Goal: Task Accomplishment & Management: Manage account settings

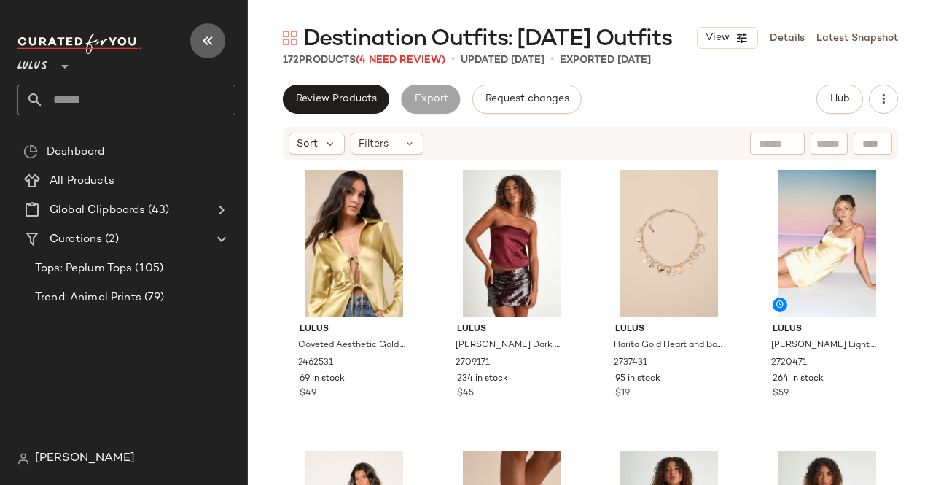
click at [217, 42] on button "button" at bounding box center [207, 40] width 35 height 35
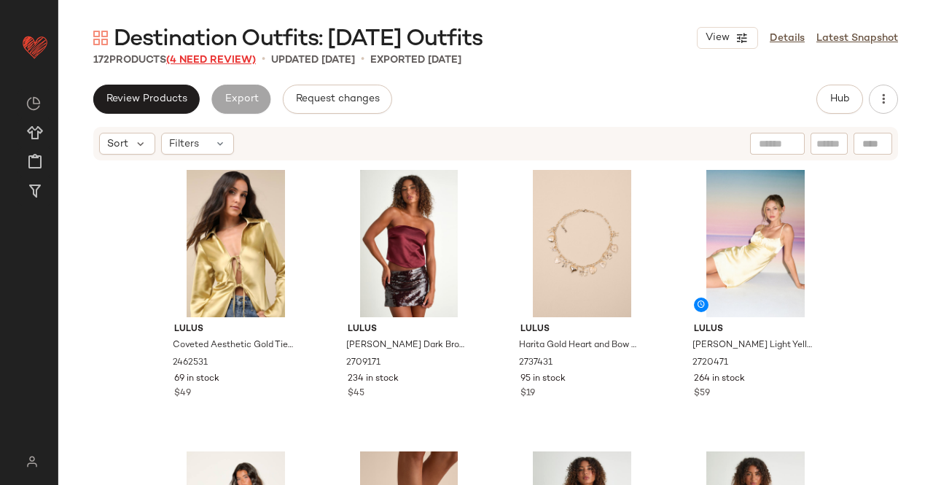
click at [218, 59] on span "(4 Need Review)" at bounding box center [211, 60] width 90 height 11
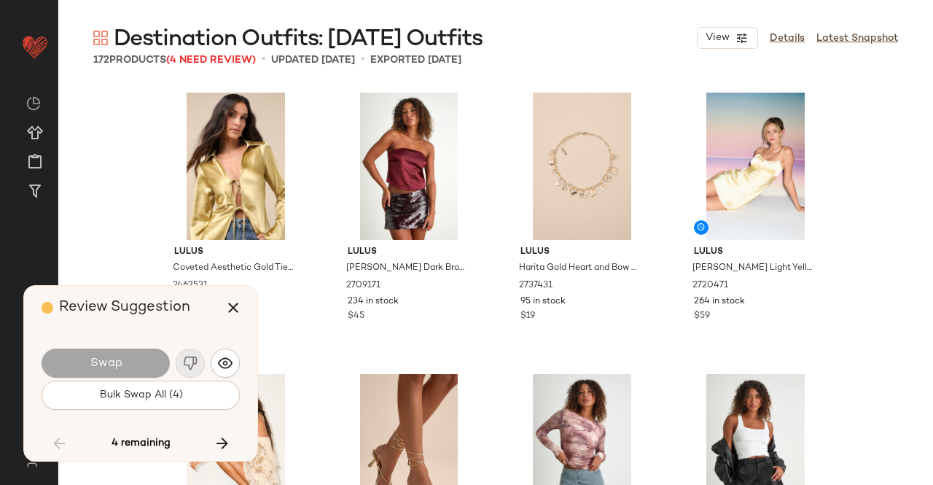
scroll to position [8163, 0]
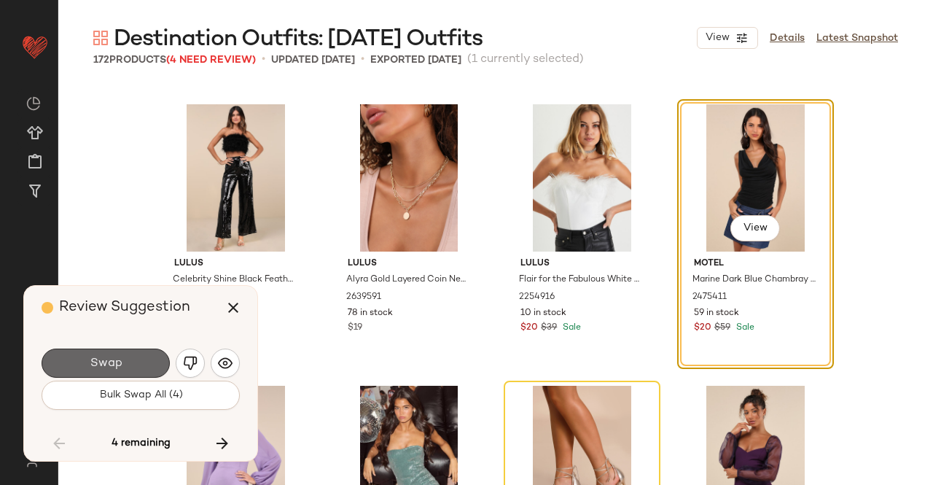
click at [125, 364] on button "Swap" at bounding box center [106, 363] width 128 height 29
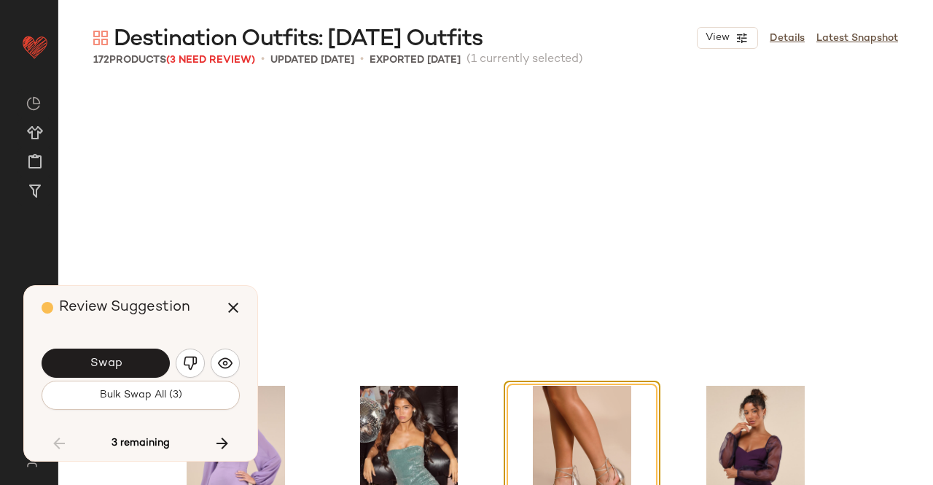
scroll to position [8445, 0]
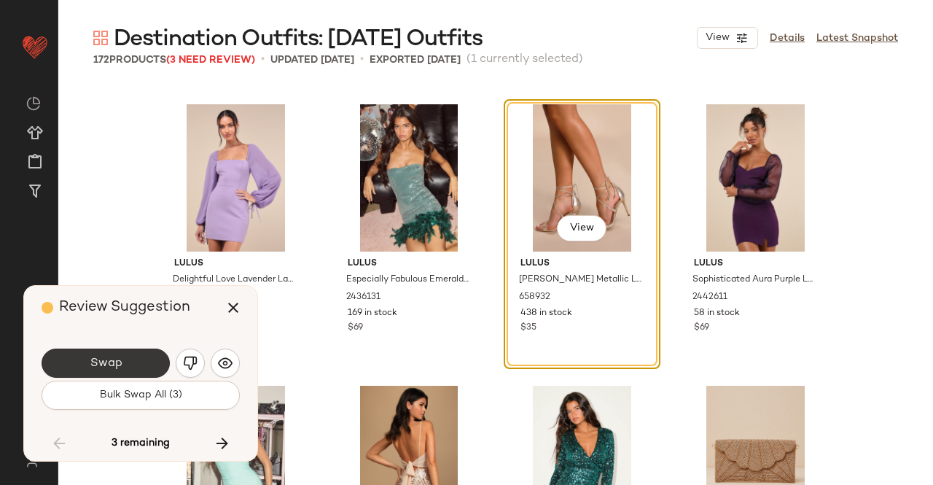
click at [133, 368] on button "Swap" at bounding box center [106, 363] width 128 height 29
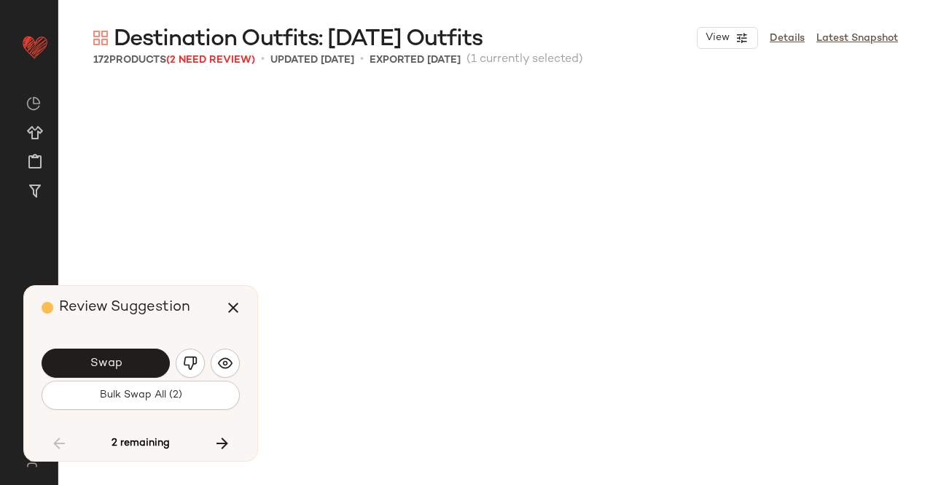
scroll to position [9289, 0]
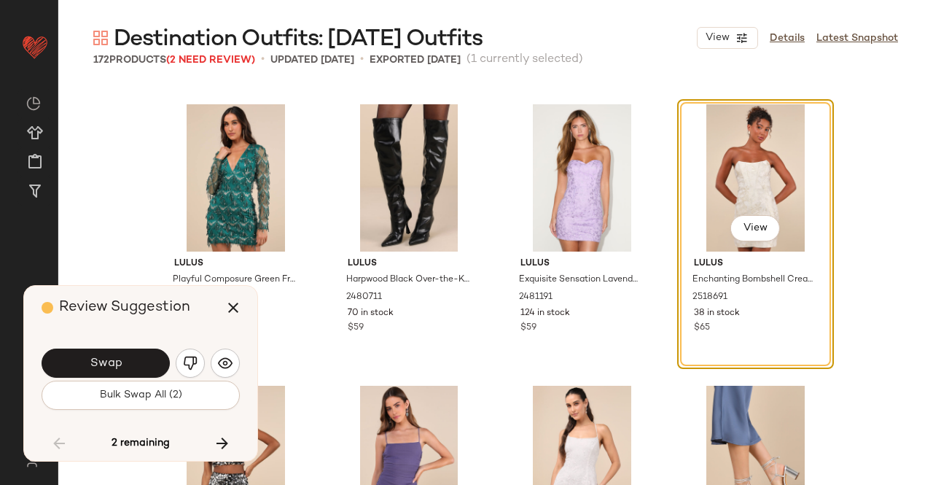
click at [133, 368] on button "Swap" at bounding box center [106, 363] width 128 height 29
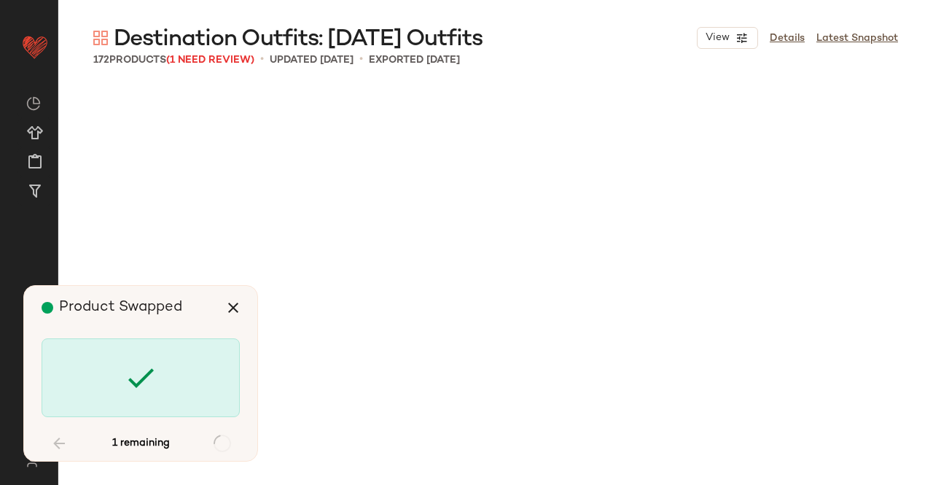
scroll to position [11645, 0]
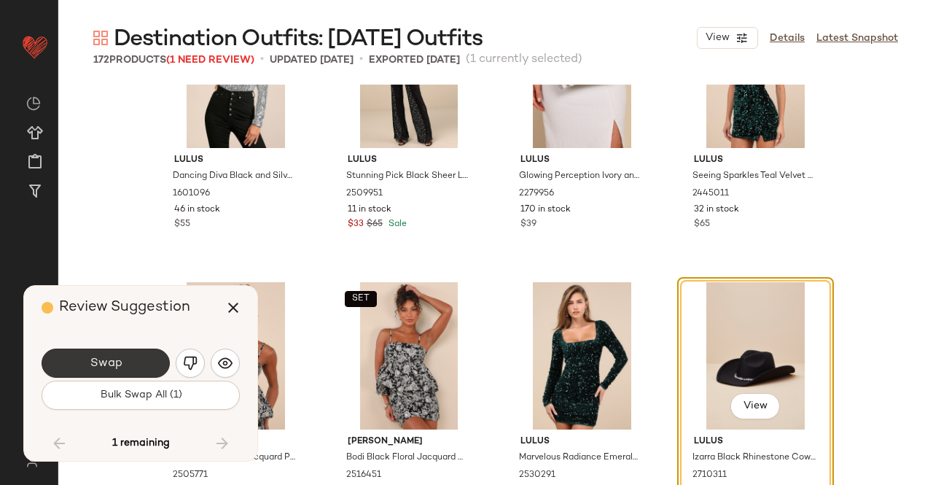
click at [140, 367] on button "Swap" at bounding box center [106, 363] width 128 height 29
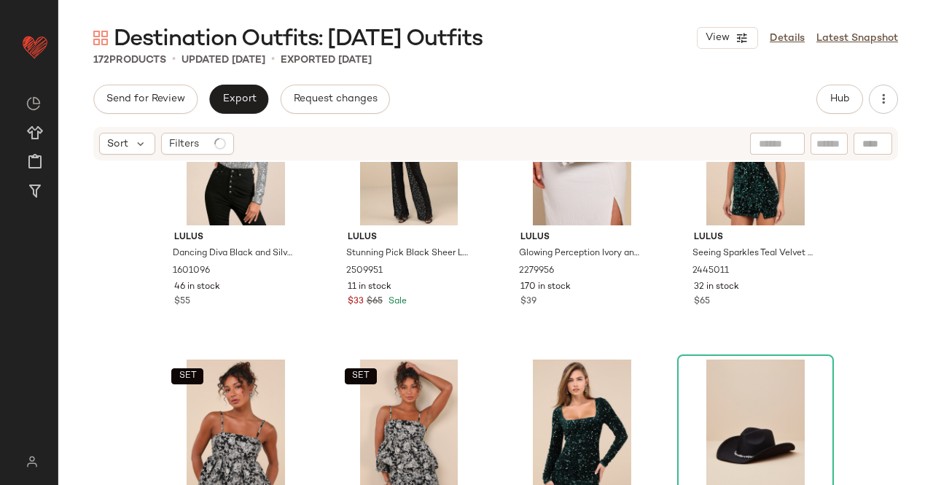
scroll to position [11657, 0]
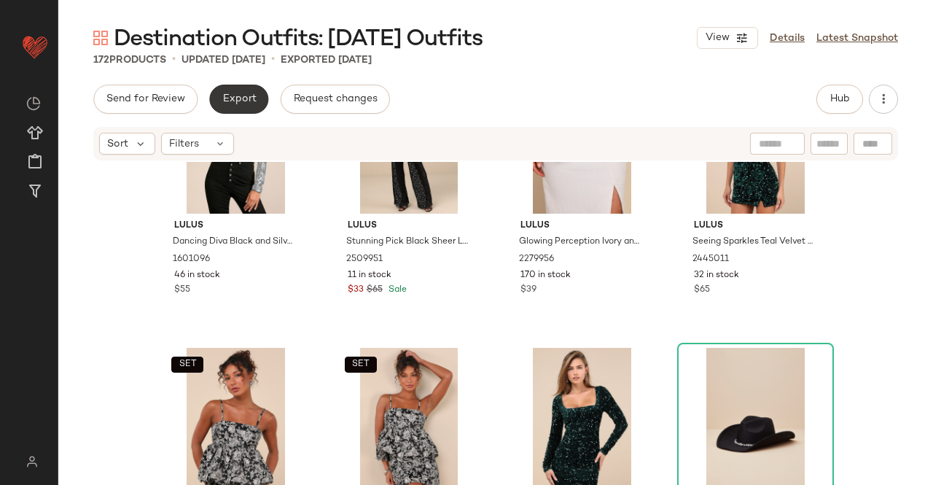
click at [244, 102] on span "Export" at bounding box center [239, 99] width 34 height 12
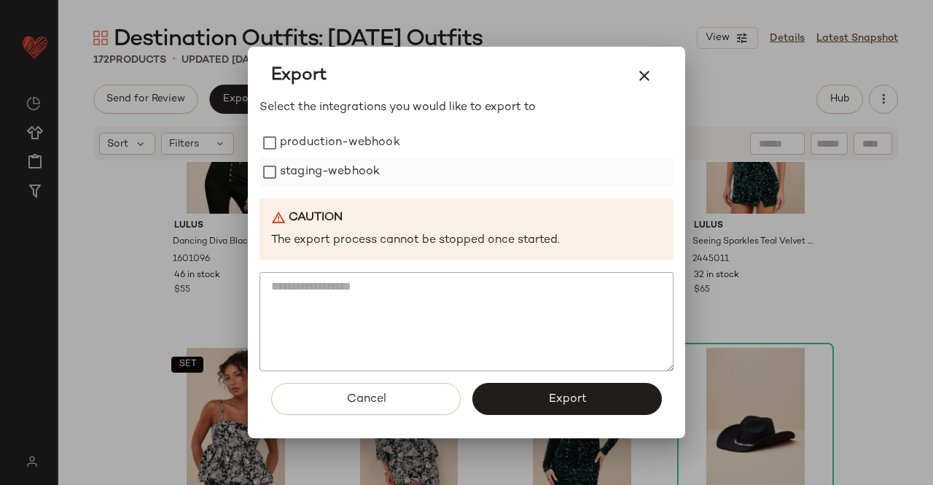
drag, startPoint x: 324, startPoint y: 151, endPoint x: 326, endPoint y: 167, distance: 16.2
click at [325, 151] on label "production-webhook" at bounding box center [340, 142] width 120 height 29
click at [325, 174] on label "staging-webhook" at bounding box center [330, 172] width 100 height 29
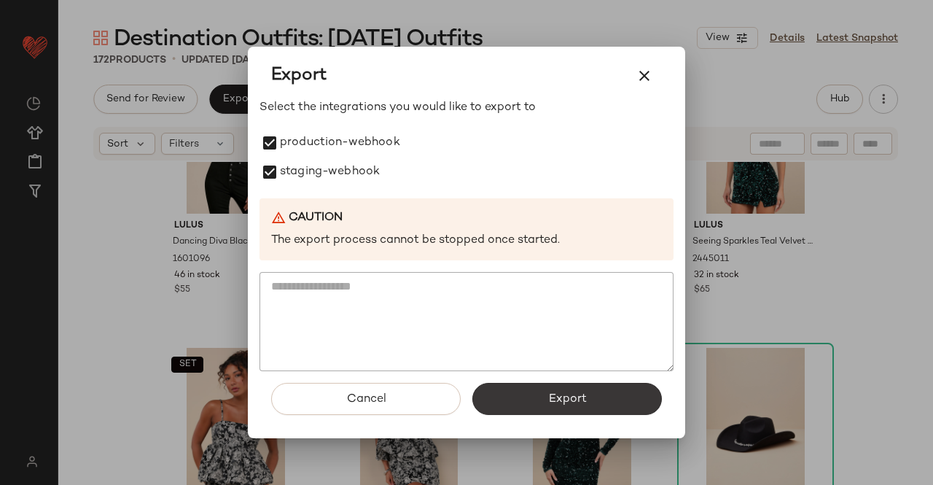
drag, startPoint x: 537, startPoint y: 395, endPoint x: 521, endPoint y: 381, distance: 21.2
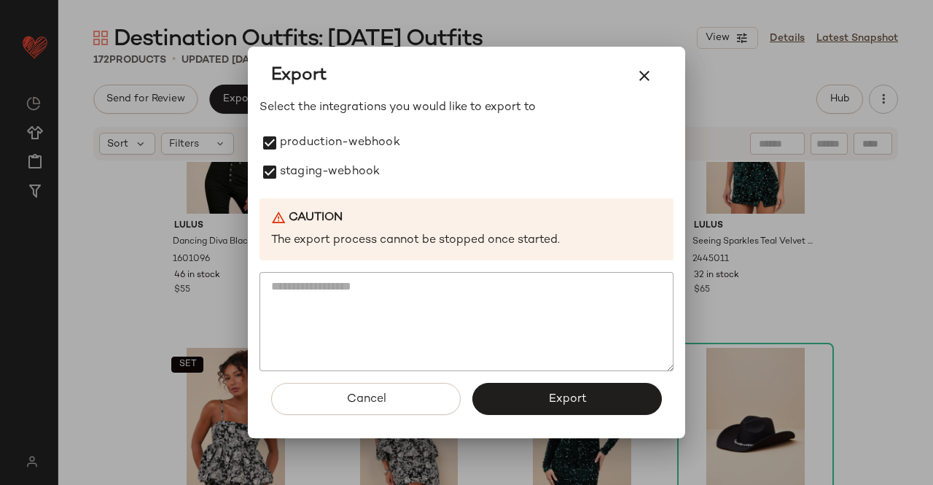
click at [535, 395] on button "Export" at bounding box center [568, 399] width 190 height 32
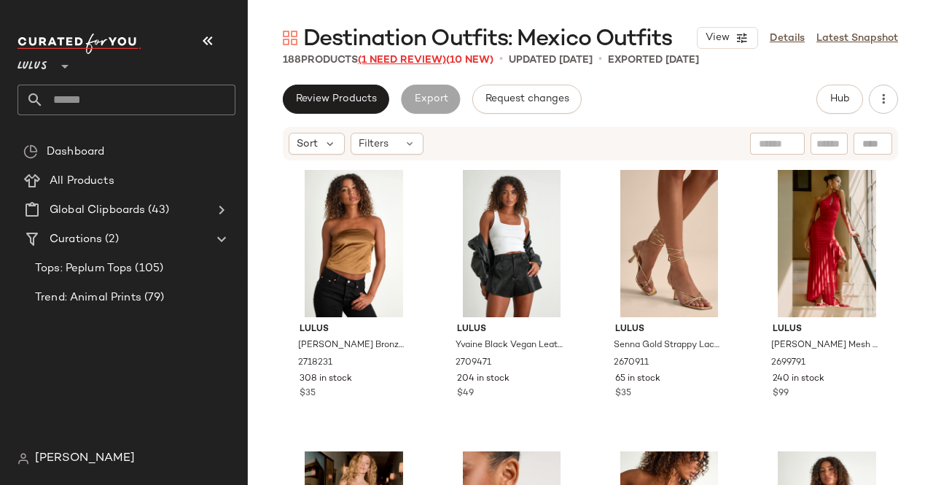
click at [403, 61] on span "(1 Need Review)" at bounding box center [402, 60] width 88 height 11
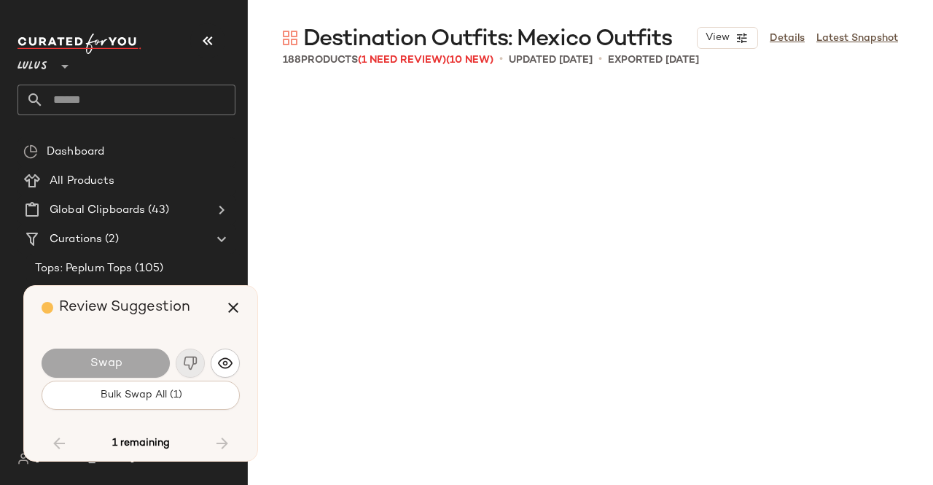
scroll to position [7037, 0]
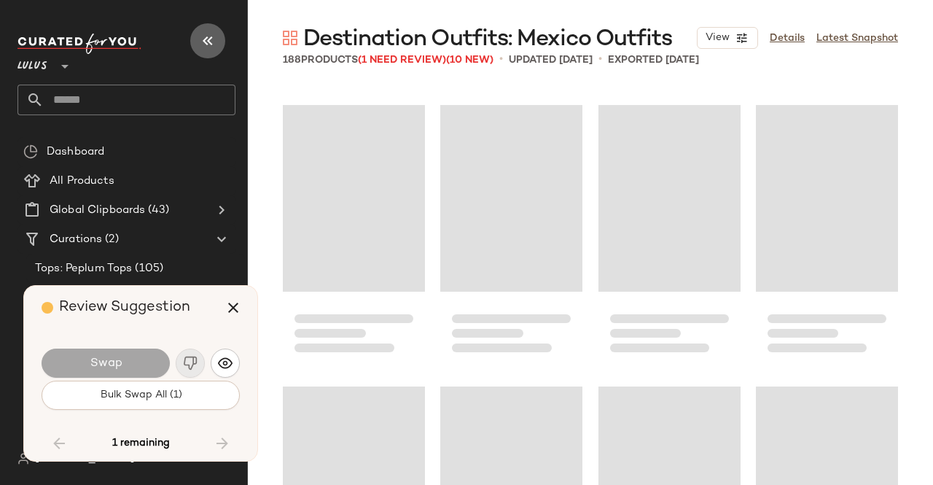
click at [206, 45] on icon "button" at bounding box center [208, 41] width 18 height 18
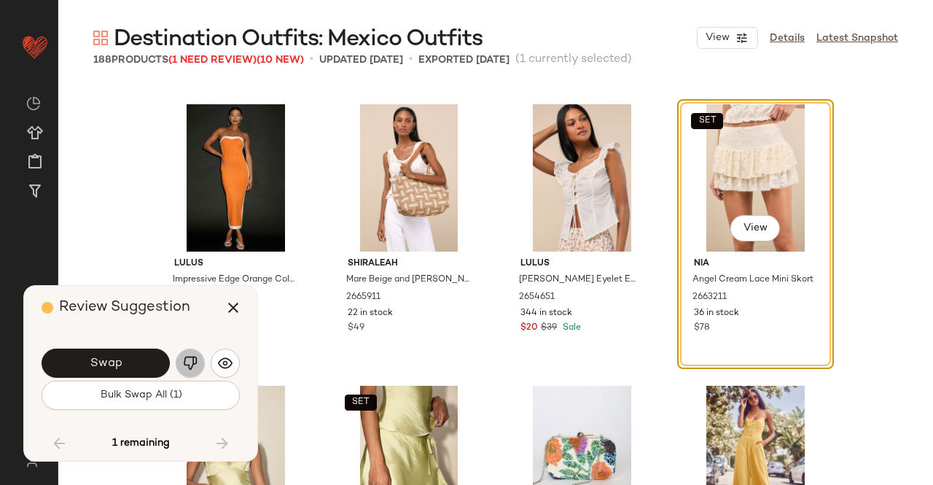
click at [197, 361] on button "button" at bounding box center [190, 363] width 29 height 29
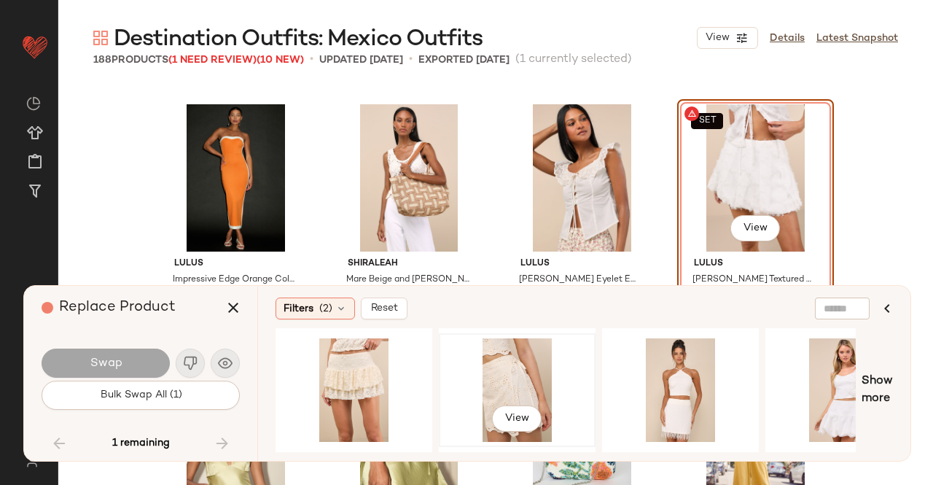
click at [484, 371] on div "View" at bounding box center [517, 390] width 147 height 104
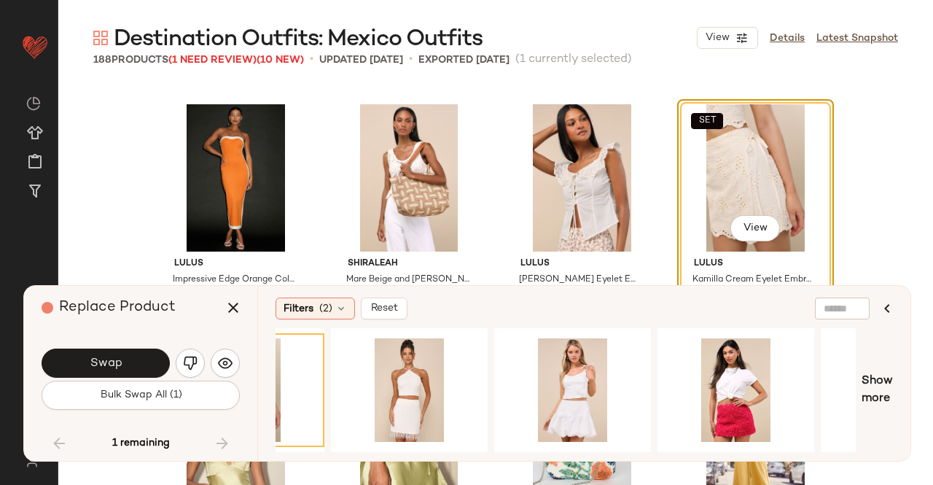
scroll to position [0, 274]
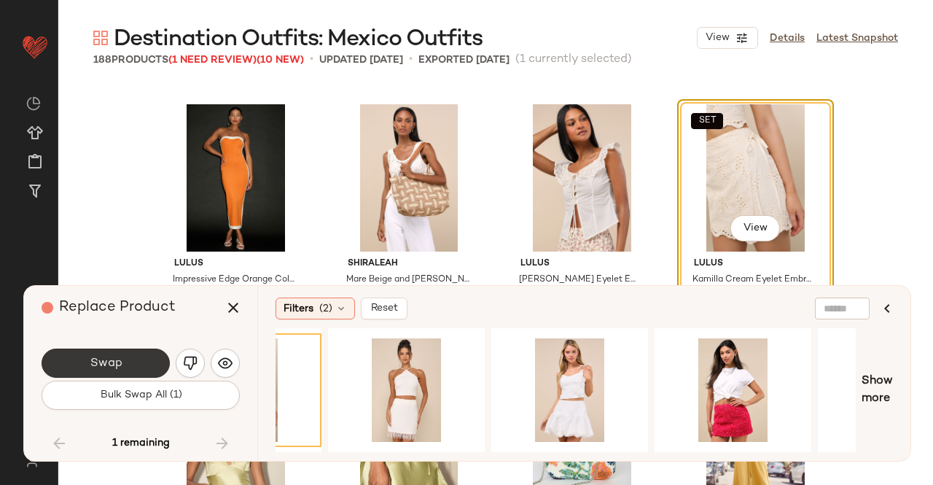
click at [90, 362] on span "Swap" at bounding box center [105, 364] width 33 height 14
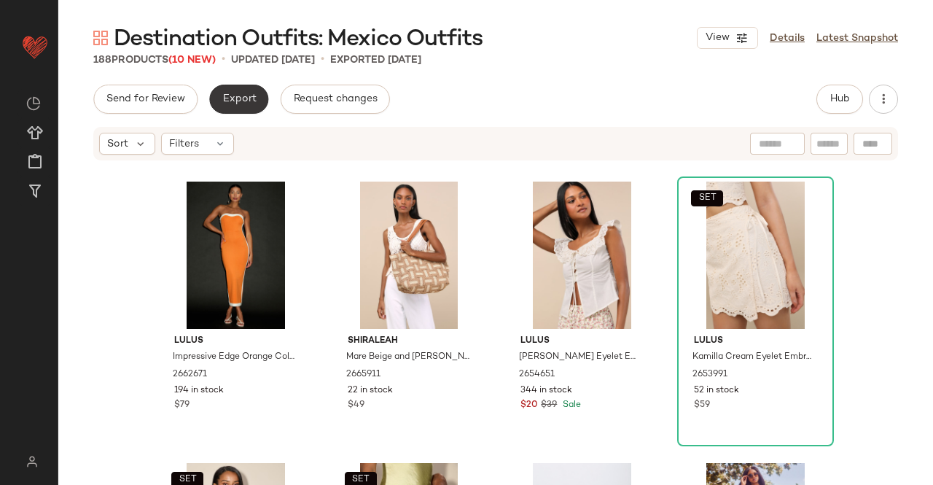
click at [222, 96] on span "Export" at bounding box center [239, 99] width 34 height 12
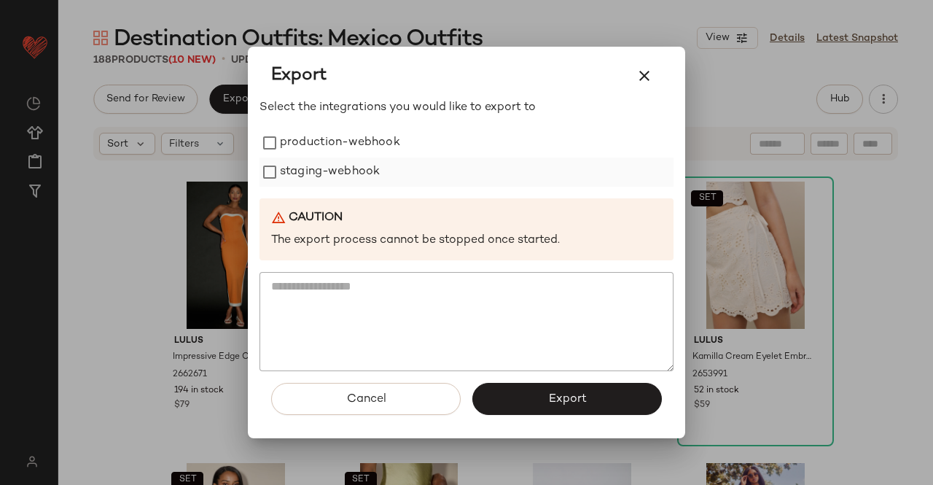
click at [330, 141] on label "production-webhook" at bounding box center [340, 142] width 120 height 29
click at [321, 176] on label "staging-webhook" at bounding box center [330, 172] width 100 height 29
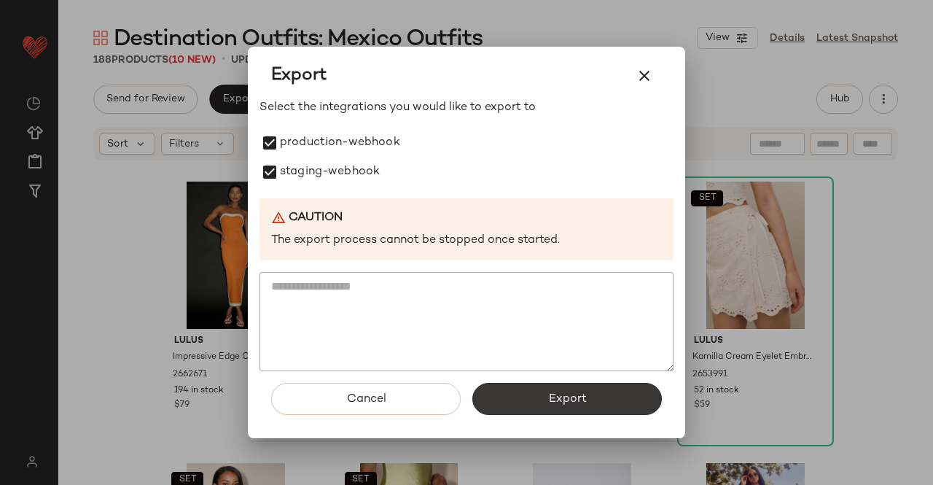
click at [609, 403] on button "Export" at bounding box center [568, 399] width 190 height 32
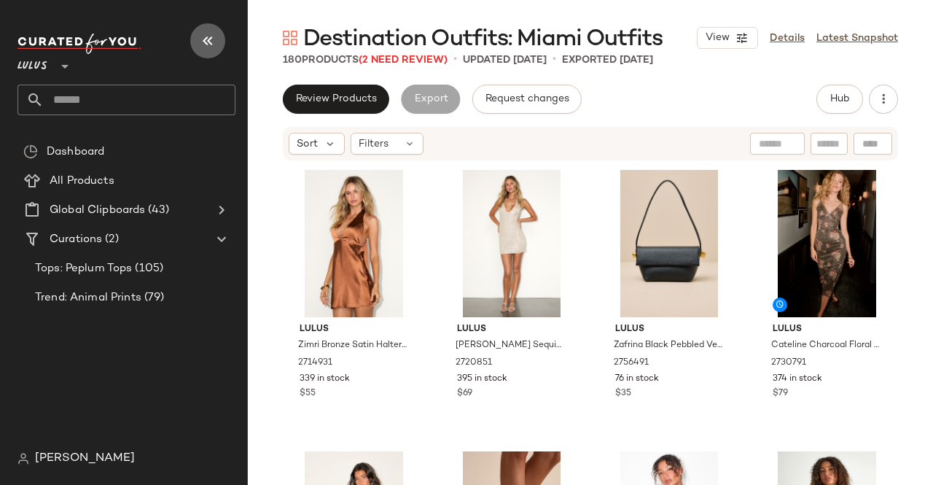
click at [208, 44] on icon "button" at bounding box center [208, 41] width 18 height 18
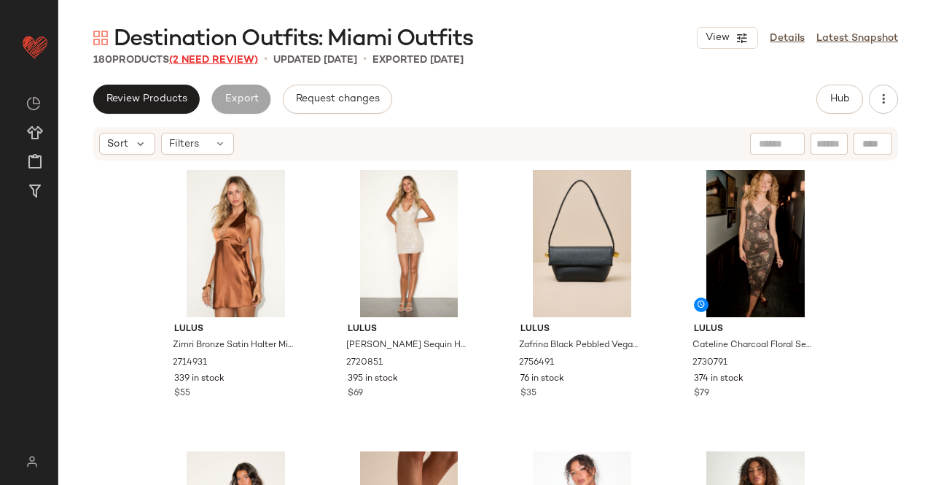
click at [217, 63] on span "(2 Need Review)" at bounding box center [213, 60] width 89 height 11
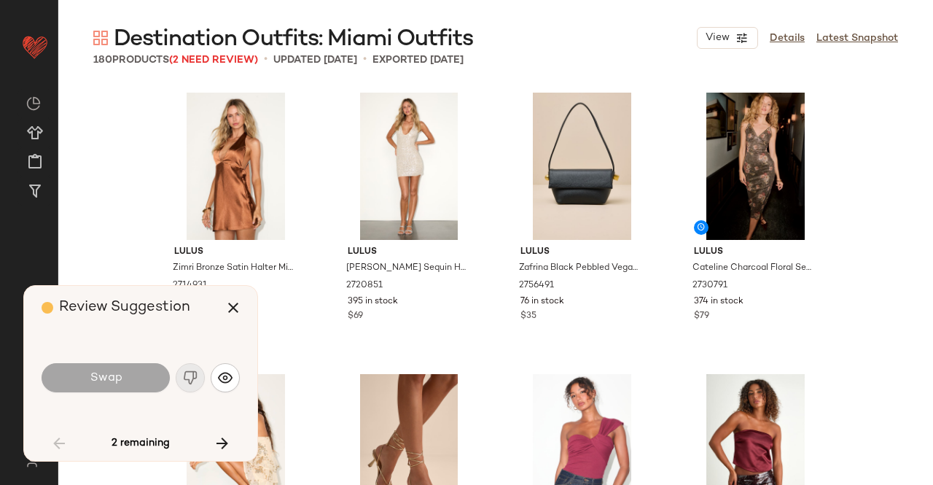
scroll to position [2815, 0]
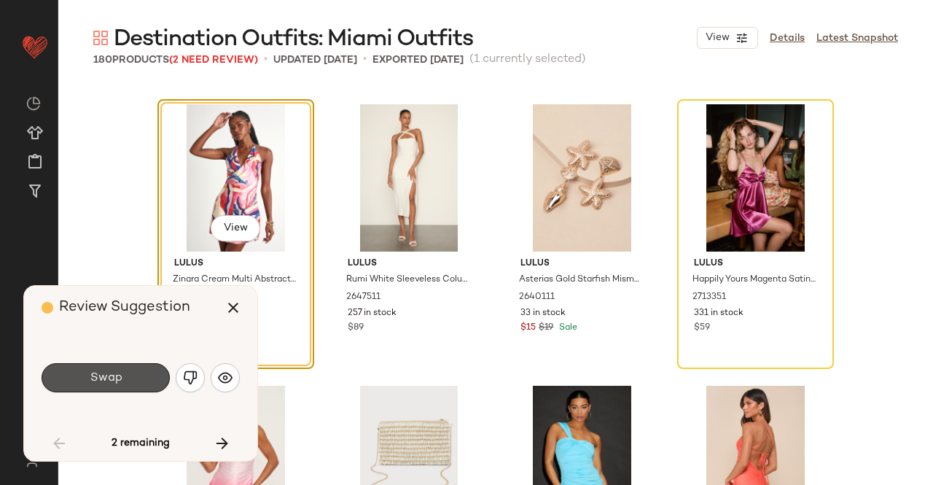
click at [125, 384] on button "Swap" at bounding box center [106, 377] width 128 height 29
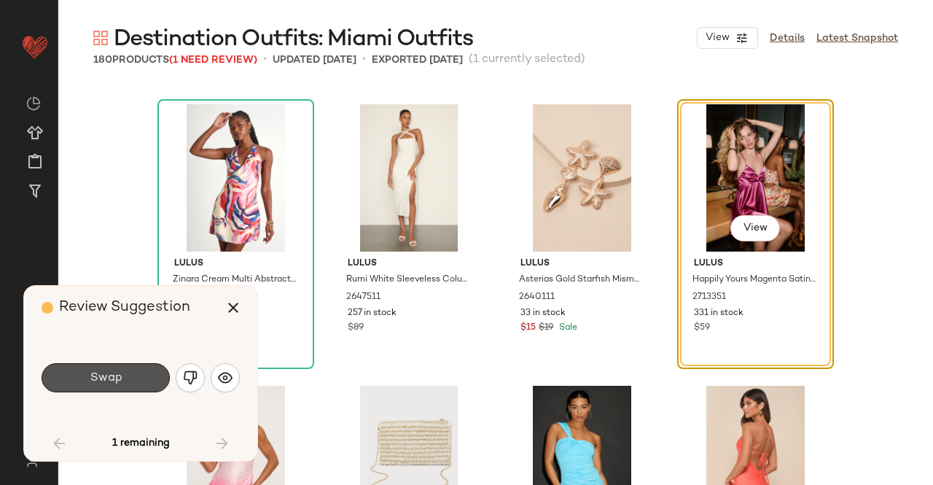
click at [112, 384] on span "Swap" at bounding box center [105, 378] width 33 height 14
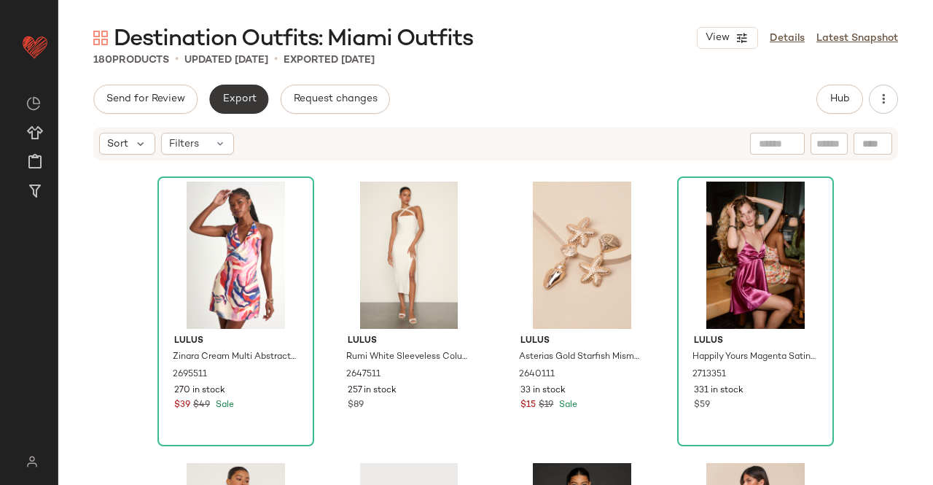
click at [236, 96] on button "Export" at bounding box center [238, 99] width 59 height 29
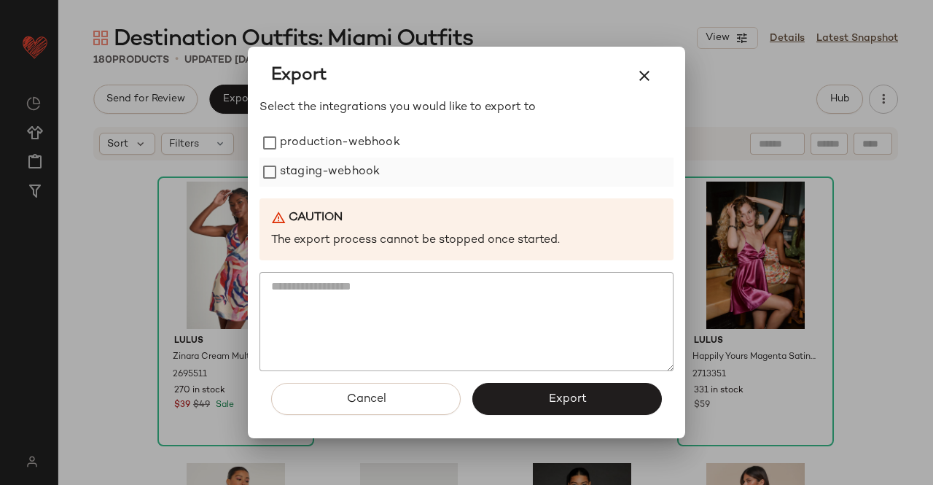
click at [341, 151] on label "production-webhook" at bounding box center [340, 142] width 120 height 29
click at [326, 176] on label "staging-webhook" at bounding box center [330, 172] width 100 height 29
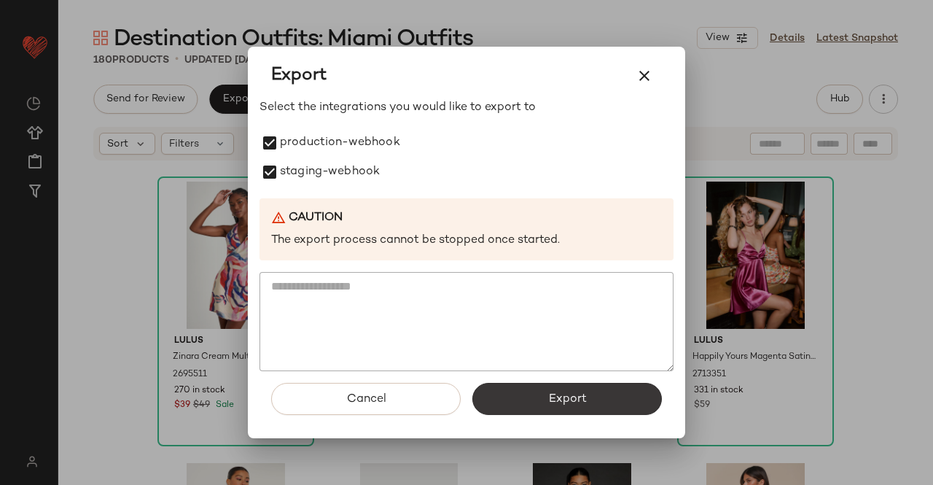
click at [605, 415] on button "Export" at bounding box center [568, 399] width 190 height 32
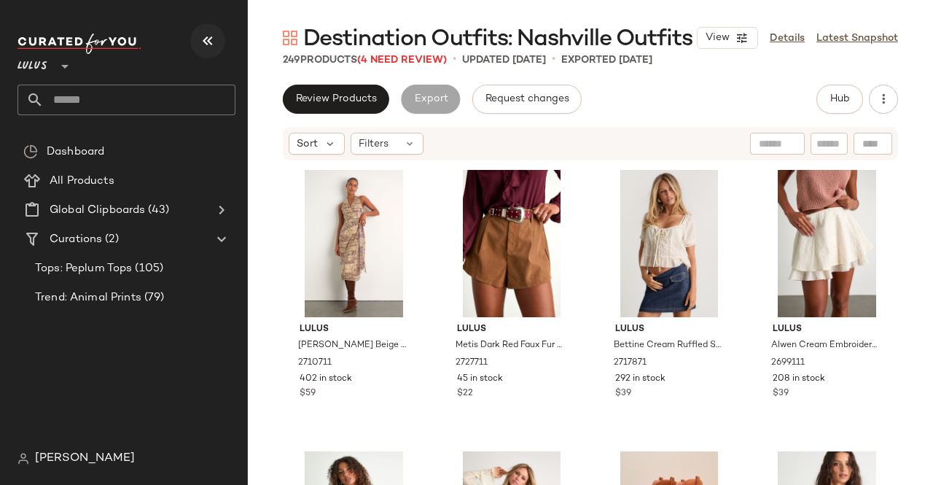
drag, startPoint x: 185, startPoint y: 33, endPoint x: 207, endPoint y: 48, distance: 27.3
click at [188, 35] on div "Lulus **" at bounding box center [133, 74] width 230 height 90
click at [207, 49] on icon "button" at bounding box center [208, 41] width 18 height 18
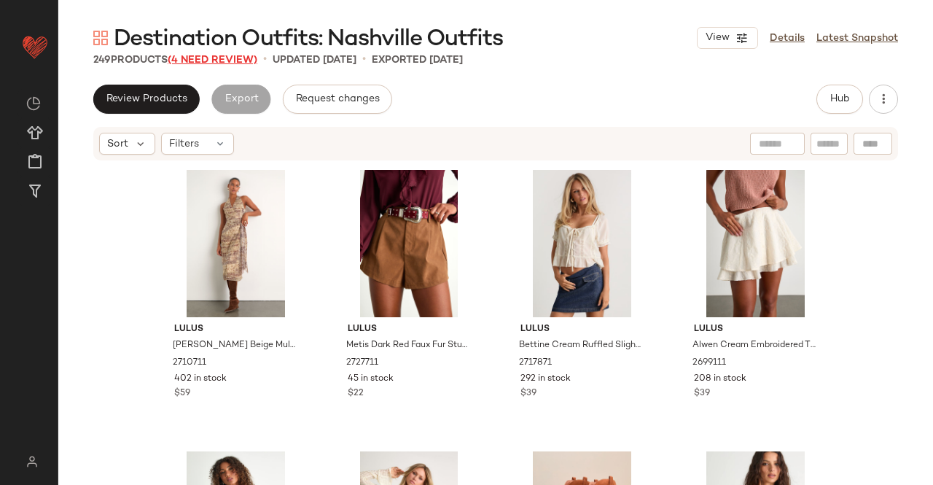
click at [220, 59] on span "(4 Need Review)" at bounding box center [213, 60] width 90 height 11
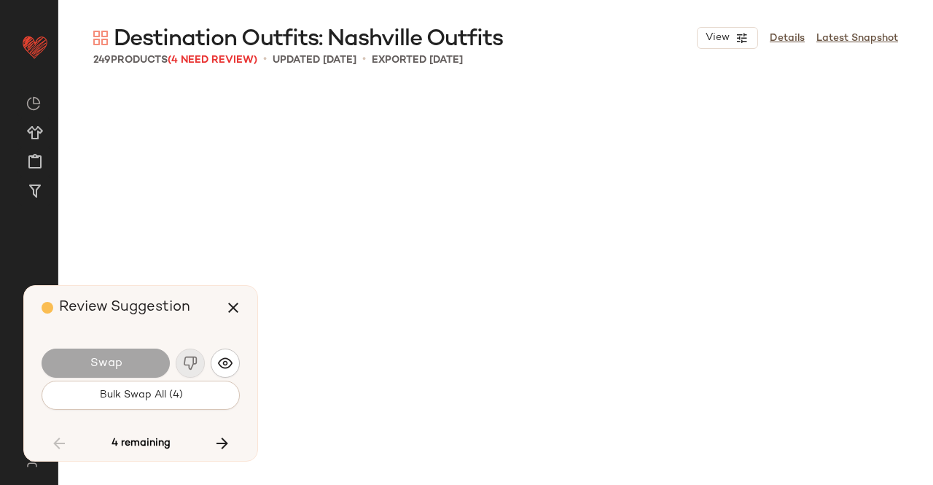
scroll to position [7037, 0]
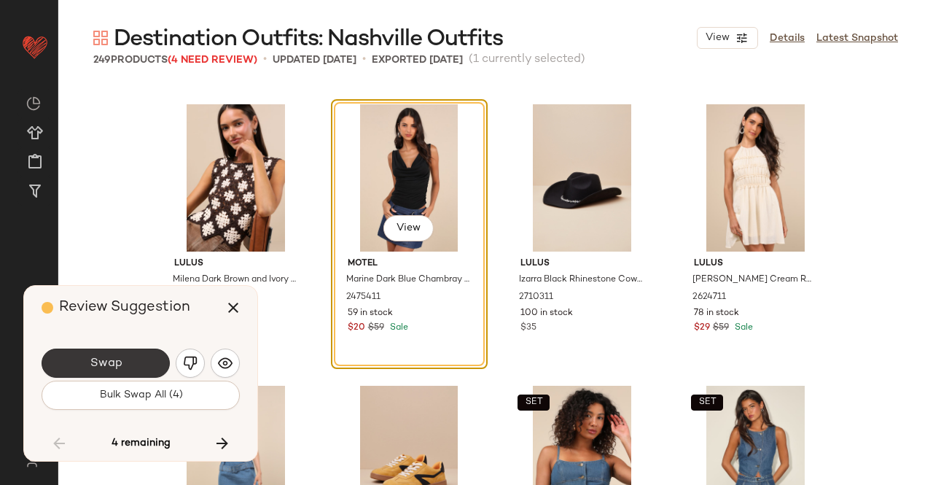
click at [121, 370] on button "Swap" at bounding box center [106, 363] width 128 height 29
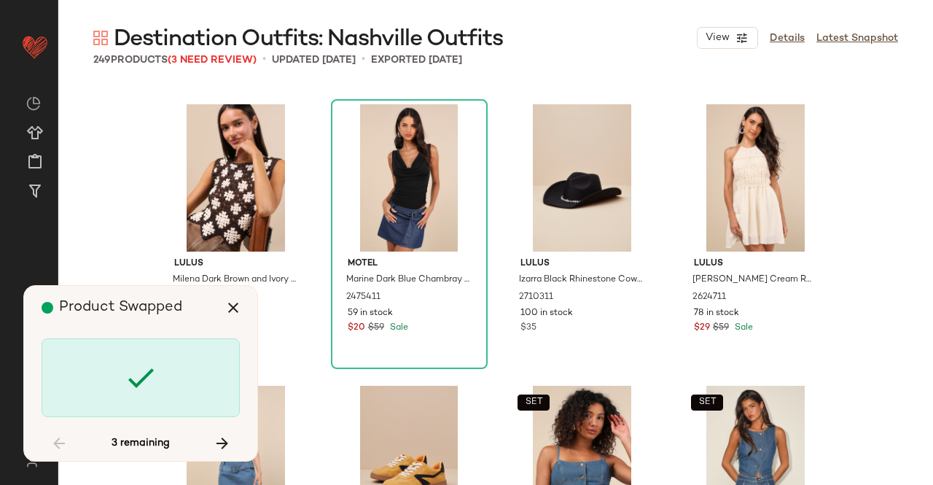
scroll to position [9571, 0]
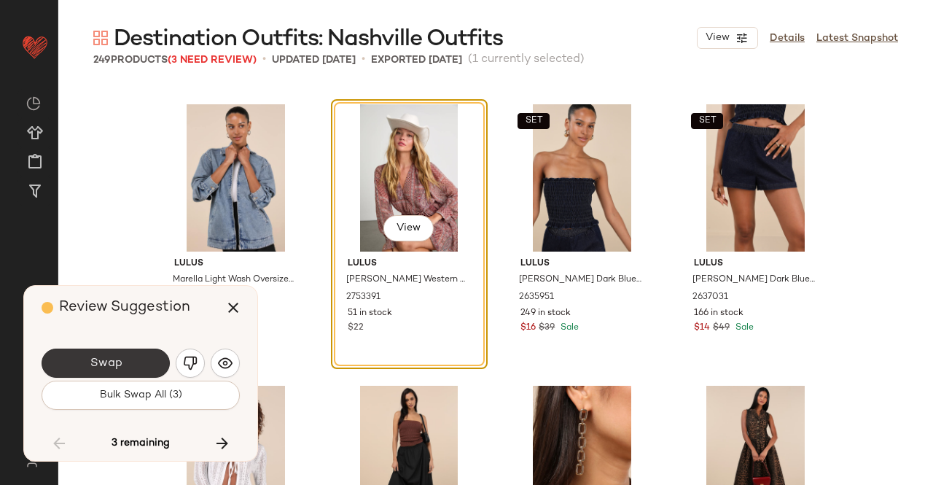
click at [98, 367] on span "Swap" at bounding box center [105, 364] width 33 height 14
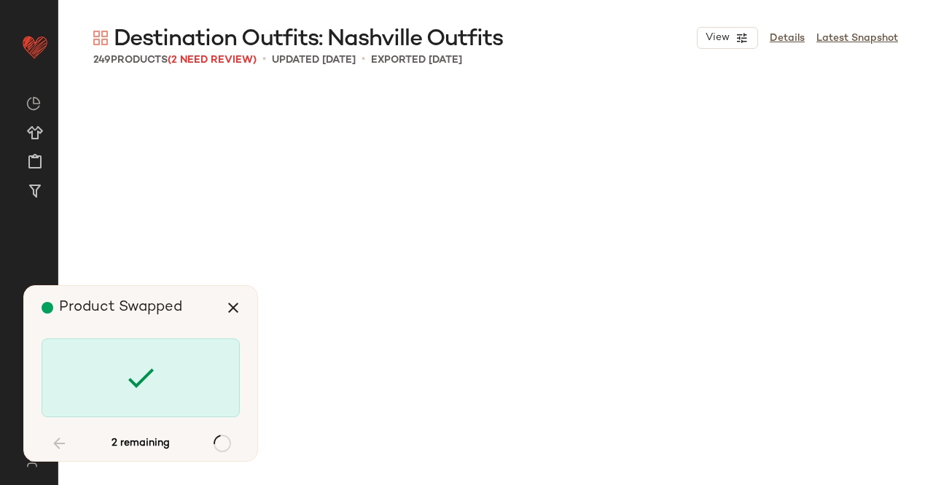
scroll to position [15482, 0]
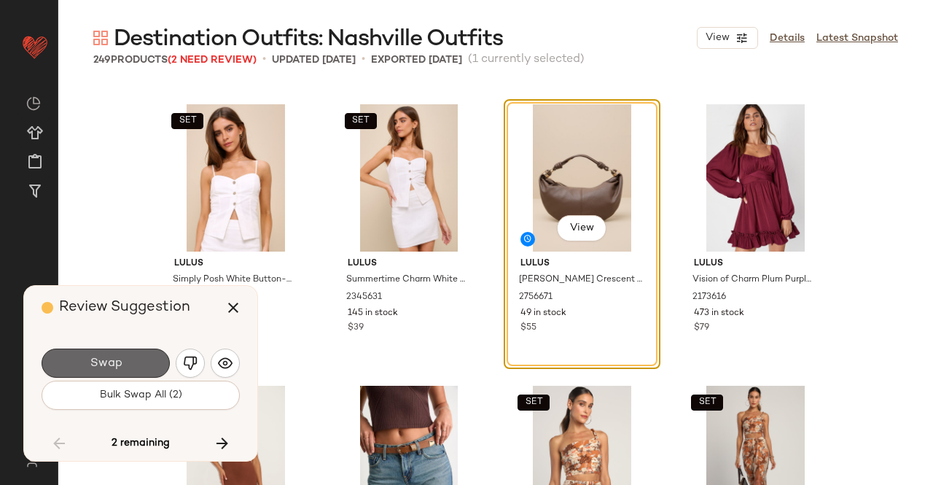
click at [136, 370] on button "Swap" at bounding box center [106, 363] width 128 height 29
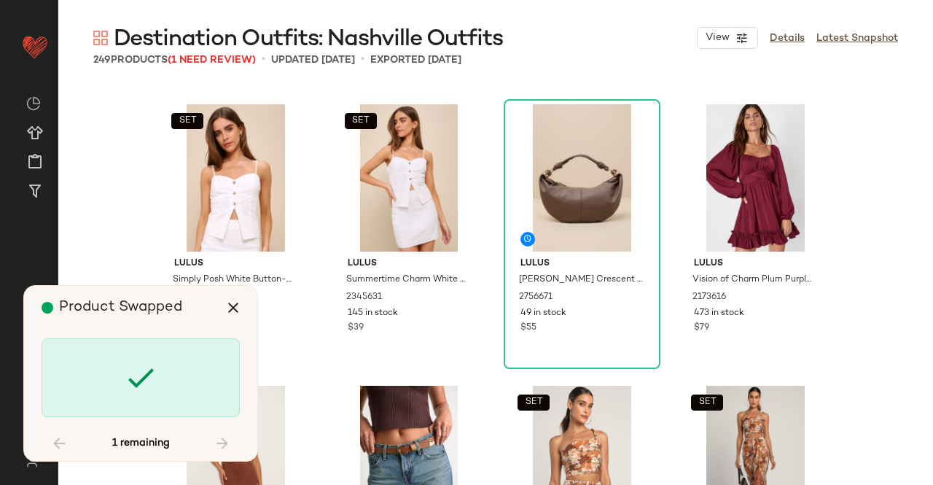
scroll to position [17171, 0]
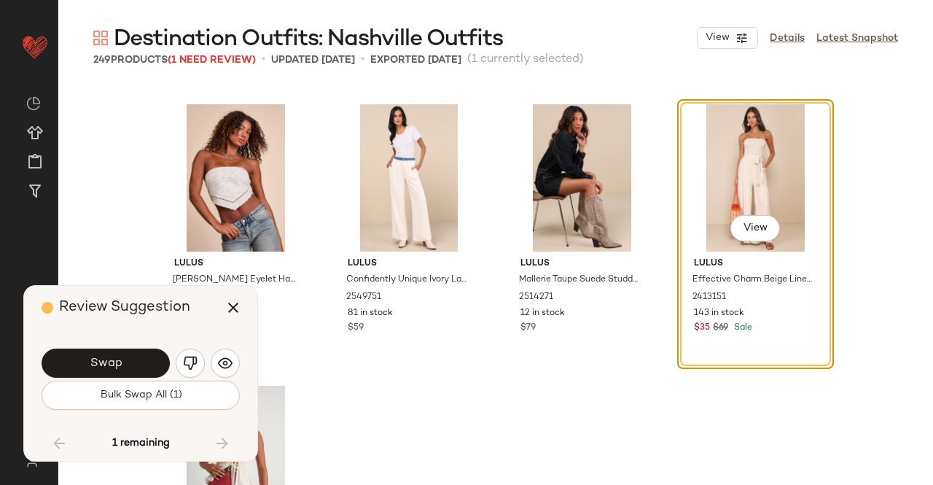
click at [109, 368] on span "Swap" at bounding box center [105, 364] width 33 height 14
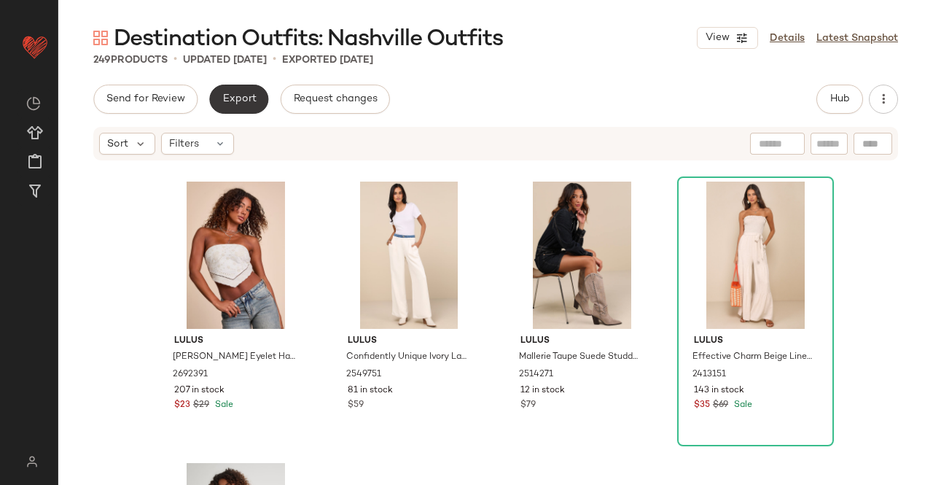
click at [228, 98] on span "Export" at bounding box center [239, 99] width 34 height 12
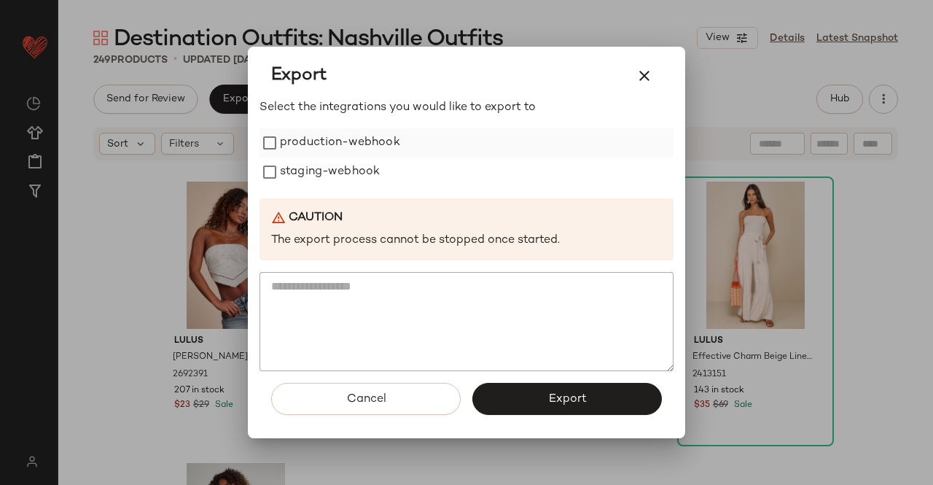
click at [317, 138] on label "production-webhook" at bounding box center [340, 142] width 120 height 29
drag, startPoint x: 312, startPoint y: 175, endPoint x: 344, endPoint y: 211, distance: 48.0
click at [313, 175] on label "staging-webhook" at bounding box center [330, 172] width 100 height 29
click at [563, 400] on span "Export" at bounding box center [567, 399] width 39 height 14
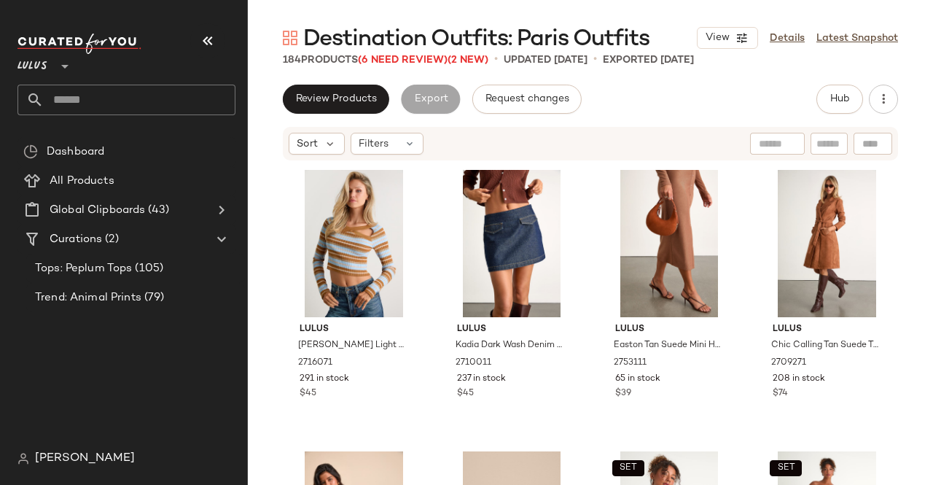
click at [217, 41] on button "button" at bounding box center [207, 40] width 35 height 35
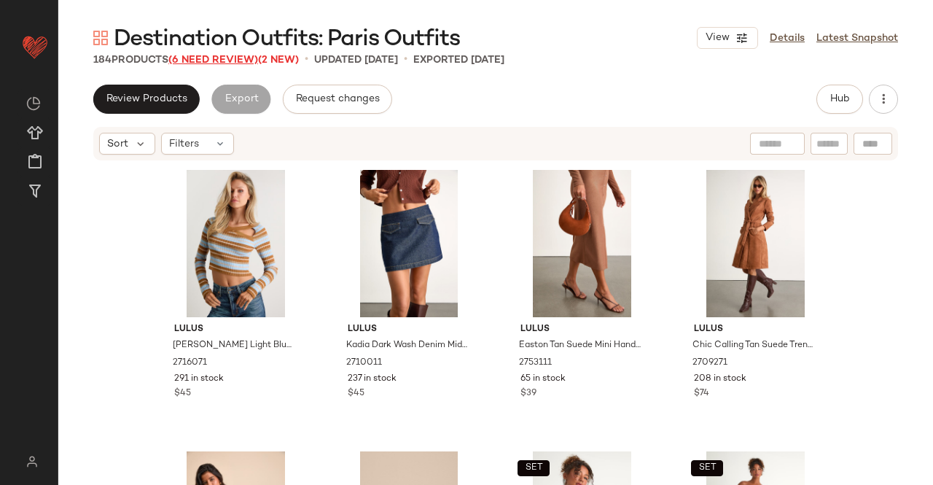
click at [209, 55] on span "(6 Need Review)" at bounding box center [213, 60] width 90 height 11
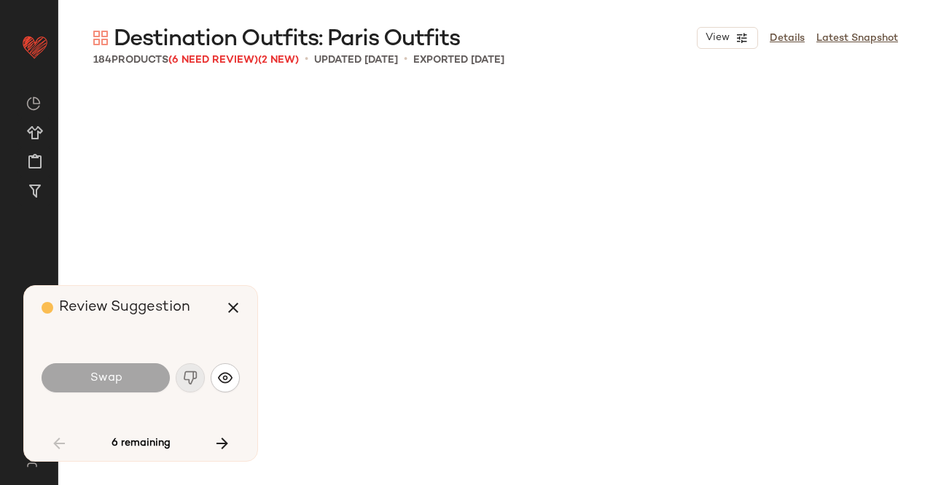
scroll to position [5067, 0]
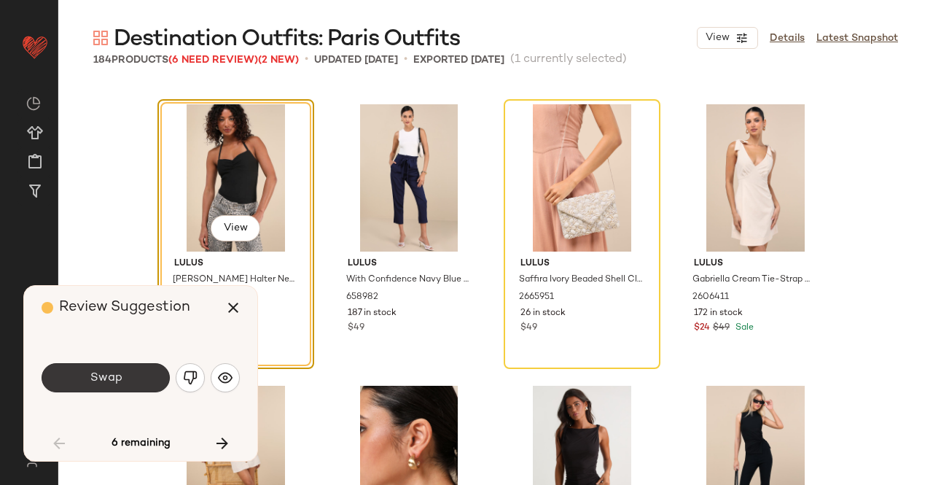
click at [61, 373] on button "Swap" at bounding box center [106, 377] width 128 height 29
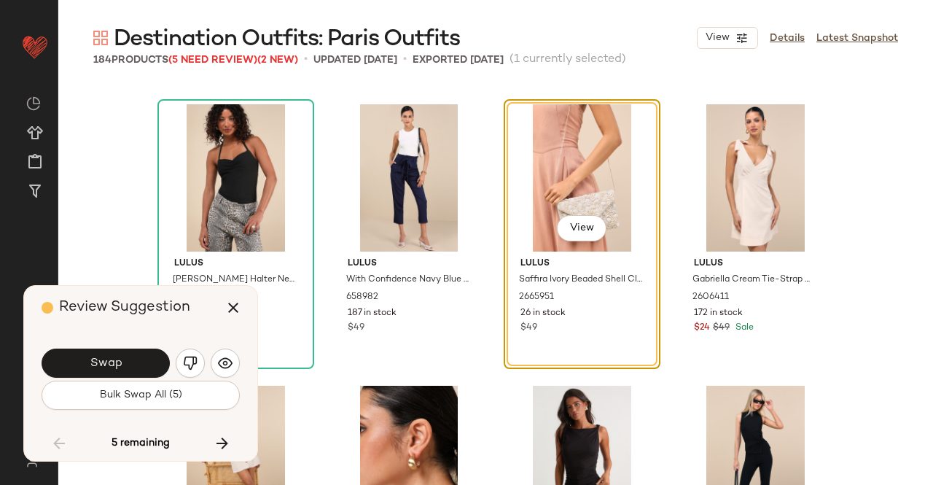
click at [96, 376] on button "Swap" at bounding box center [106, 363] width 128 height 29
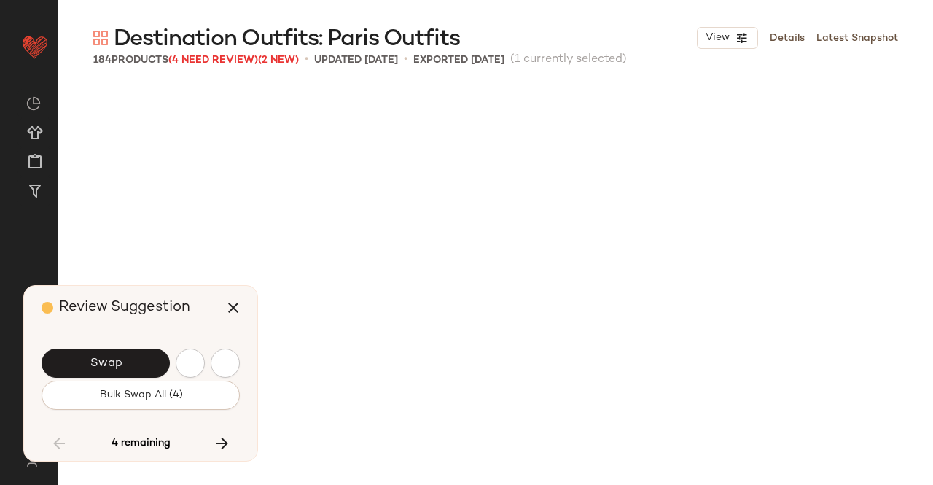
scroll to position [5911, 0]
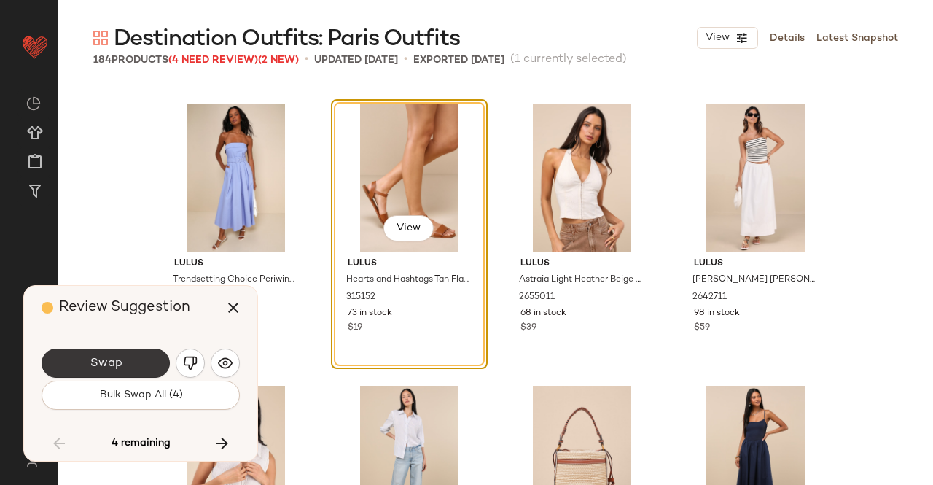
click at [117, 362] on span "Swap" at bounding box center [105, 364] width 33 height 14
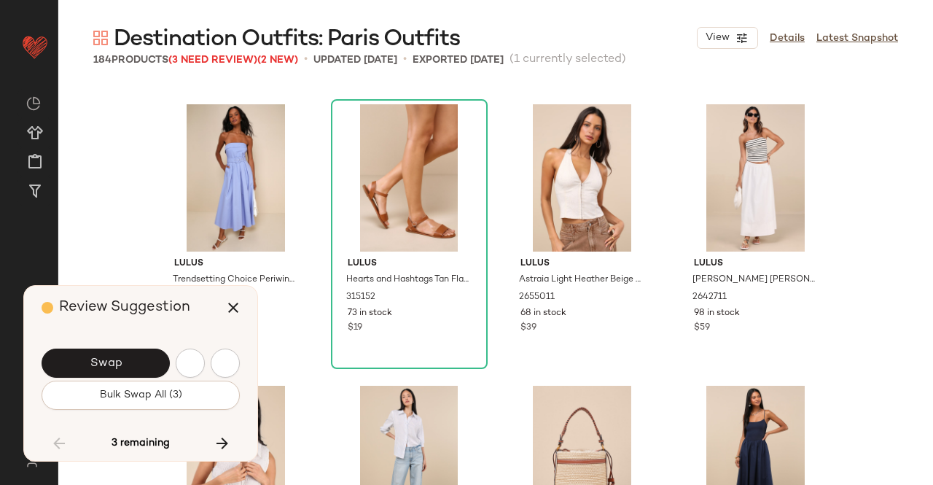
scroll to position [6756, 0]
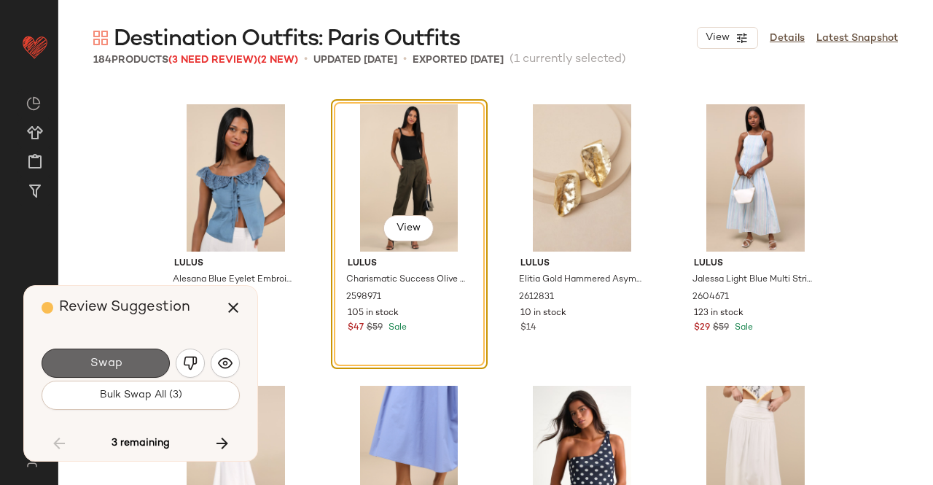
click at [118, 357] on span "Swap" at bounding box center [105, 364] width 33 height 14
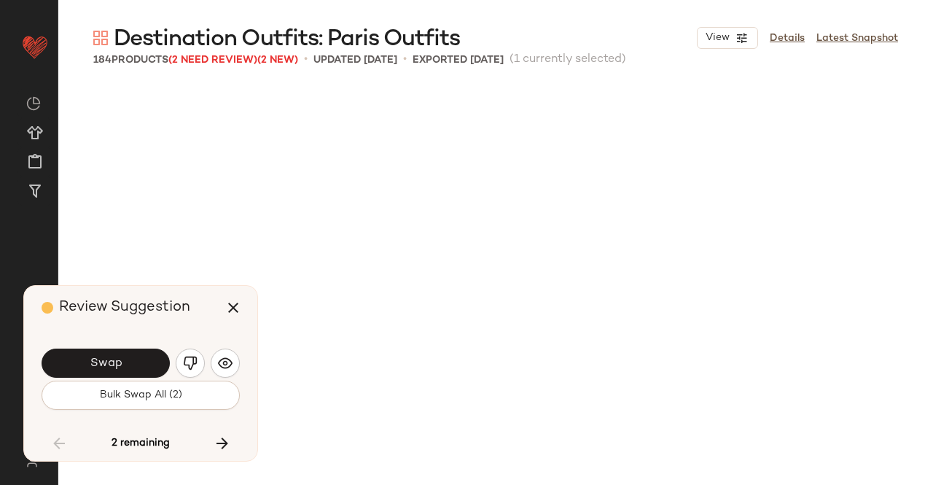
scroll to position [7600, 0]
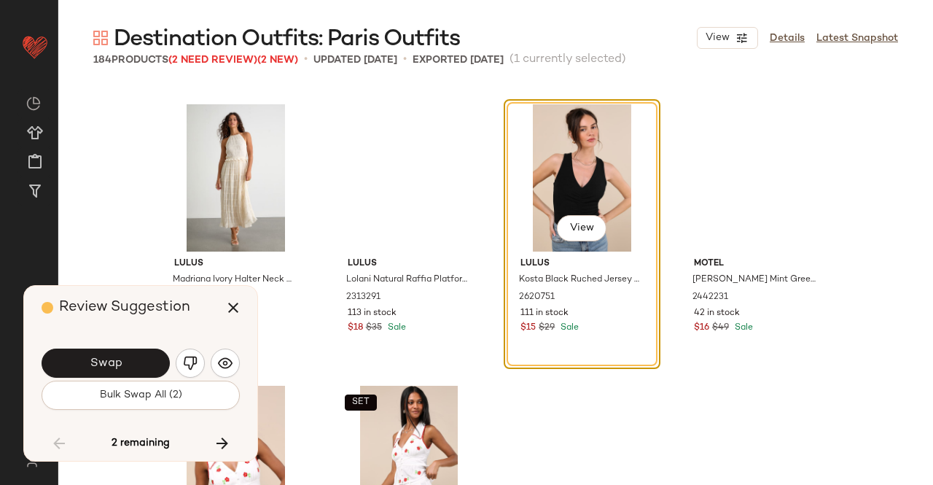
click at [120, 352] on button "Swap" at bounding box center [106, 363] width 128 height 29
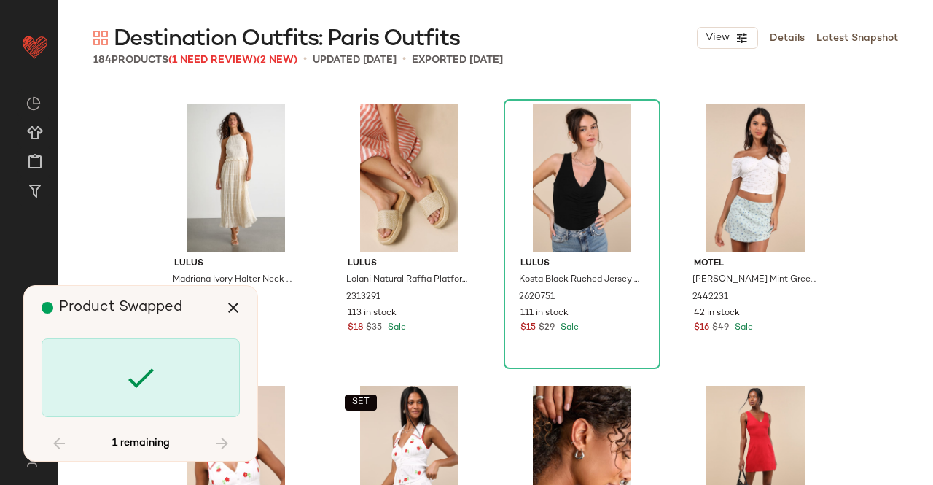
scroll to position [9289, 0]
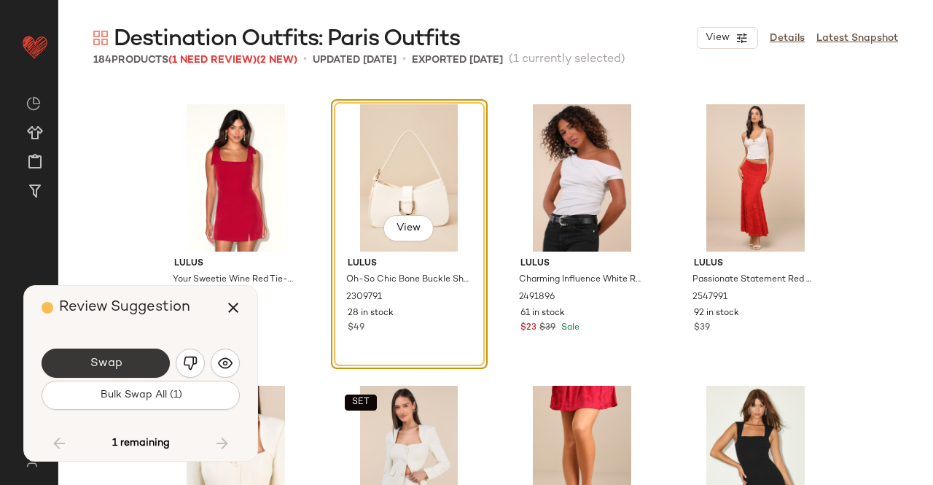
click at [115, 355] on button "Swap" at bounding box center [106, 363] width 128 height 29
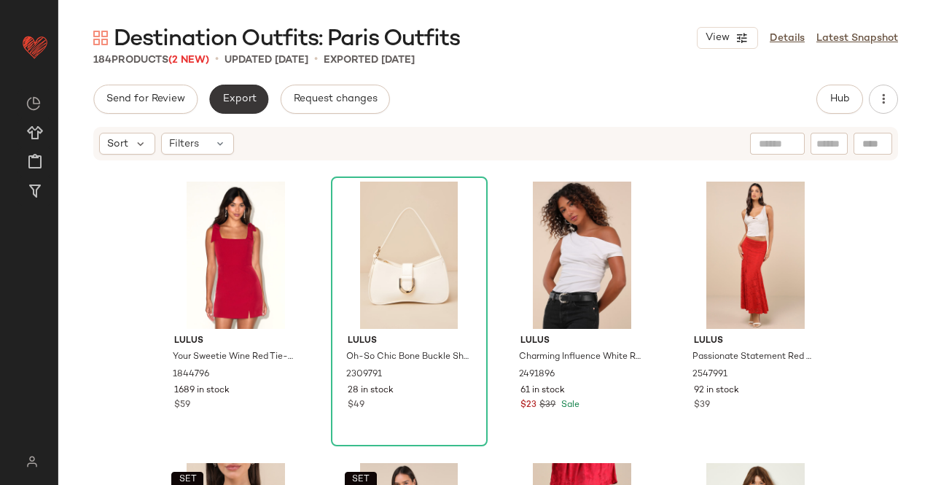
click at [233, 106] on button "Export" at bounding box center [238, 99] width 59 height 29
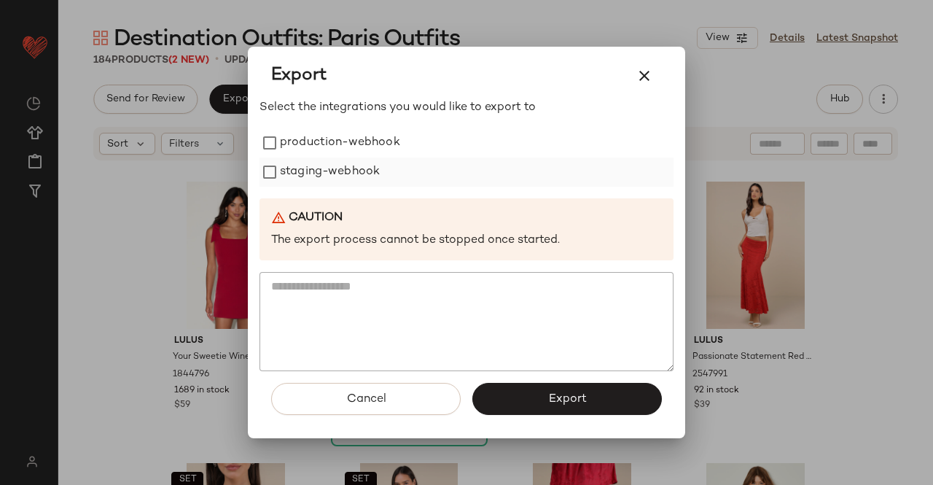
click at [314, 158] on div "production-webhook staging-webhook" at bounding box center [467, 157] width 414 height 58
click at [305, 183] on label "staging-webhook" at bounding box center [330, 172] width 100 height 29
click at [321, 138] on label "production-webhook" at bounding box center [340, 142] width 120 height 29
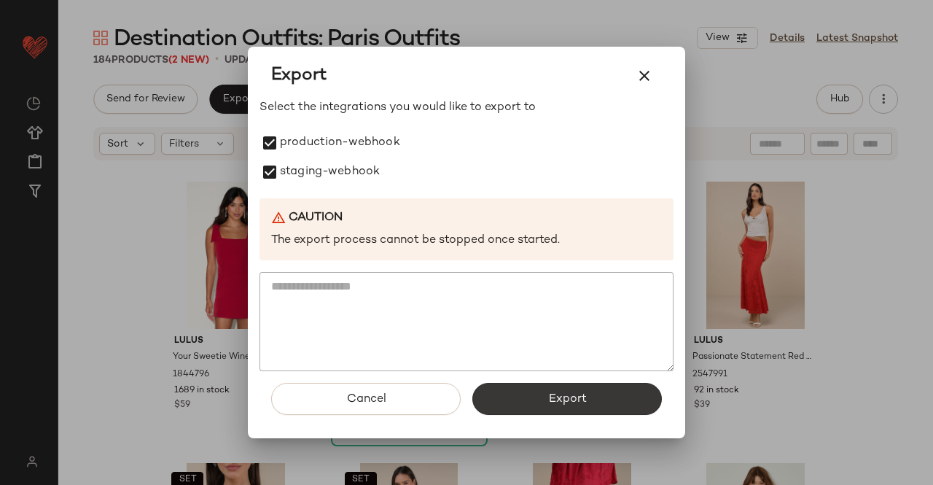
drag, startPoint x: 553, startPoint y: 382, endPoint x: 551, endPoint y: 392, distance: 10.4
click at [551, 384] on div "Cancel Export" at bounding box center [467, 404] width 414 height 67
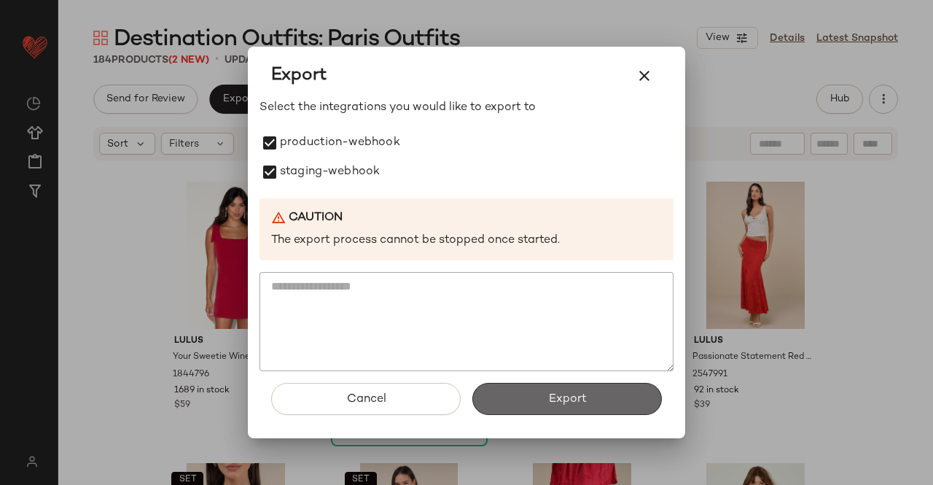
click at [551, 392] on span "Export" at bounding box center [567, 399] width 39 height 14
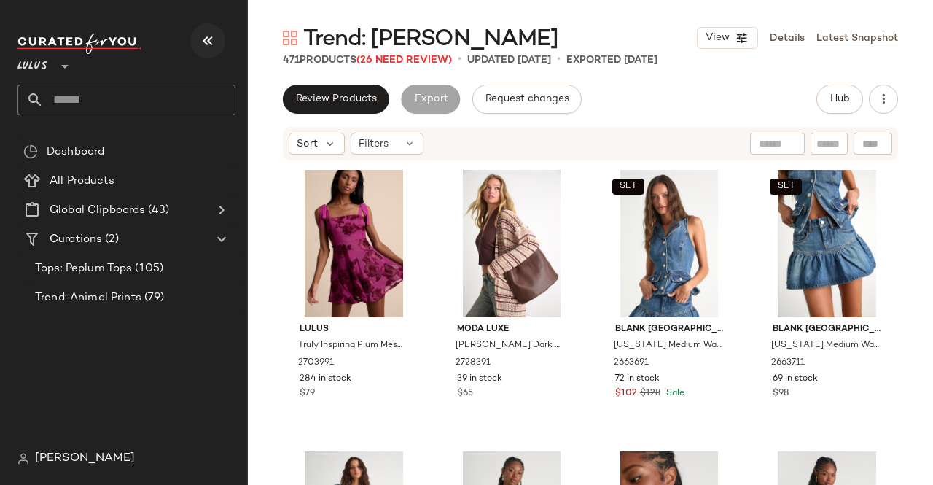
click at [222, 45] on button "button" at bounding box center [207, 40] width 35 height 35
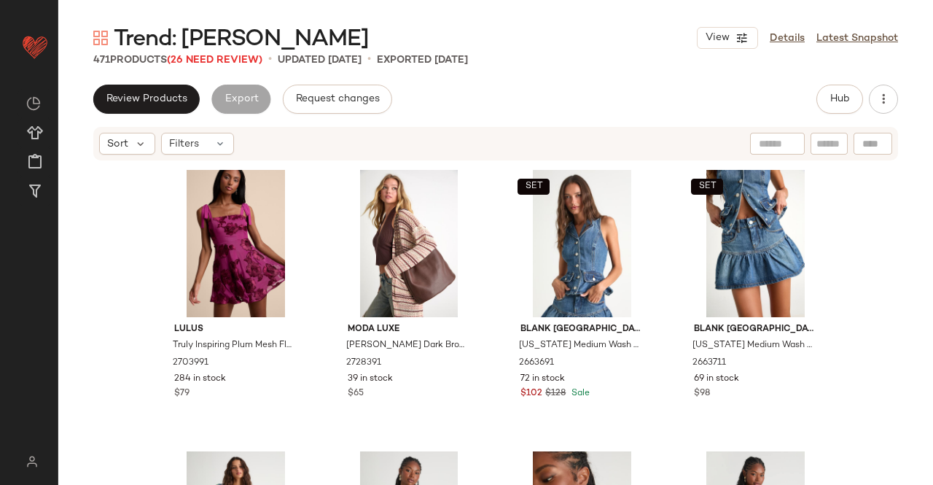
click at [217, 69] on div "Trend: Boho Chic View Details Latest Snapshot 471 Products (26 Need Review) • u…" at bounding box center [495, 254] width 875 height 462
click at [217, 64] on span "(26 Need Review)" at bounding box center [215, 60] width 96 height 11
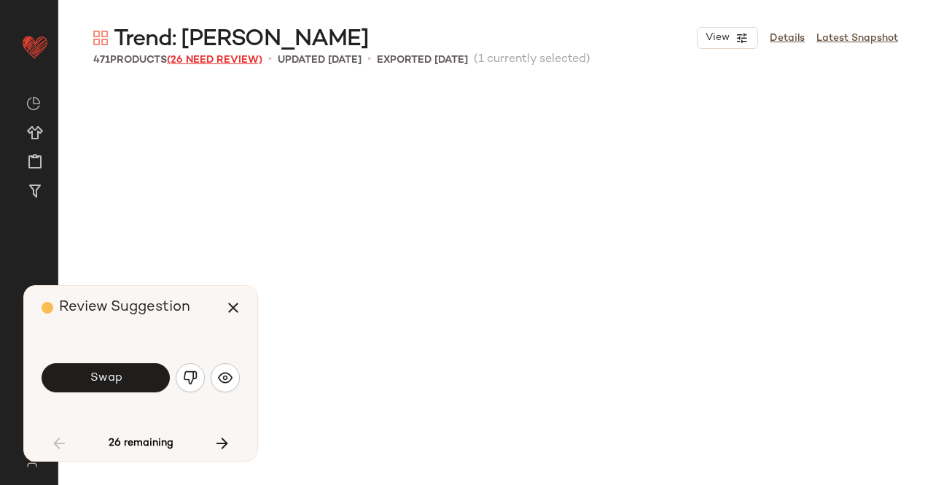
scroll to position [856, 0]
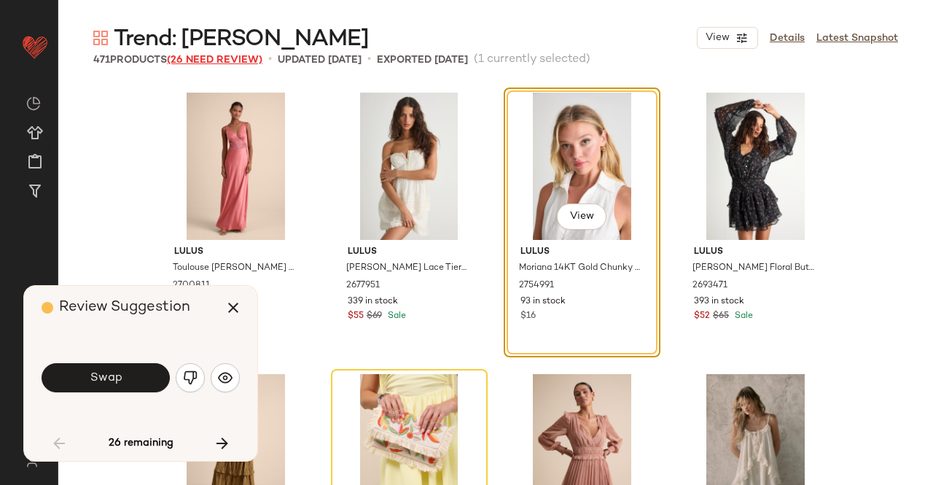
click at [217, 62] on span "(26 Need Review)" at bounding box center [215, 60] width 96 height 11
click at [94, 378] on span "Swap" at bounding box center [105, 378] width 33 height 14
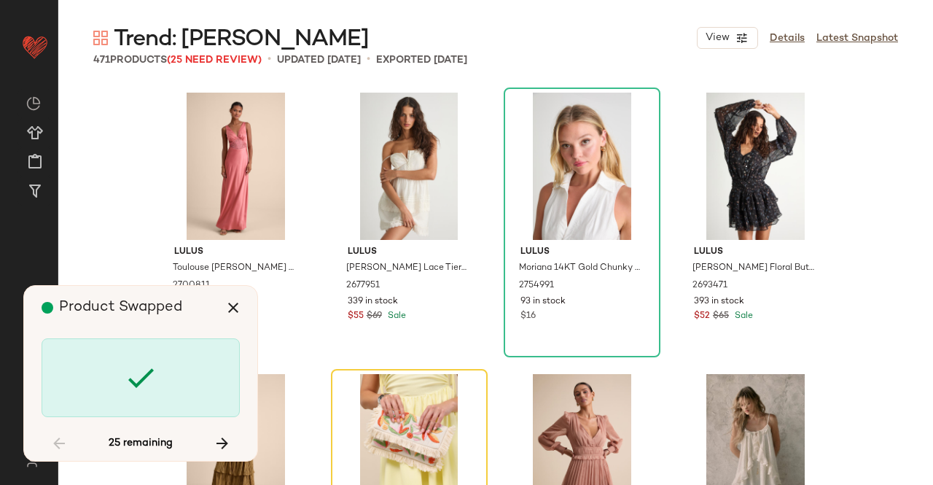
scroll to position [1126, 0]
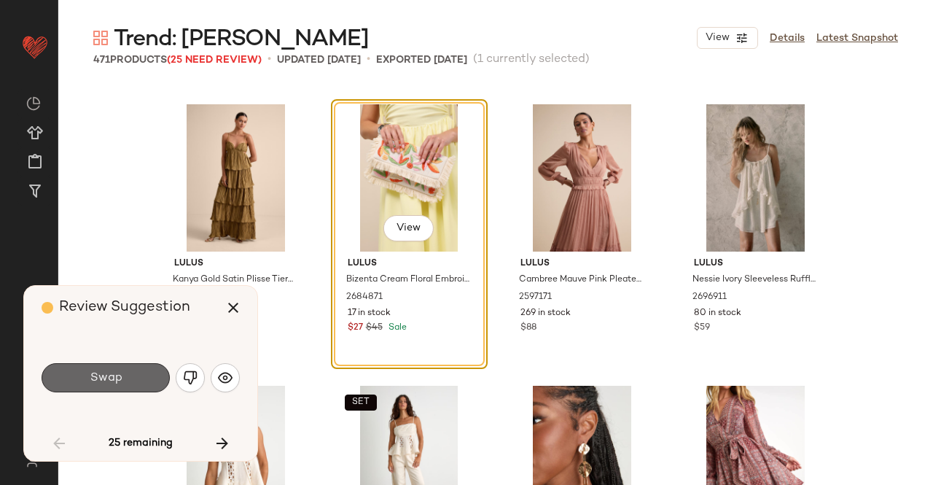
click at [132, 372] on button "Swap" at bounding box center [106, 377] width 128 height 29
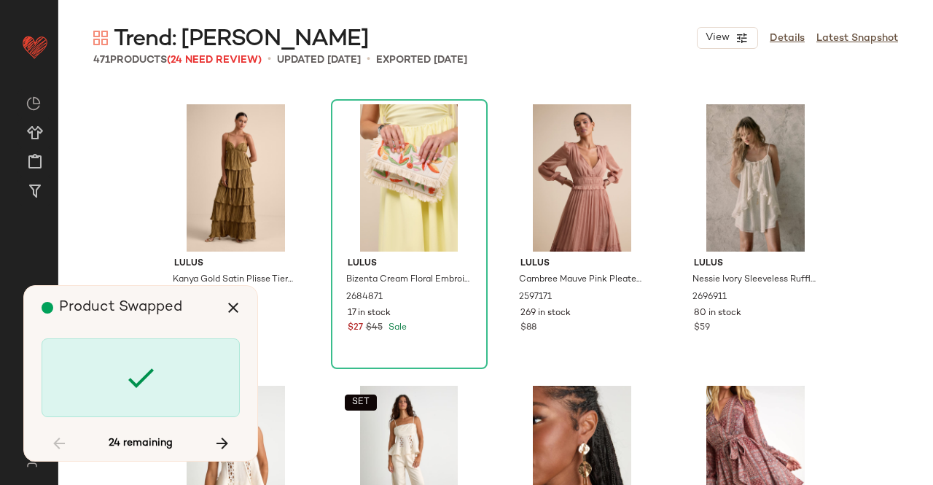
scroll to position [3096, 0]
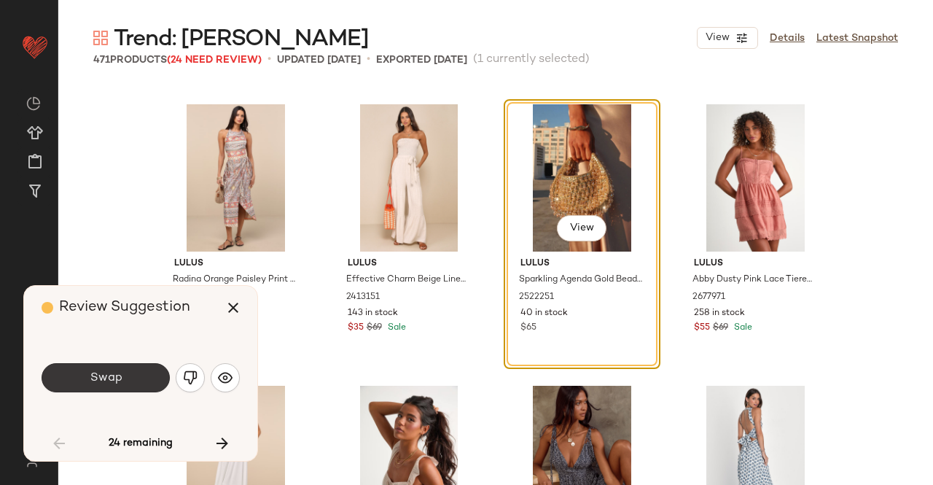
click at [143, 370] on button "Swap" at bounding box center [106, 377] width 128 height 29
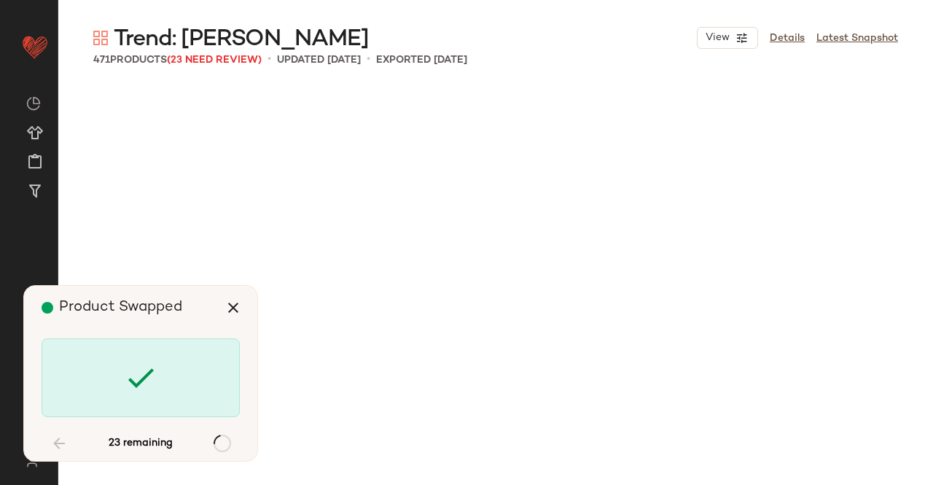
scroll to position [4785, 0]
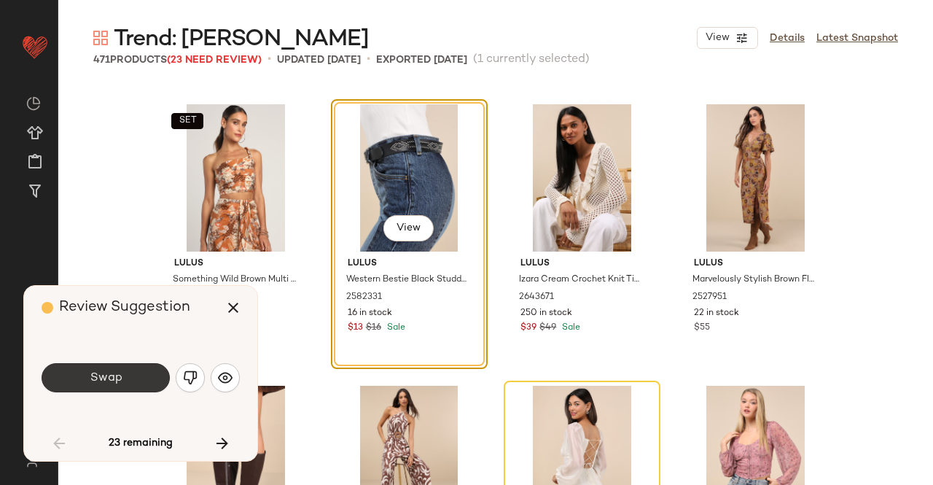
click at [126, 367] on button "Swap" at bounding box center [106, 377] width 128 height 29
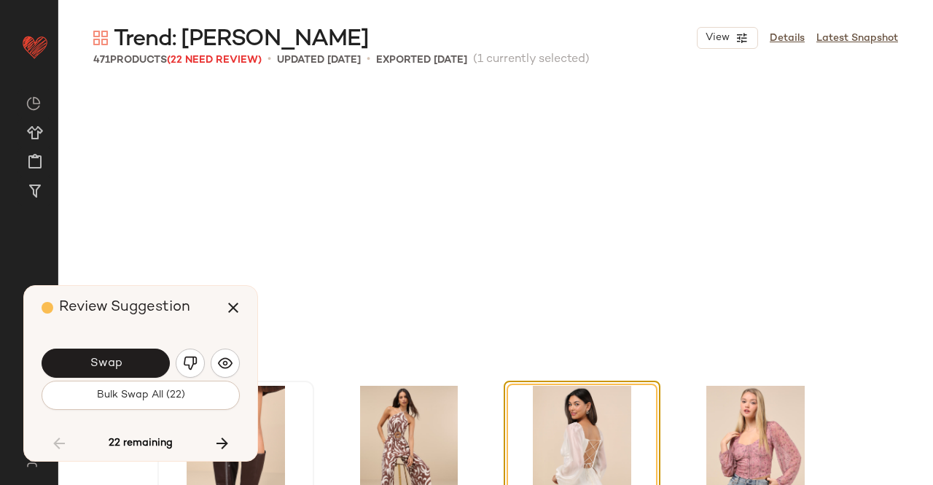
scroll to position [5067, 0]
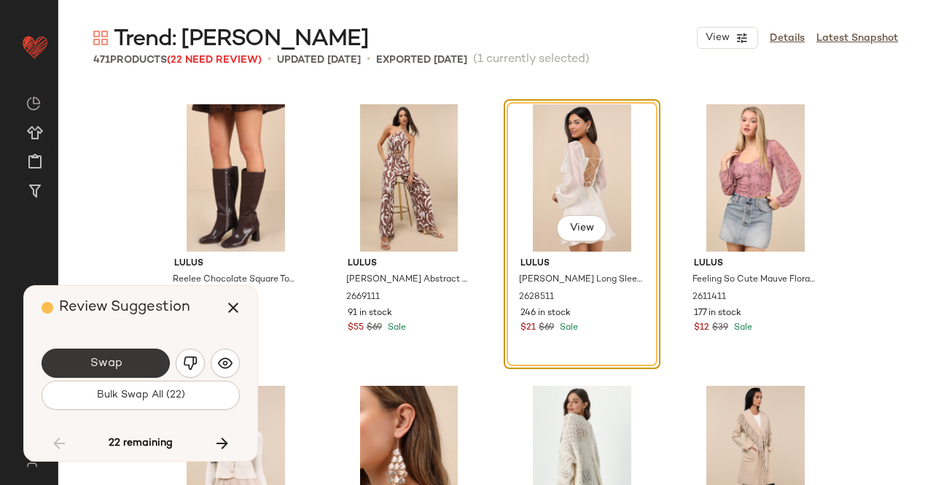
click at [117, 365] on span "Swap" at bounding box center [105, 364] width 33 height 14
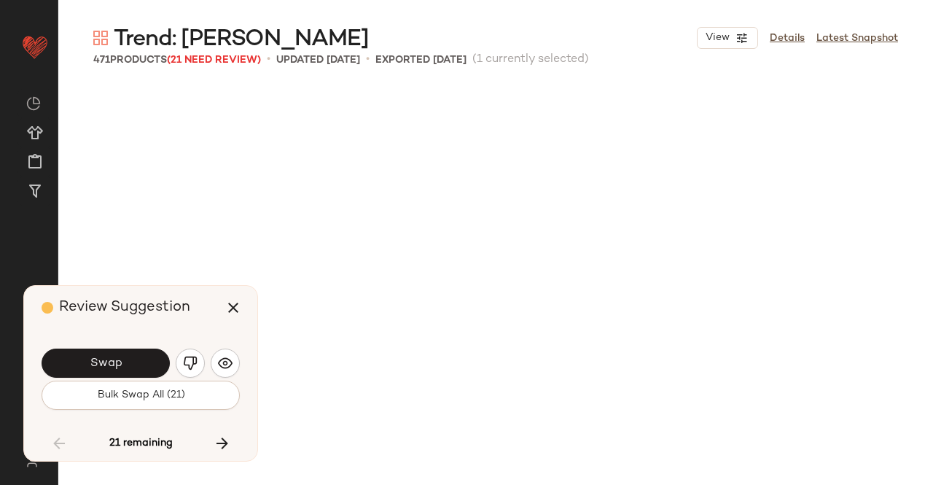
scroll to position [5911, 0]
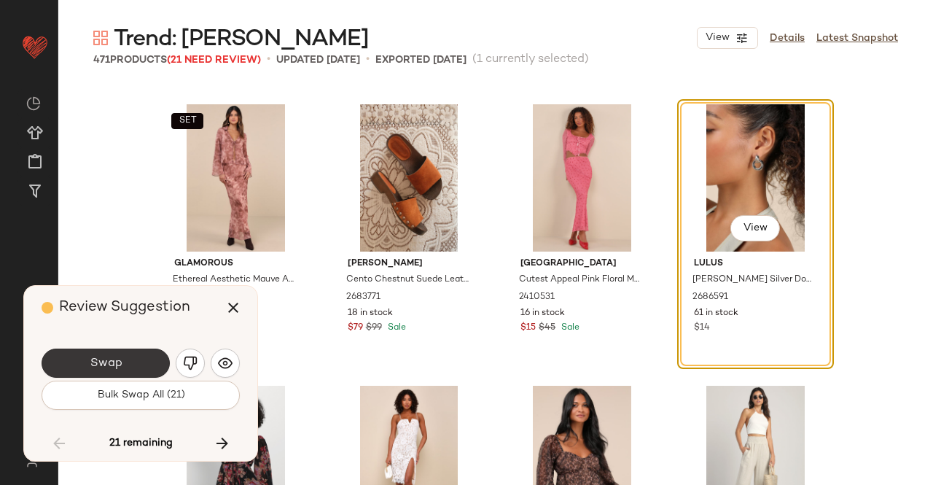
click at [104, 361] on span "Swap" at bounding box center [105, 364] width 33 height 14
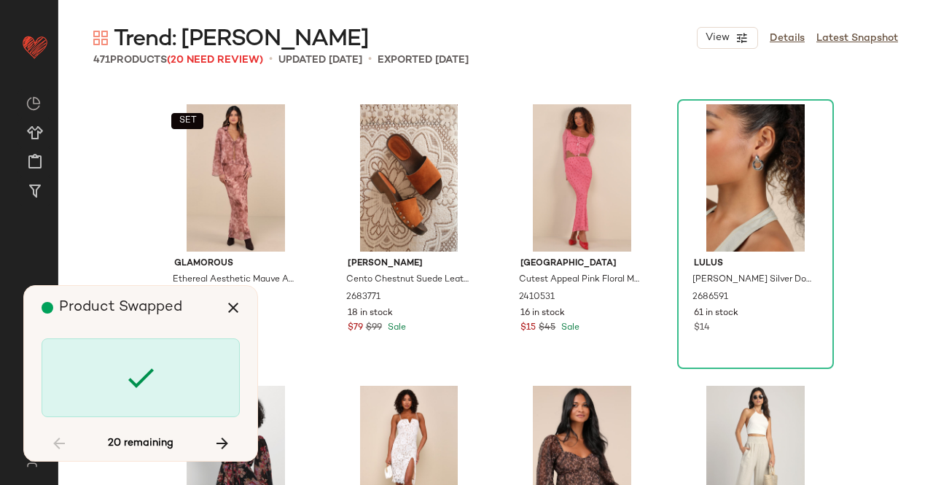
scroll to position [6474, 0]
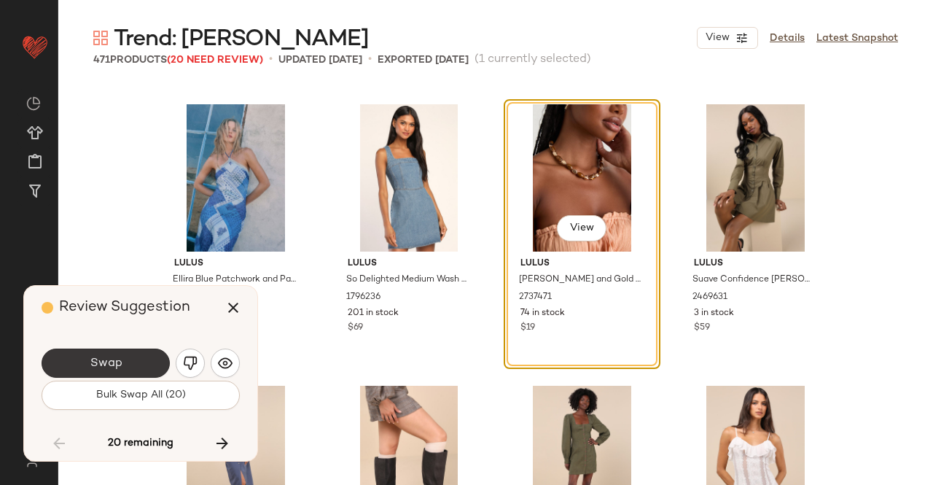
click at [135, 364] on button "Swap" at bounding box center [106, 363] width 128 height 29
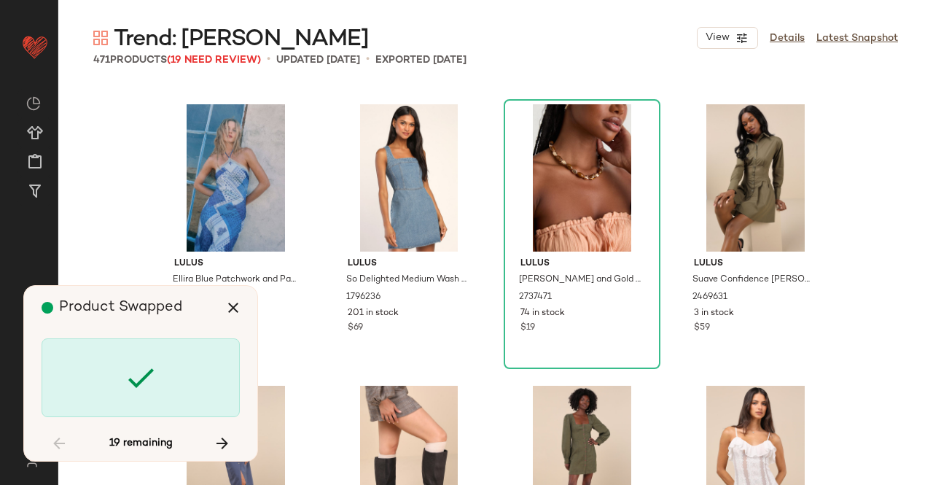
scroll to position [9571, 0]
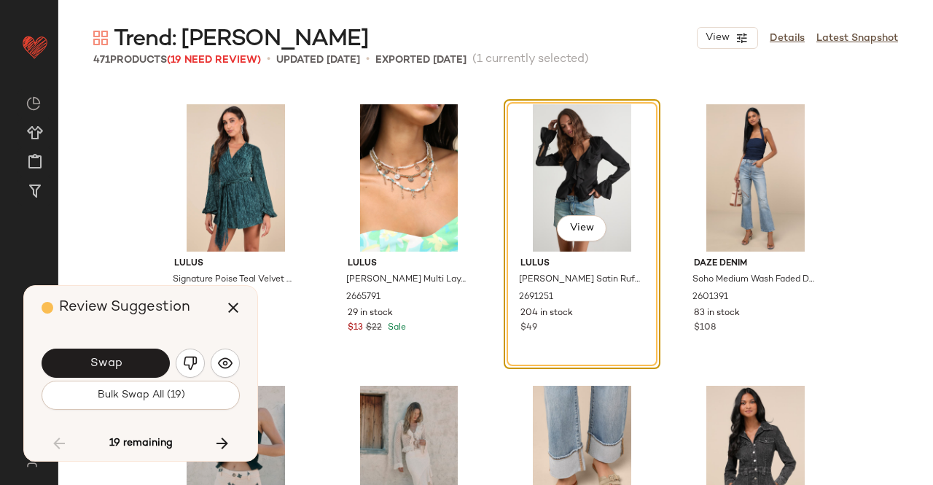
click at [133, 364] on button "Swap" at bounding box center [106, 363] width 128 height 29
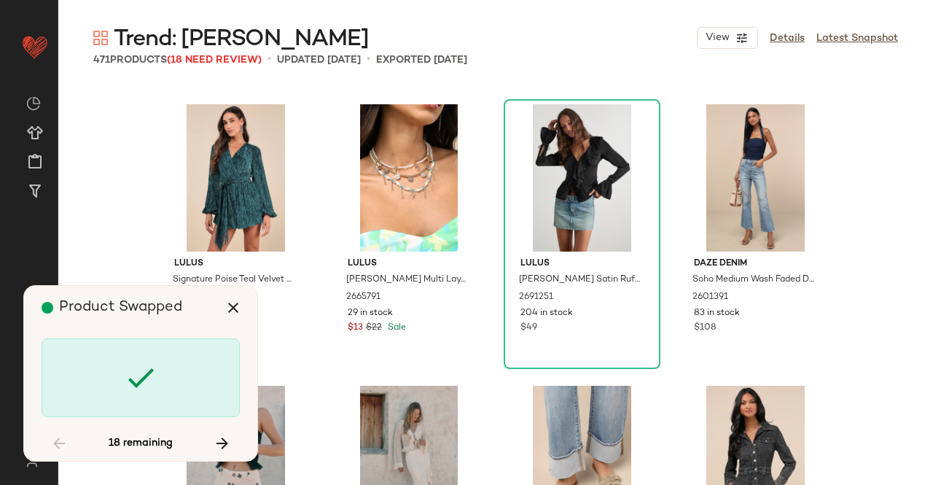
scroll to position [10134, 0]
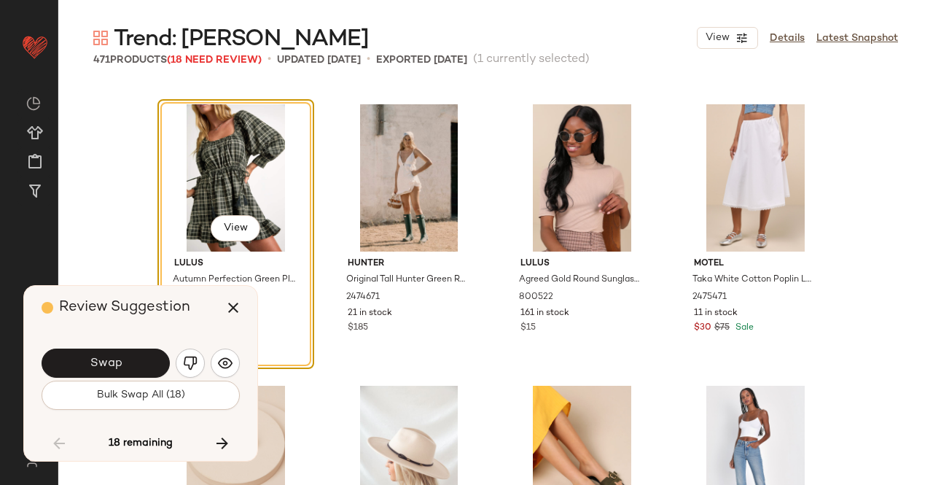
click at [133, 364] on button "Swap" at bounding box center [106, 363] width 128 height 29
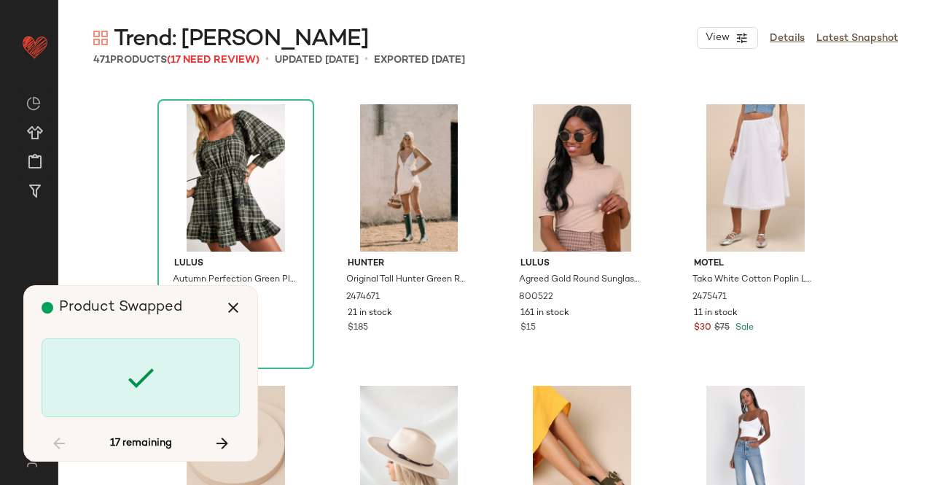
scroll to position [10697, 0]
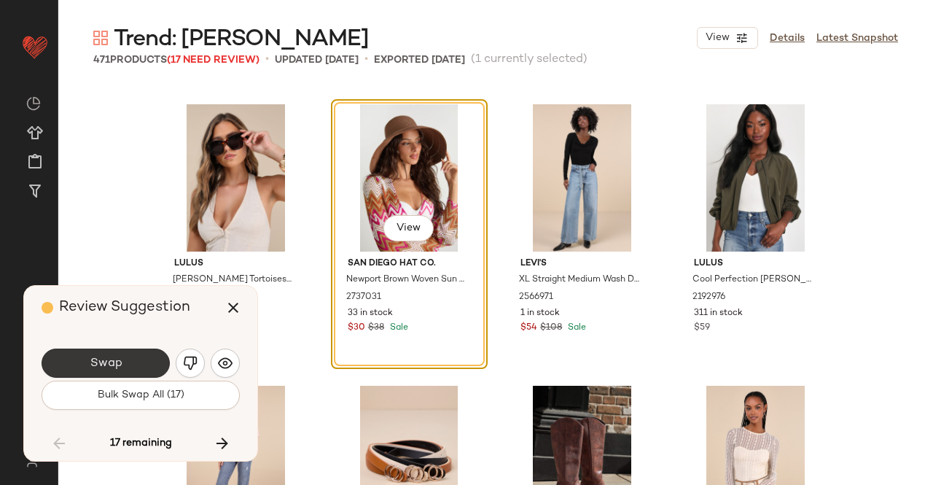
click at [143, 359] on button "Swap" at bounding box center [106, 363] width 128 height 29
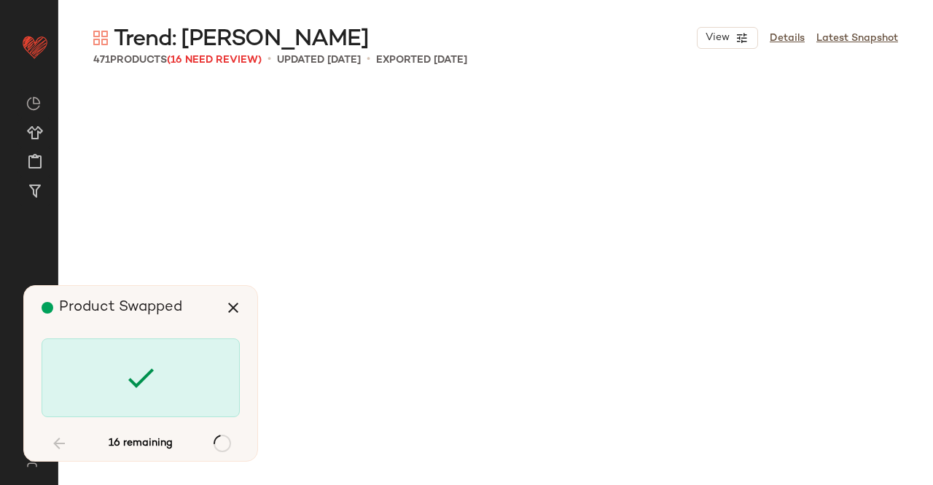
scroll to position [11823, 0]
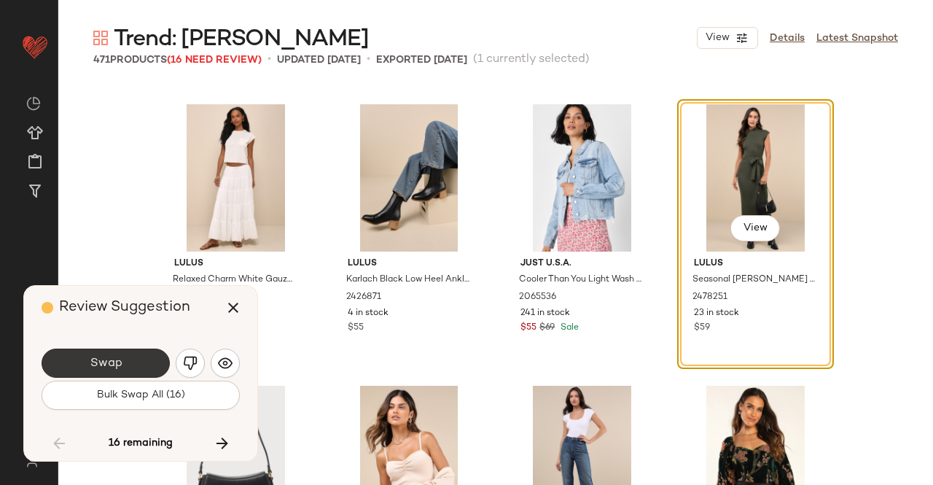
click at [114, 365] on span "Swap" at bounding box center [105, 364] width 33 height 14
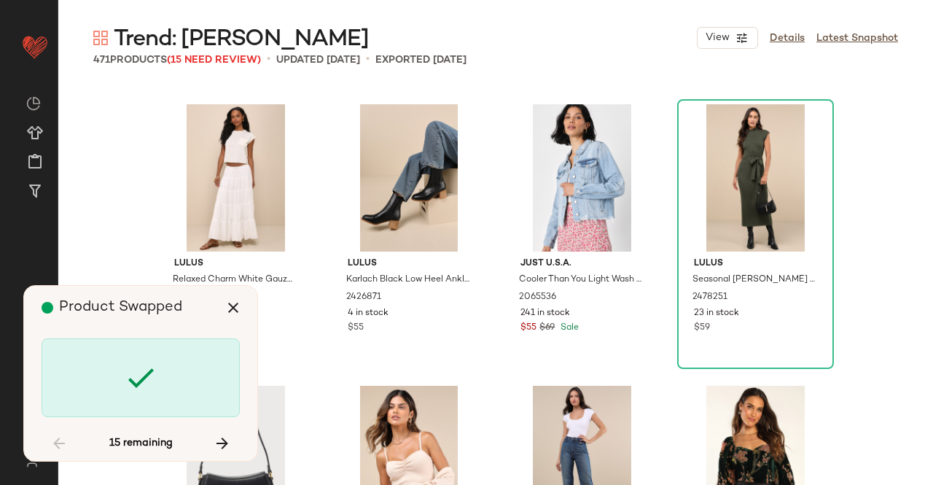
scroll to position [12949, 0]
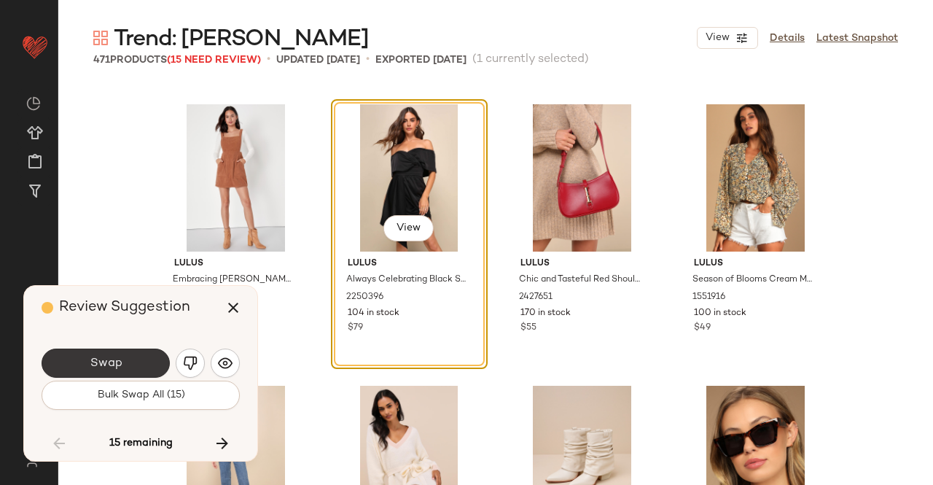
click at [130, 365] on button "Swap" at bounding box center [106, 363] width 128 height 29
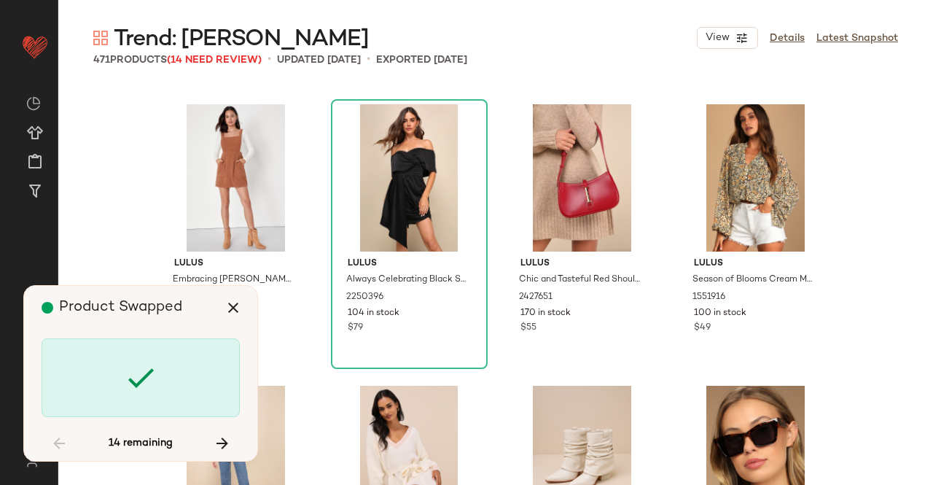
scroll to position [13512, 0]
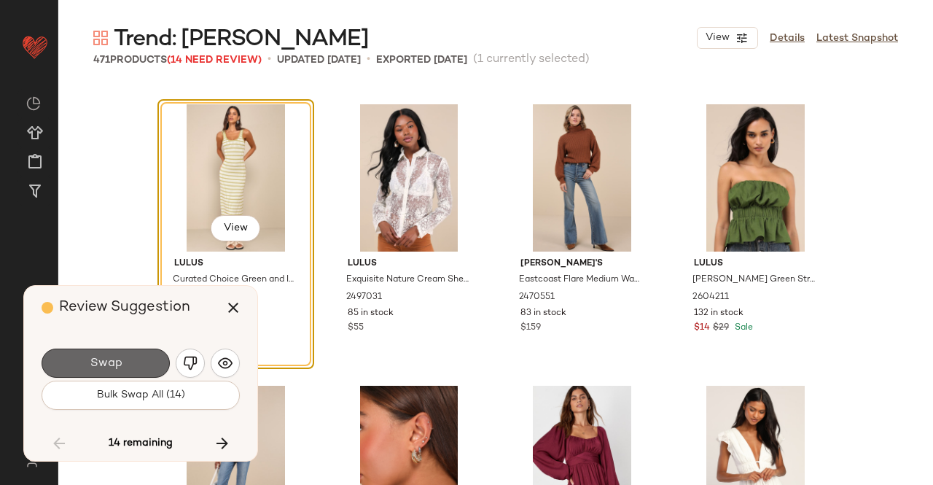
click at [144, 362] on button "Swap" at bounding box center [106, 363] width 128 height 29
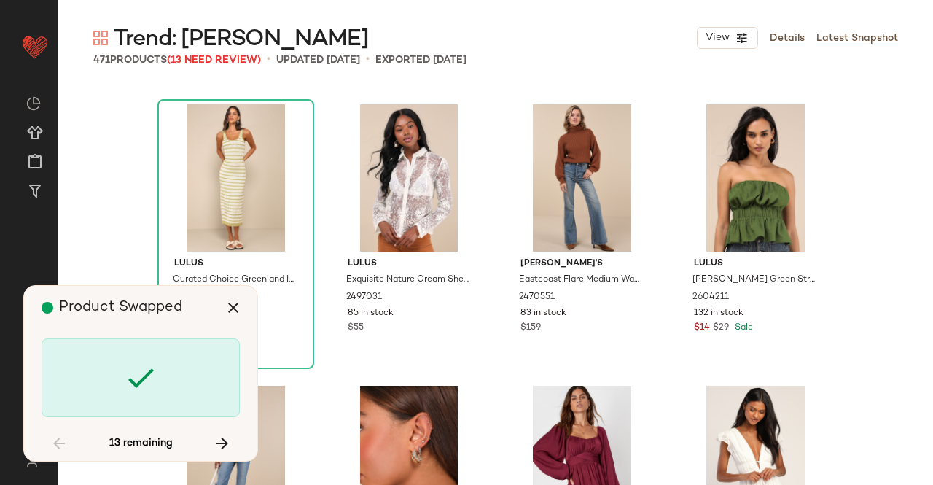
scroll to position [14356, 0]
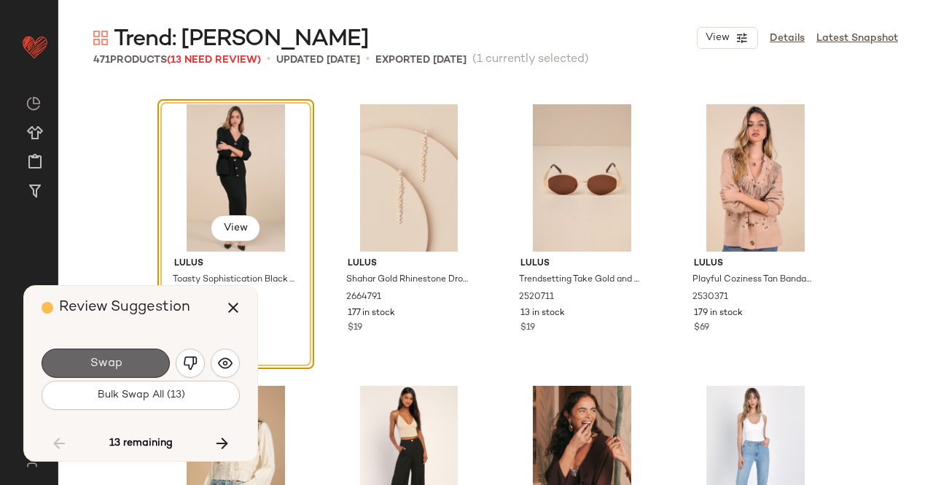
click at [119, 359] on span "Swap" at bounding box center [105, 364] width 33 height 14
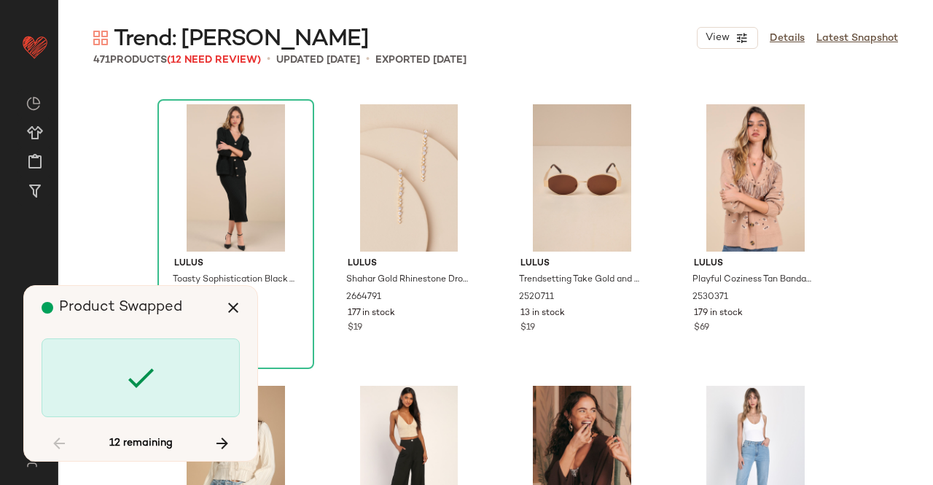
scroll to position [15482, 0]
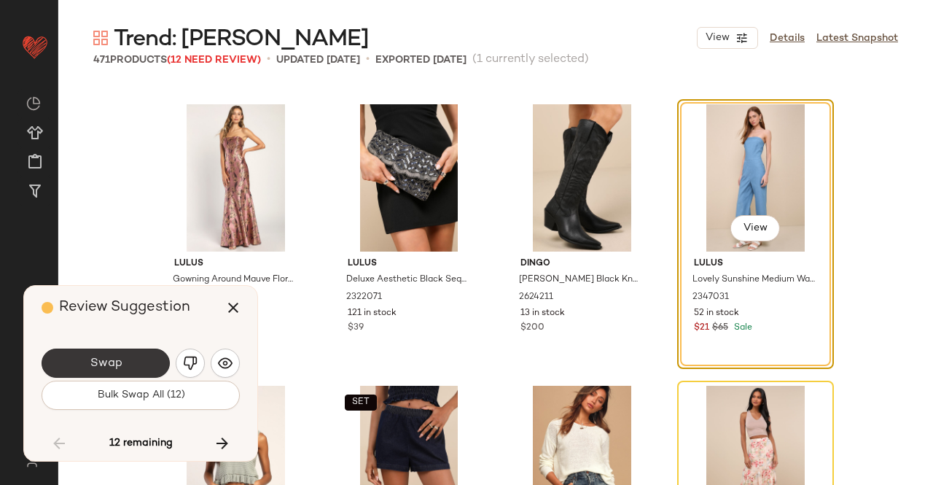
click at [146, 354] on button "Swap" at bounding box center [106, 363] width 128 height 29
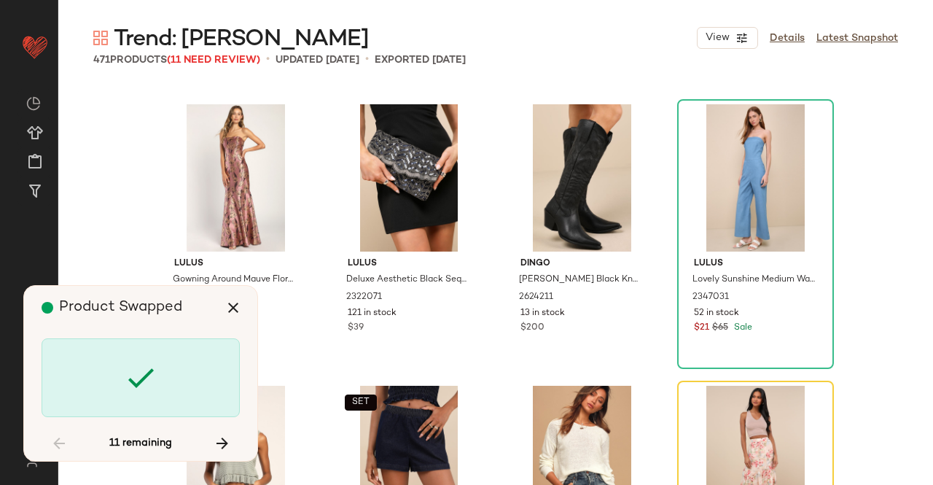
scroll to position [15764, 0]
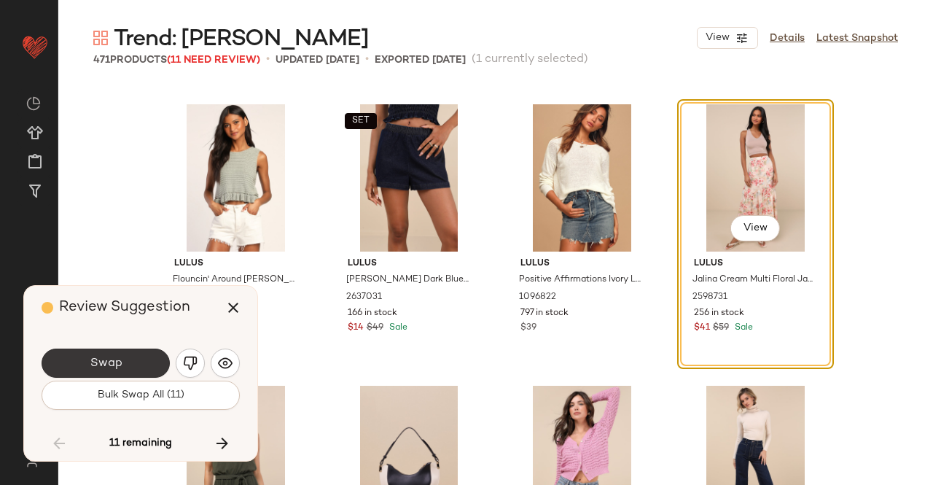
click at [142, 365] on button "Swap" at bounding box center [106, 363] width 128 height 29
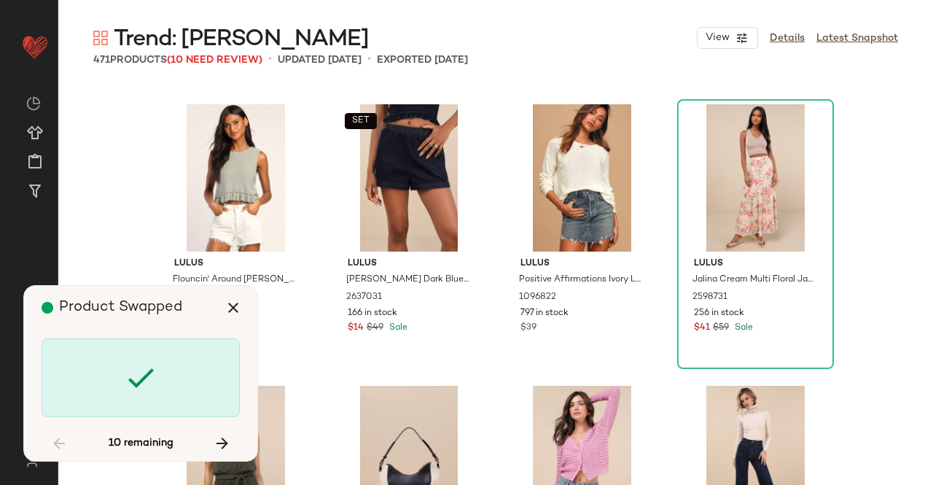
scroll to position [18860, 0]
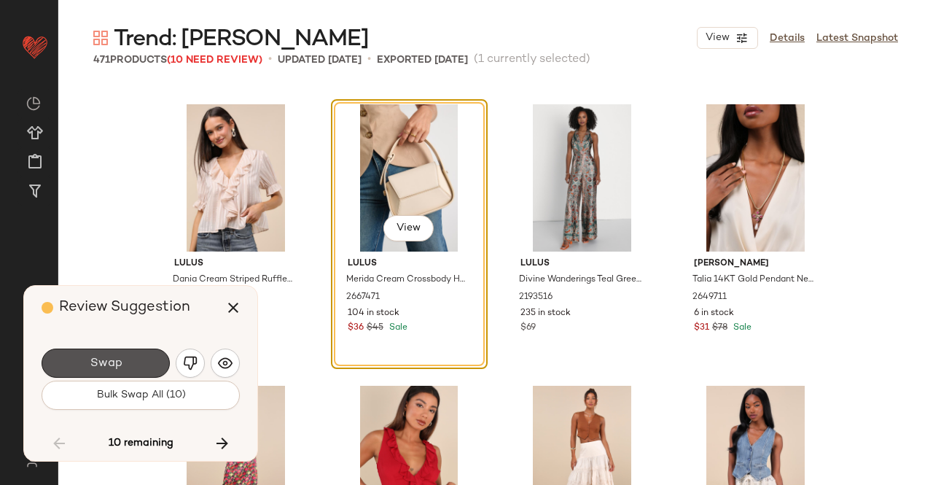
click at [144, 365] on button "Swap" at bounding box center [106, 363] width 128 height 29
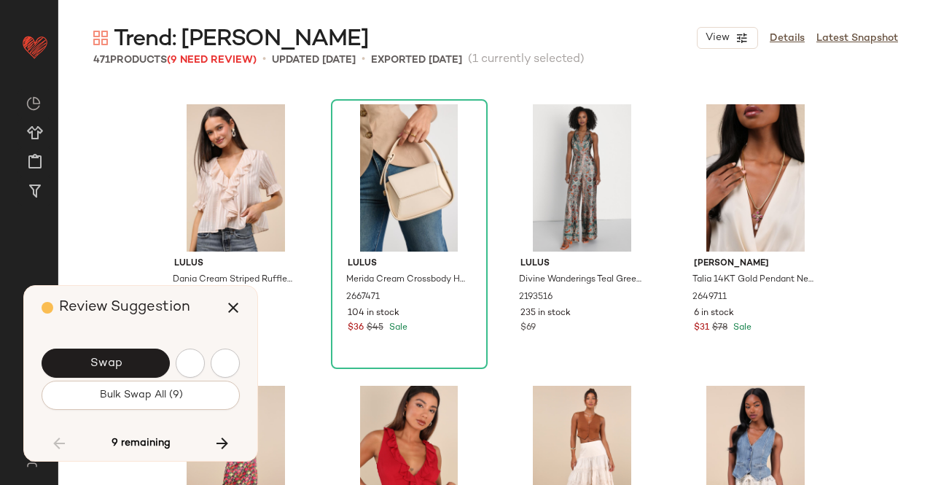
scroll to position [19705, 0]
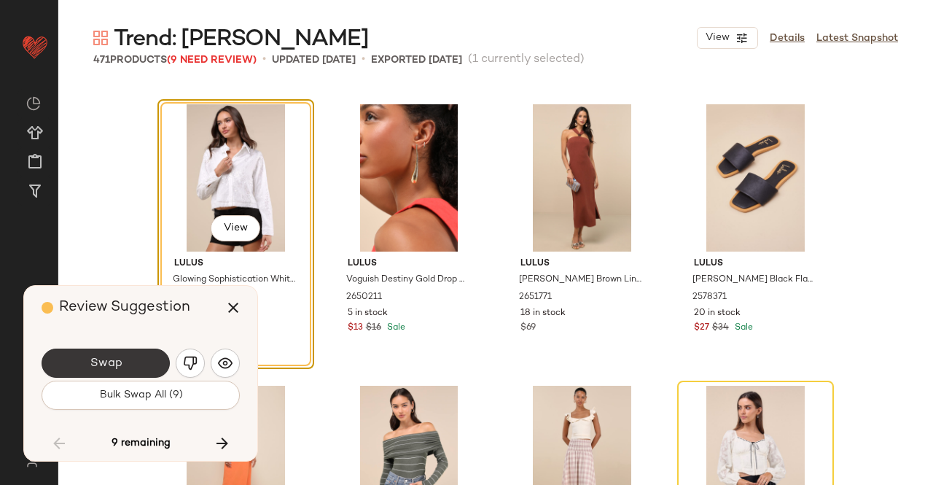
click at [150, 352] on button "Swap" at bounding box center [106, 363] width 128 height 29
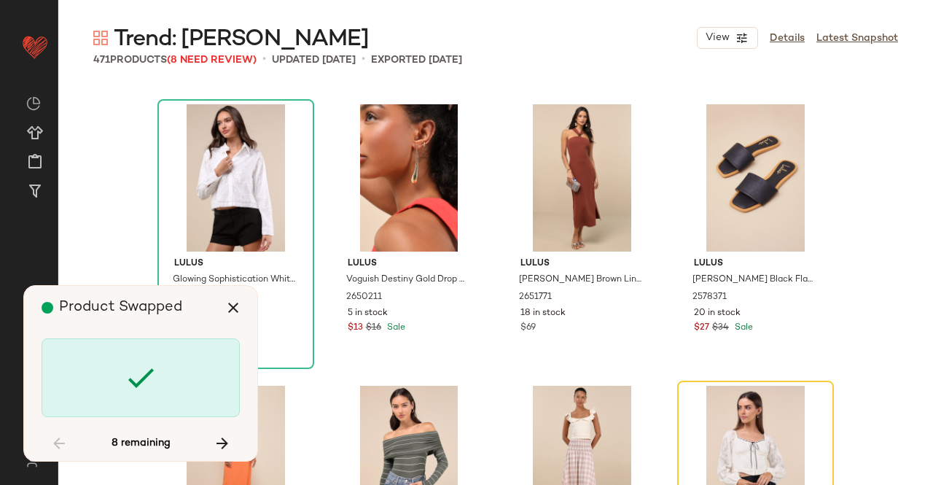
scroll to position [19986, 0]
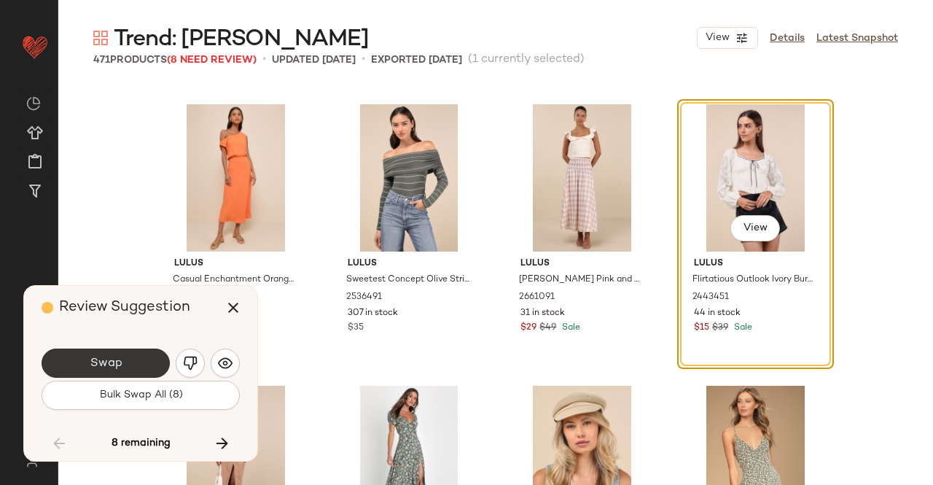
click at [136, 357] on button "Swap" at bounding box center [106, 363] width 128 height 29
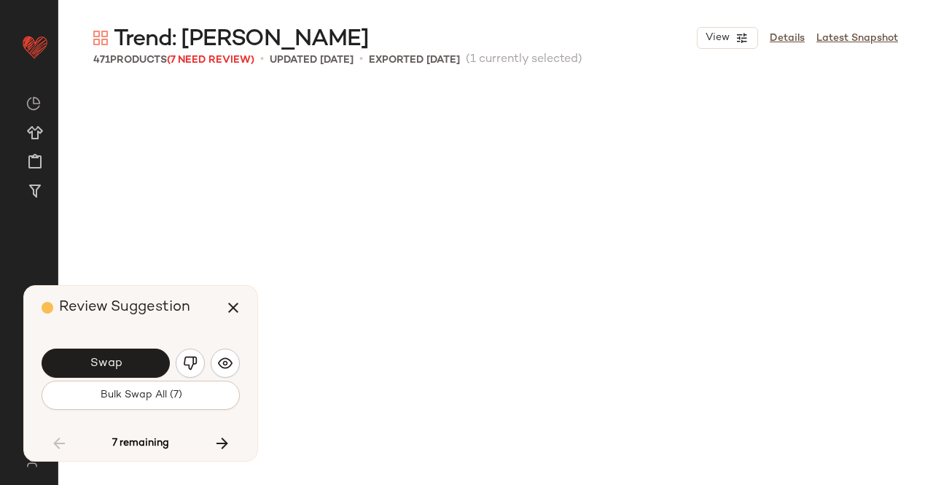
scroll to position [20549, 0]
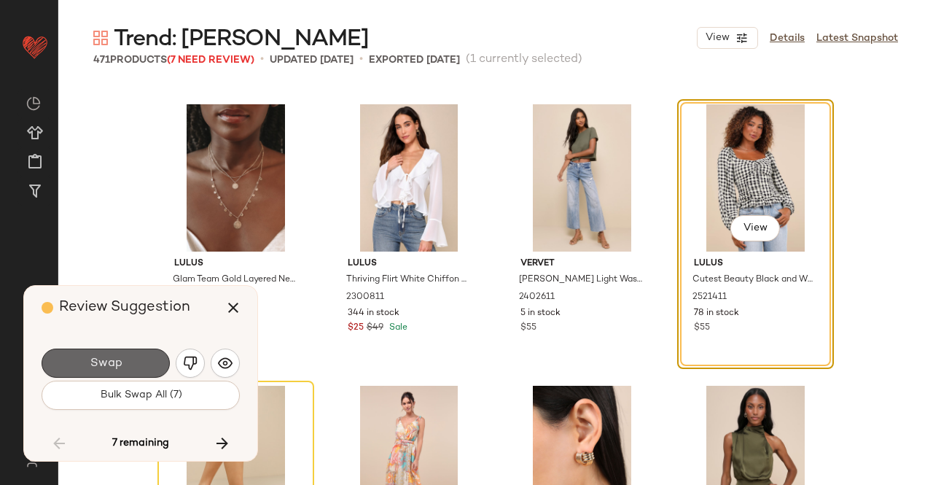
click at [119, 370] on span "Swap" at bounding box center [105, 364] width 33 height 14
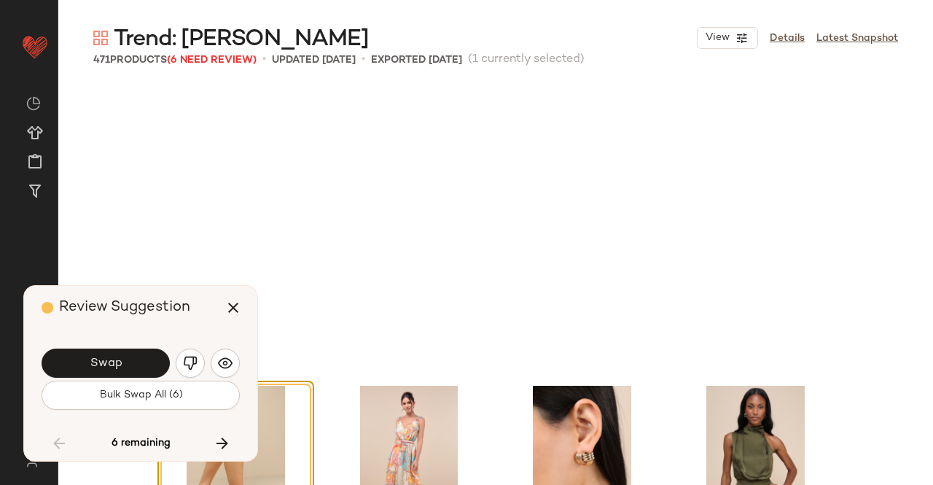
scroll to position [20831, 0]
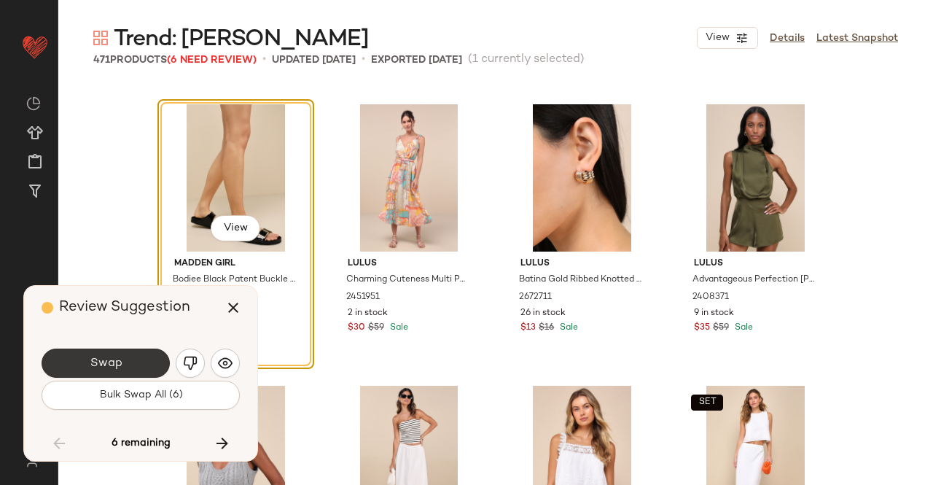
click at [139, 349] on div "Swap" at bounding box center [141, 363] width 198 height 35
click at [138, 351] on button "Swap" at bounding box center [106, 363] width 128 height 29
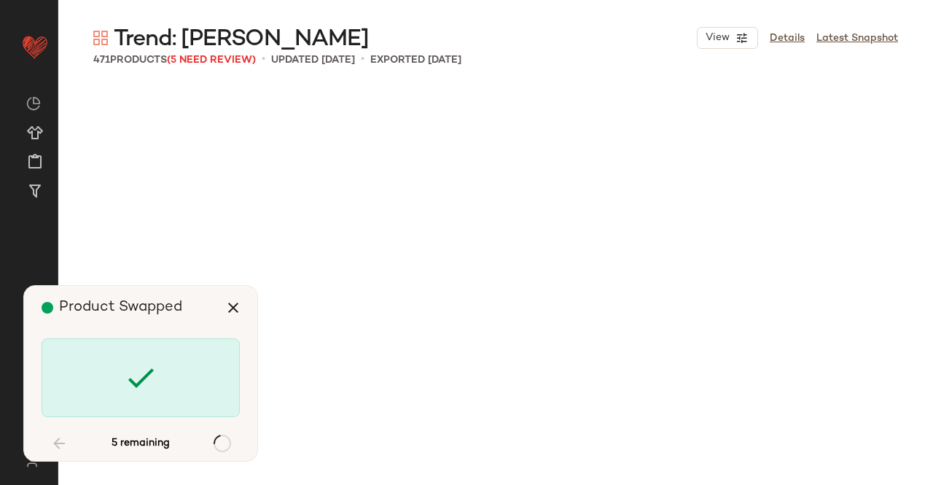
scroll to position [22238, 0]
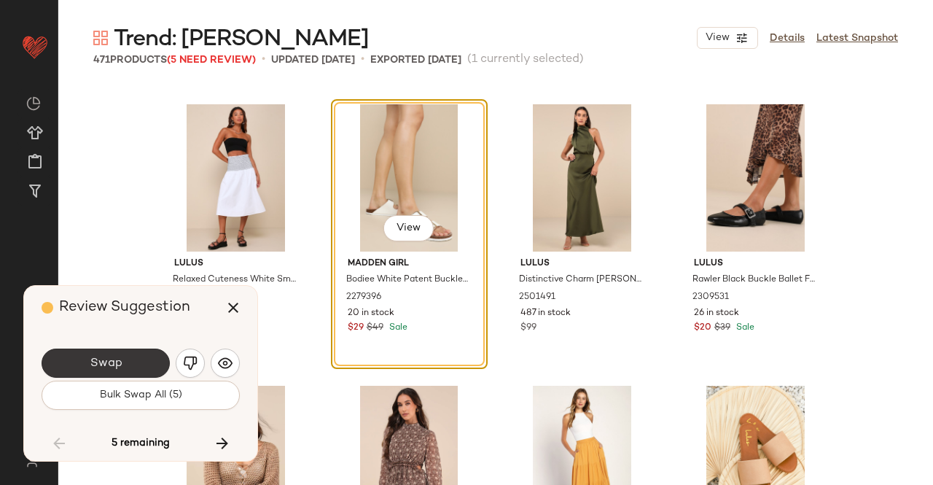
click at [131, 360] on button "Swap" at bounding box center [106, 363] width 128 height 29
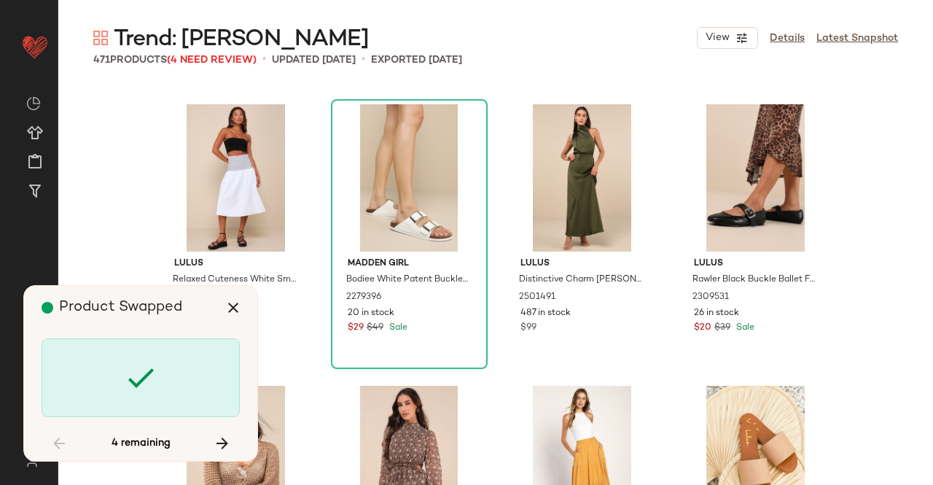
scroll to position [23646, 0]
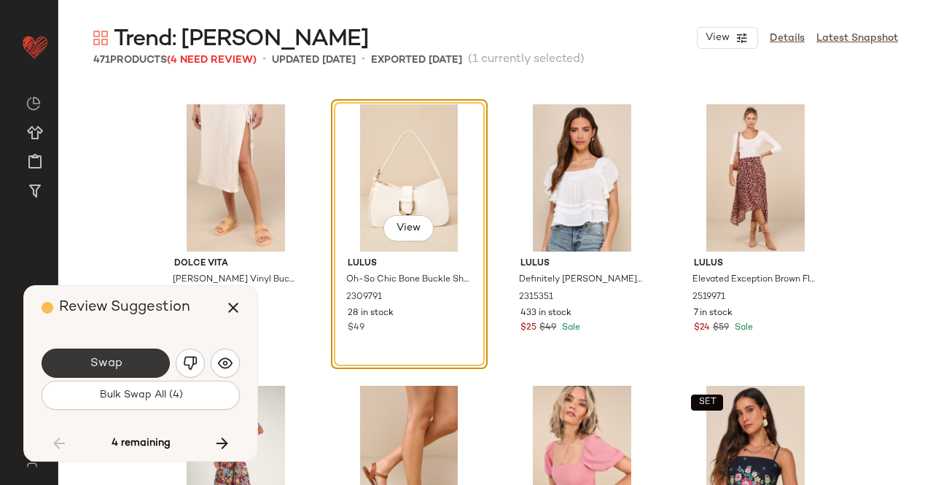
click at [133, 351] on button "Swap" at bounding box center [106, 363] width 128 height 29
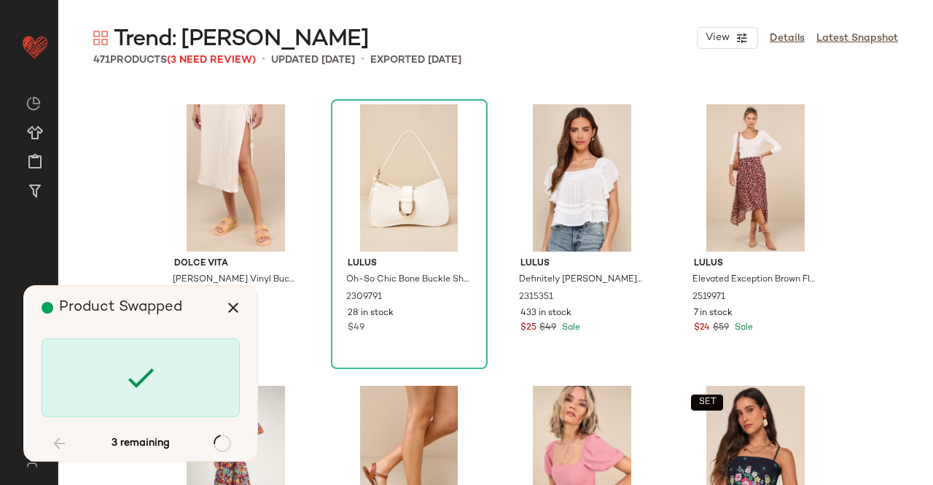
scroll to position [25335, 0]
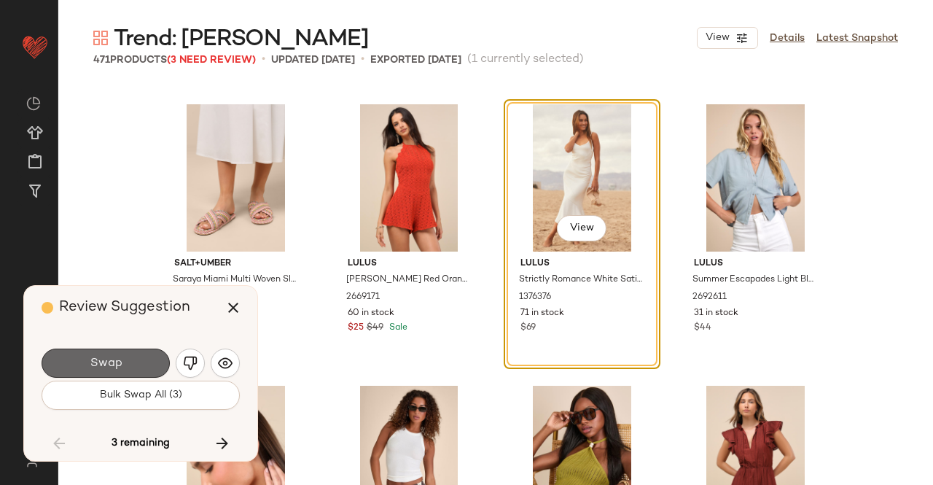
click at [99, 357] on span "Swap" at bounding box center [105, 364] width 33 height 14
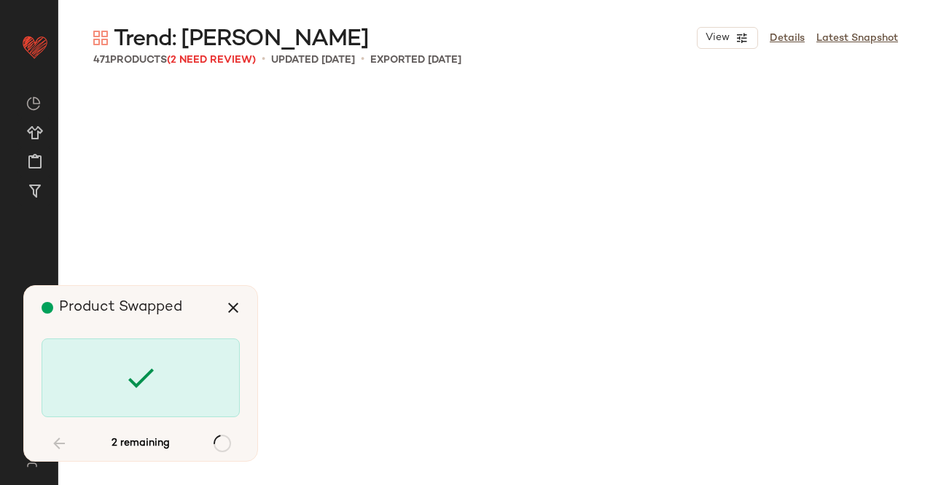
scroll to position [27587, 0]
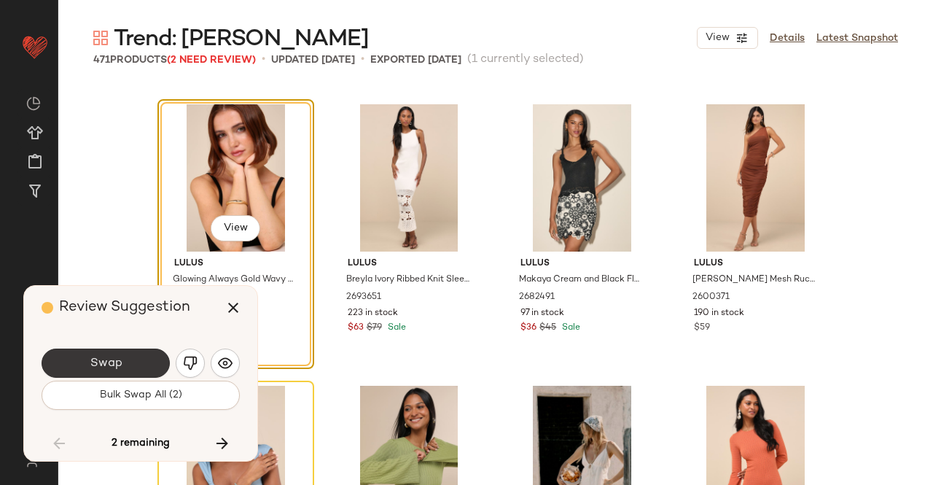
click at [124, 362] on button "Swap" at bounding box center [106, 363] width 128 height 29
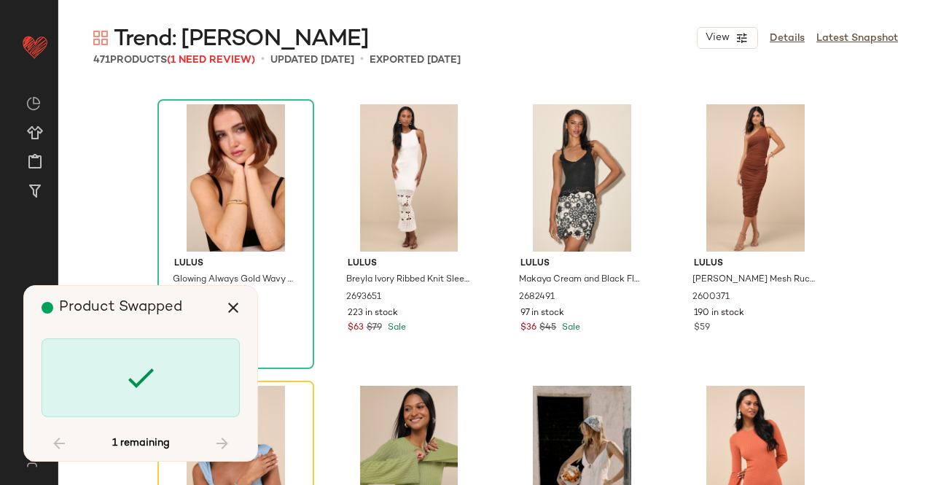
scroll to position [27868, 0]
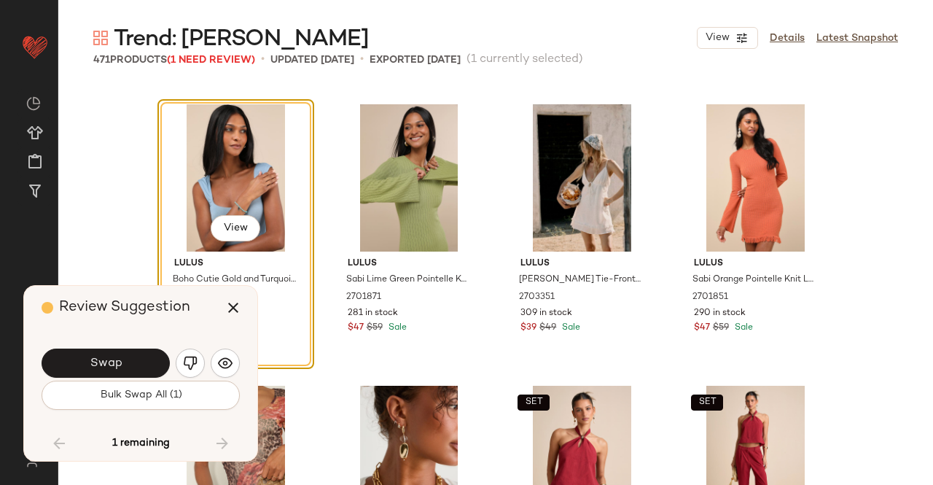
click at [127, 365] on button "Swap" at bounding box center [106, 363] width 128 height 29
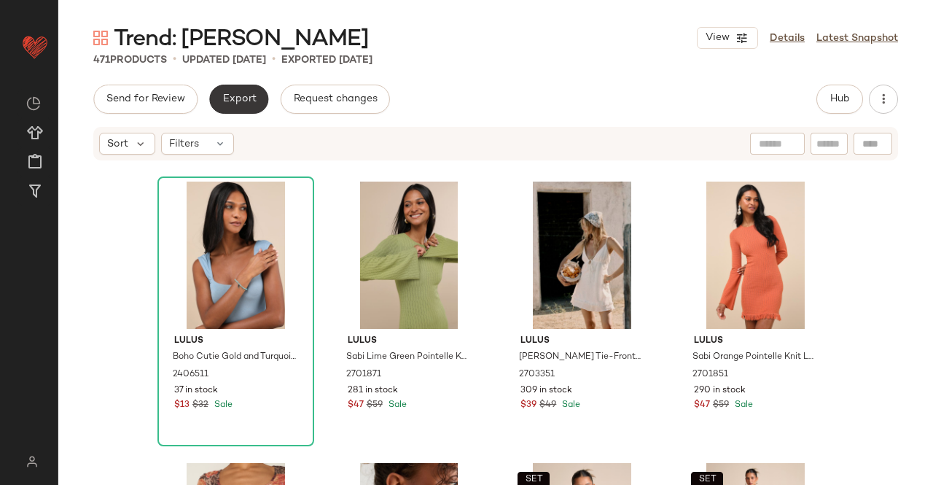
click at [233, 109] on button "Export" at bounding box center [238, 99] width 59 height 29
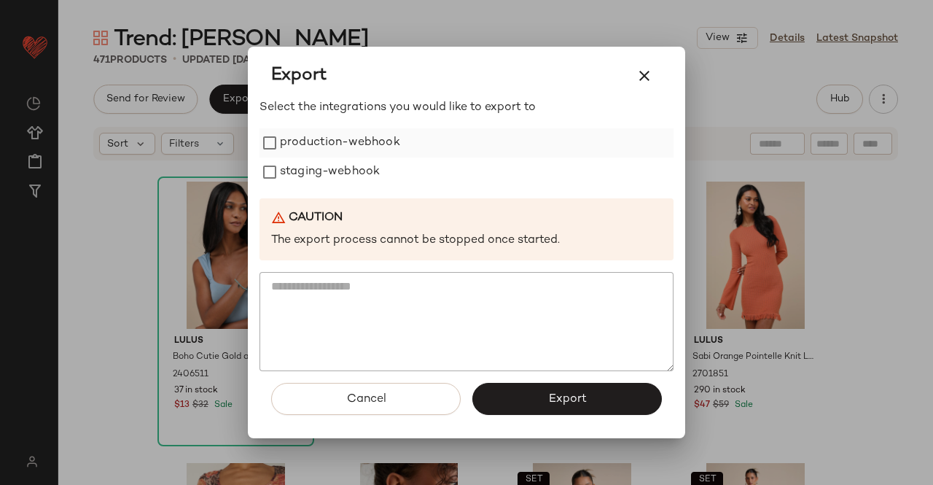
click at [349, 145] on label "production-webhook" at bounding box center [340, 142] width 120 height 29
click at [303, 180] on label "staging-webhook" at bounding box center [330, 172] width 100 height 29
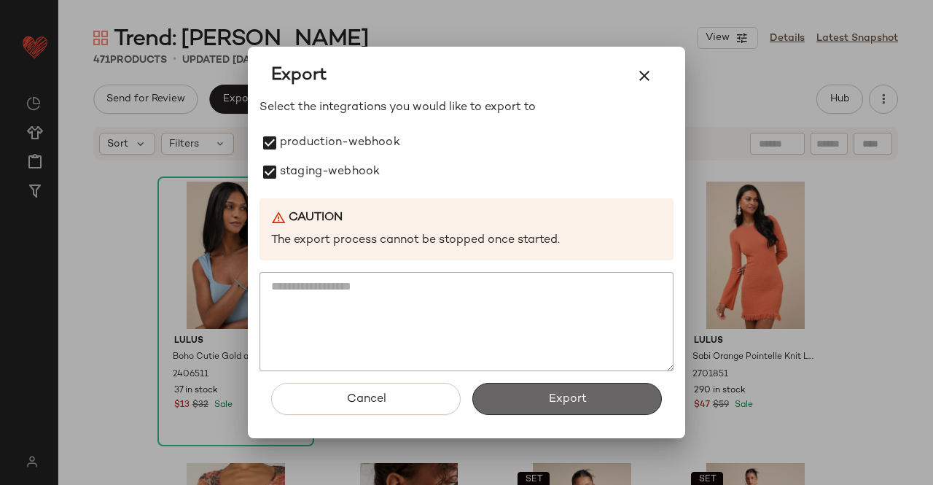
click at [532, 391] on button "Export" at bounding box center [568, 399] width 190 height 32
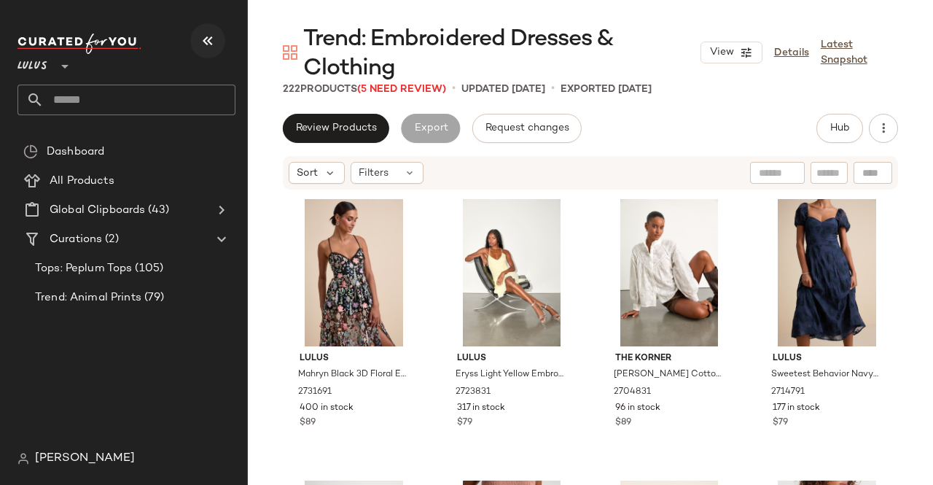
click at [214, 38] on icon "button" at bounding box center [208, 41] width 18 height 18
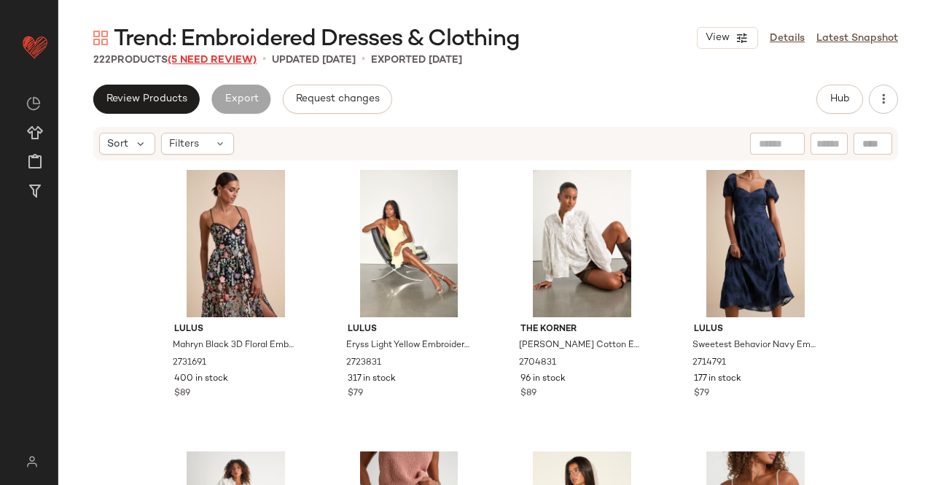
click at [219, 59] on span "(5 Need Review)" at bounding box center [212, 60] width 89 height 11
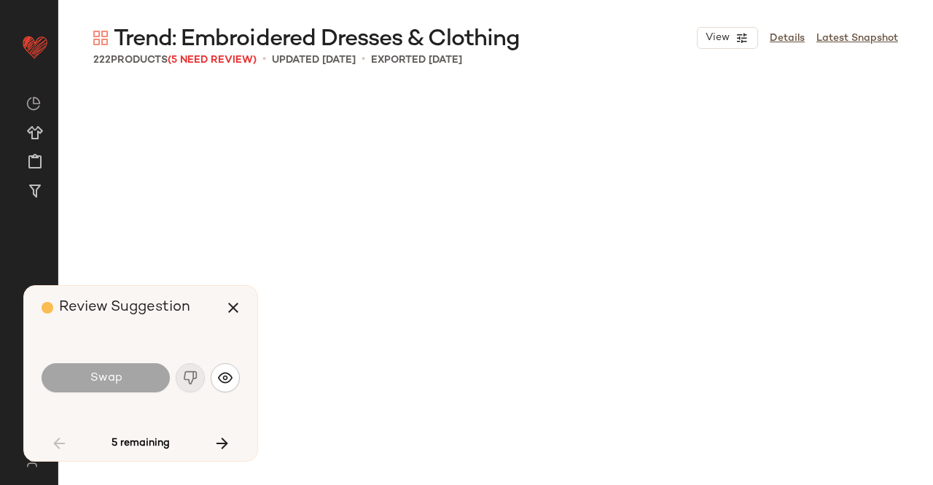
scroll to position [4785, 0]
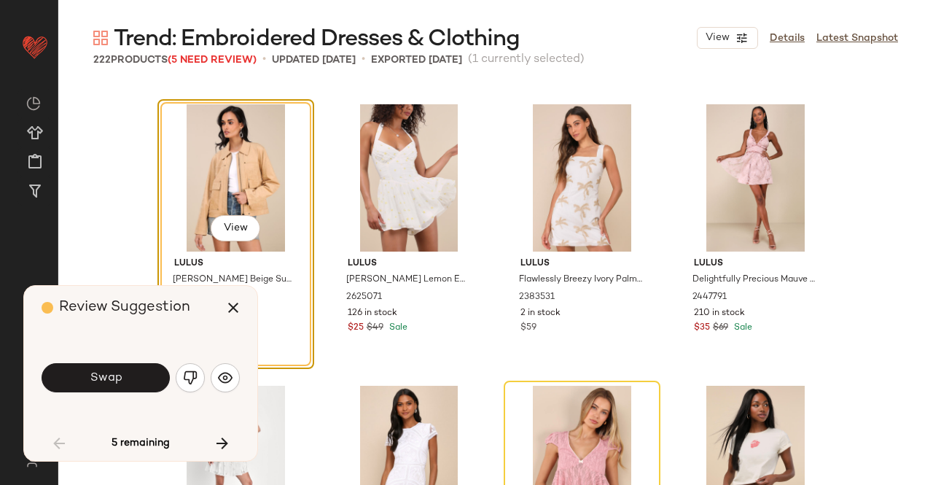
click at [195, 386] on button "button" at bounding box center [190, 377] width 29 height 29
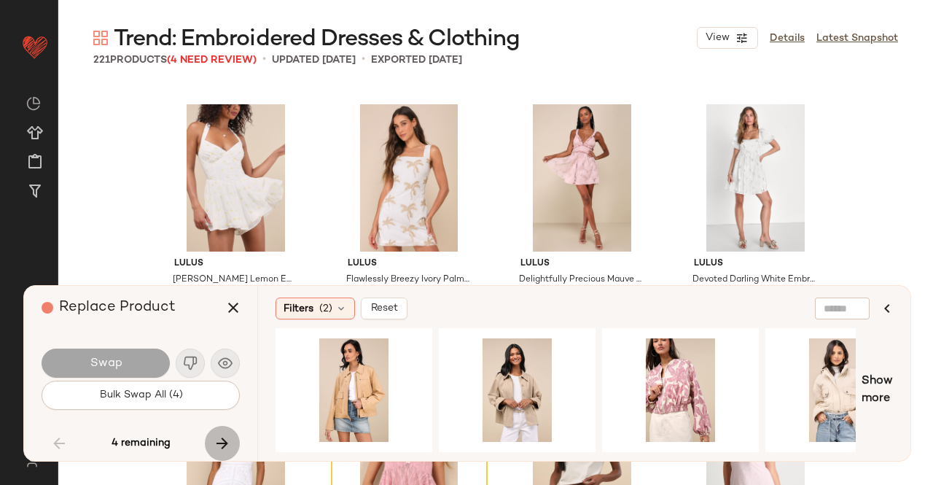
click at [214, 446] on icon "button" at bounding box center [223, 444] width 18 height 18
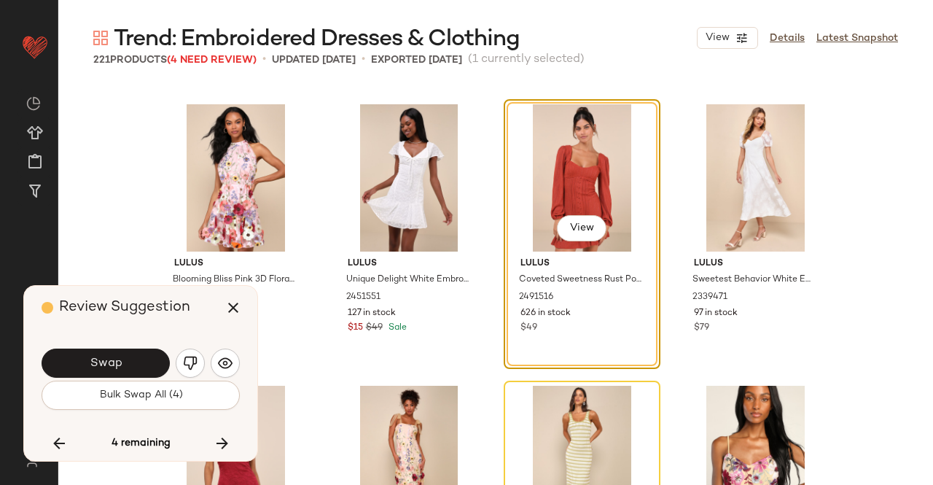
click at [190, 361] on img "button" at bounding box center [190, 363] width 15 height 15
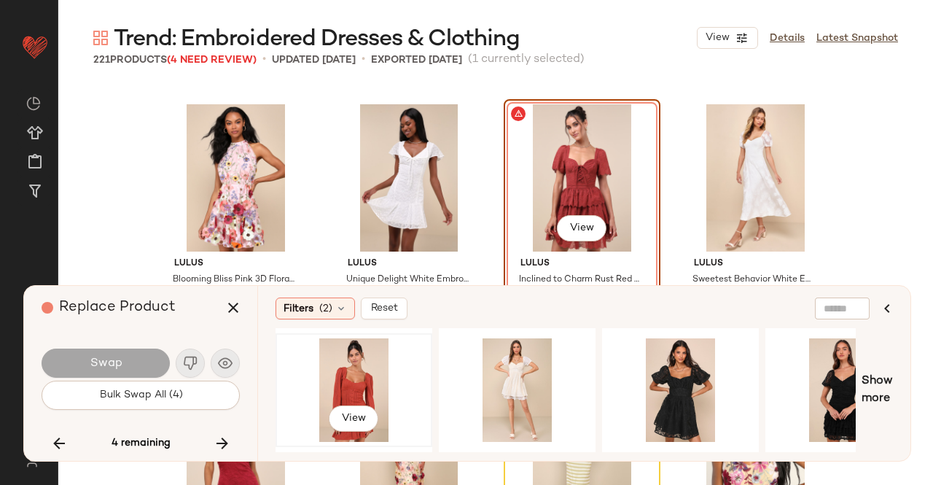
click at [330, 387] on div "View" at bounding box center [354, 390] width 147 height 104
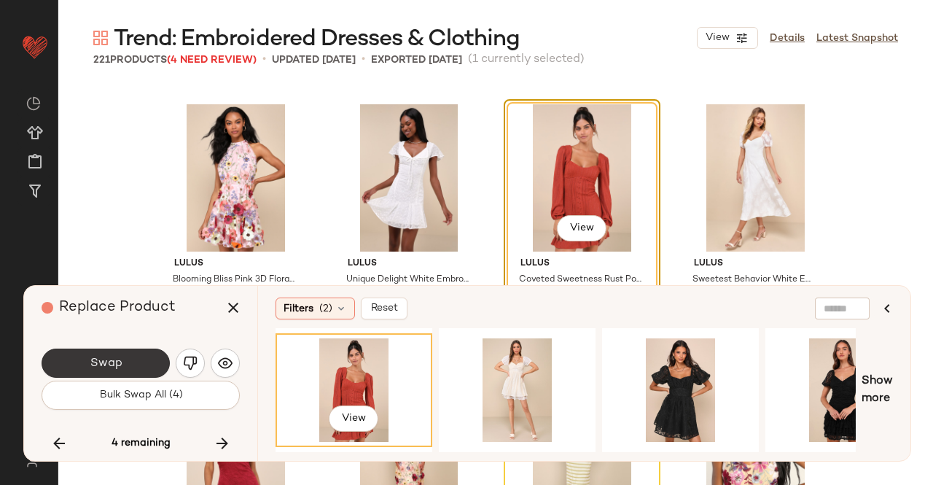
click at [108, 363] on span "Swap" at bounding box center [105, 364] width 33 height 14
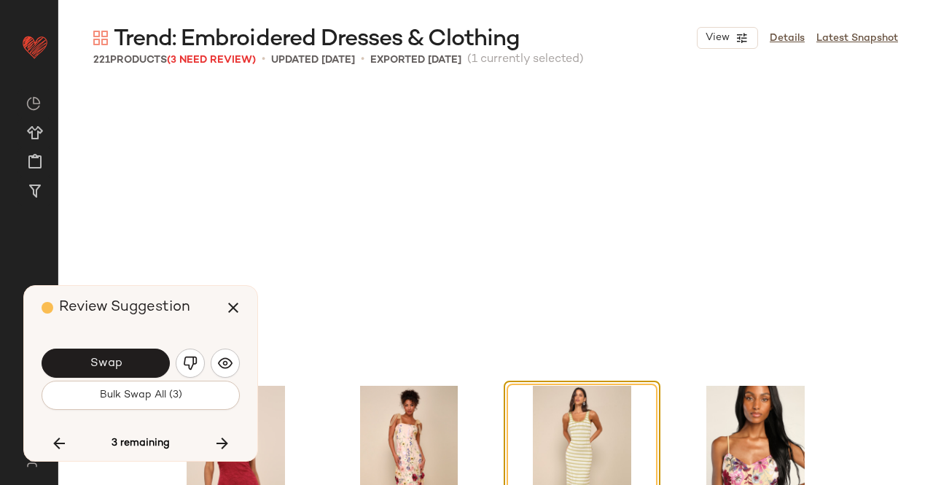
scroll to position [6756, 0]
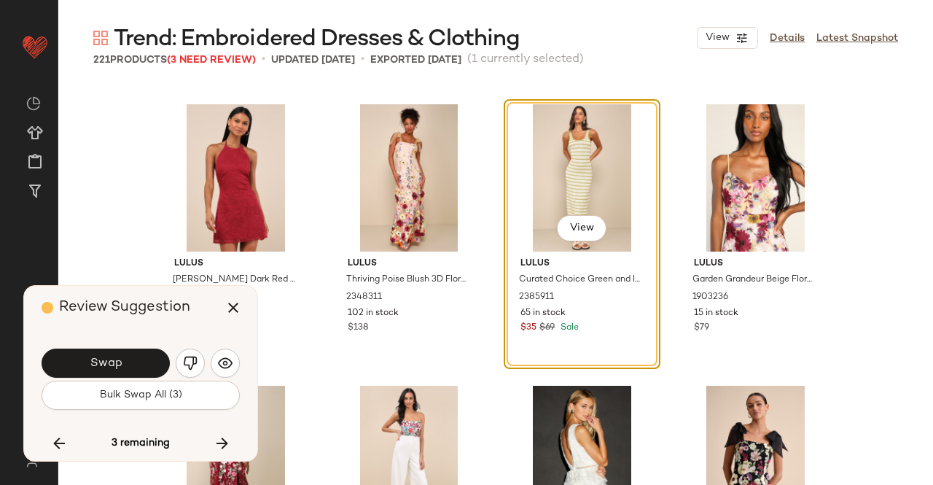
click at [125, 353] on button "Swap" at bounding box center [106, 363] width 128 height 29
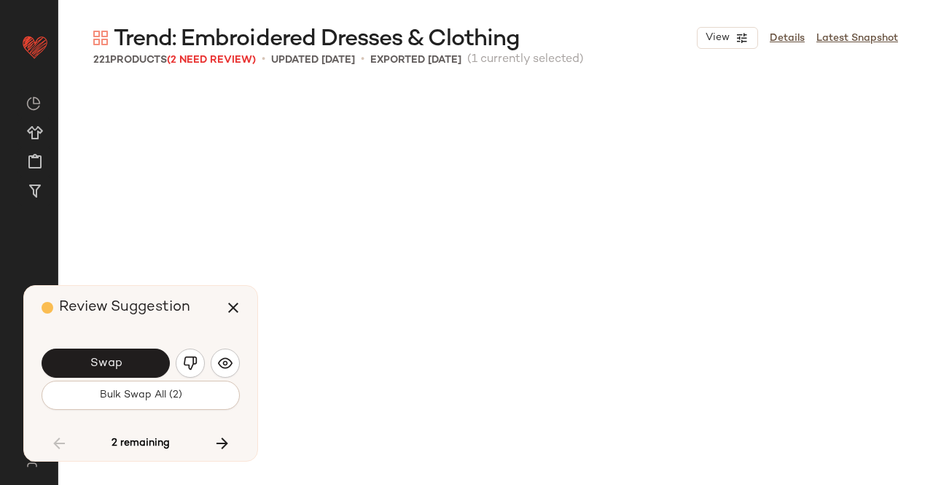
scroll to position [5067, 0]
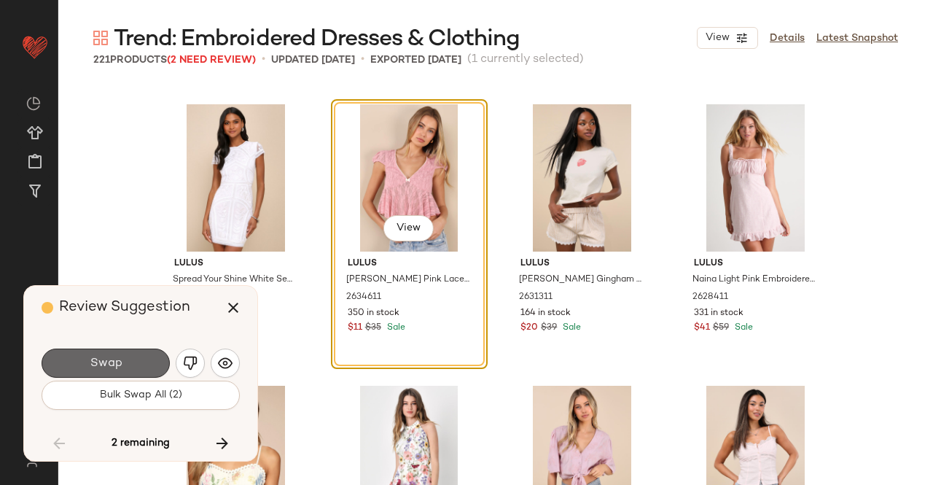
click at [108, 363] on span "Swap" at bounding box center [105, 364] width 33 height 14
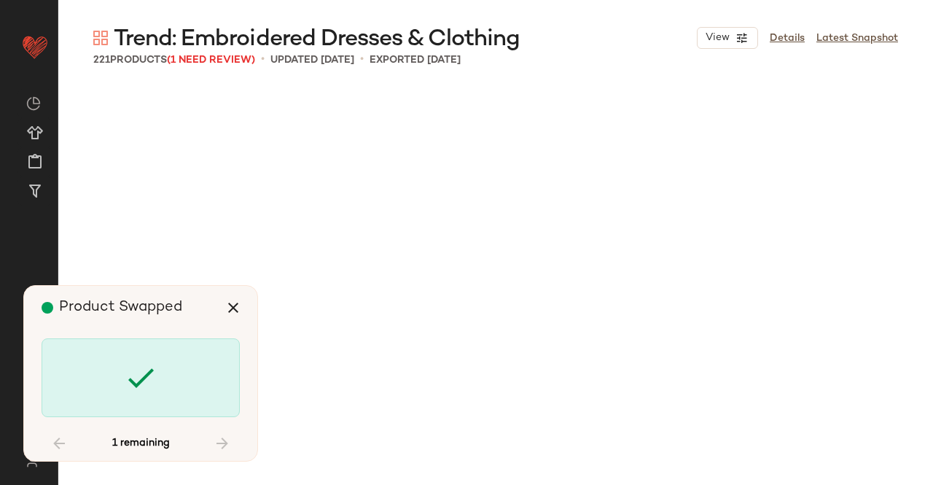
scroll to position [12386, 0]
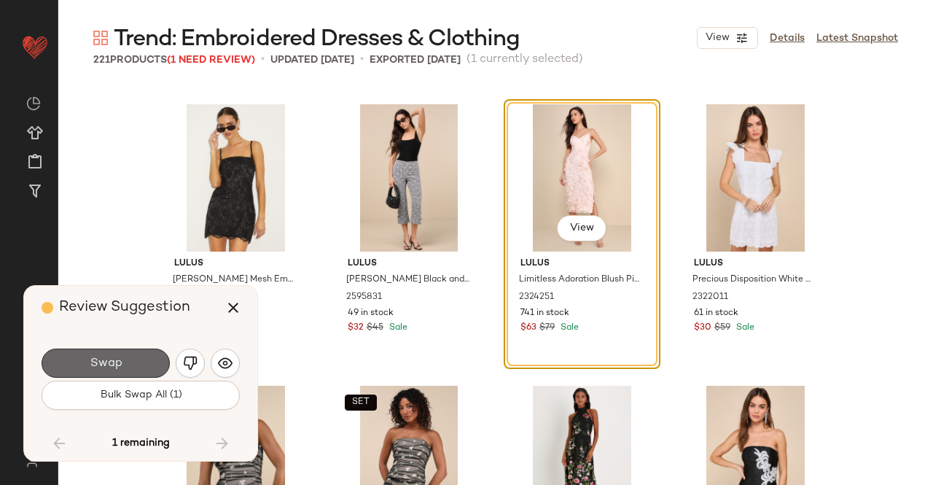
click at [105, 361] on span "Swap" at bounding box center [105, 364] width 33 height 14
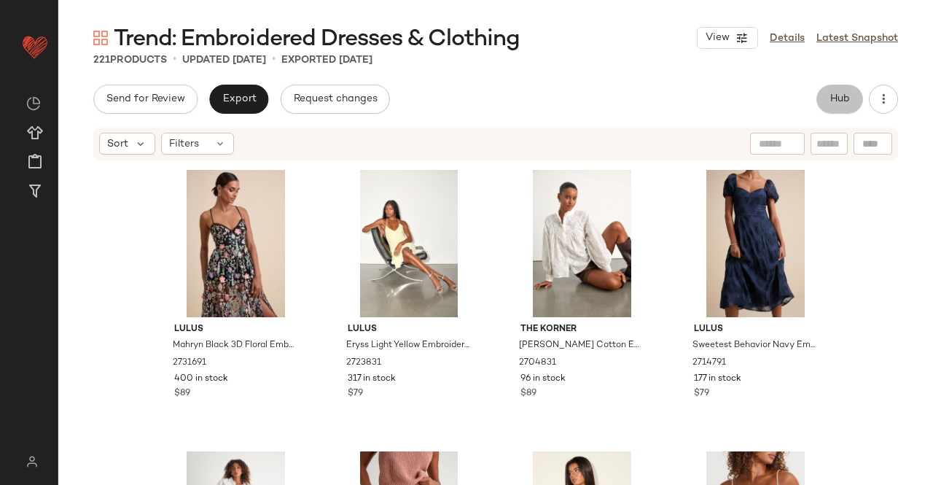
click at [836, 98] on span "Hub" at bounding box center [840, 99] width 20 height 12
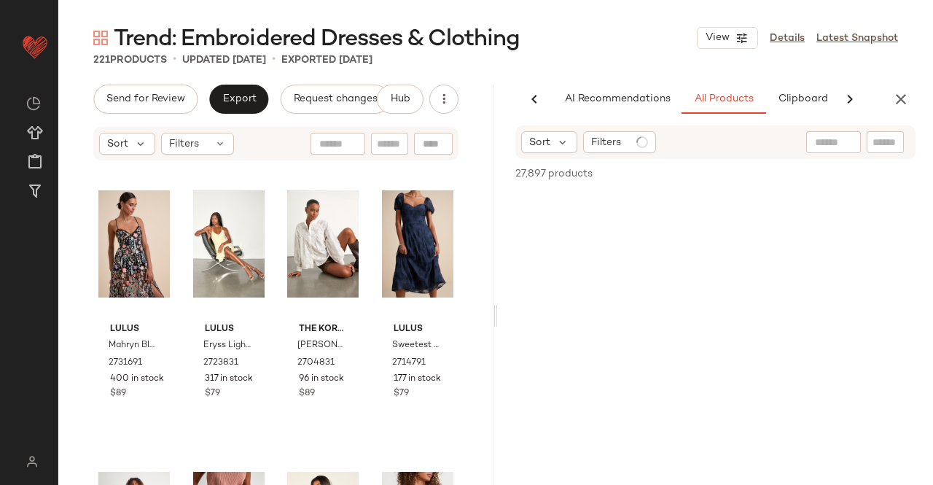
scroll to position [0, 92]
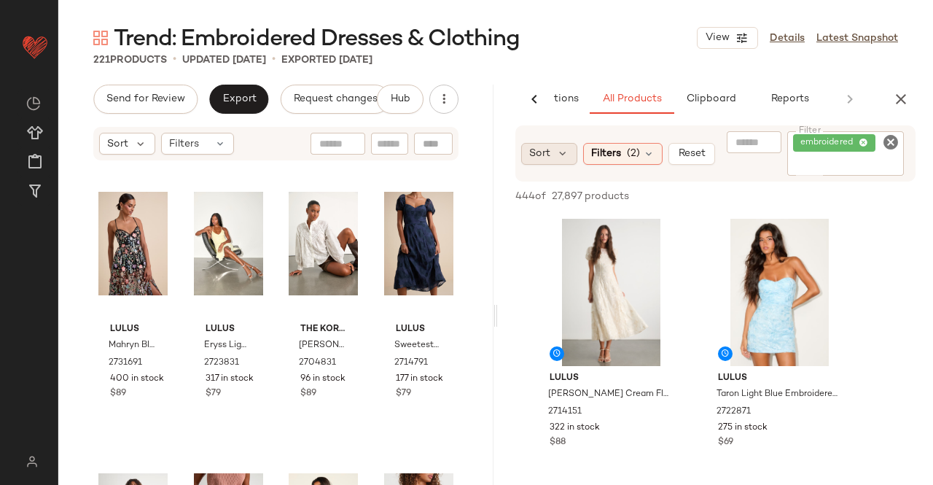
click at [537, 146] on span "Sort" at bounding box center [539, 153] width 21 height 15
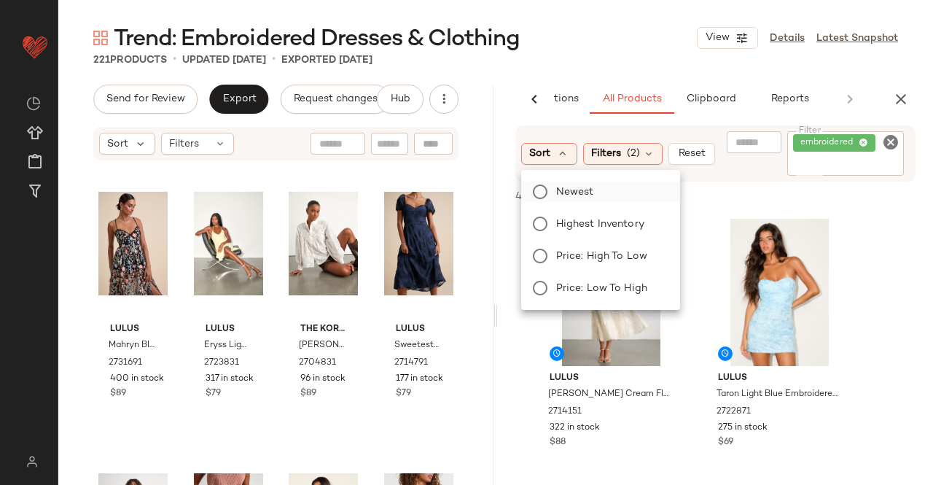
click at [565, 199] on span "Newest" at bounding box center [575, 192] width 38 height 15
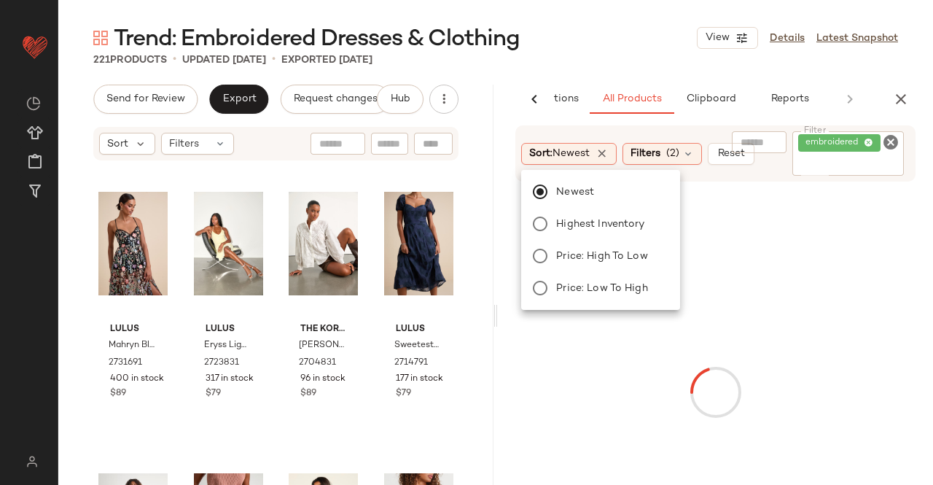
click at [592, 68] on div "Trend: Embroidered Dresses & Clothing View Details Latest Snapshot 221 Products…" at bounding box center [495, 254] width 875 height 462
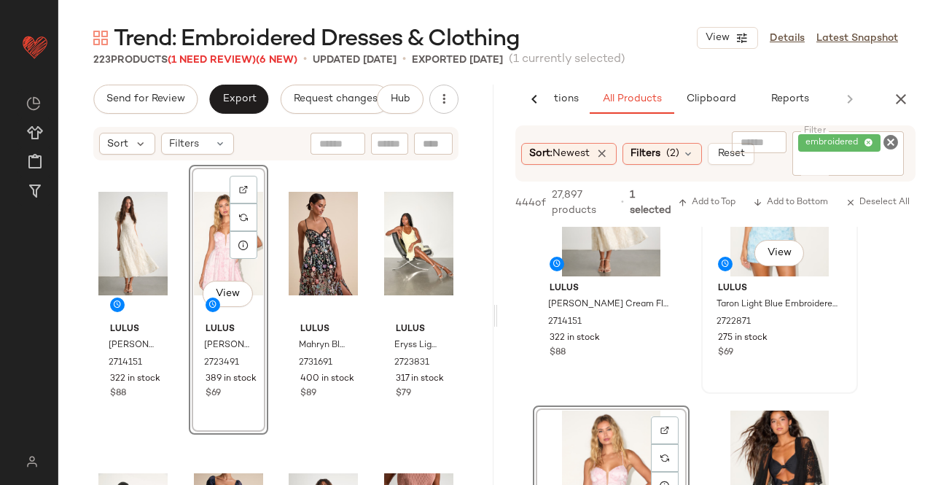
scroll to position [0, 0]
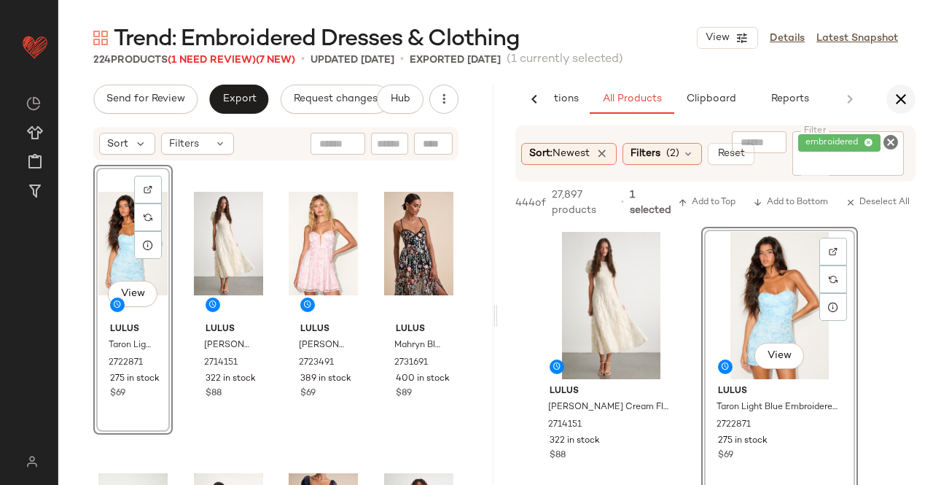
click at [896, 92] on icon "button" at bounding box center [902, 99] width 18 height 18
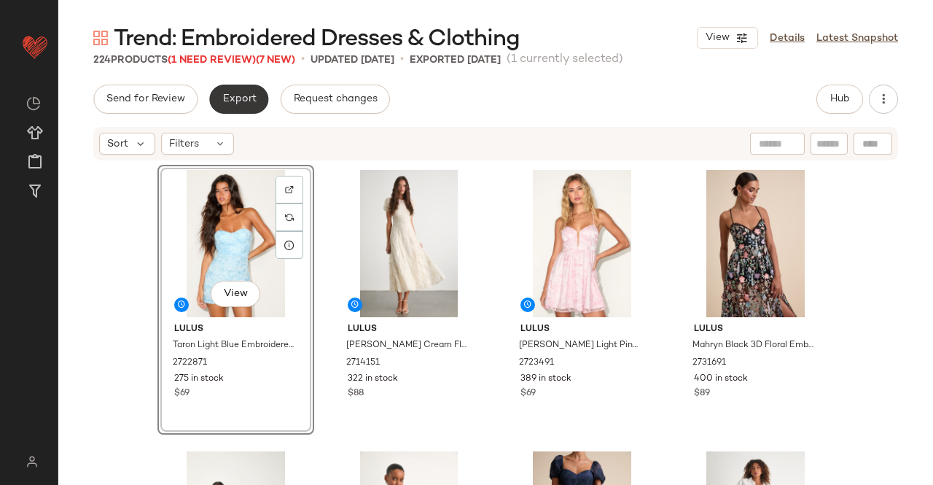
drag, startPoint x: 239, startPoint y: 84, endPoint x: 242, endPoint y: 97, distance: 13.4
click at [239, 84] on div "Trend: Embroidered Dresses & Clothing View Details Latest Snapshot 224 Products…" at bounding box center [495, 254] width 875 height 462
click at [266, 101] on div "Send for Review Export Request changes" at bounding box center [241, 99] width 297 height 29
click at [256, 103] on button "Export" at bounding box center [238, 99] width 59 height 29
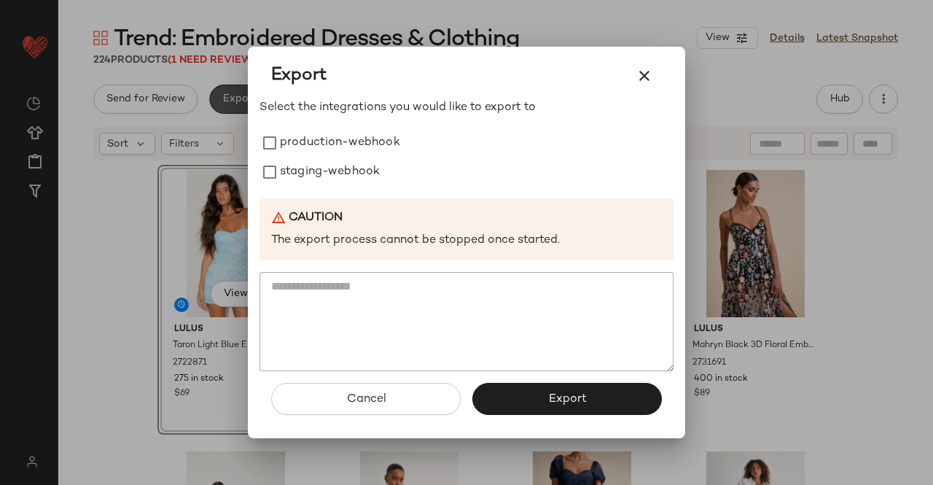
click at [362, 147] on label "production-webhook" at bounding box center [340, 142] width 120 height 29
click at [360, 158] on label "staging-webhook" at bounding box center [330, 172] width 100 height 29
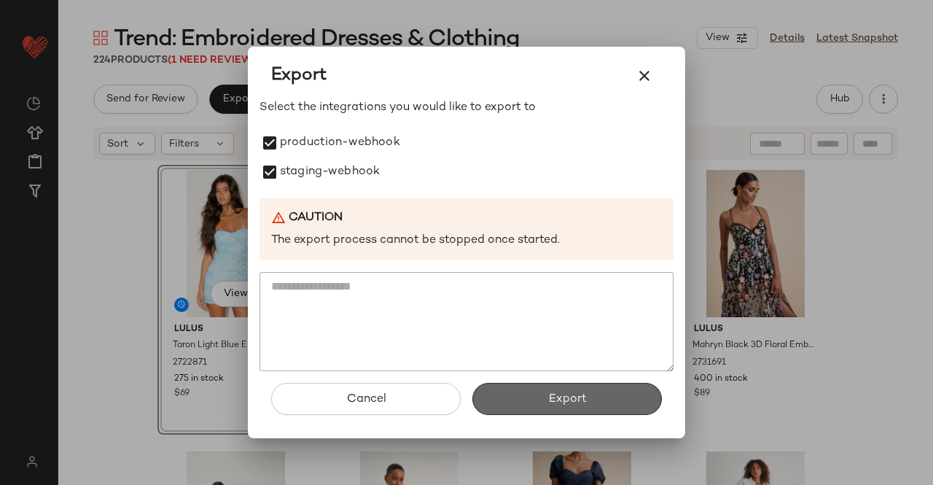
click at [591, 408] on button "Export" at bounding box center [568, 399] width 190 height 32
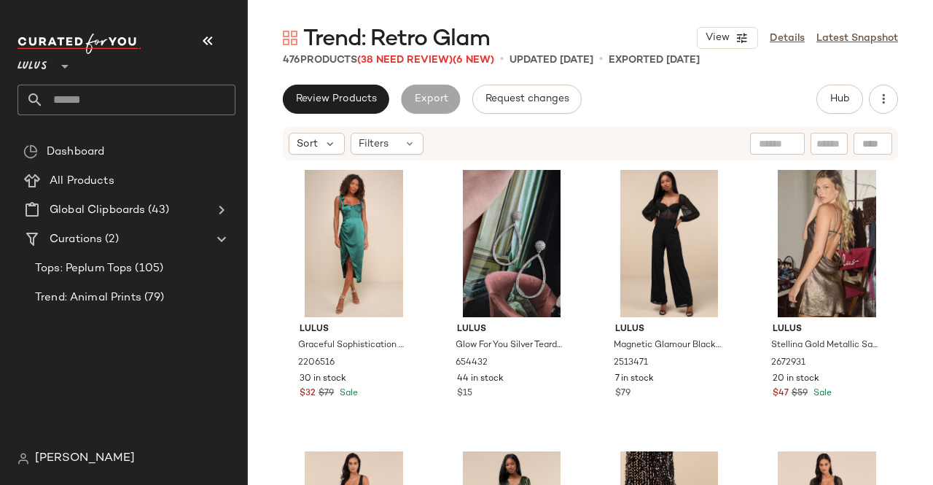
click at [194, 39] on button "button" at bounding box center [207, 40] width 35 height 35
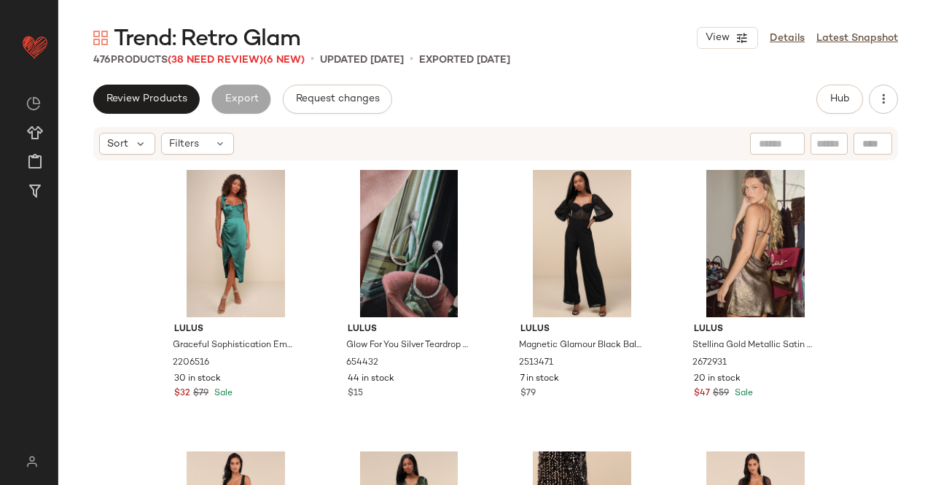
click at [198, 66] on div "476 Products (38 Need Review) (6 New)" at bounding box center [198, 60] width 211 height 15
click at [219, 58] on span "(38 Need Review)" at bounding box center [216, 60] width 96 height 11
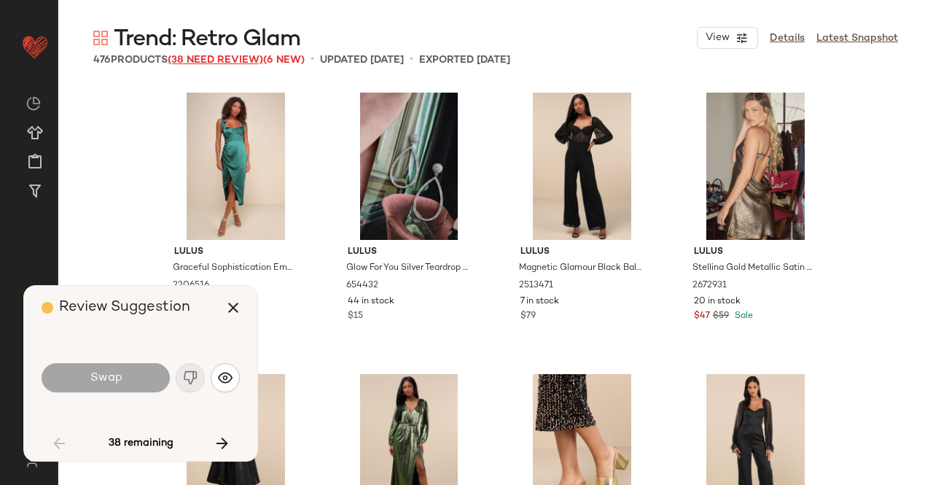
scroll to position [3096, 0]
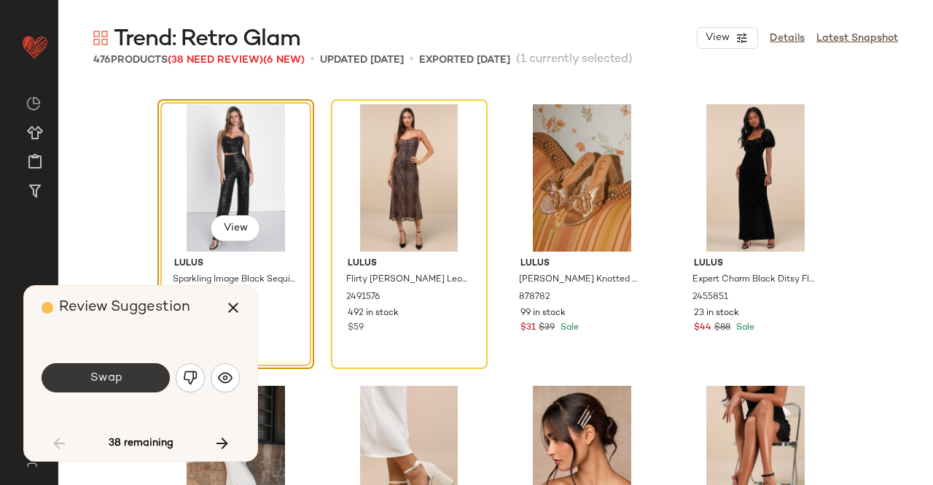
click at [119, 380] on span "Swap" at bounding box center [105, 378] width 33 height 14
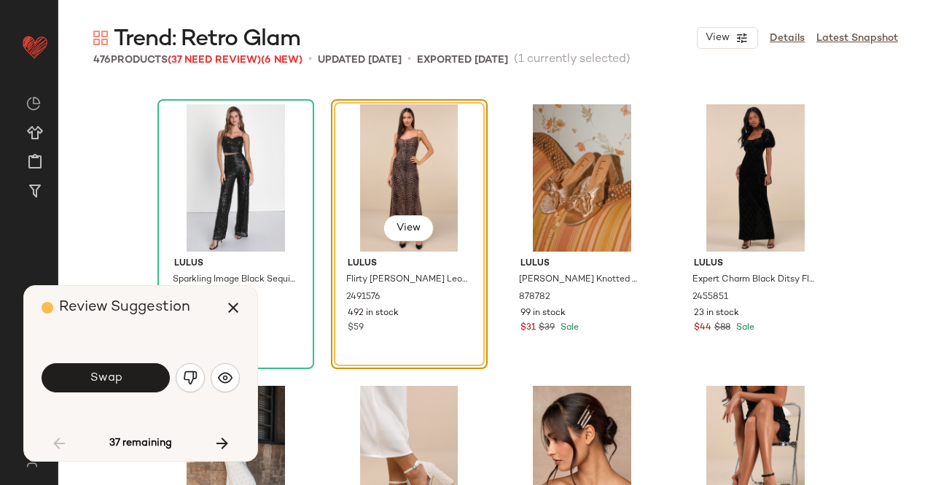
click at [119, 380] on span "Swap" at bounding box center [105, 378] width 33 height 14
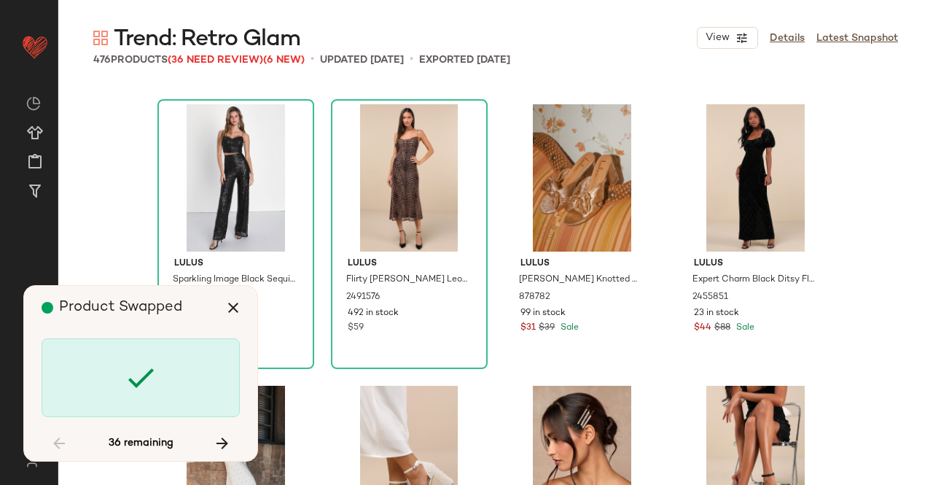
scroll to position [3659, 0]
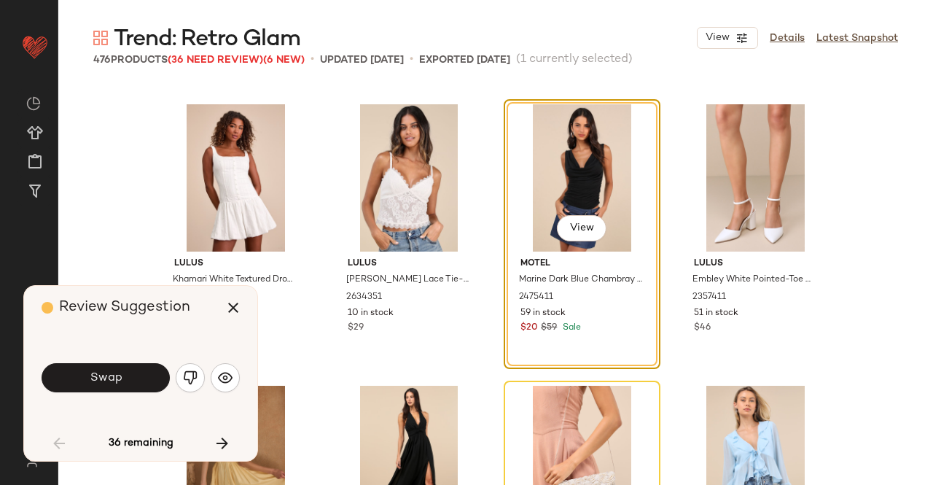
click at [118, 378] on span "Swap" at bounding box center [105, 378] width 33 height 14
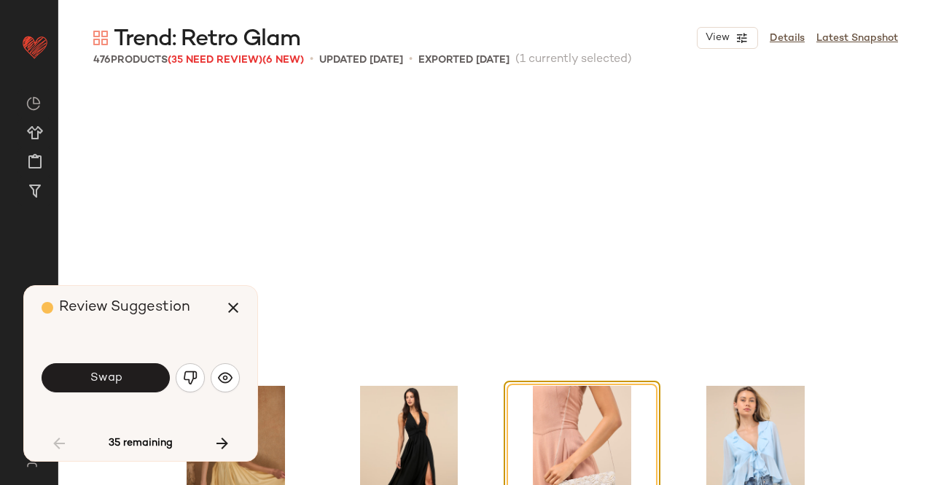
scroll to position [3941, 0]
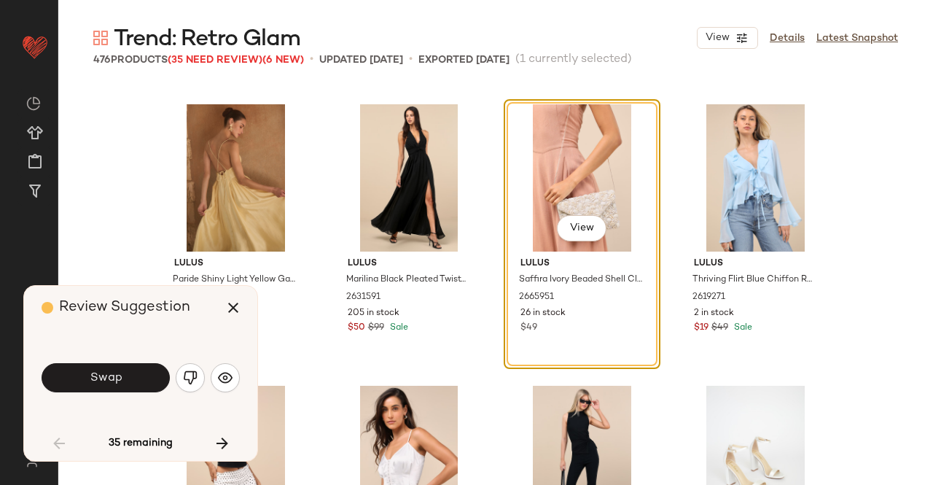
click at [114, 381] on span "Swap" at bounding box center [105, 378] width 33 height 14
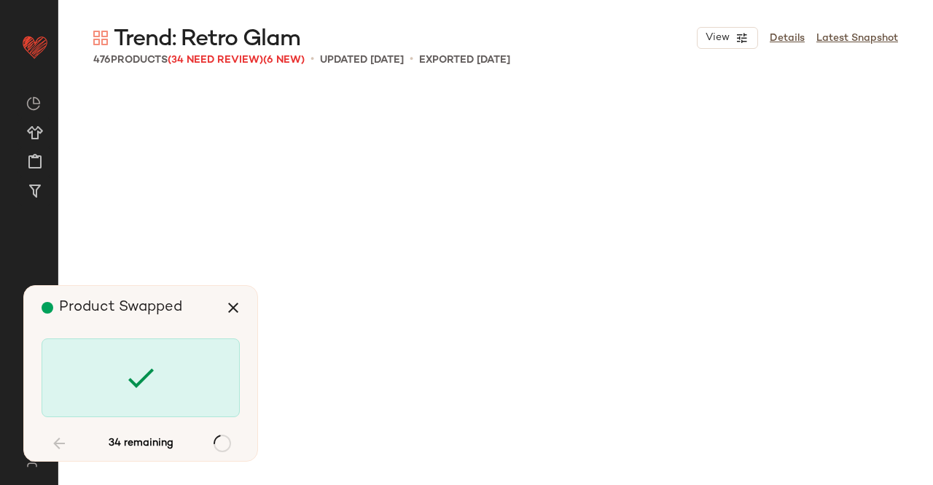
scroll to position [5348, 0]
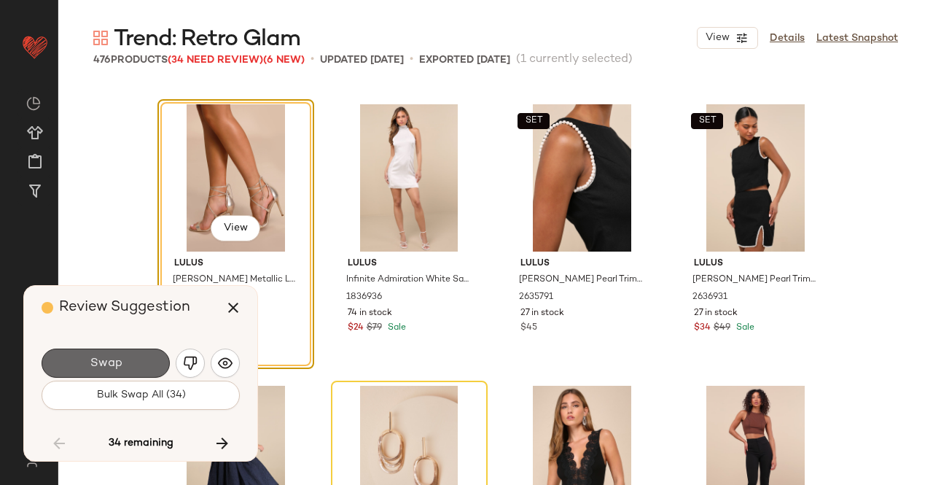
click at [122, 373] on button "Swap" at bounding box center [106, 363] width 128 height 29
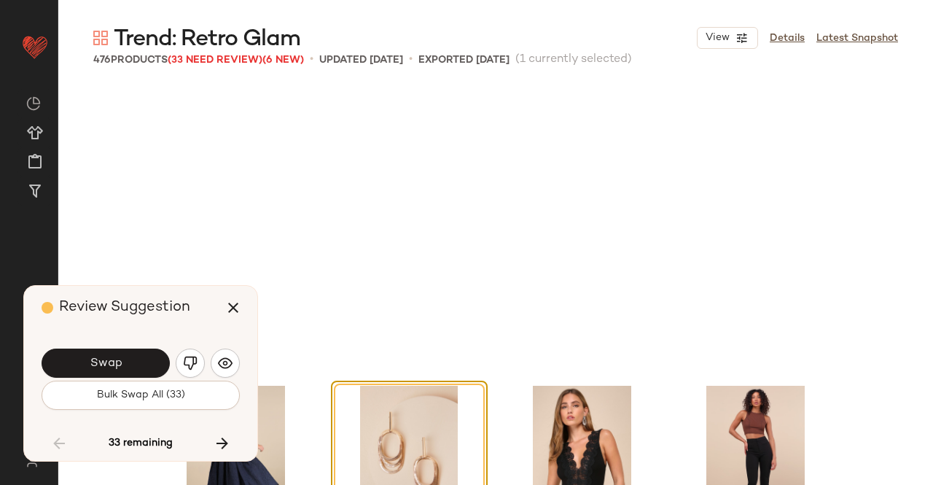
scroll to position [5630, 0]
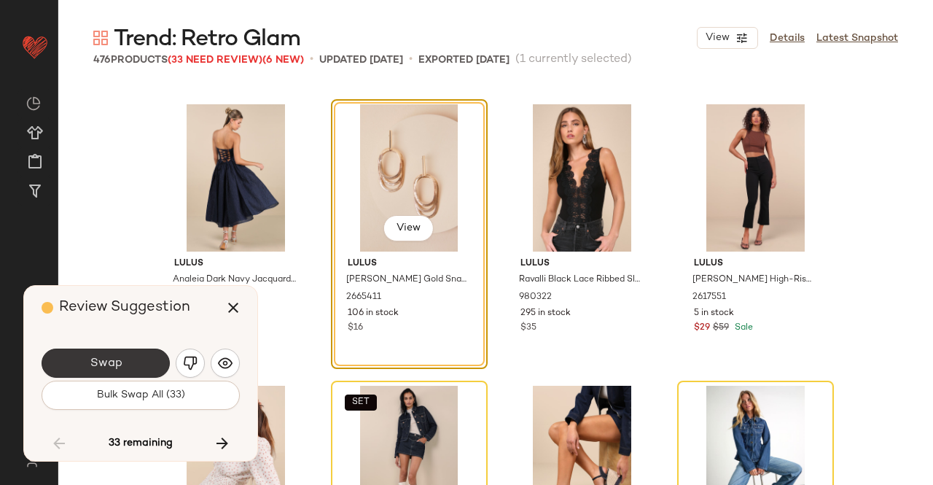
click at [136, 373] on button "Swap" at bounding box center [106, 363] width 128 height 29
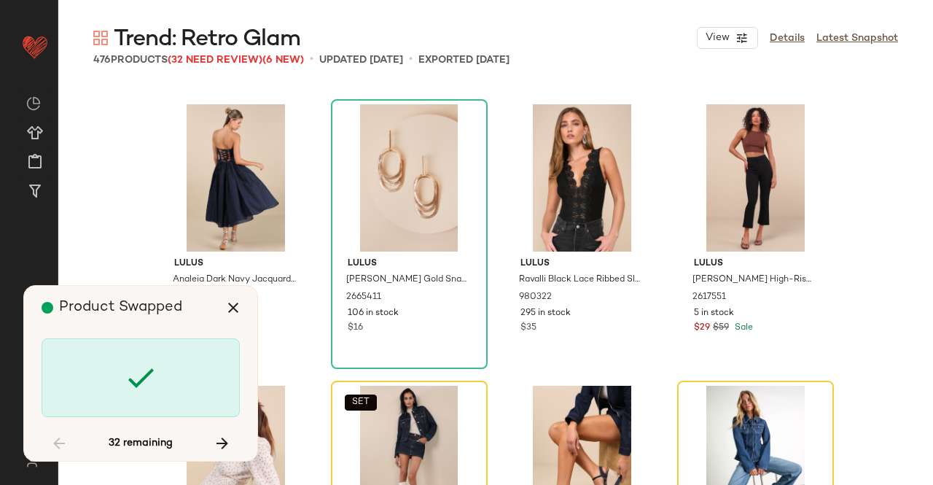
scroll to position [5911, 0]
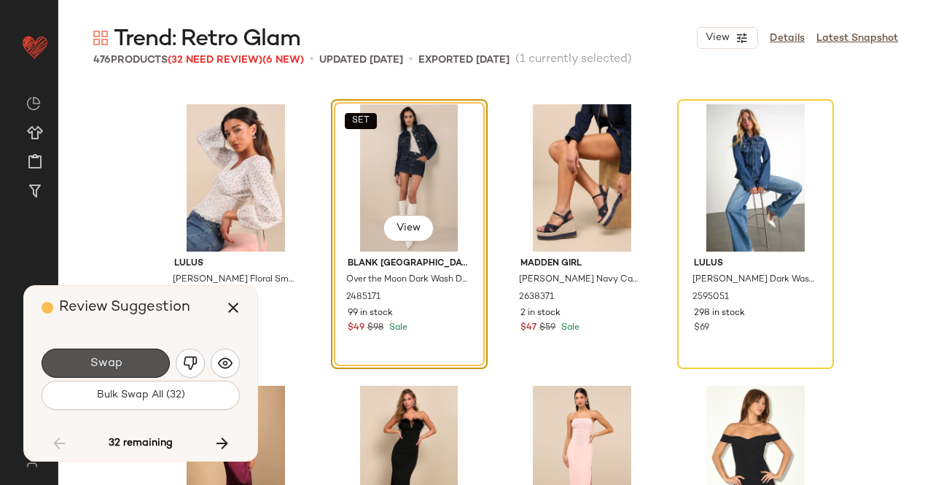
click at [125, 367] on button "Swap" at bounding box center [106, 363] width 128 height 29
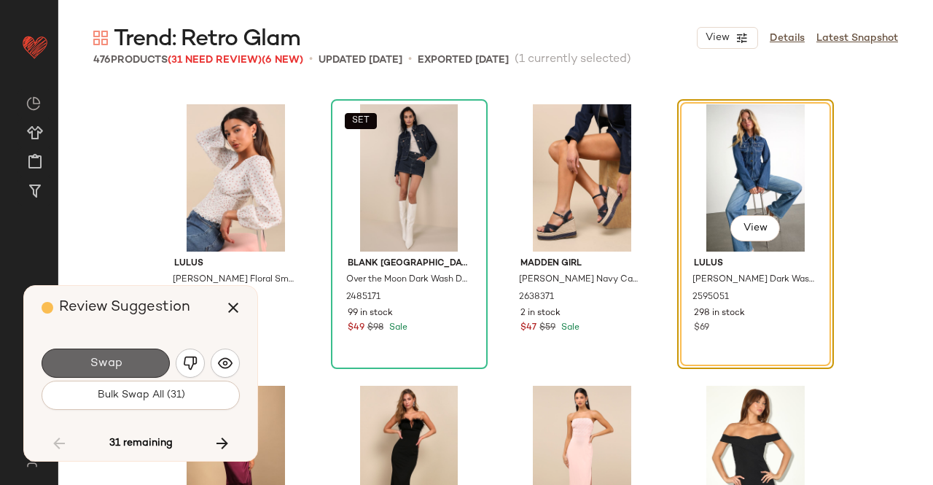
click at [125, 365] on button "Swap" at bounding box center [106, 363] width 128 height 29
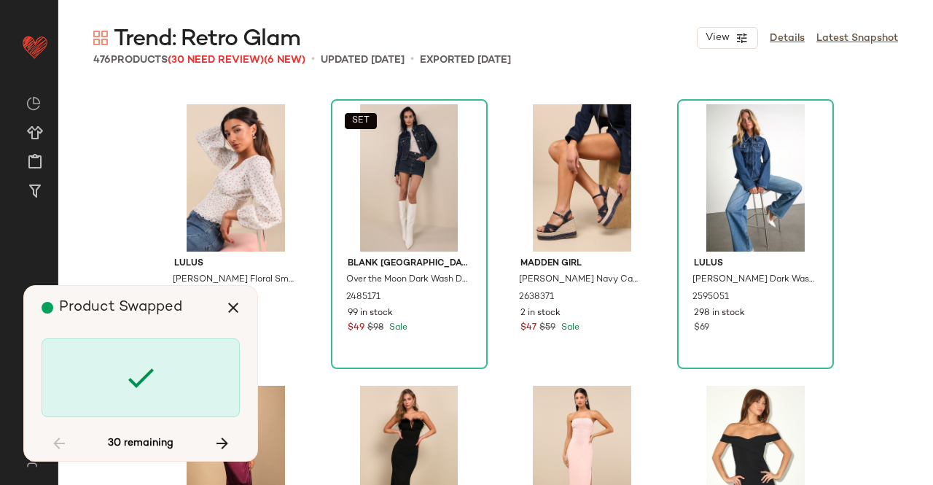
scroll to position [6474, 0]
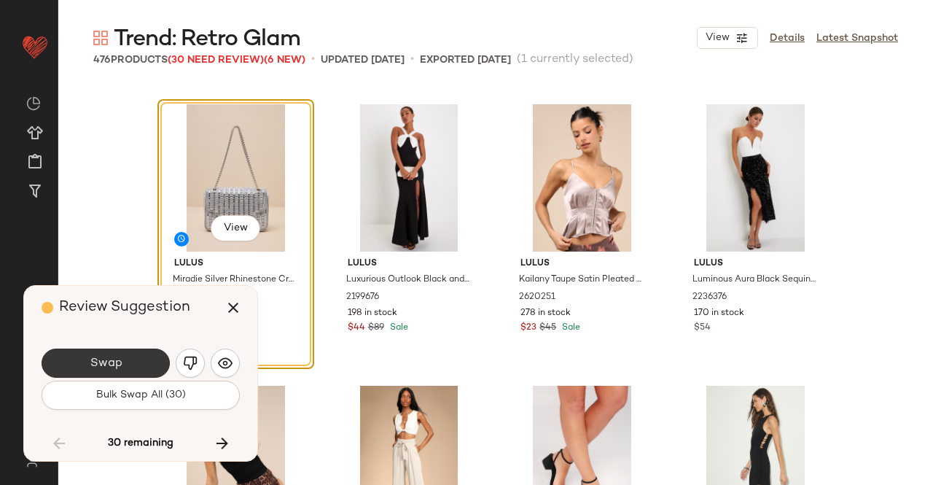
click at [147, 352] on button "Swap" at bounding box center [106, 363] width 128 height 29
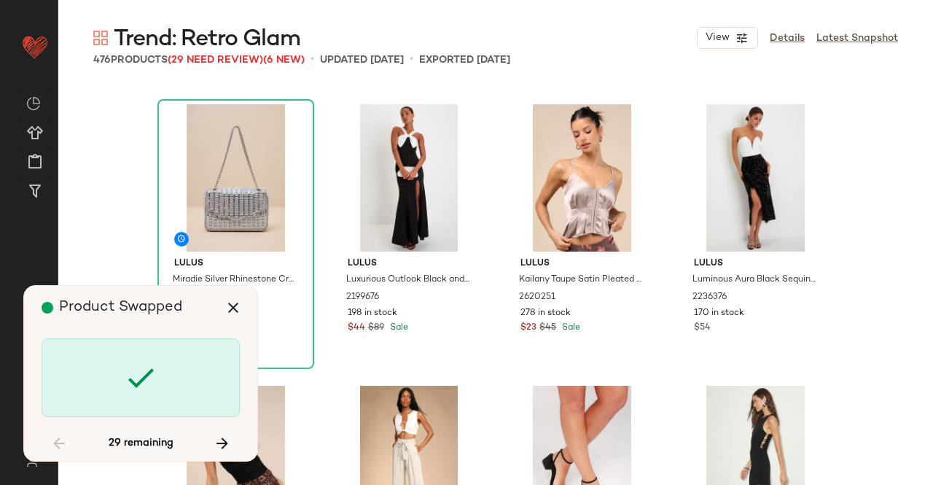
scroll to position [9571, 0]
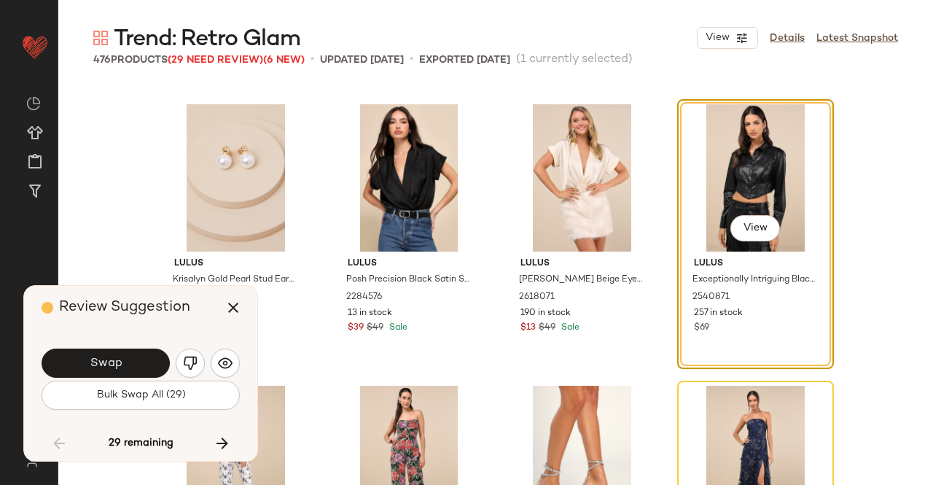
click at [186, 355] on button "button" at bounding box center [190, 363] width 29 height 29
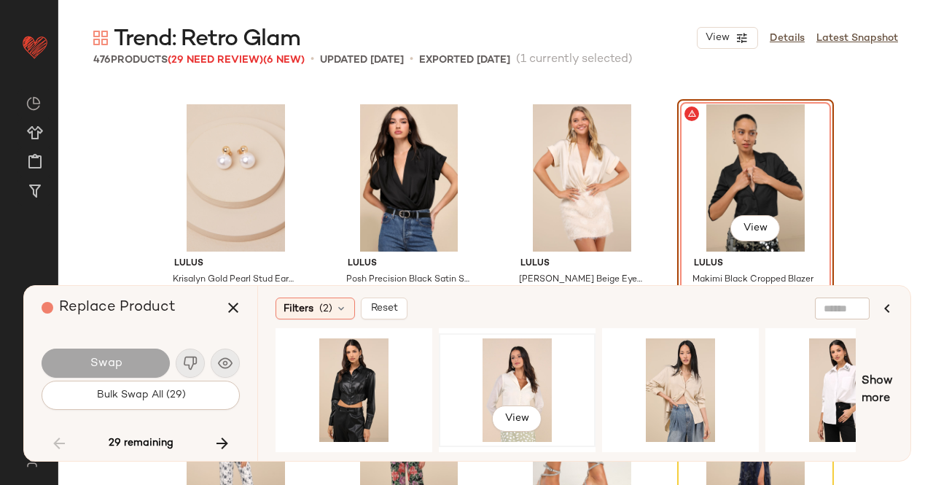
click at [564, 369] on div "View" at bounding box center [517, 390] width 147 height 104
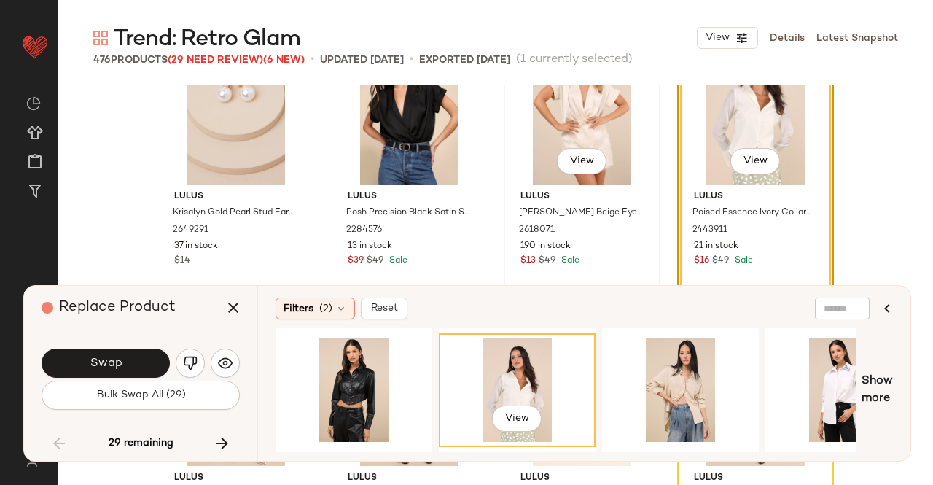
scroll to position [9717, 0]
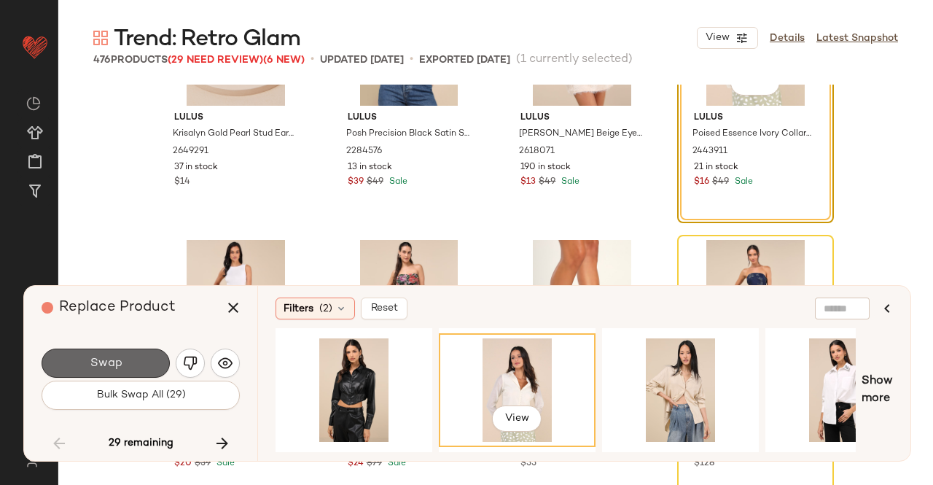
click at [131, 365] on button "Swap" at bounding box center [106, 363] width 128 height 29
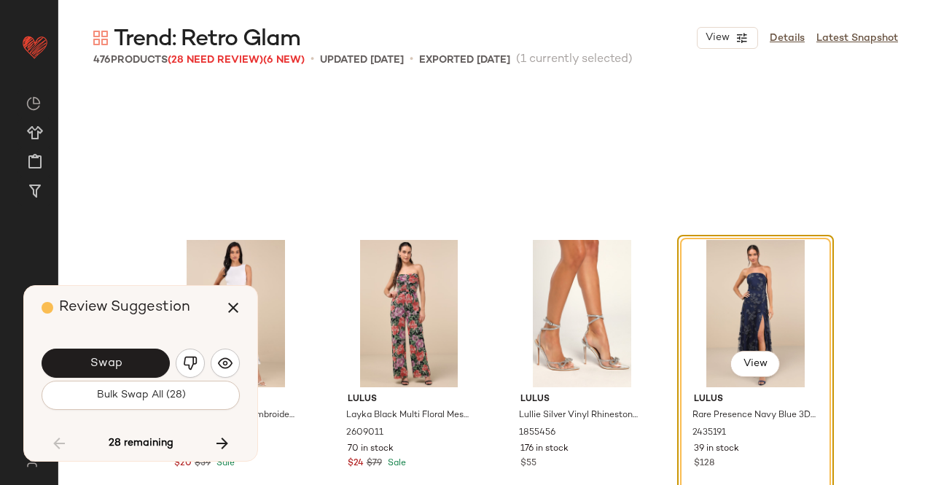
scroll to position [9852, 0]
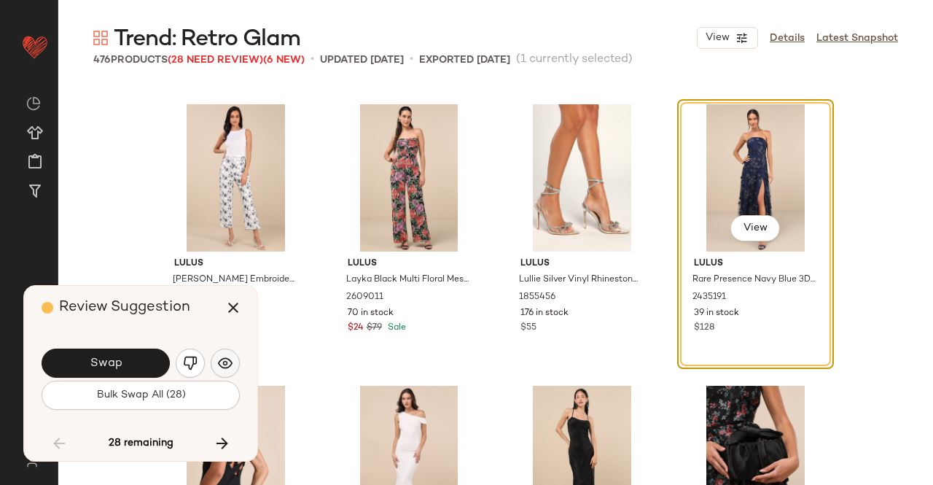
click at [230, 357] on img "button" at bounding box center [225, 363] width 15 height 15
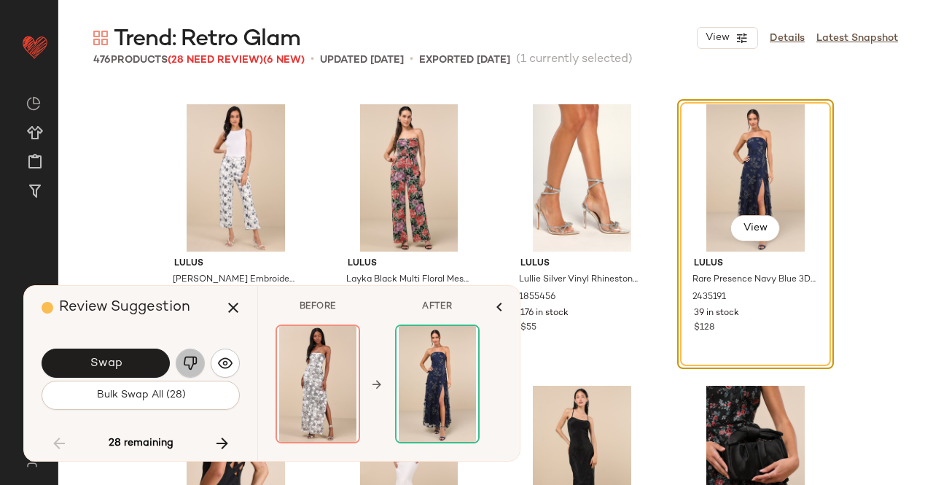
click at [190, 365] on img "button" at bounding box center [190, 363] width 15 height 15
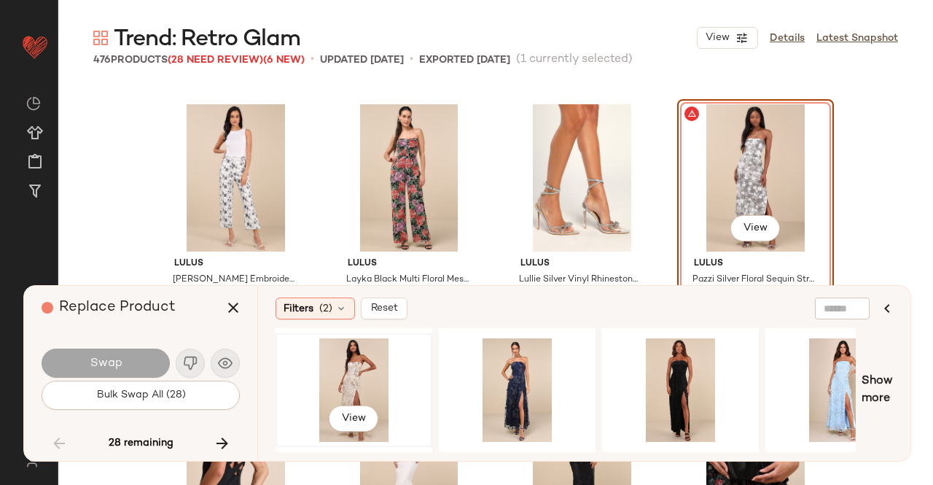
drag, startPoint x: 339, startPoint y: 377, endPoint x: 362, endPoint y: 370, distance: 24.4
click at [340, 377] on div "View" at bounding box center [354, 390] width 147 height 104
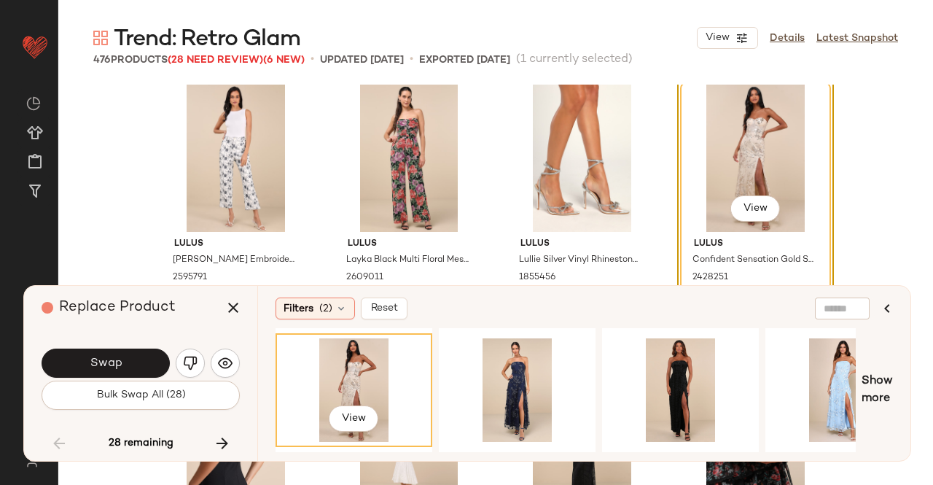
scroll to position [9925, 0]
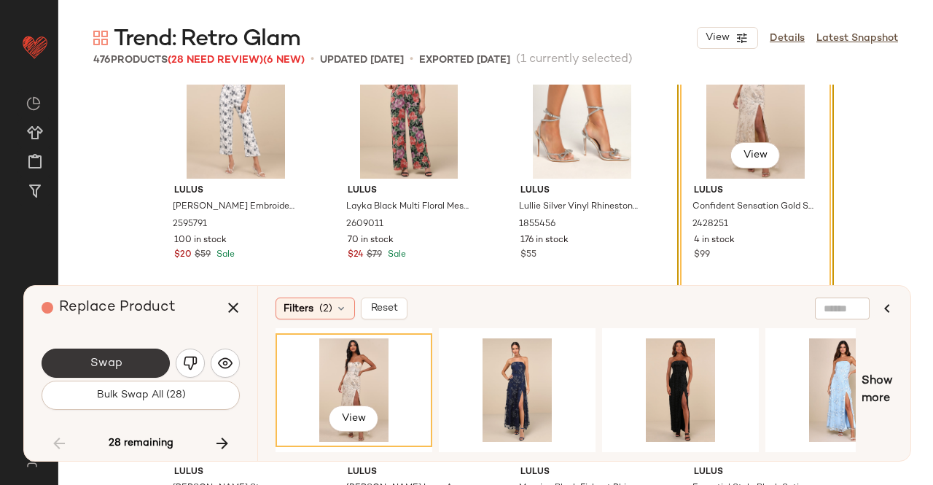
click at [112, 368] on span "Swap" at bounding box center [105, 364] width 33 height 14
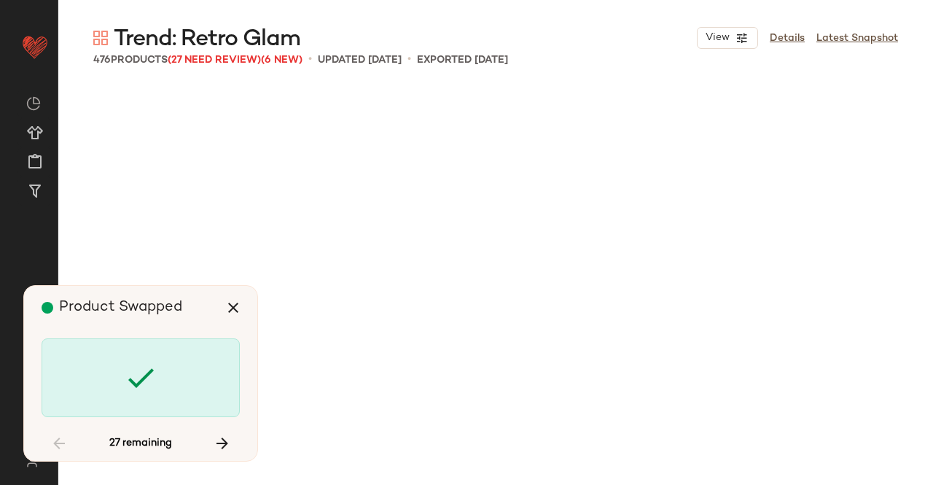
scroll to position [12386, 0]
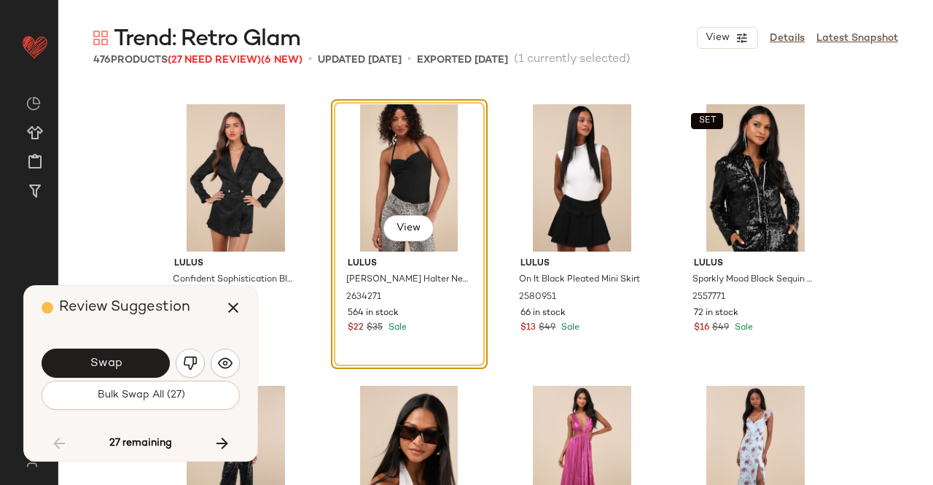
click at [112, 368] on span "Swap" at bounding box center [105, 364] width 33 height 14
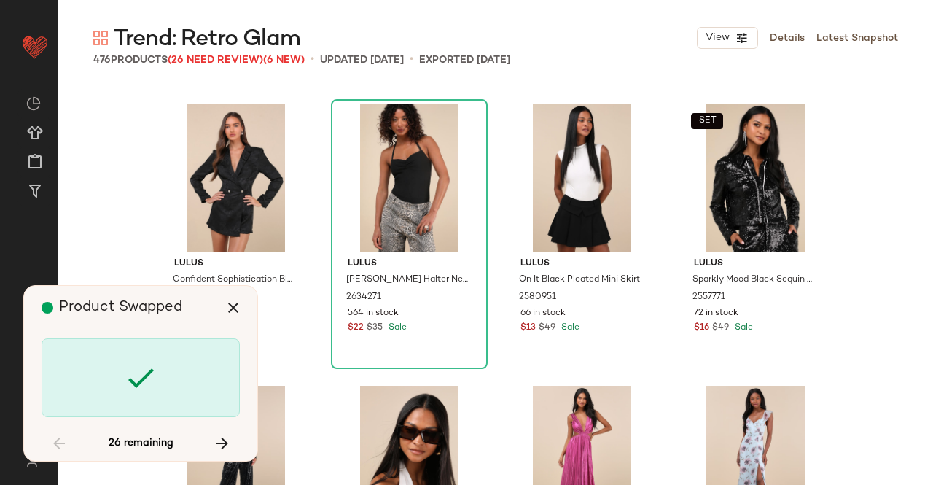
scroll to position [13230, 0]
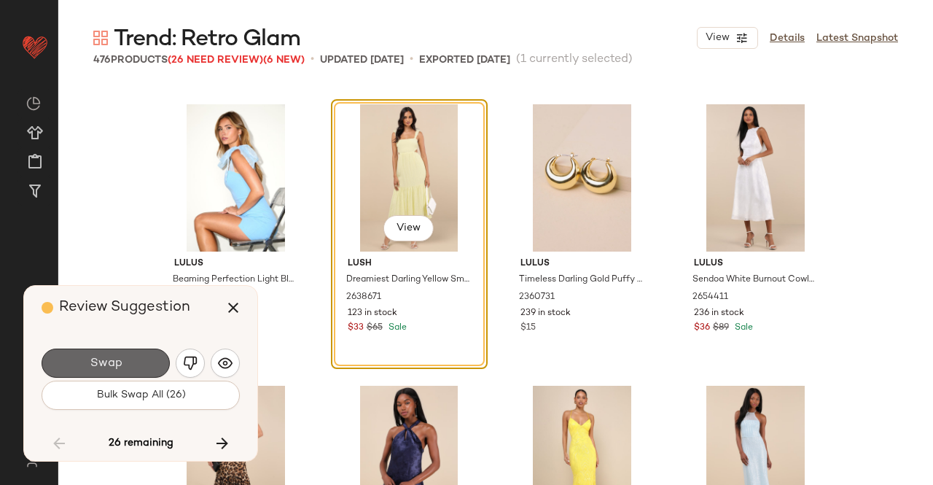
click at [111, 370] on span "Swap" at bounding box center [105, 364] width 33 height 14
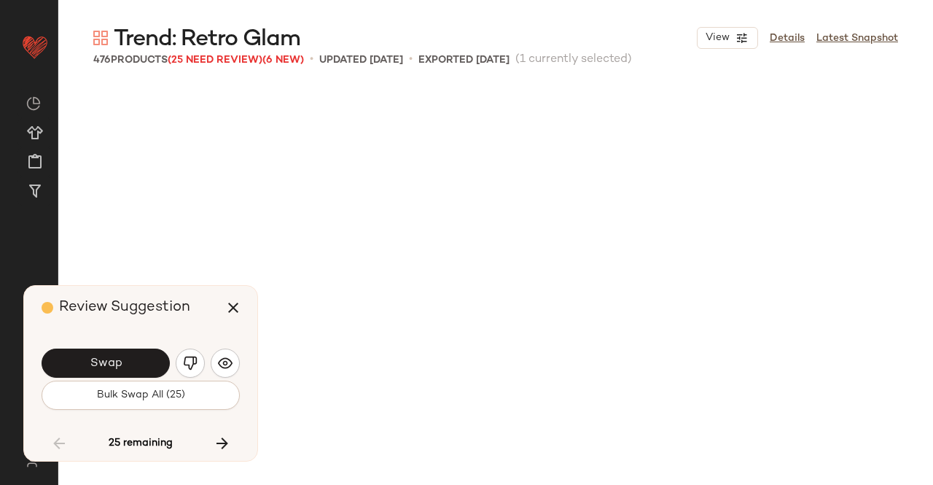
scroll to position [13793, 0]
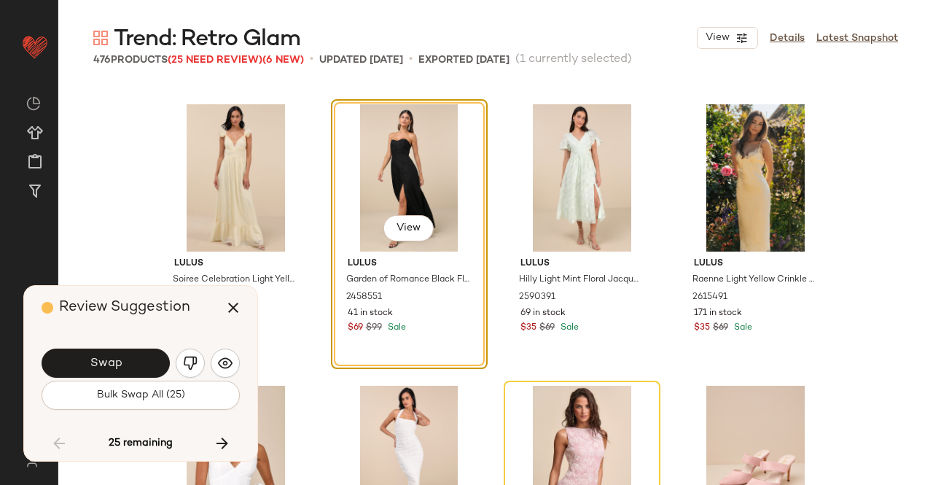
click at [111, 370] on span "Swap" at bounding box center [105, 364] width 33 height 14
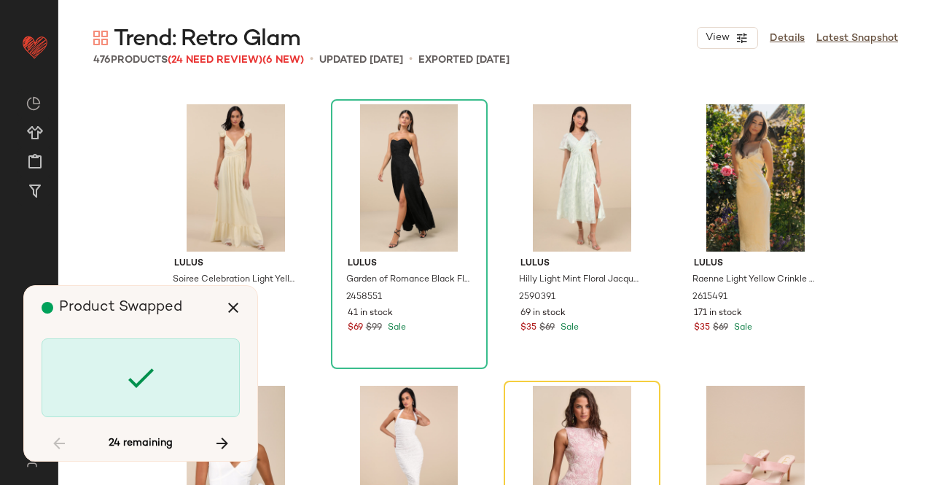
scroll to position [14075, 0]
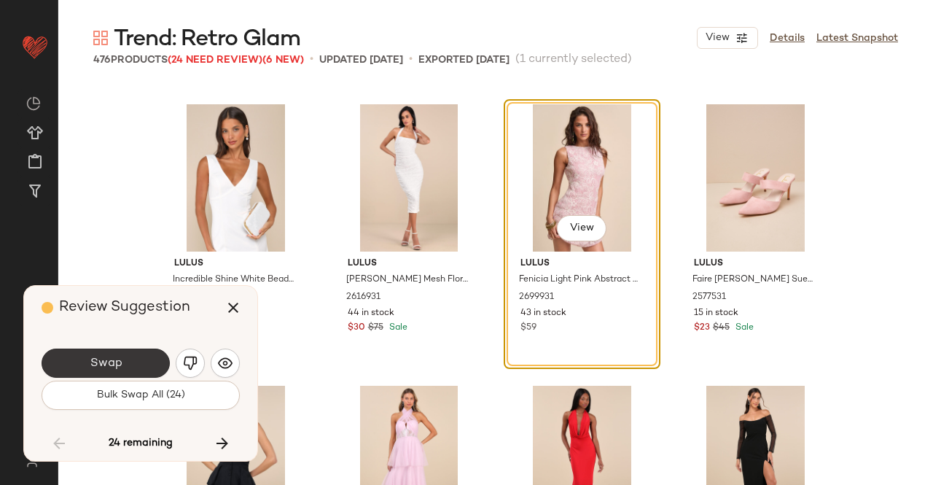
click at [127, 366] on button "Swap" at bounding box center [106, 363] width 128 height 29
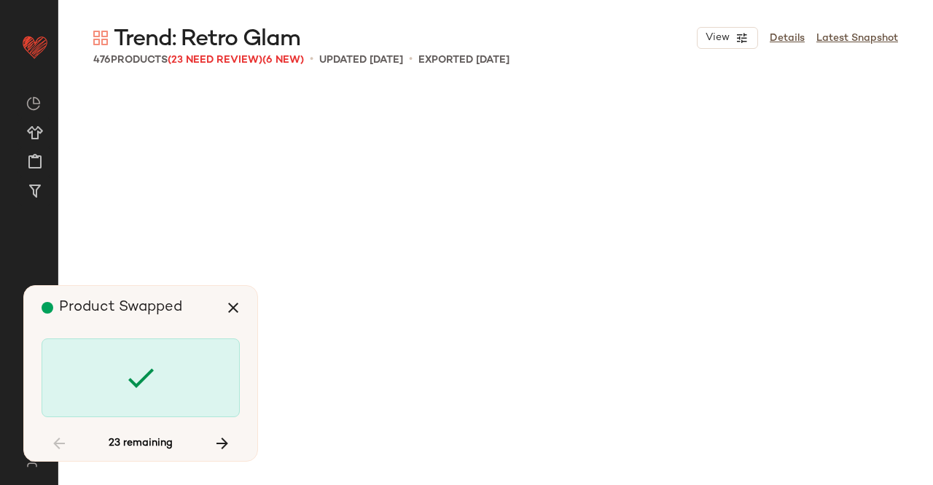
scroll to position [15482, 0]
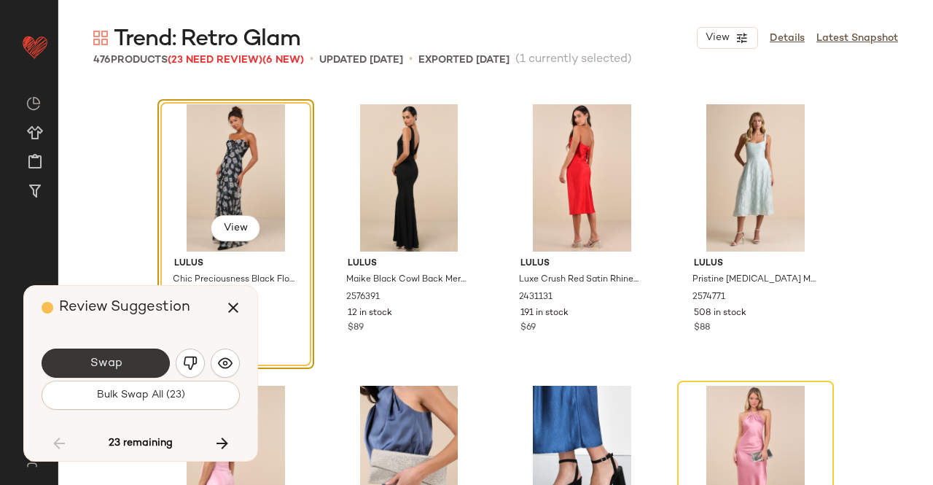
click at [128, 358] on button "Swap" at bounding box center [106, 363] width 128 height 29
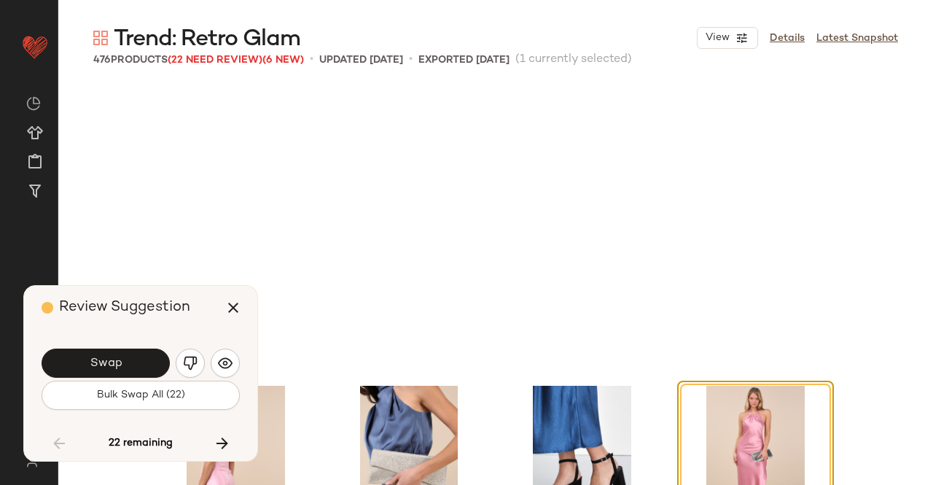
scroll to position [15764, 0]
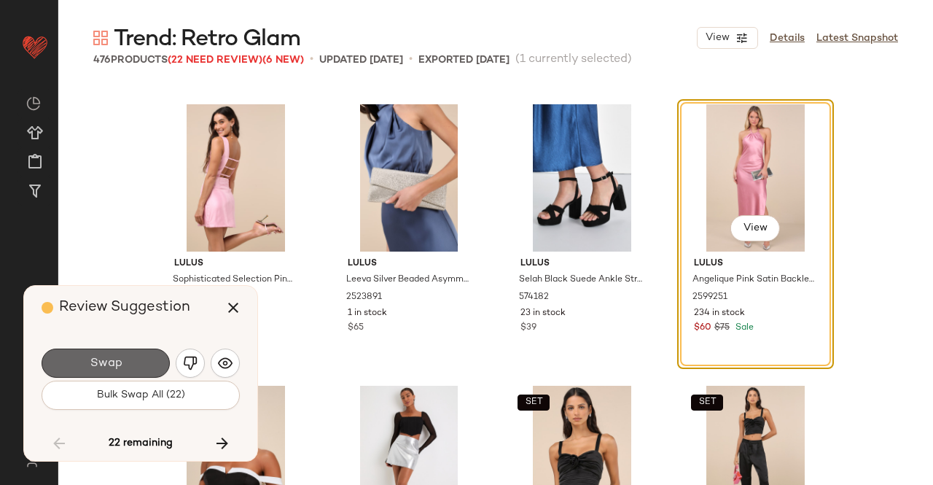
click at [101, 368] on span "Swap" at bounding box center [105, 364] width 33 height 14
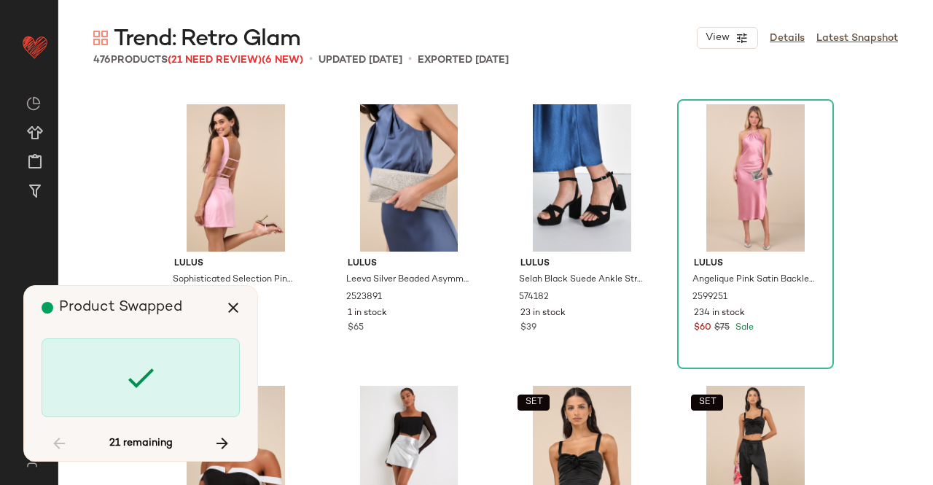
scroll to position [16327, 0]
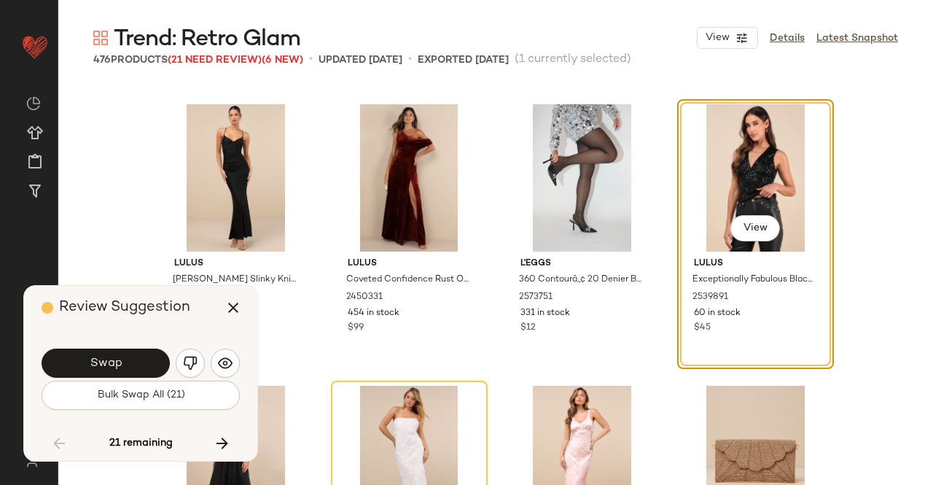
click at [101, 365] on span "Swap" at bounding box center [105, 364] width 33 height 14
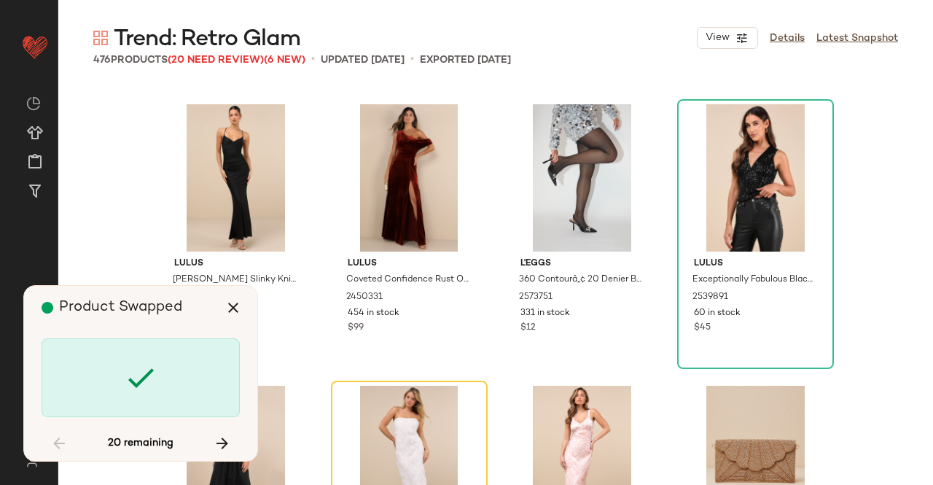
scroll to position [16608, 0]
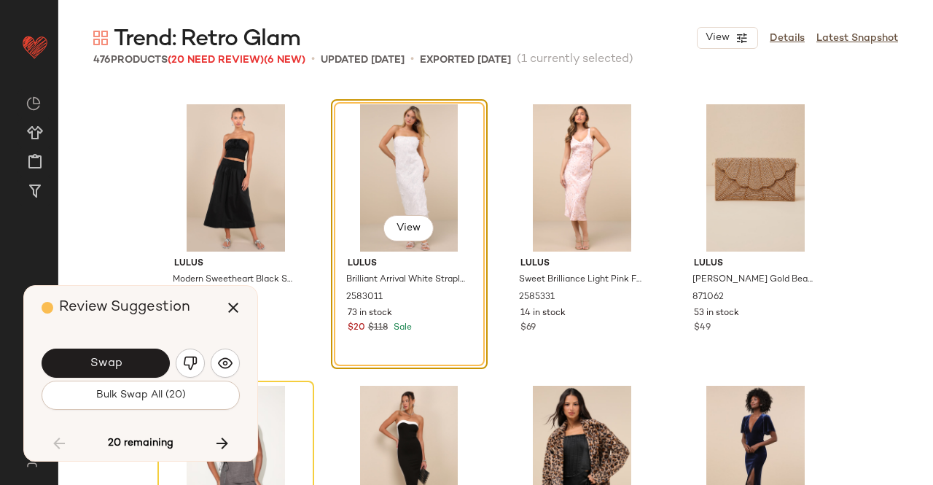
click at [101, 365] on span "Swap" at bounding box center [105, 364] width 33 height 14
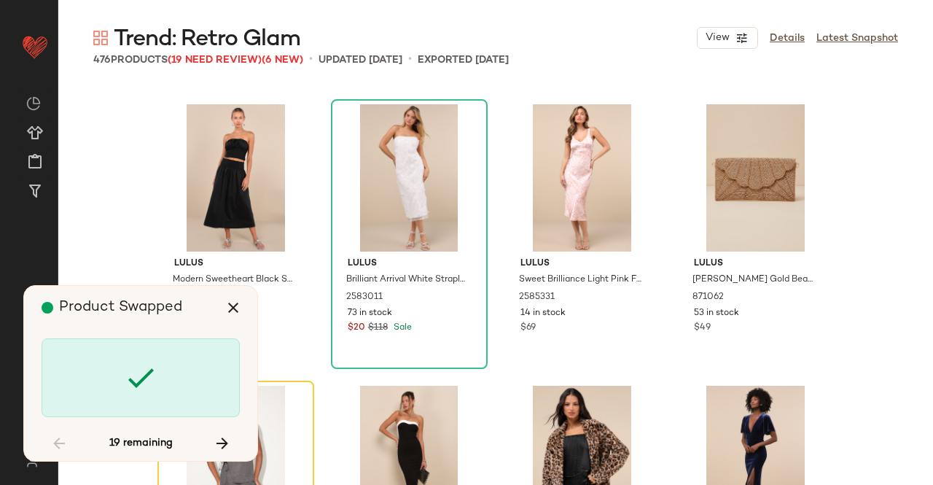
scroll to position [16890, 0]
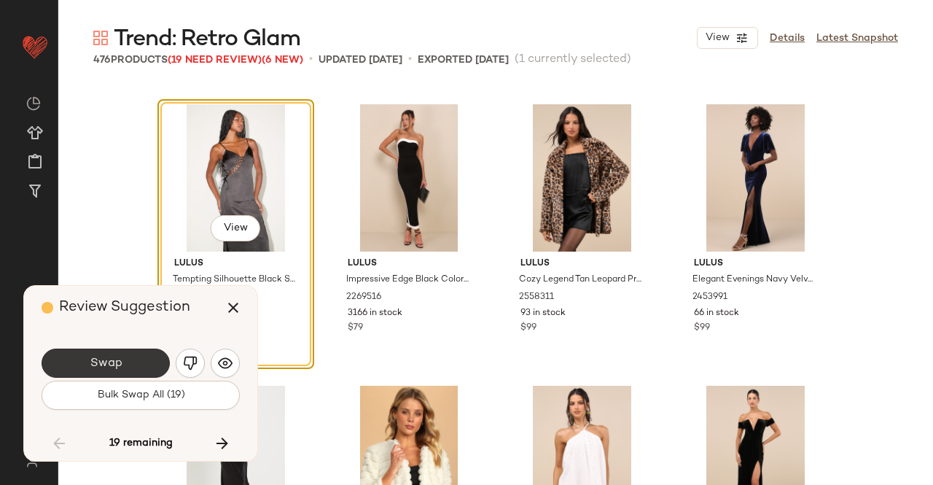
click at [150, 367] on button "Swap" at bounding box center [106, 363] width 128 height 29
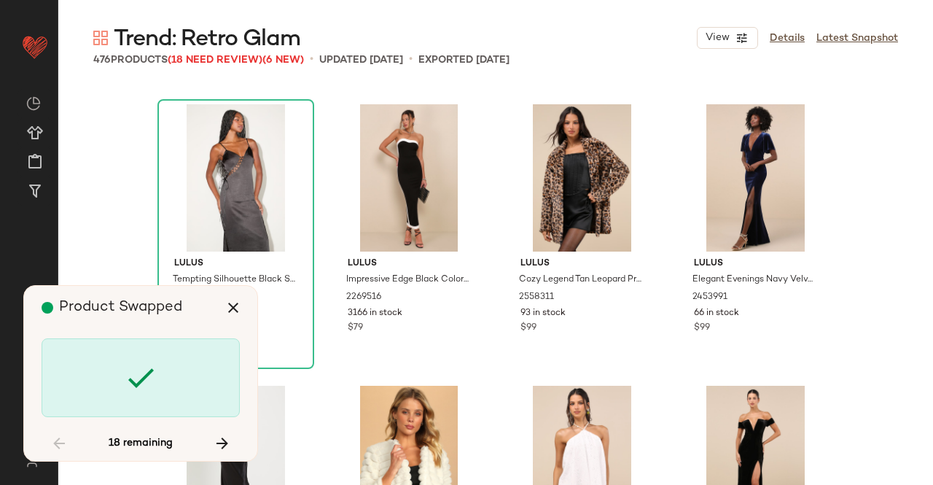
scroll to position [18016, 0]
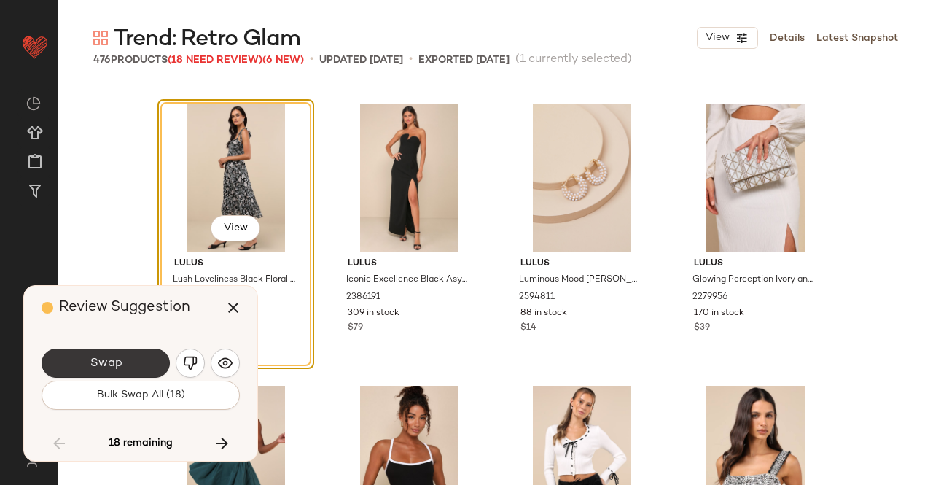
click at [103, 366] on span "Swap" at bounding box center [105, 364] width 33 height 14
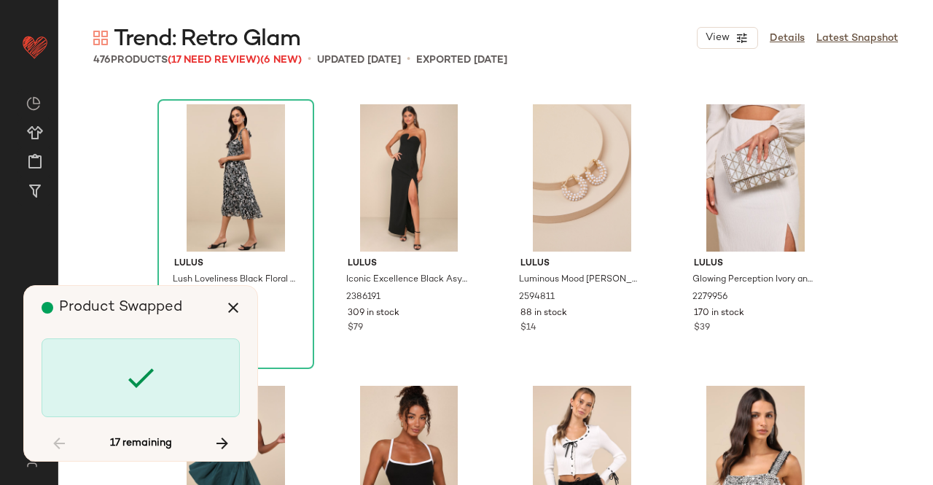
scroll to position [19705, 0]
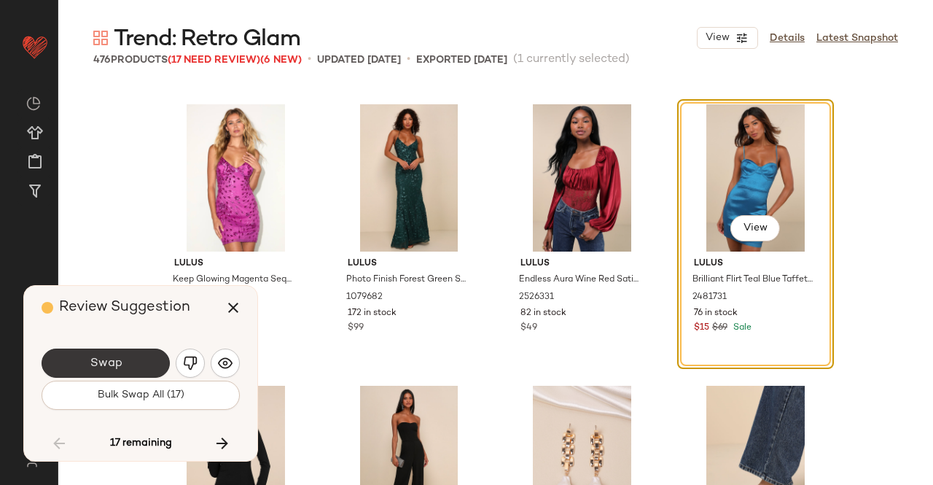
click at [131, 364] on button "Swap" at bounding box center [106, 363] width 128 height 29
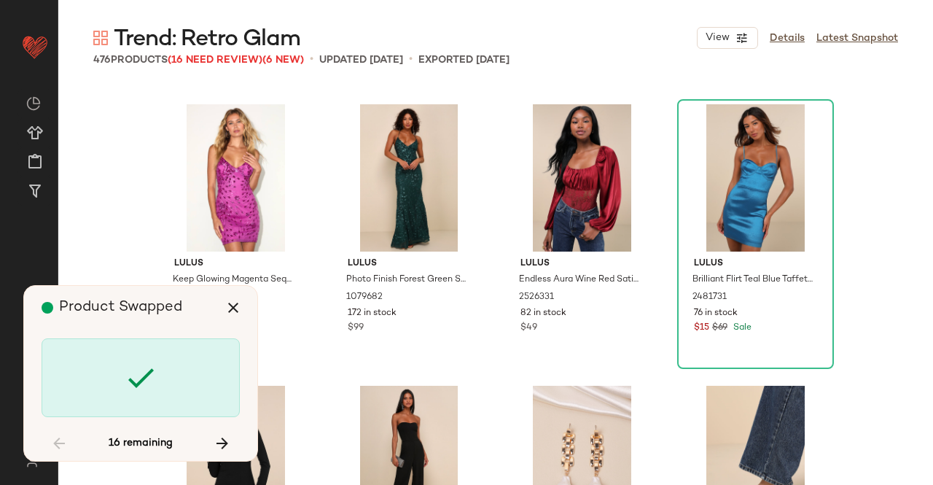
scroll to position [23364, 0]
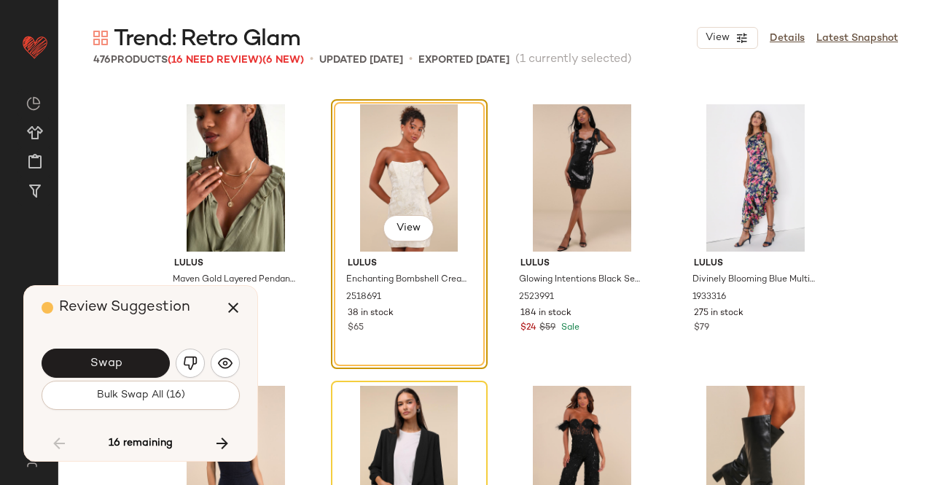
click at [131, 364] on button "Swap" at bounding box center [106, 363] width 128 height 29
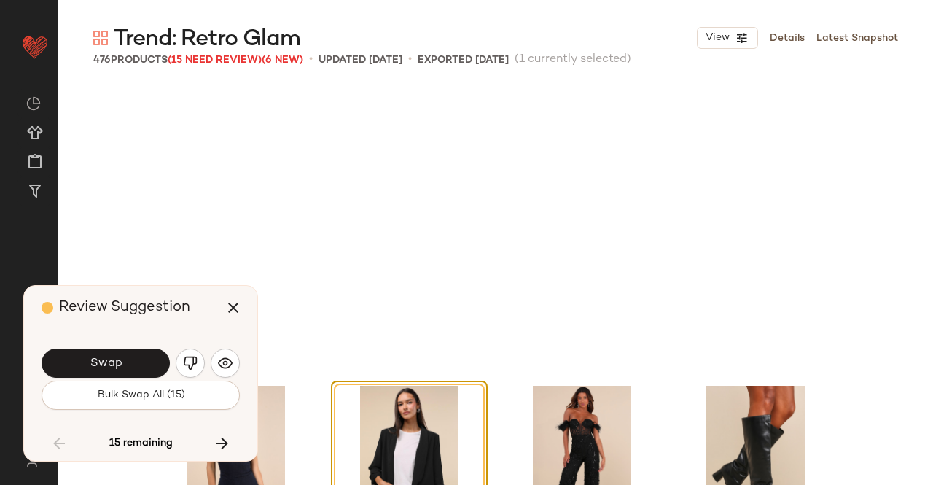
scroll to position [23646, 0]
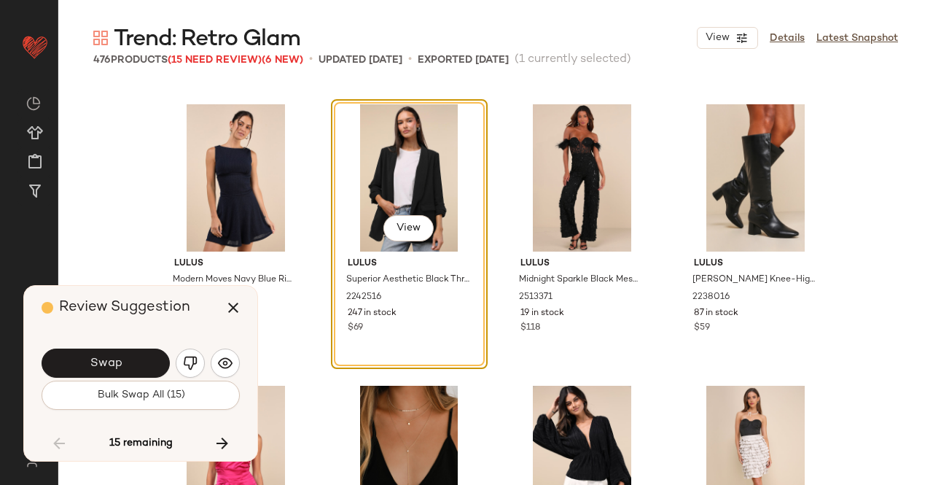
click at [131, 364] on button "Swap" at bounding box center [106, 363] width 128 height 29
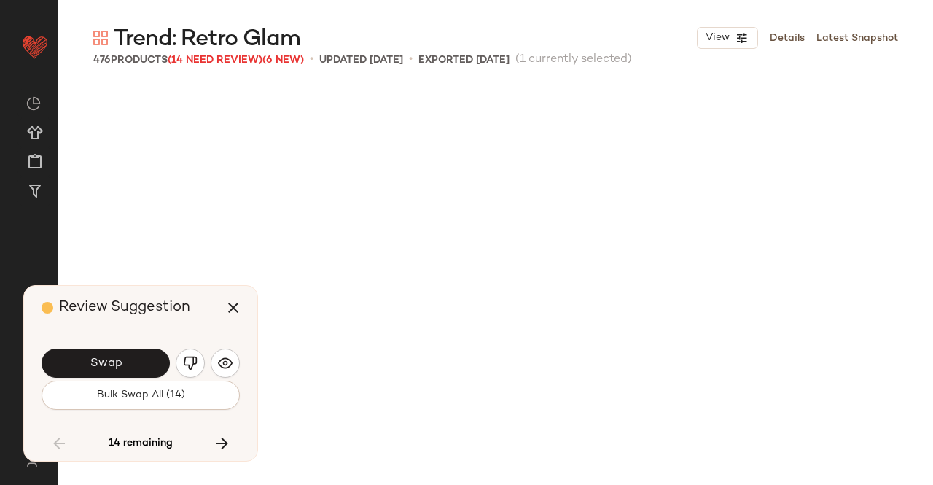
scroll to position [24209, 0]
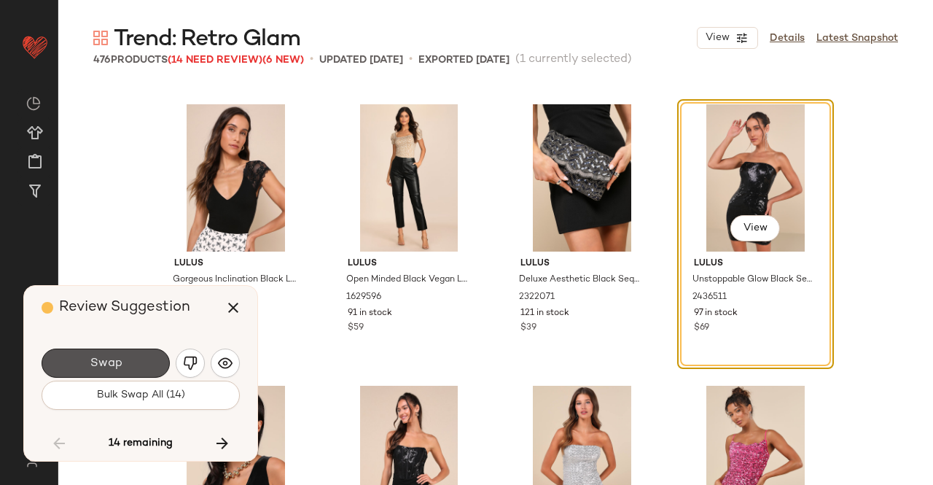
click at [131, 364] on button "Swap" at bounding box center [106, 363] width 128 height 29
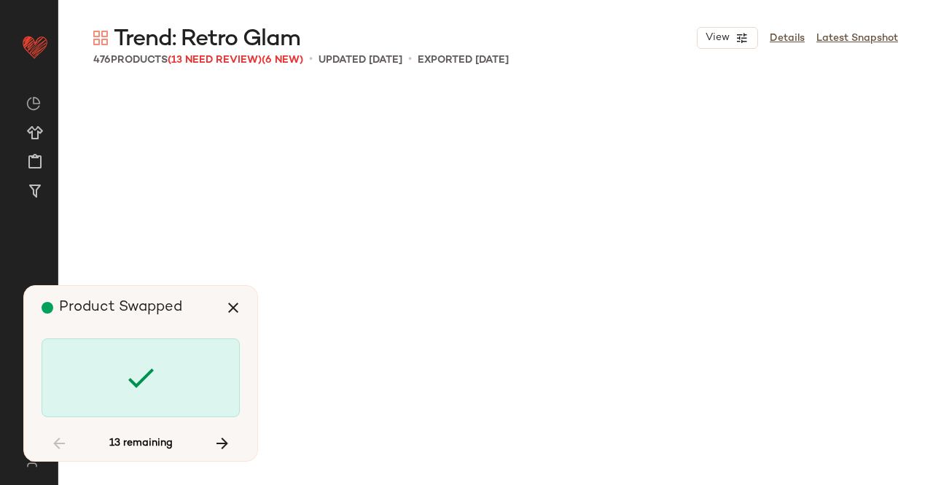
scroll to position [25898, 0]
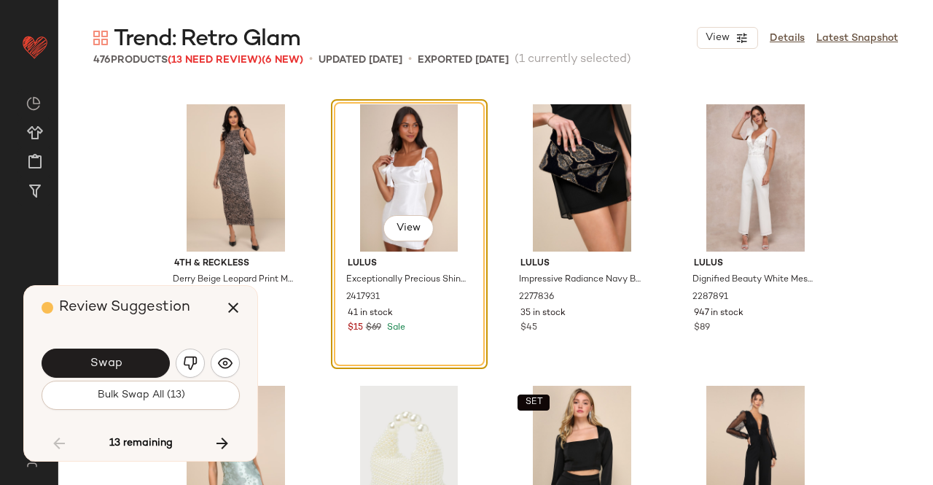
click at [131, 364] on button "Swap" at bounding box center [106, 363] width 128 height 29
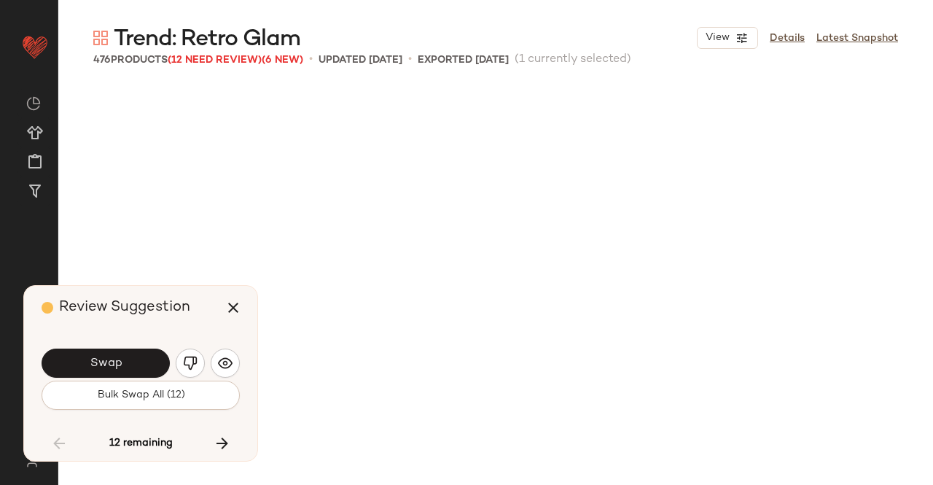
scroll to position [26461, 0]
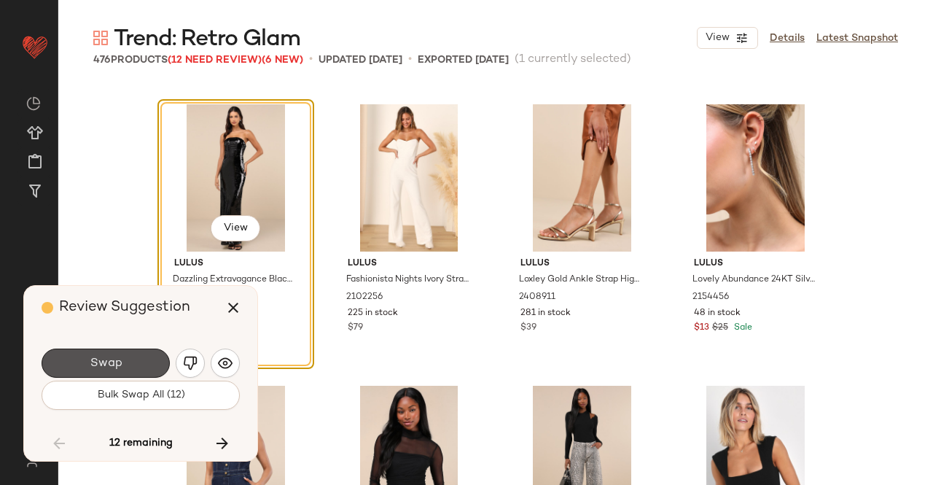
click at [131, 364] on button "Swap" at bounding box center [106, 363] width 128 height 29
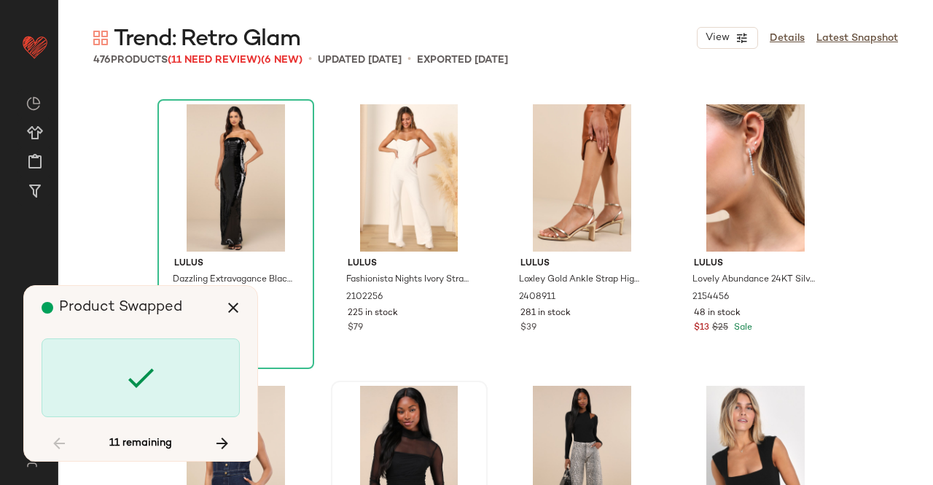
scroll to position [27868, 0]
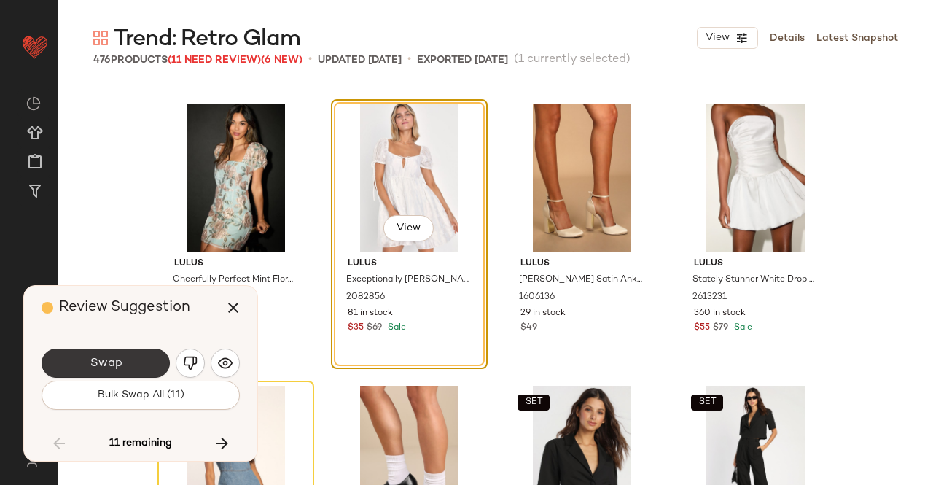
click at [133, 369] on button "Swap" at bounding box center [106, 363] width 128 height 29
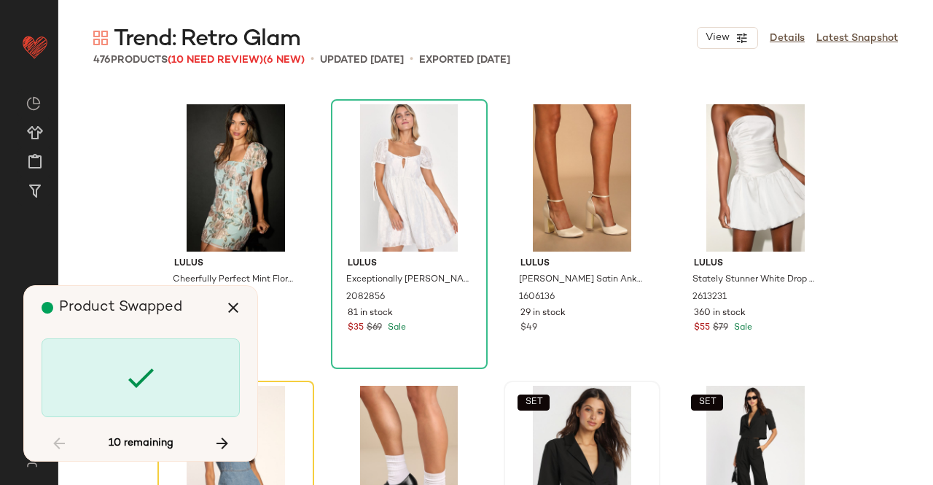
scroll to position [28150, 0]
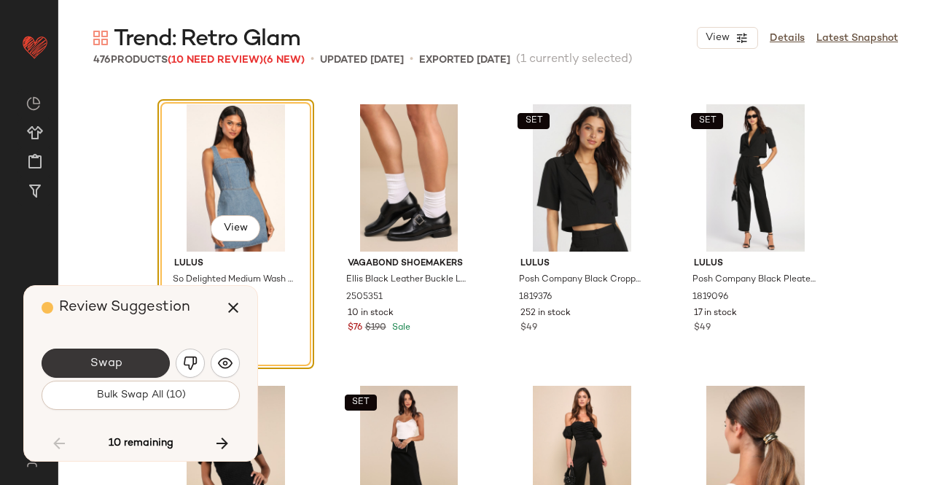
click at [144, 368] on button "Swap" at bounding box center [106, 363] width 128 height 29
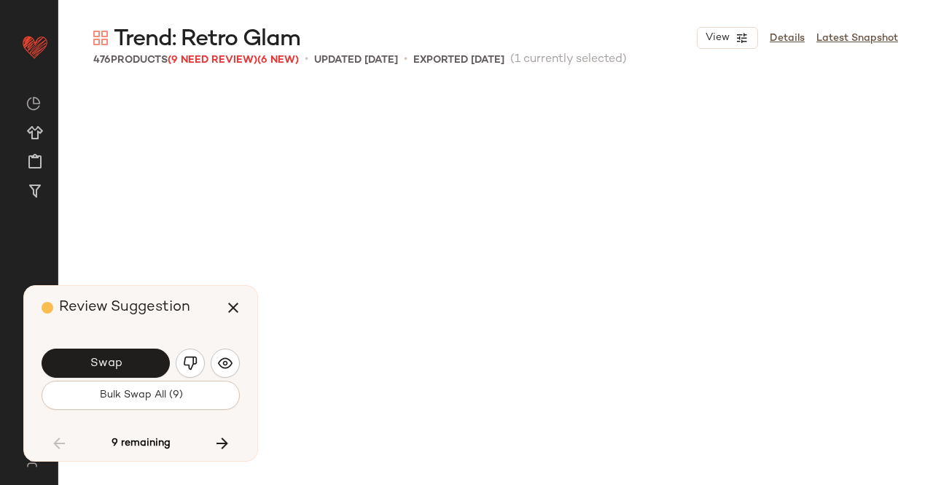
scroll to position [28713, 0]
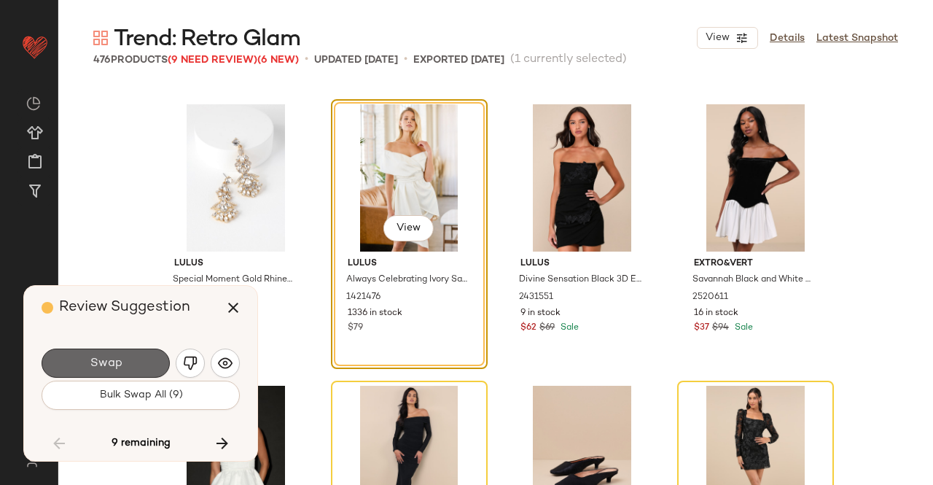
click at [123, 364] on button "Swap" at bounding box center [106, 363] width 128 height 29
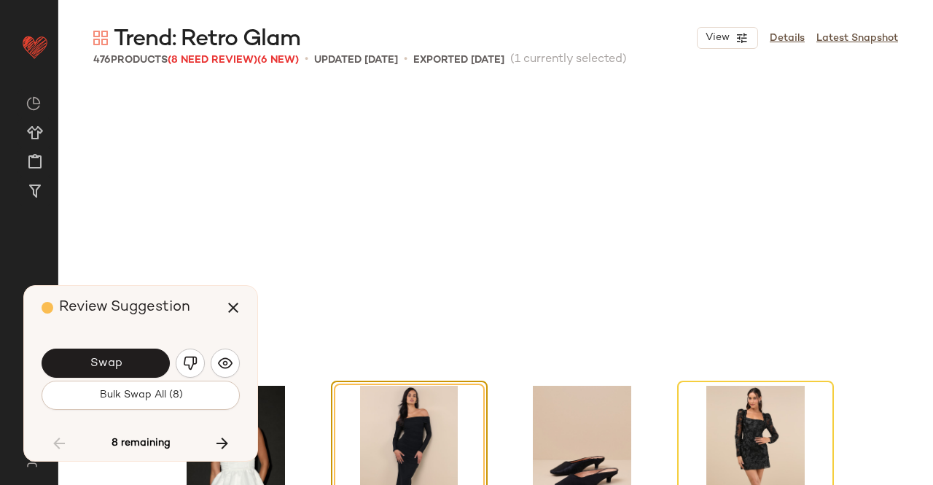
scroll to position [28994, 0]
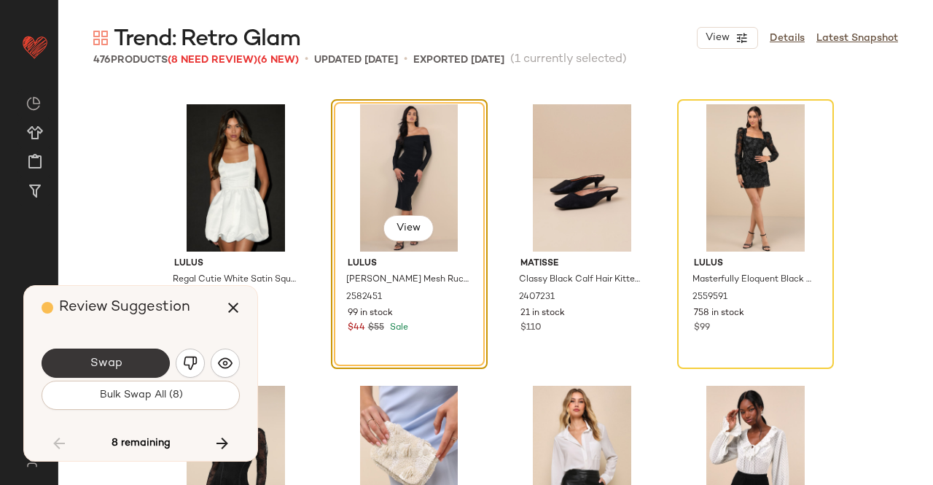
click at [104, 362] on span "Swap" at bounding box center [105, 364] width 33 height 14
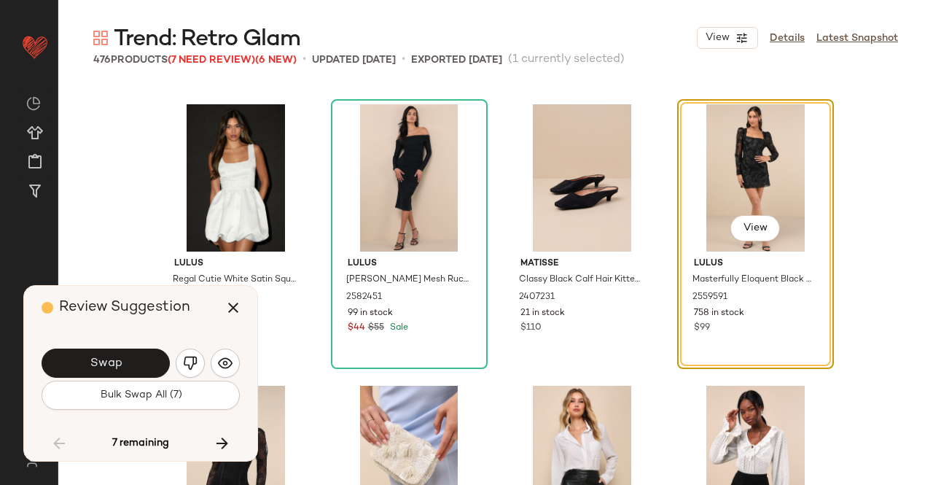
click at [103, 360] on span "Swap" at bounding box center [105, 364] width 33 height 14
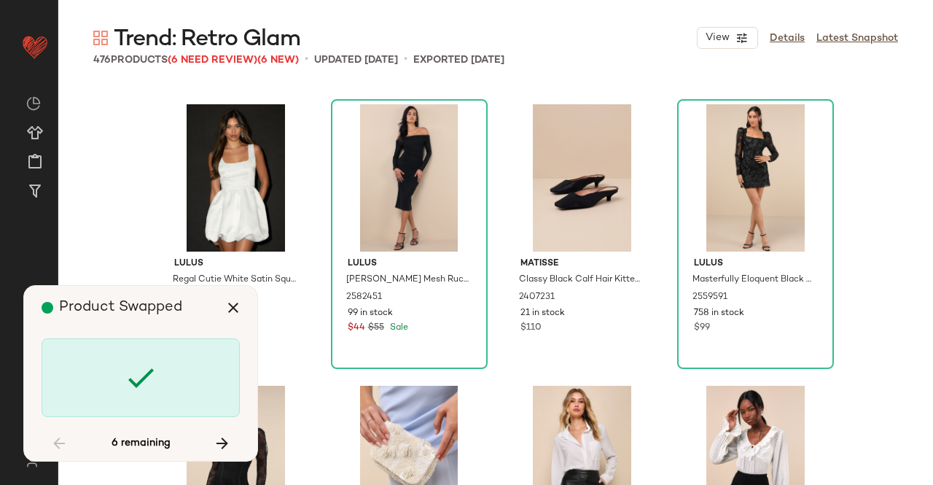
scroll to position [29557, 0]
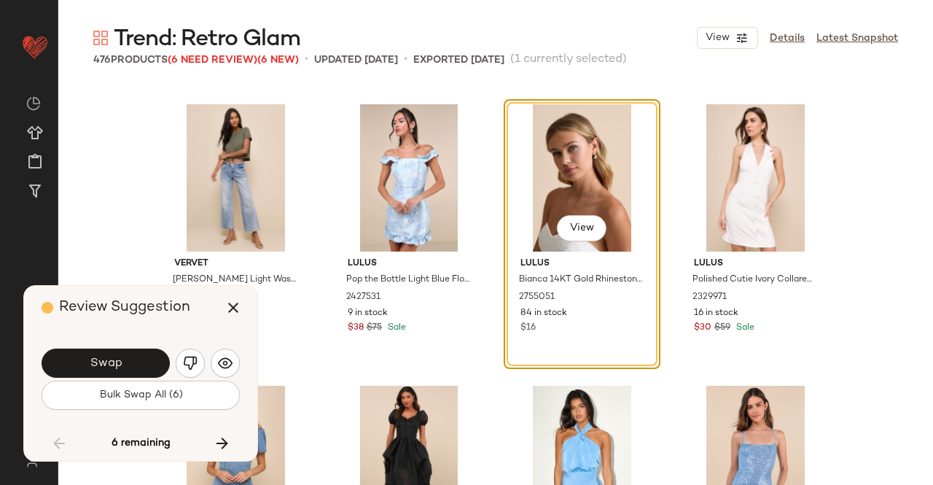
click at [103, 360] on span "Swap" at bounding box center [105, 364] width 33 height 14
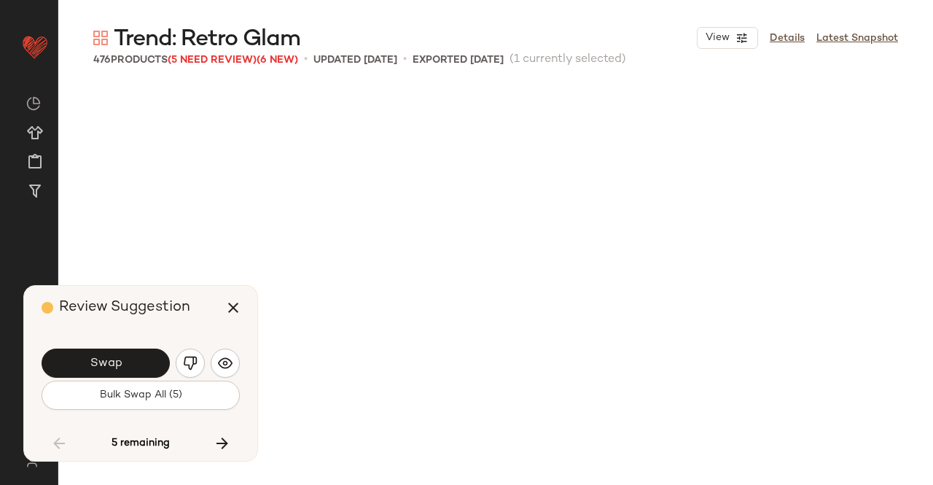
scroll to position [30120, 0]
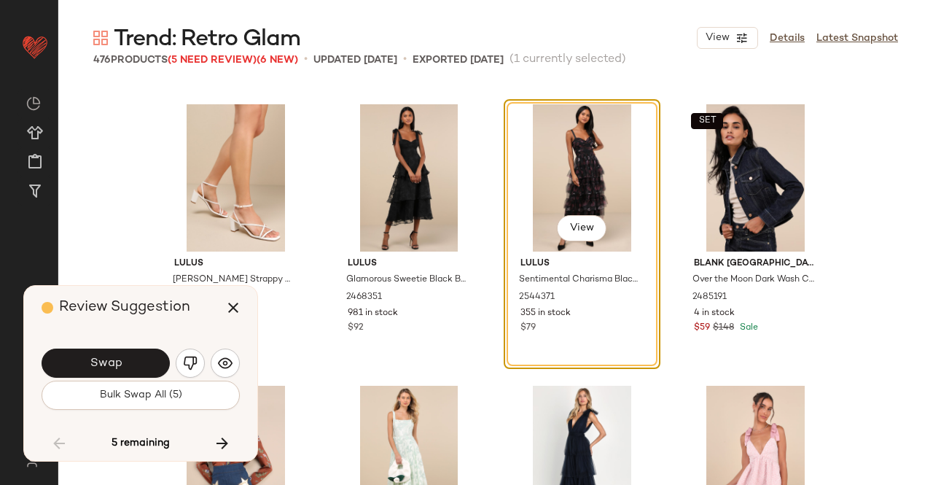
click at [103, 360] on span "Swap" at bounding box center [105, 364] width 33 height 14
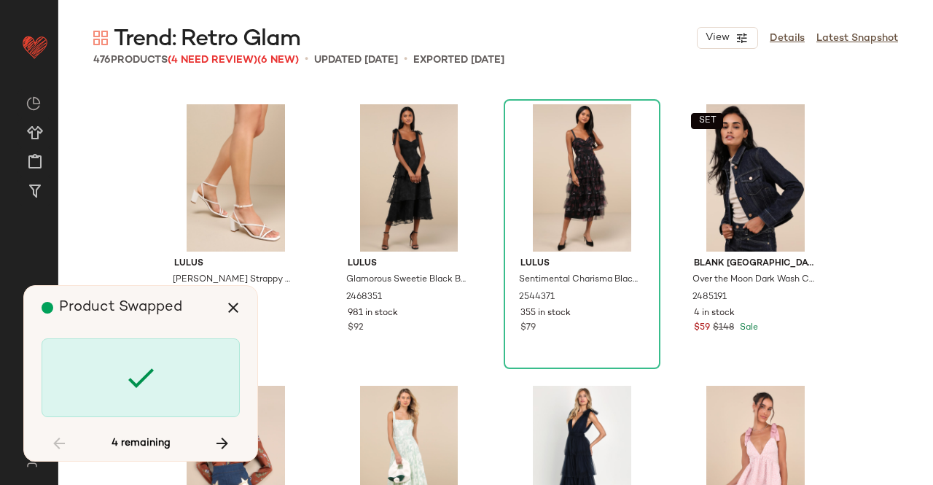
scroll to position [30683, 0]
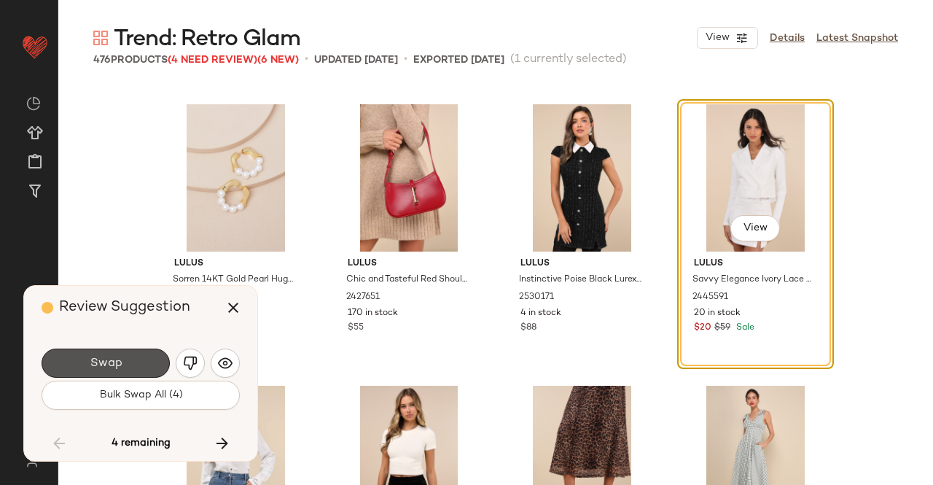
click at [103, 360] on span "Swap" at bounding box center [105, 364] width 33 height 14
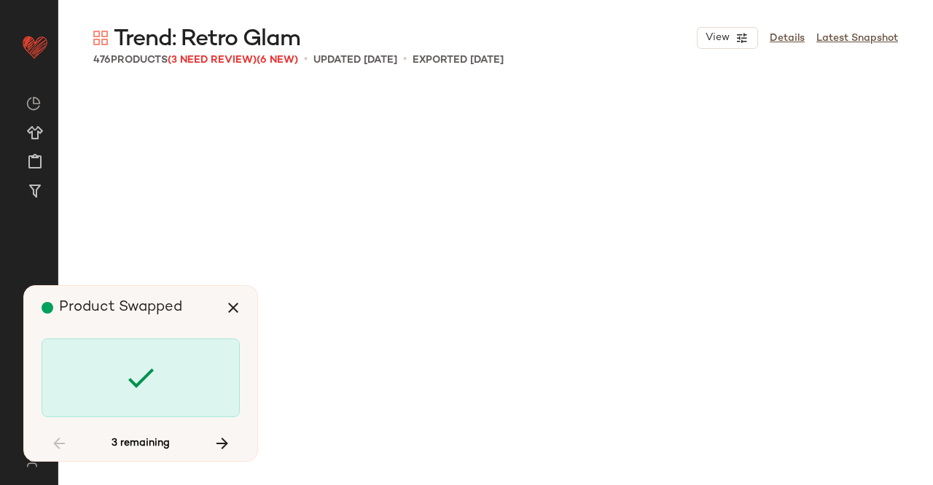
scroll to position [31809, 0]
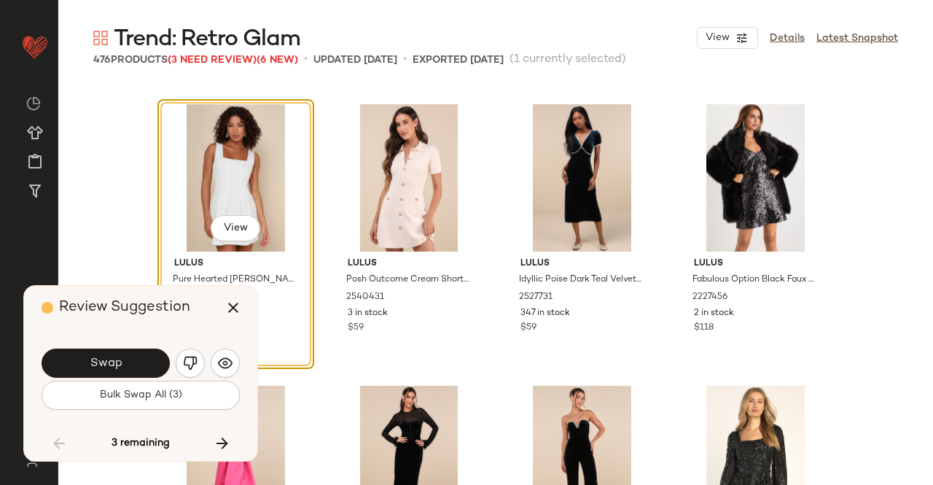
click at [103, 360] on span "Swap" at bounding box center [105, 364] width 33 height 14
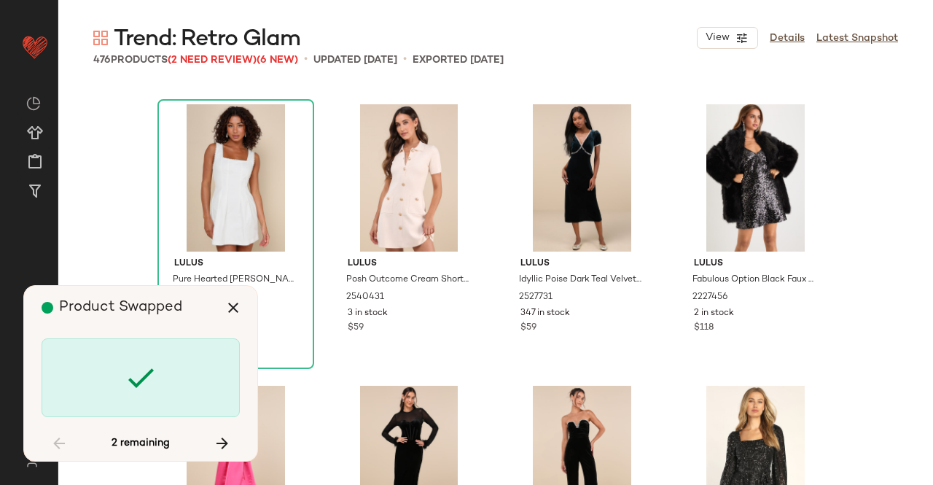
scroll to position [32372, 0]
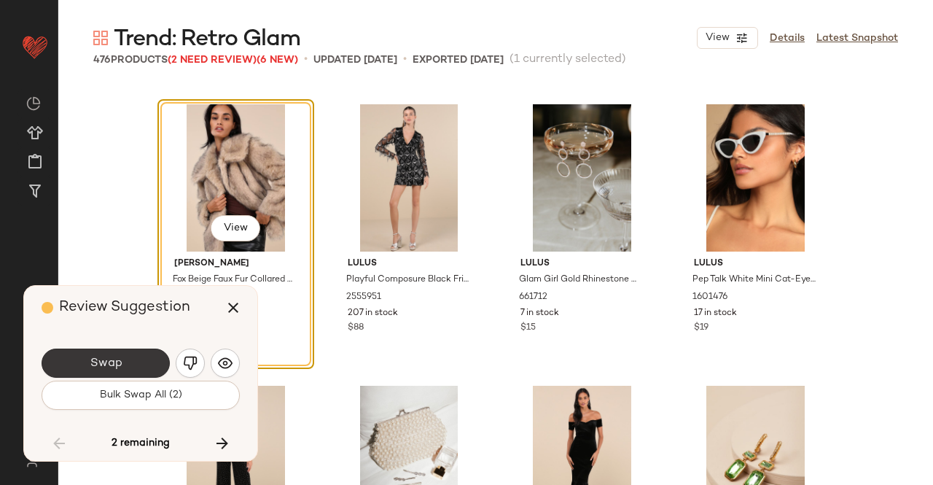
click at [109, 365] on span "Swap" at bounding box center [105, 364] width 33 height 14
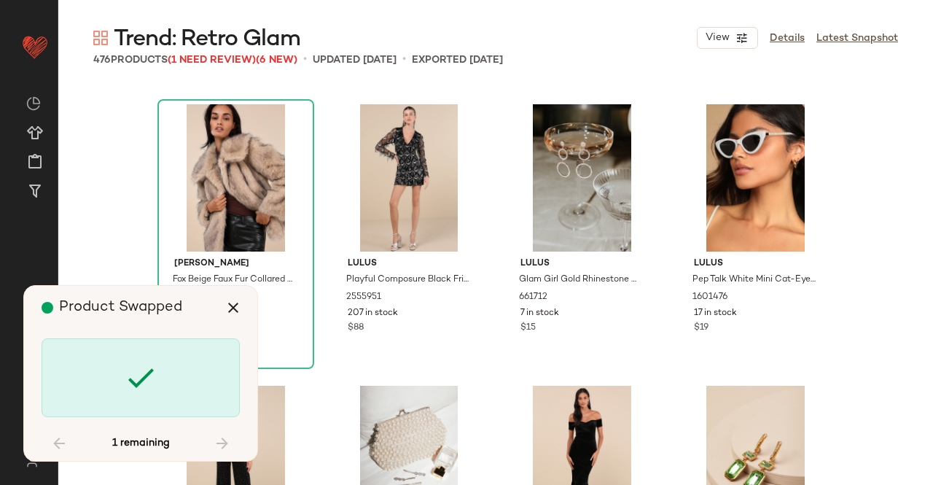
scroll to position [32935, 0]
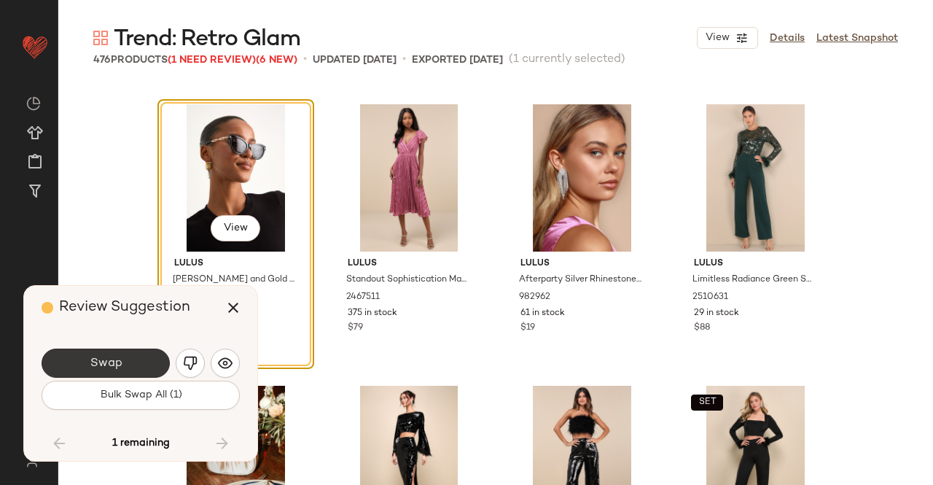
click at [131, 364] on button "Swap" at bounding box center [106, 363] width 128 height 29
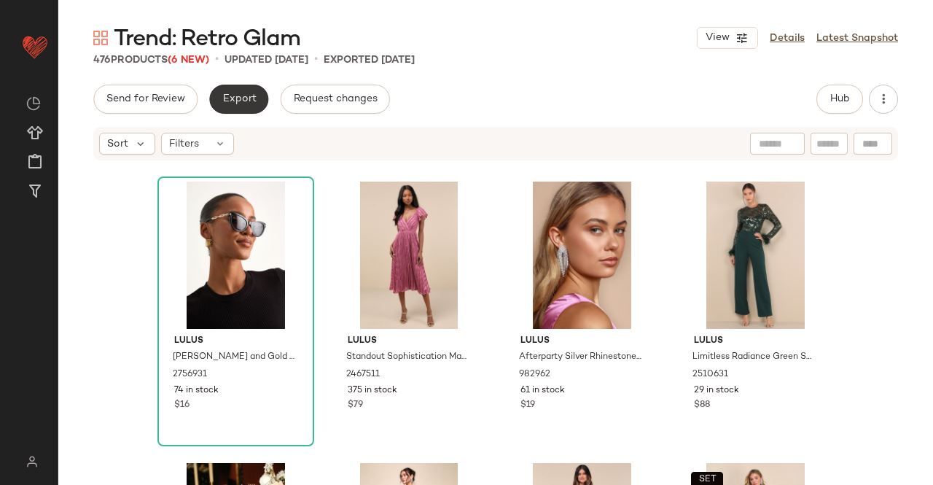
click at [221, 94] on button "Export" at bounding box center [238, 99] width 59 height 29
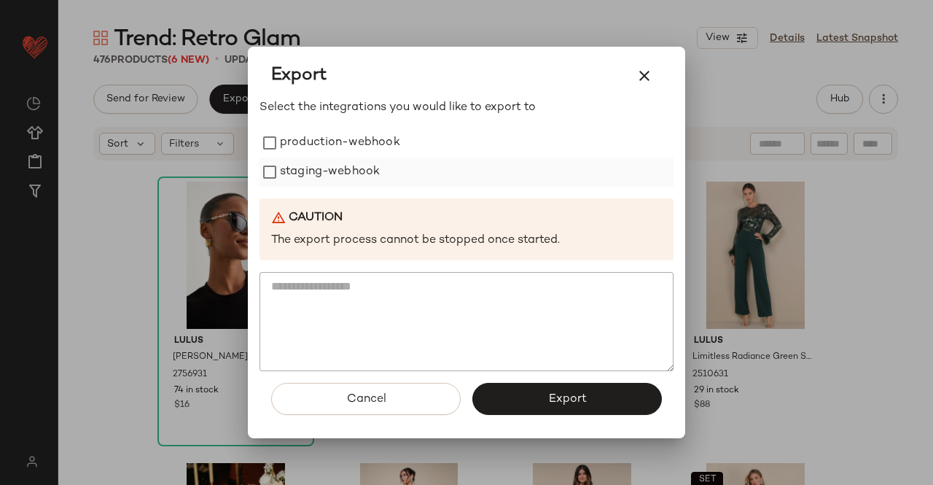
drag, startPoint x: 375, startPoint y: 145, endPoint x: 370, endPoint y: 171, distance: 26.6
click at [377, 145] on label "production-webhook" at bounding box center [340, 142] width 120 height 29
click at [373, 171] on label "staging-webhook" at bounding box center [330, 172] width 100 height 29
drag, startPoint x: 564, startPoint y: 392, endPoint x: 625, endPoint y: 241, distance: 162.9
click at [566, 392] on span "Export" at bounding box center [567, 399] width 39 height 14
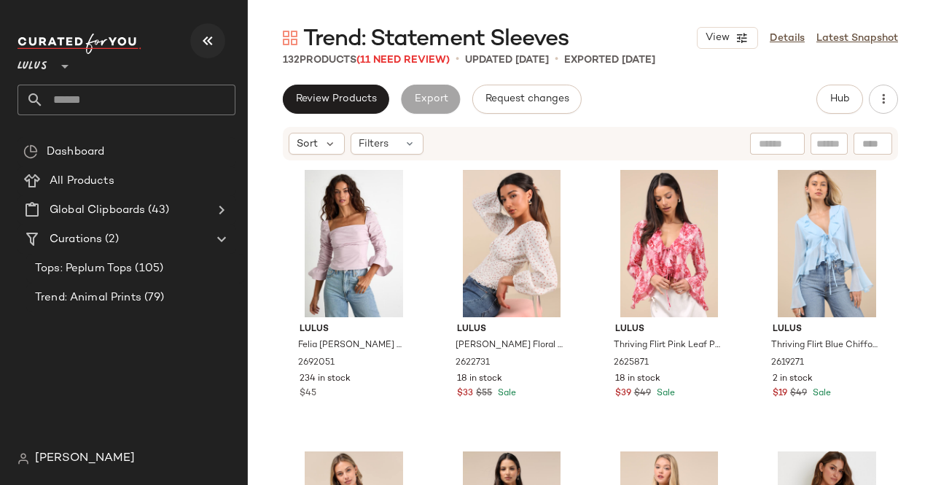
click at [206, 32] on icon "button" at bounding box center [208, 41] width 18 height 18
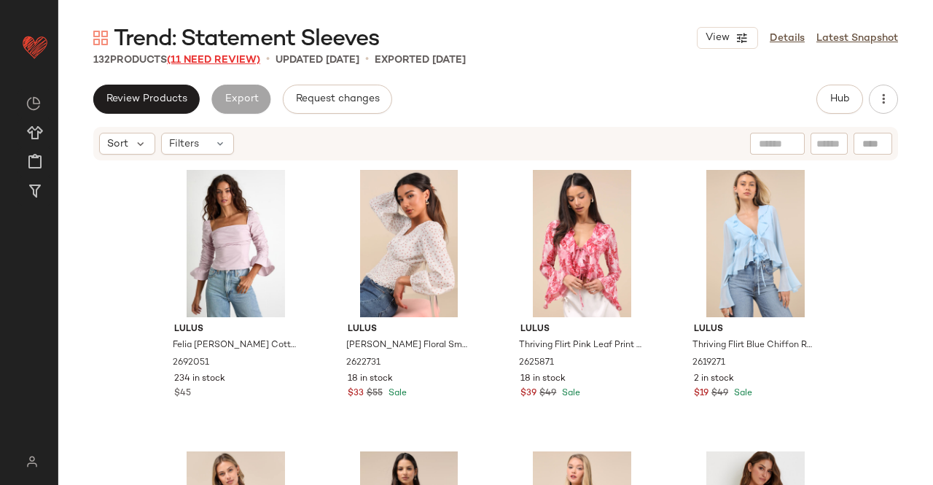
click at [239, 65] on span "(11 Need Review)" at bounding box center [213, 60] width 93 height 11
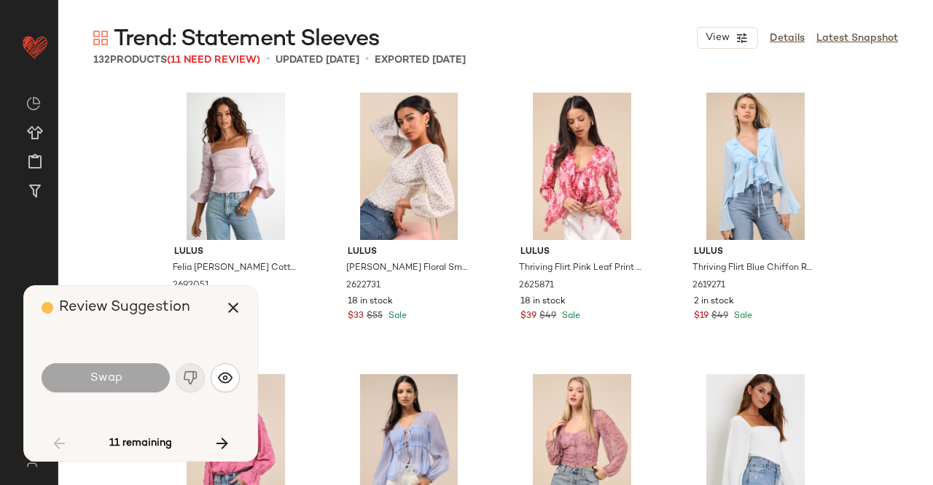
scroll to position [575, 0]
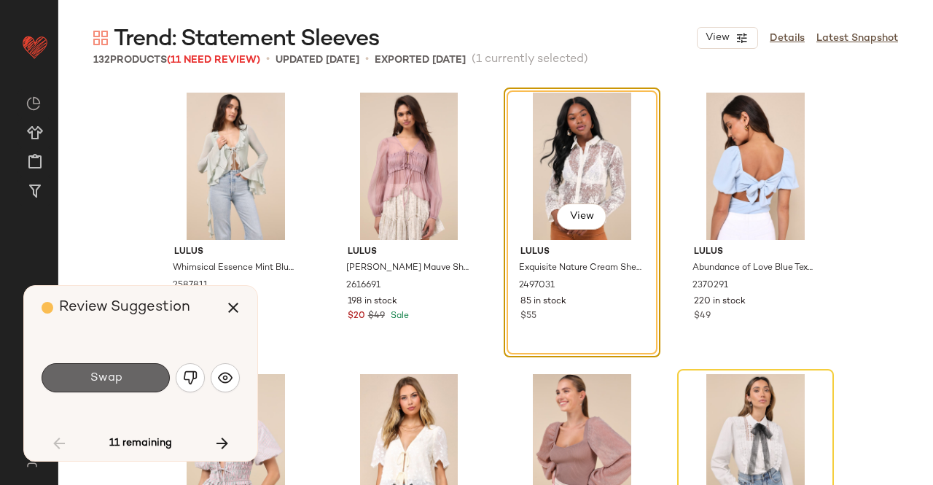
click at [84, 380] on button "Swap" at bounding box center [106, 377] width 128 height 29
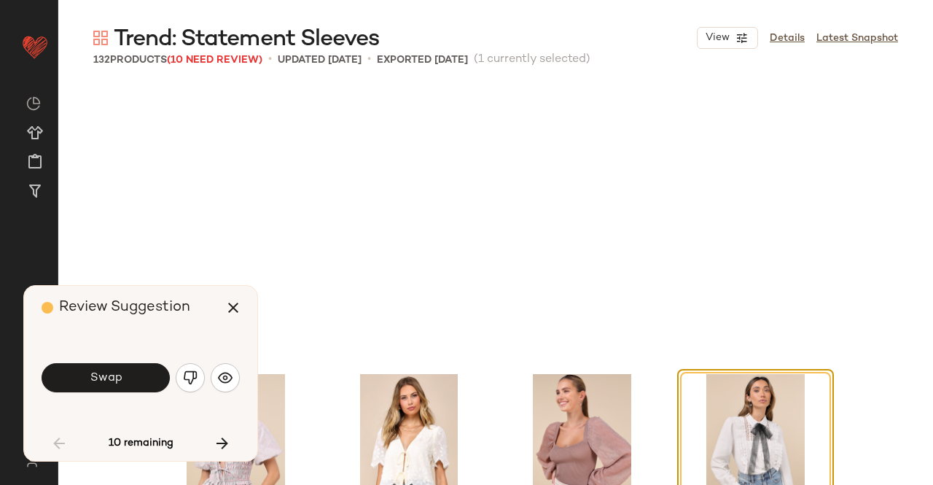
scroll to position [844, 0]
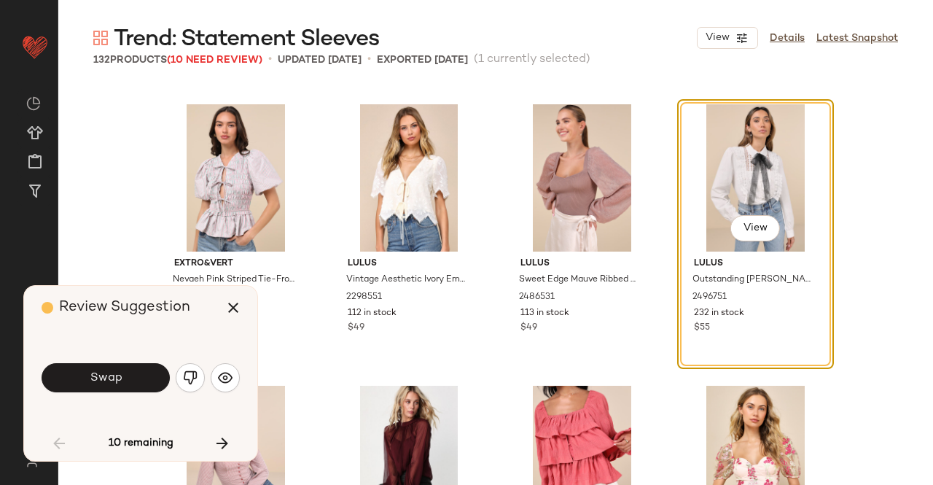
click at [139, 374] on button "Swap" at bounding box center [106, 377] width 128 height 29
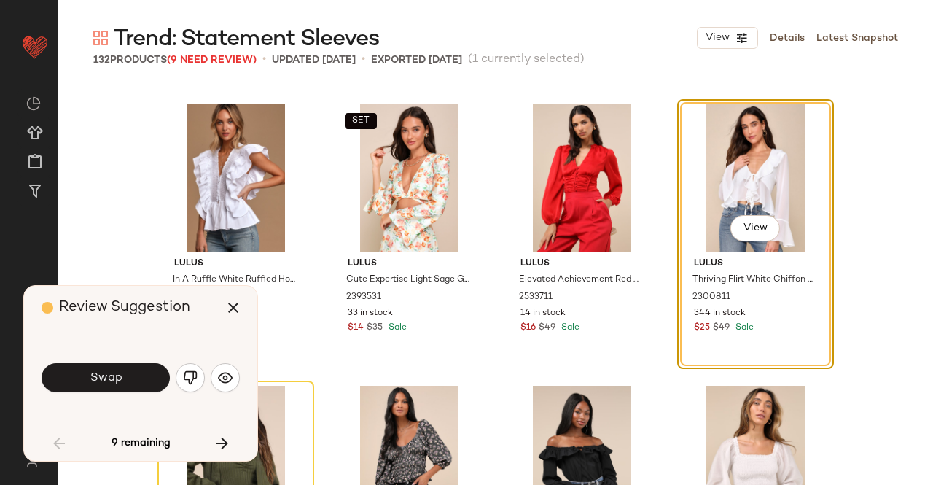
scroll to position [3388, 0]
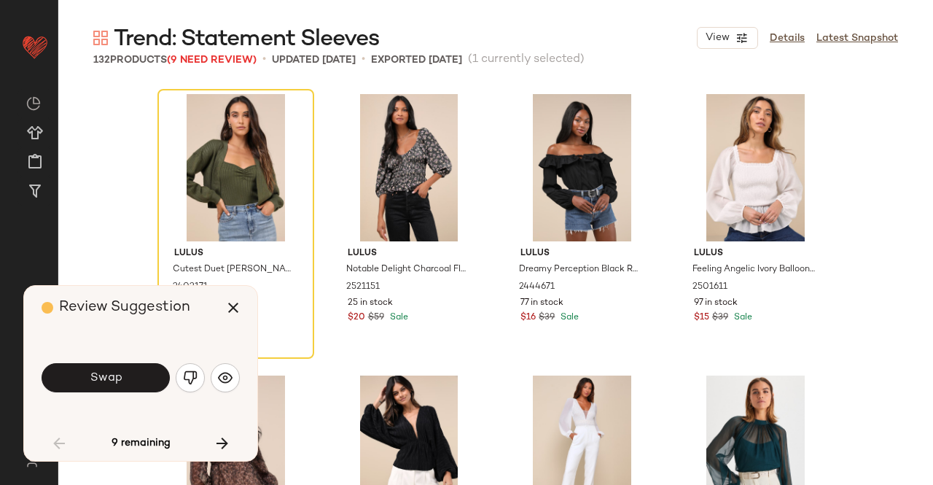
click at [201, 377] on button "button" at bounding box center [190, 377] width 29 height 29
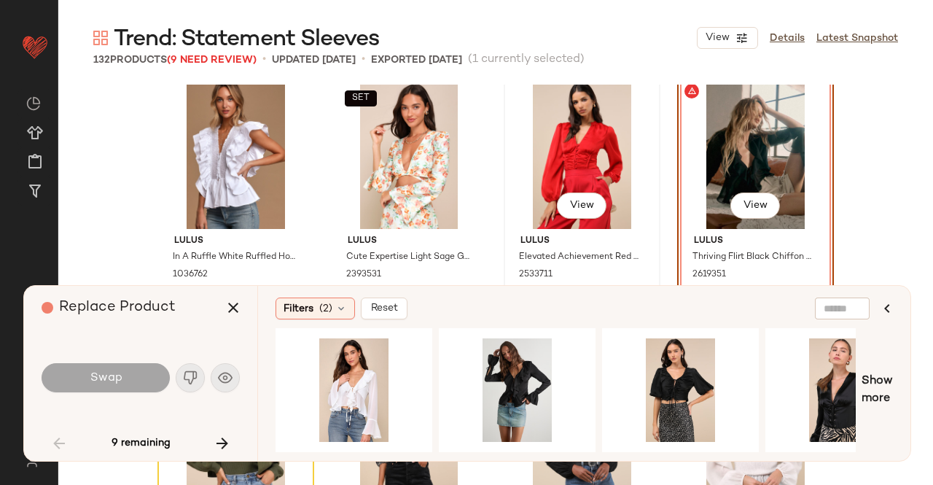
scroll to position [3096, 0]
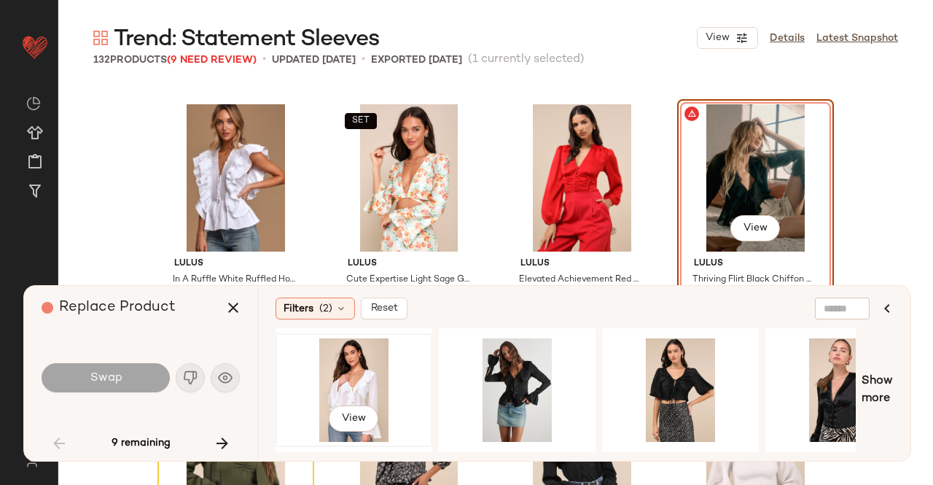
click at [358, 391] on div "View" at bounding box center [354, 390] width 147 height 104
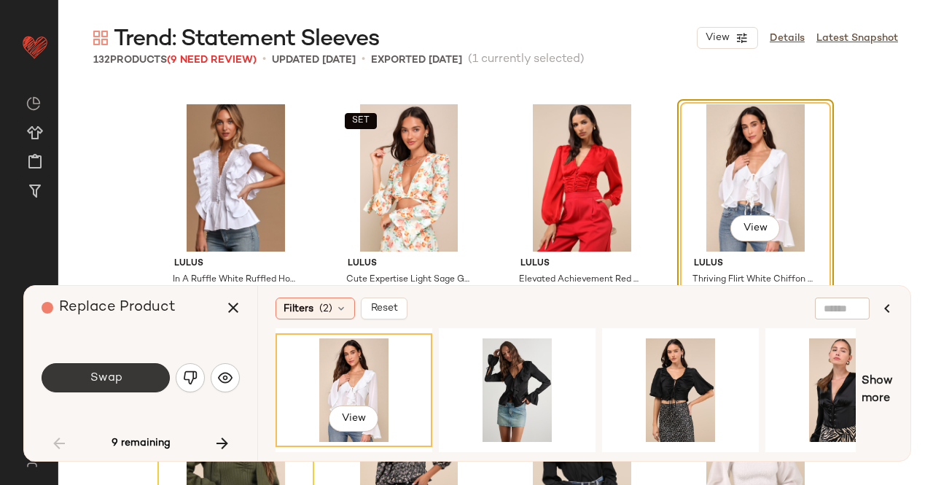
click at [134, 381] on button "Swap" at bounding box center [106, 377] width 128 height 29
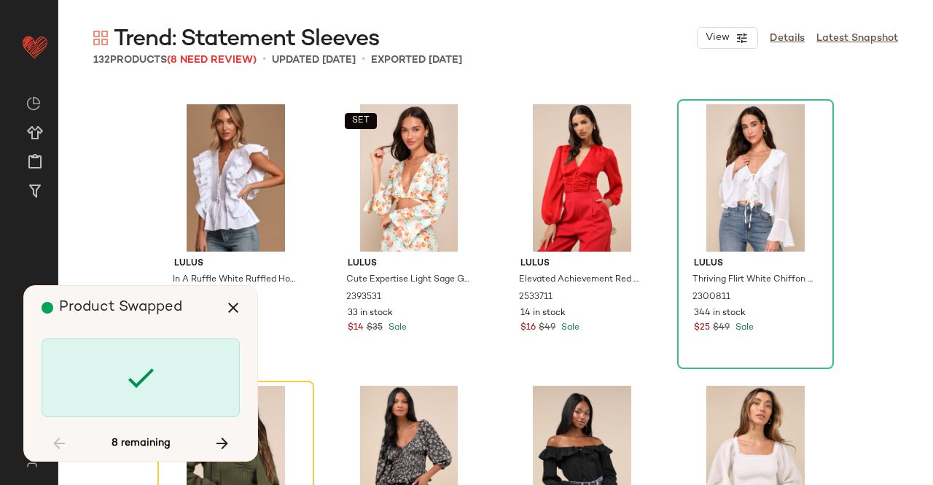
scroll to position [3169, 0]
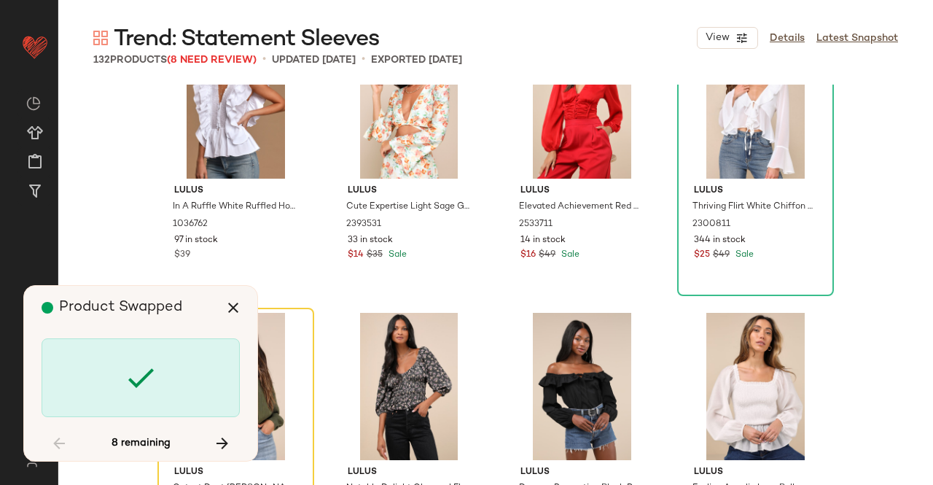
scroll to position [3378, 0]
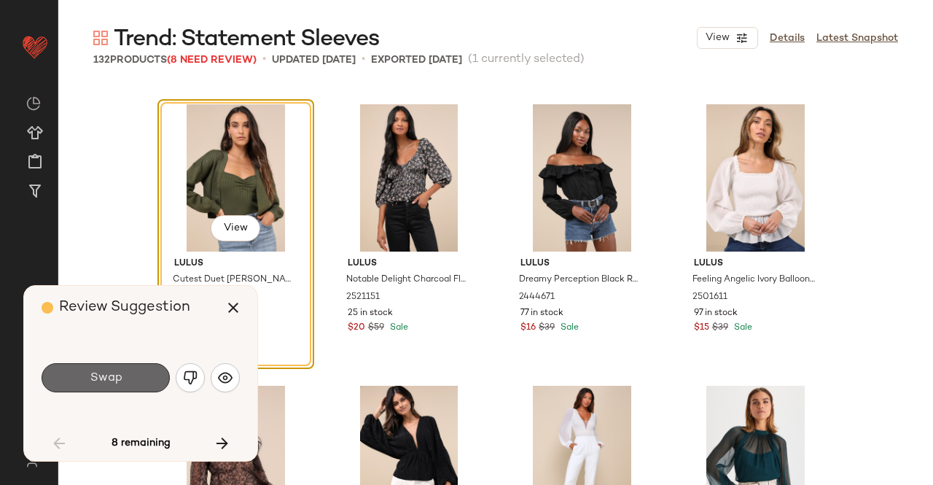
click at [108, 384] on span "Swap" at bounding box center [105, 378] width 33 height 14
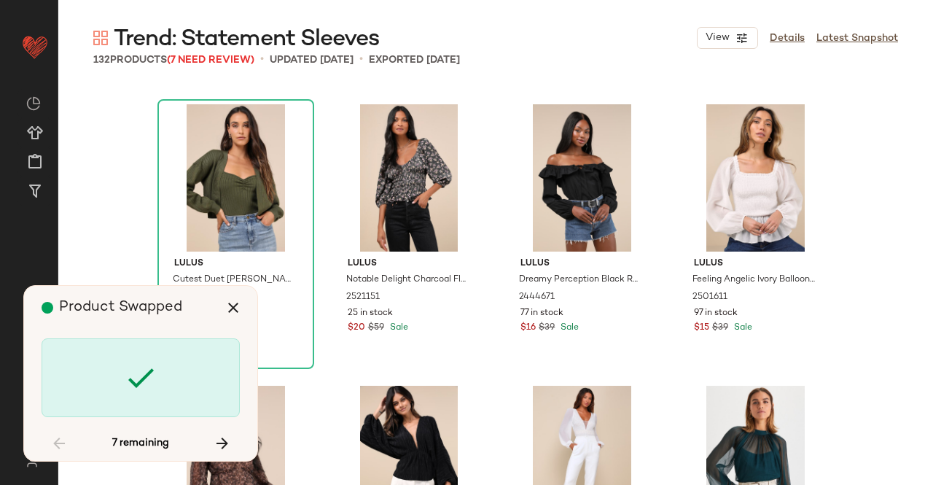
scroll to position [4504, 0]
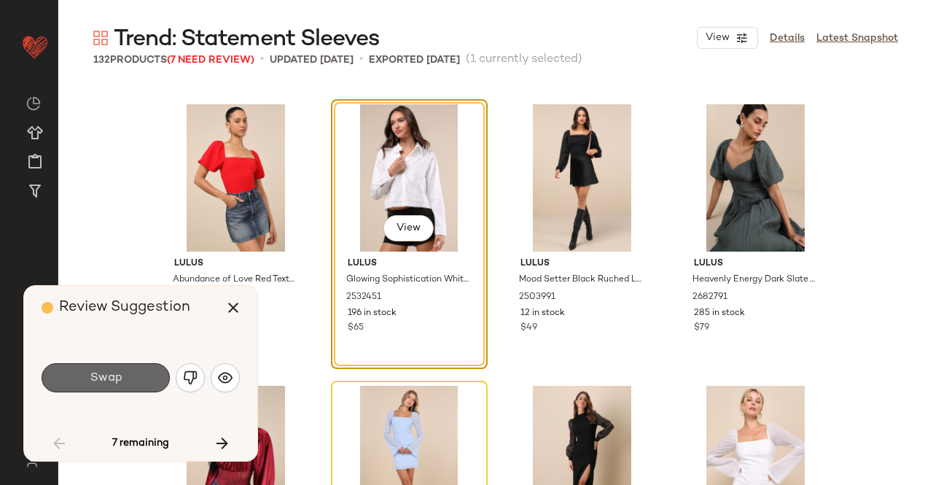
click at [139, 374] on button "Swap" at bounding box center [106, 377] width 128 height 29
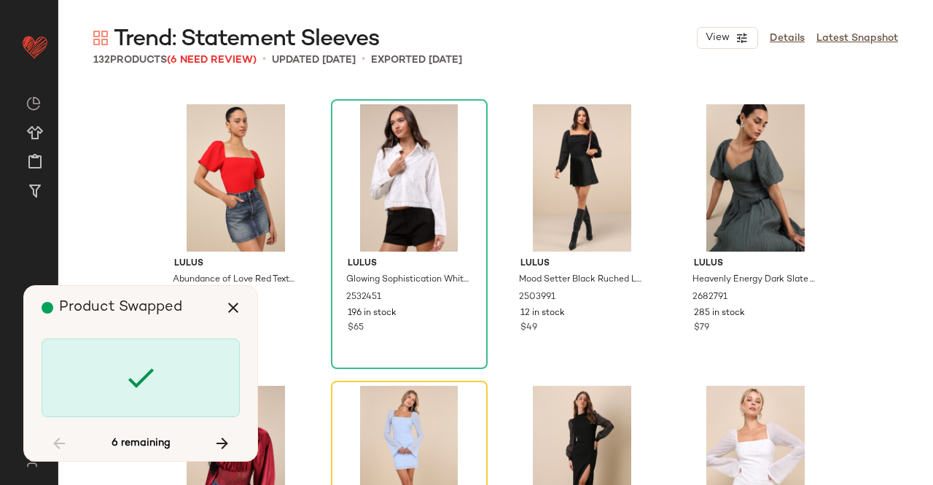
scroll to position [4785, 0]
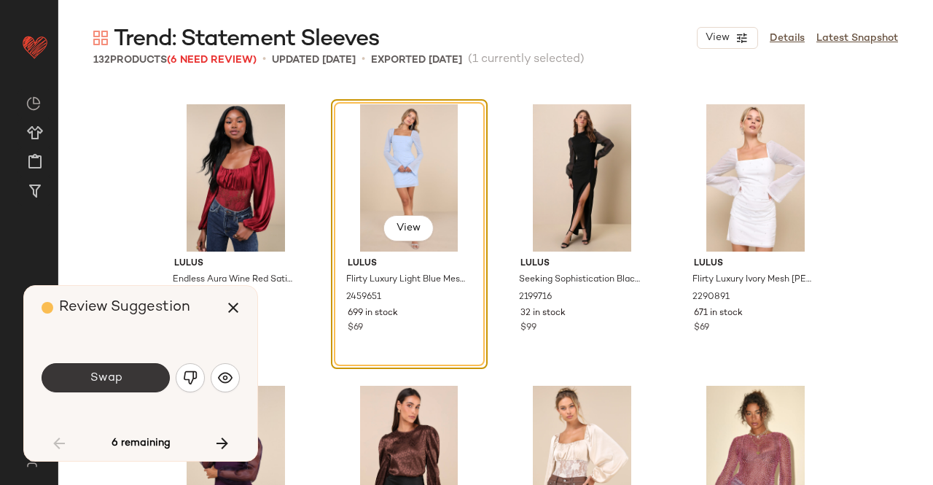
click at [114, 373] on span "Swap" at bounding box center [105, 378] width 33 height 14
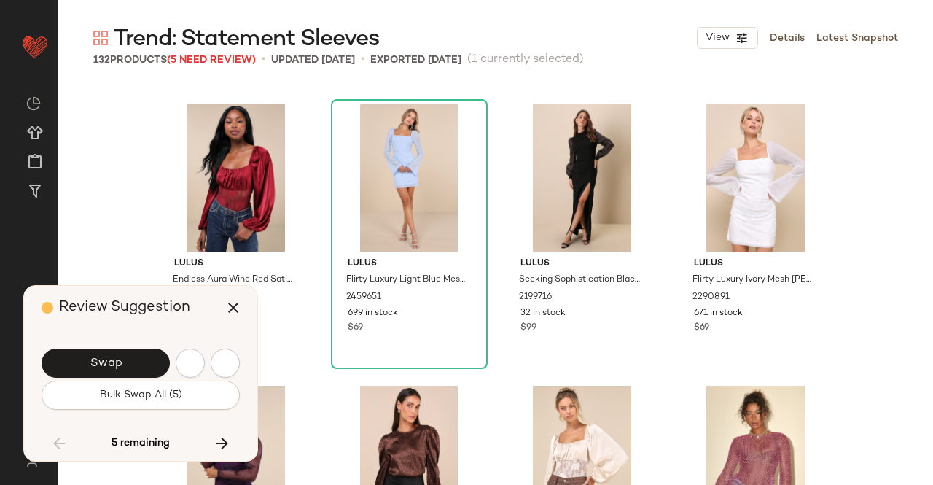
scroll to position [5348, 0]
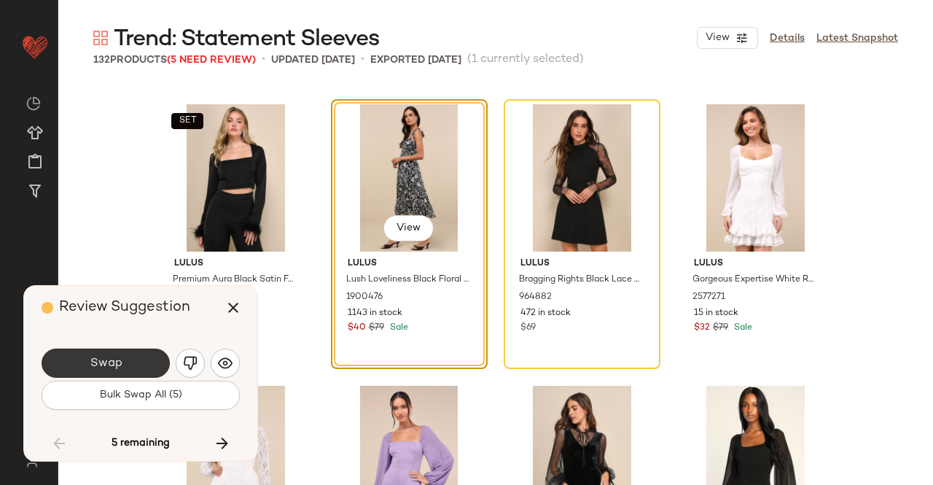
click at [144, 366] on button "Swap" at bounding box center [106, 363] width 128 height 29
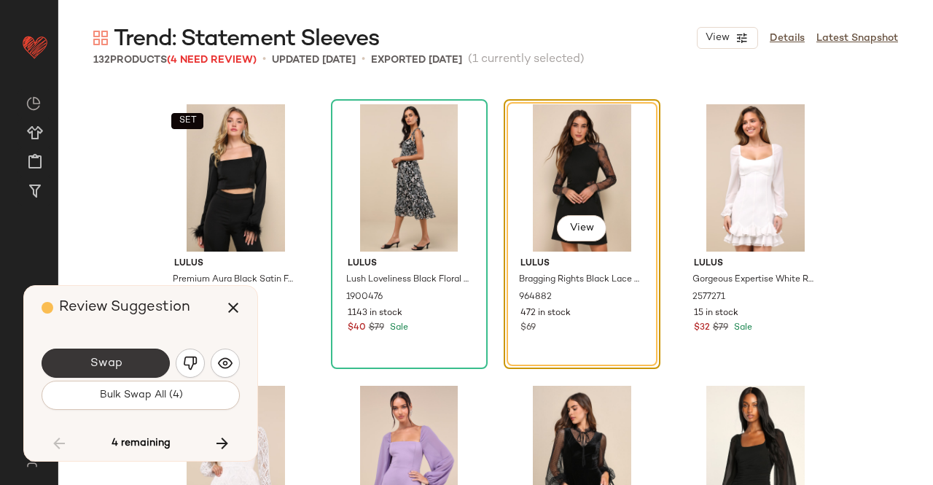
click at [134, 361] on button "Swap" at bounding box center [106, 363] width 128 height 29
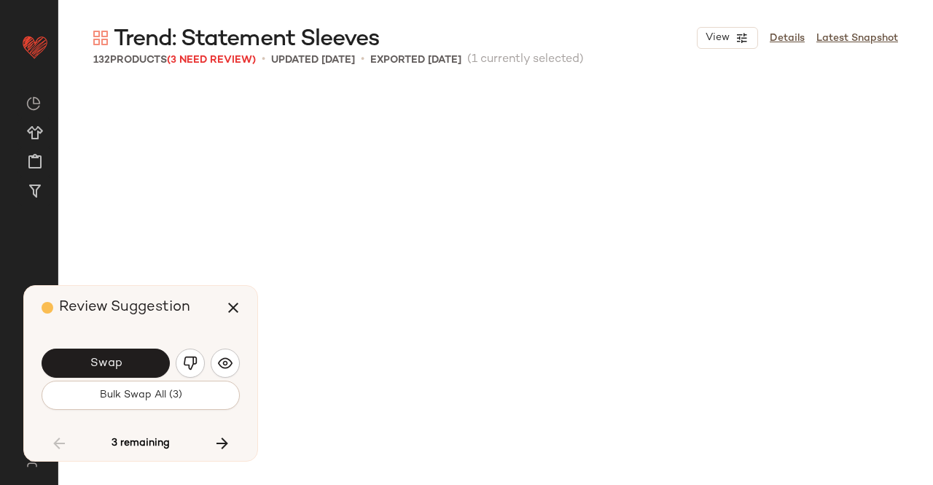
scroll to position [5911, 0]
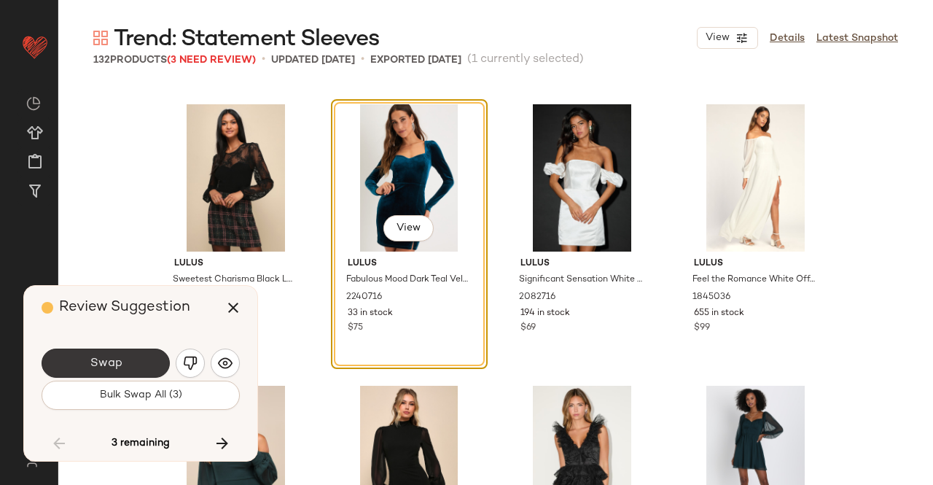
click at [147, 367] on button "Swap" at bounding box center [106, 363] width 128 height 29
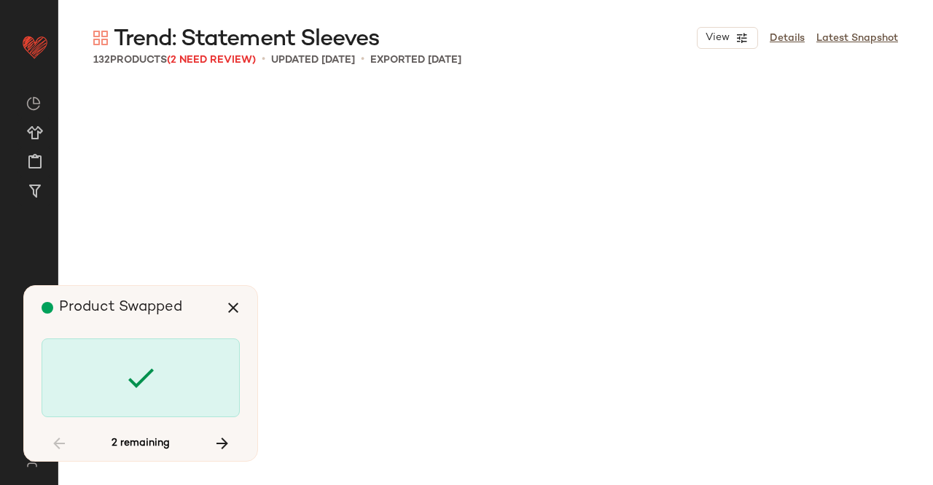
scroll to position [7319, 0]
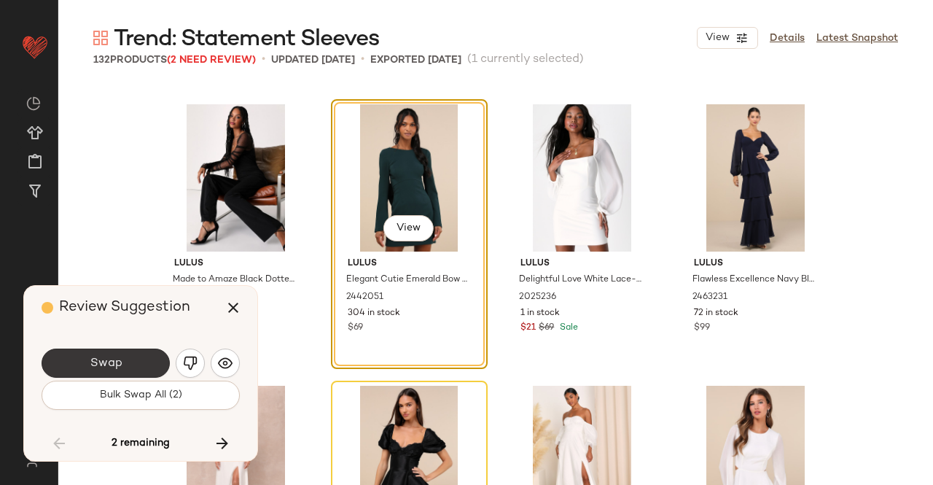
click at [143, 361] on button "Swap" at bounding box center [106, 363] width 128 height 29
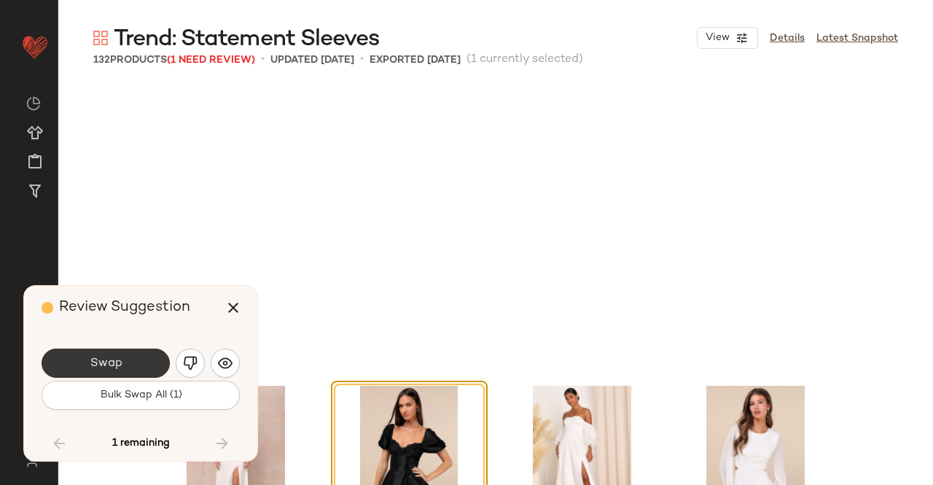
scroll to position [7600, 0]
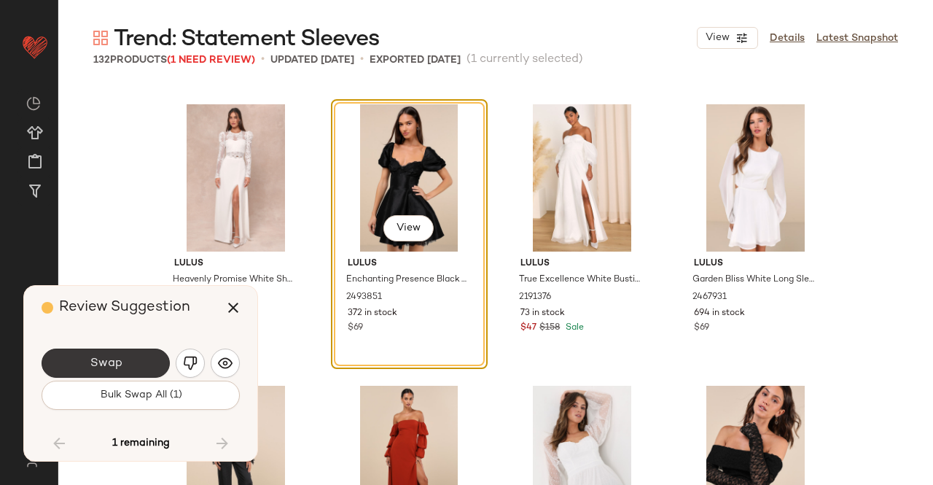
click at [136, 363] on button "Swap" at bounding box center [106, 363] width 128 height 29
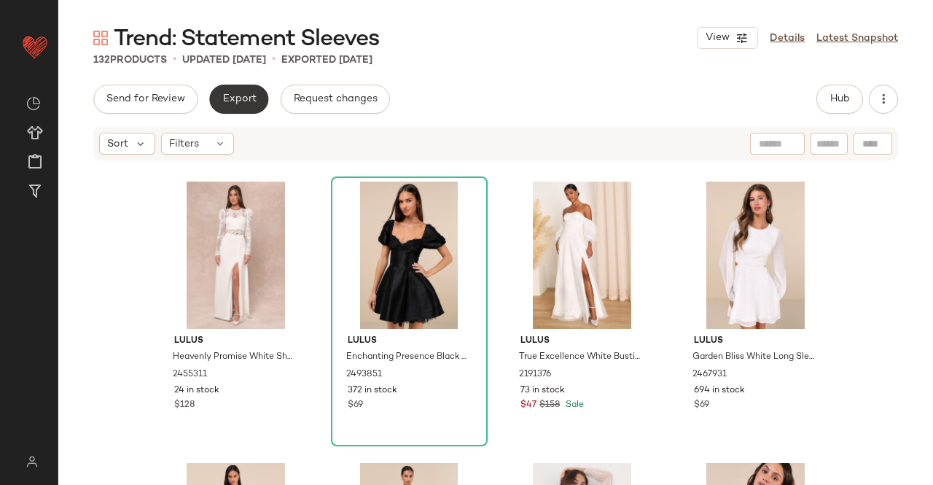
click at [241, 98] on span "Export" at bounding box center [239, 99] width 34 height 12
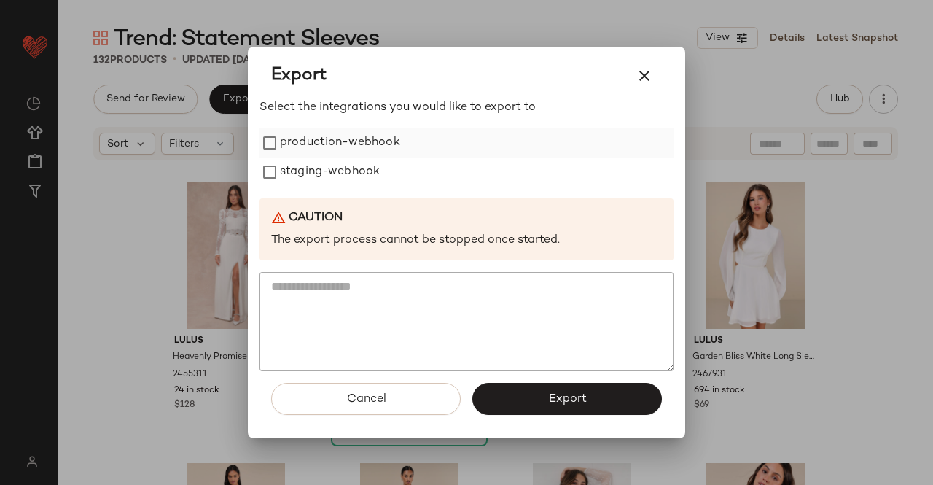
click at [325, 144] on label "production-webhook" at bounding box center [340, 142] width 120 height 29
click at [292, 183] on label "staging-webhook" at bounding box center [330, 172] width 100 height 29
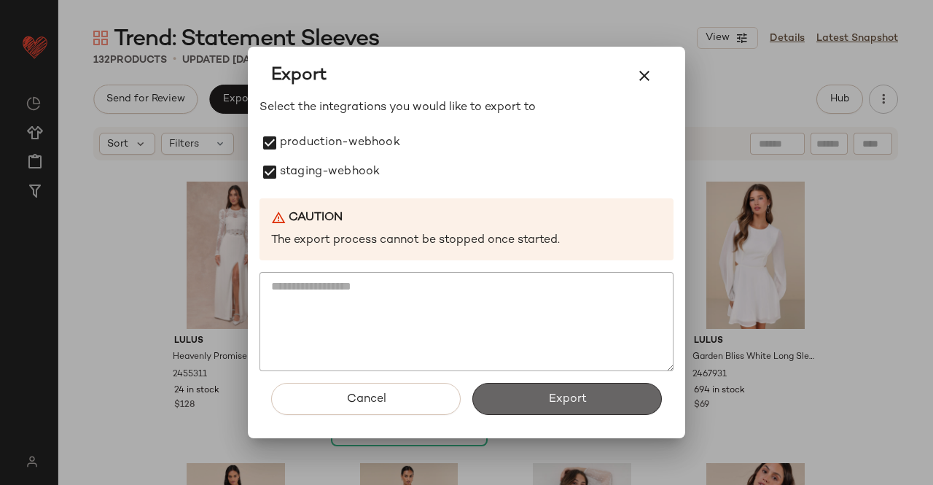
click at [624, 400] on button "Export" at bounding box center [568, 399] width 190 height 32
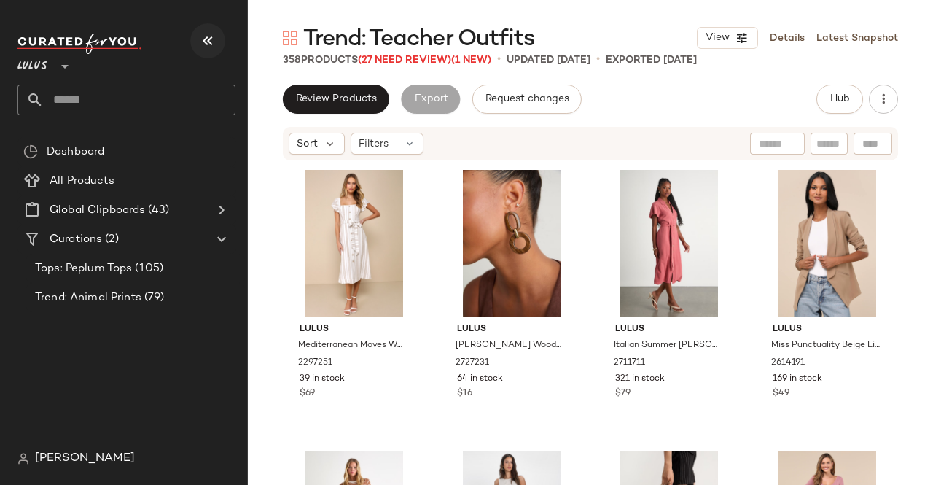
click at [211, 39] on icon "button" at bounding box center [208, 41] width 18 height 18
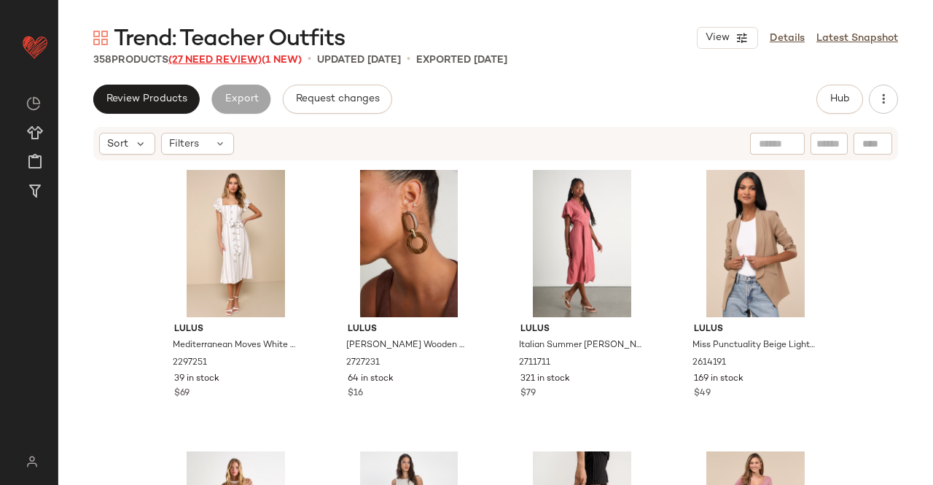
click at [233, 61] on span "(27 Need Review)" at bounding box center [214, 60] width 93 height 11
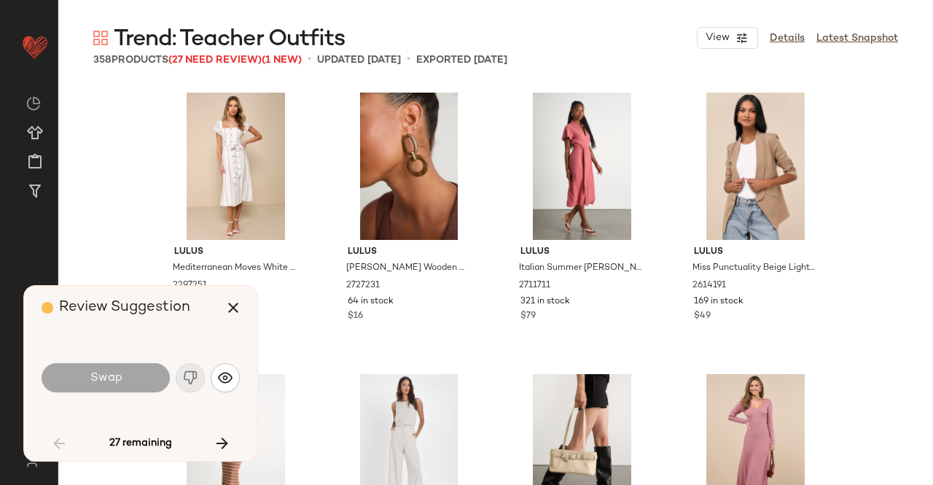
scroll to position [1126, 0]
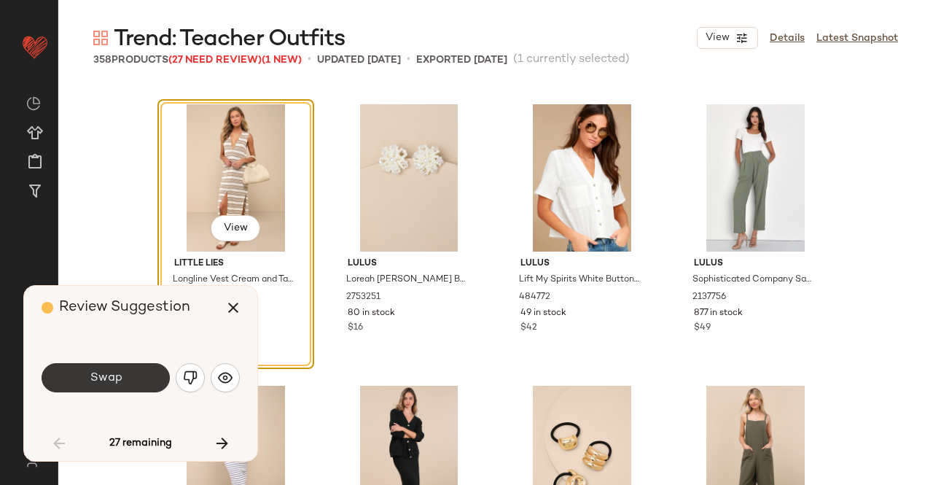
click at [114, 386] on button "Swap" at bounding box center [106, 377] width 128 height 29
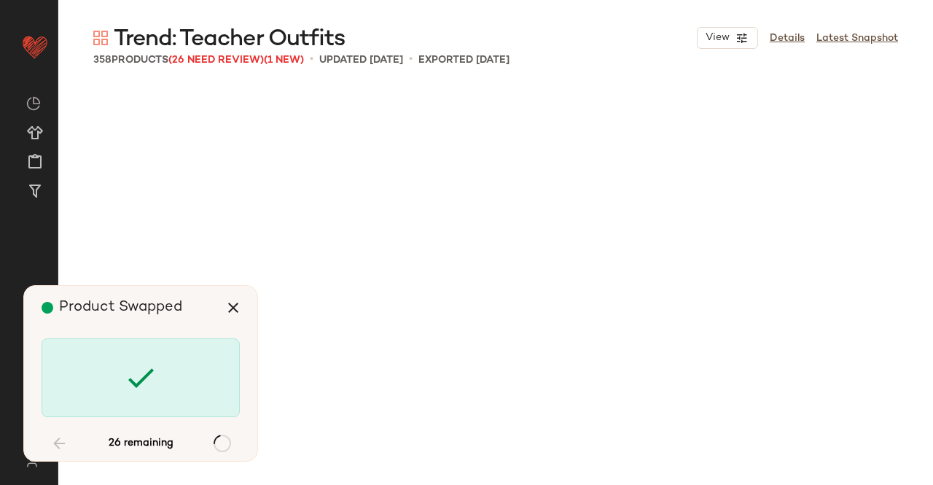
scroll to position [3096, 0]
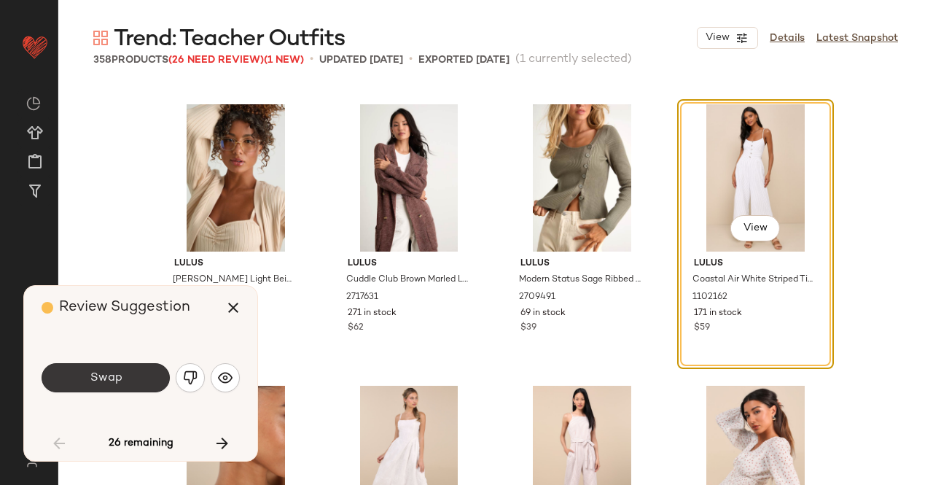
click at [106, 373] on span "Swap" at bounding box center [105, 378] width 33 height 14
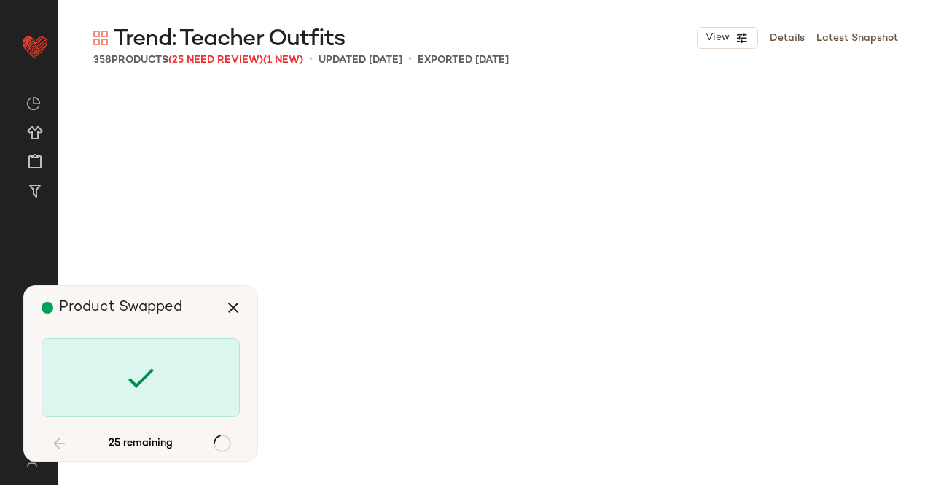
scroll to position [6193, 0]
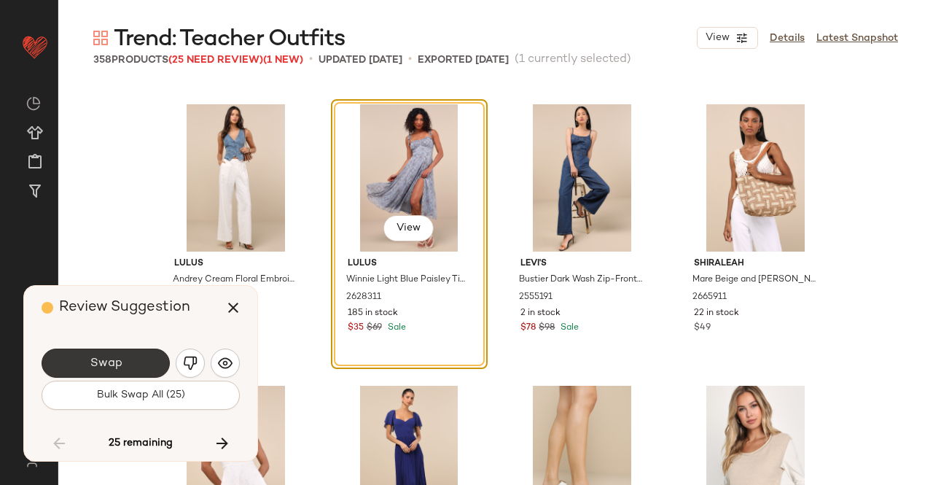
click at [140, 368] on button "Swap" at bounding box center [106, 363] width 128 height 29
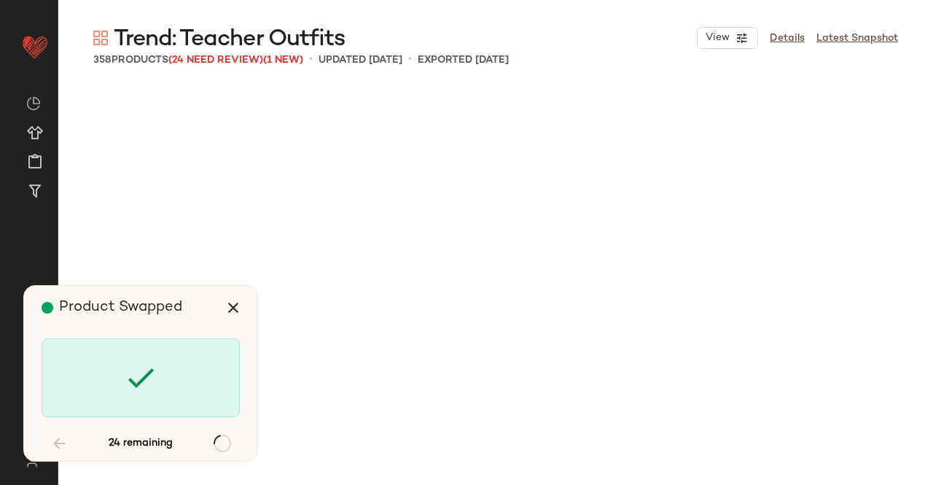
scroll to position [7319, 0]
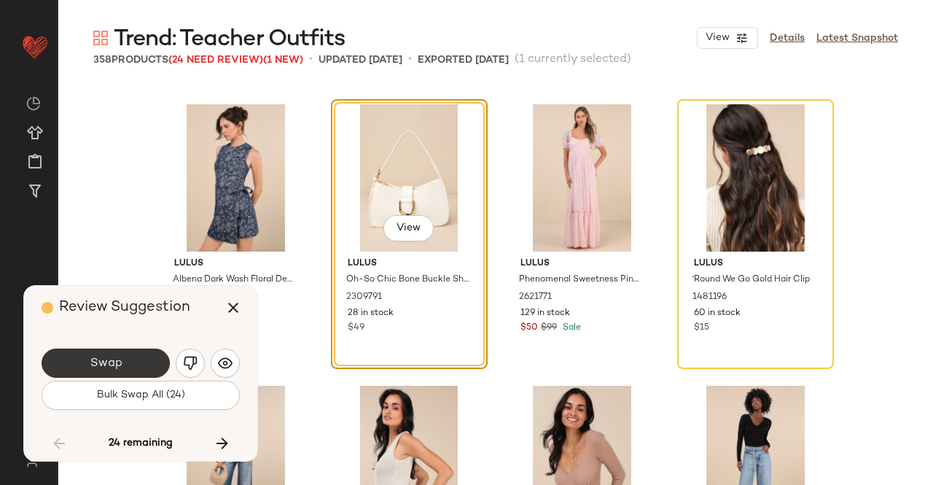
click at [115, 367] on span "Swap" at bounding box center [105, 364] width 33 height 14
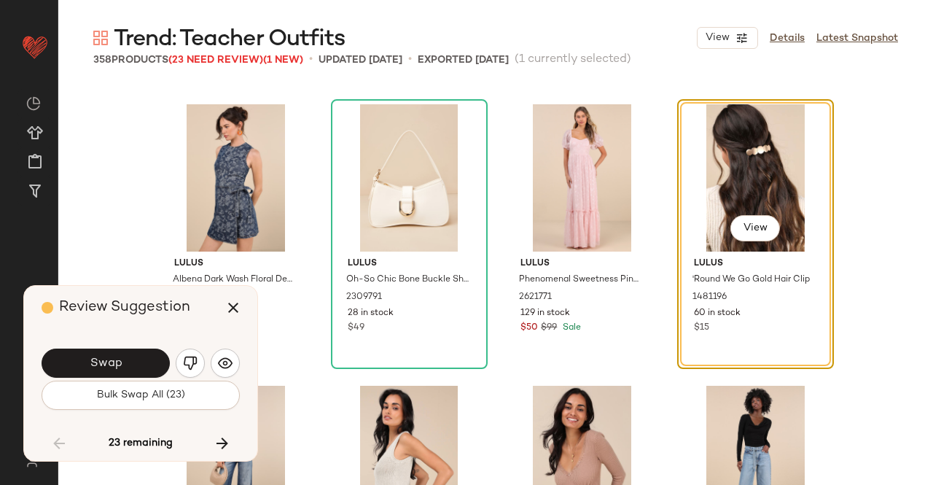
click at [117, 367] on span "Swap" at bounding box center [105, 364] width 33 height 14
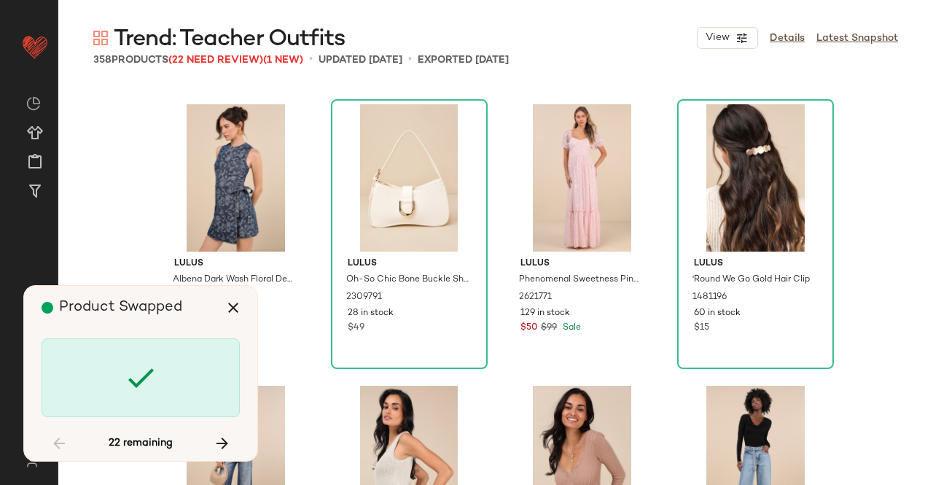
scroll to position [8163, 0]
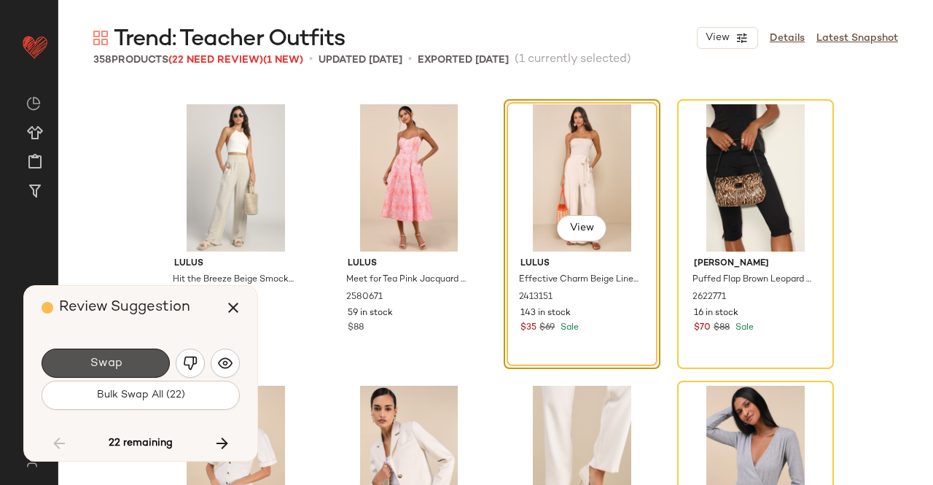
click at [155, 358] on button "Swap" at bounding box center [106, 363] width 128 height 29
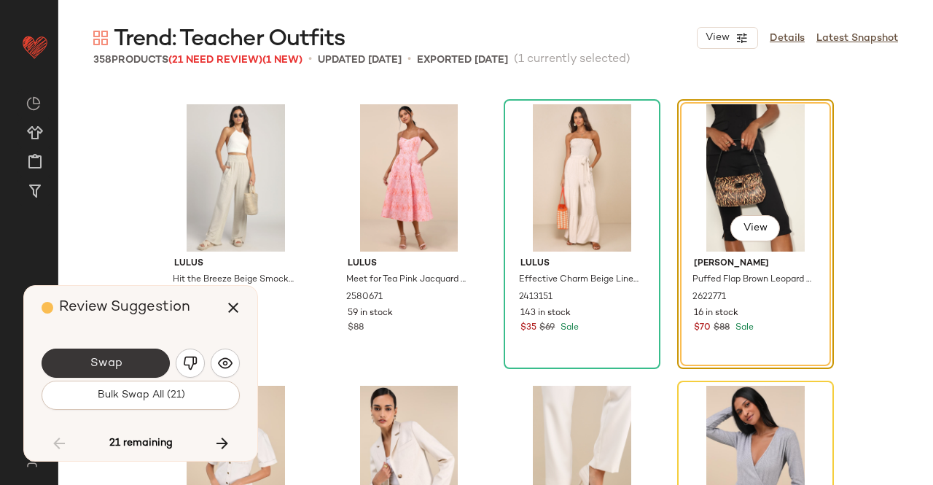
click at [131, 361] on button "Swap" at bounding box center [106, 363] width 128 height 29
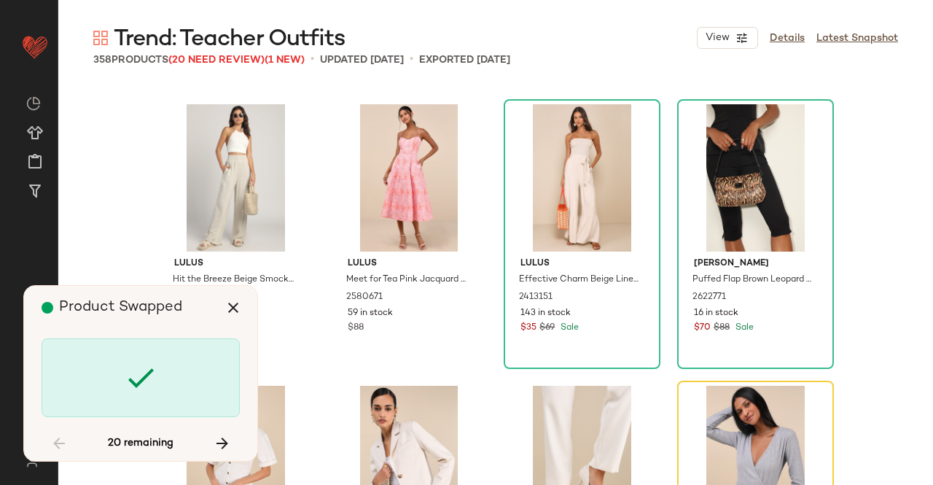
scroll to position [8445, 0]
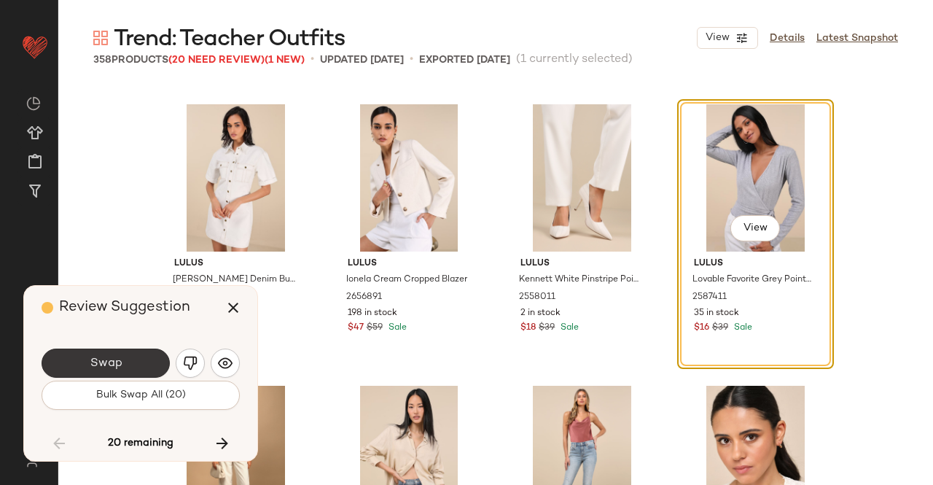
click at [133, 371] on button "Swap" at bounding box center [106, 363] width 128 height 29
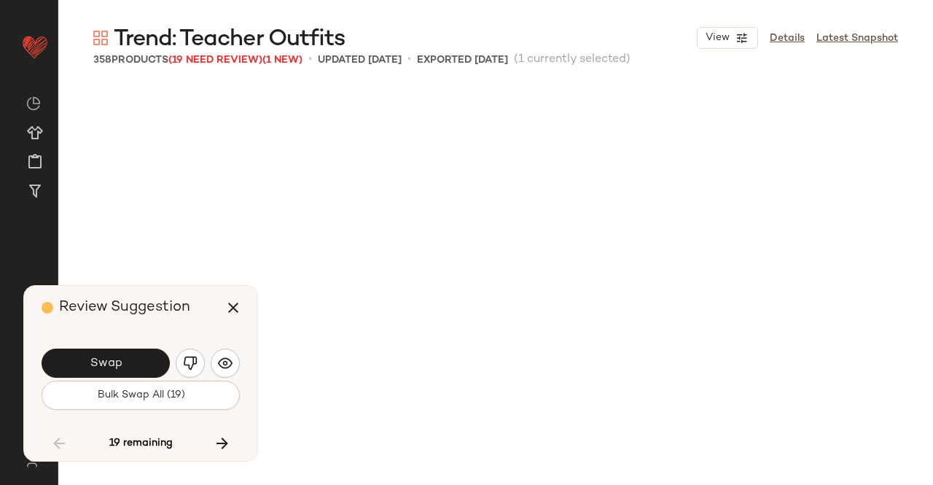
scroll to position [9289, 0]
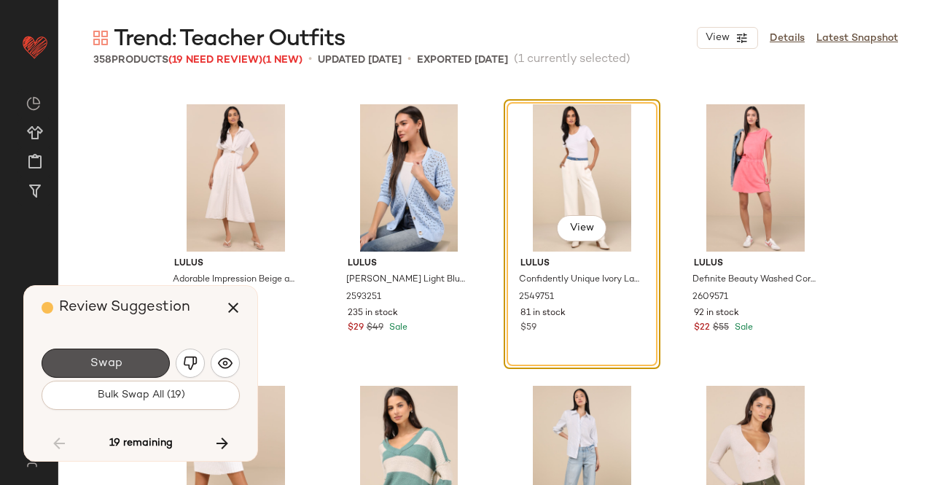
click at [108, 358] on span "Swap" at bounding box center [105, 364] width 33 height 14
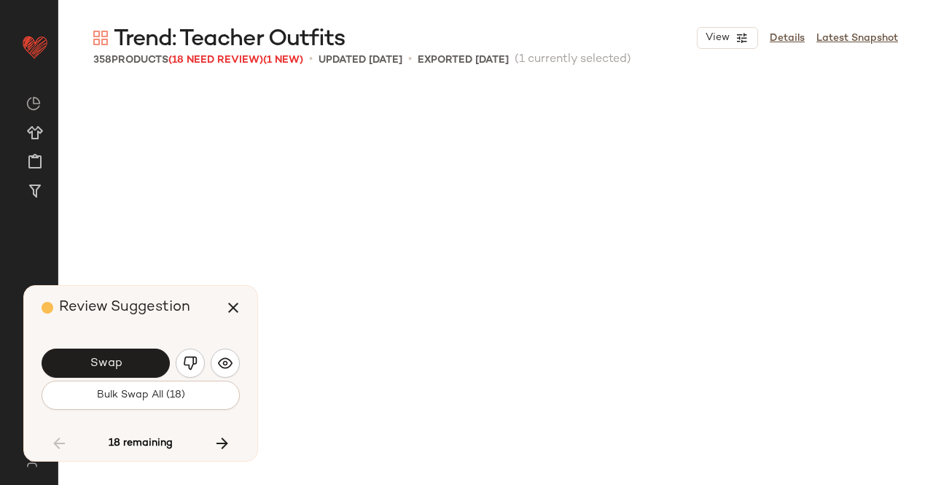
scroll to position [9852, 0]
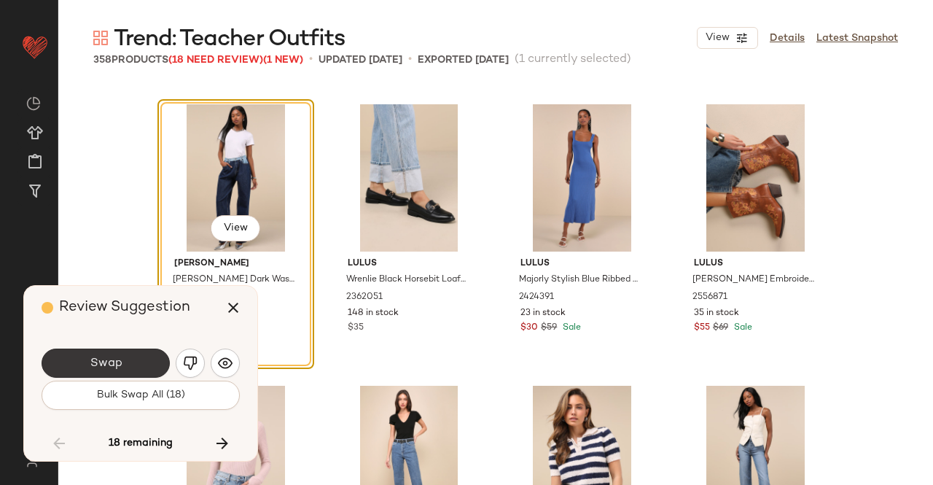
click at [109, 357] on span "Swap" at bounding box center [105, 364] width 33 height 14
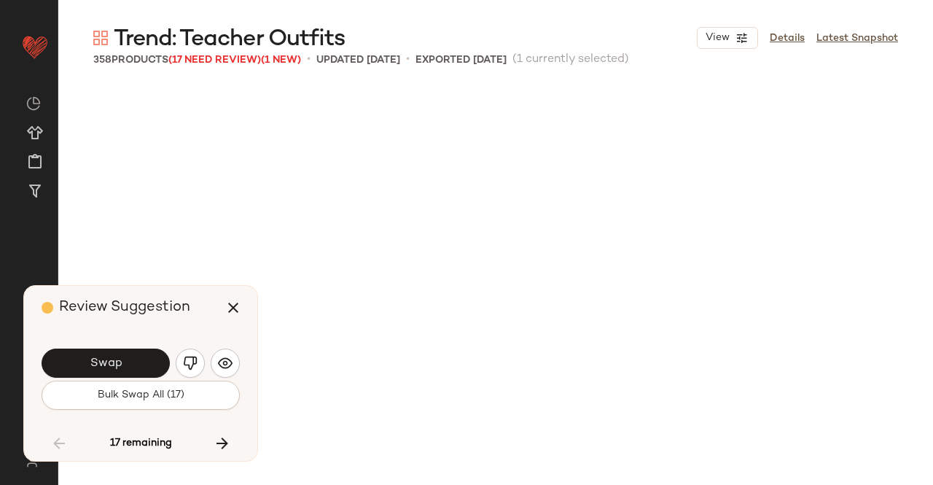
scroll to position [10697, 0]
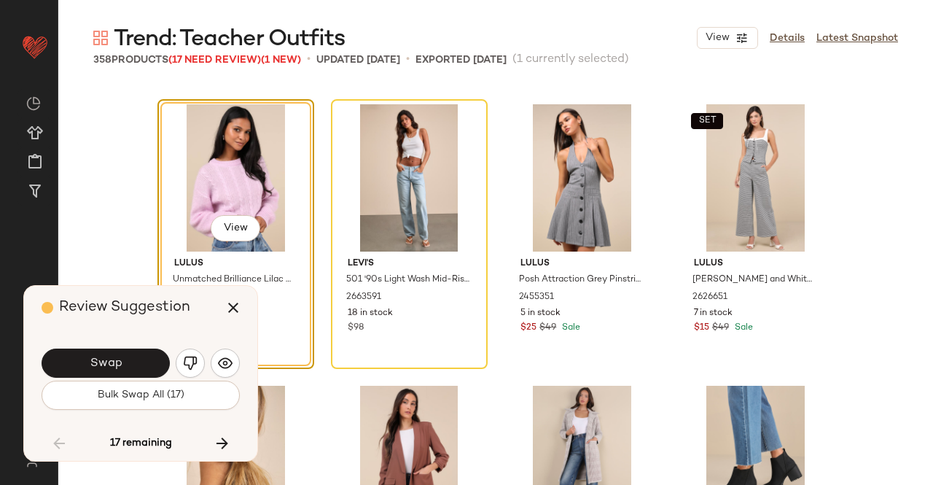
click at [111, 357] on span "Swap" at bounding box center [105, 364] width 33 height 14
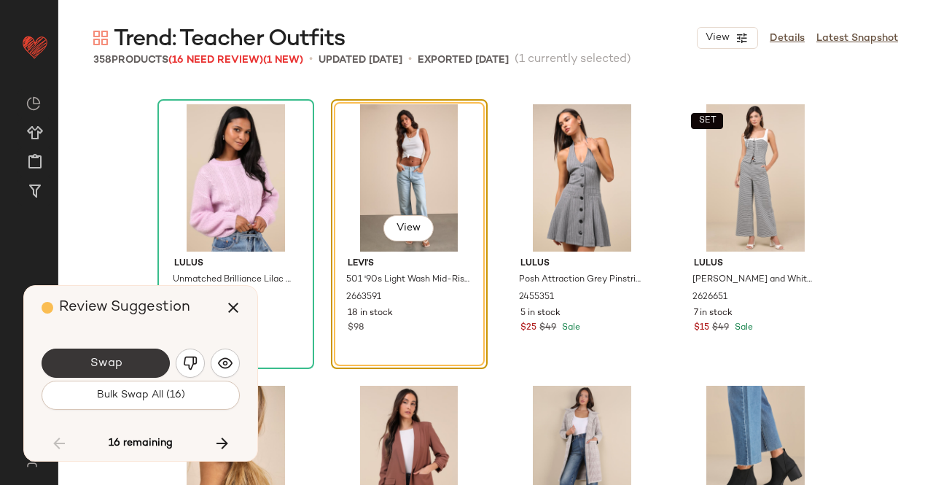
click at [131, 369] on button "Swap" at bounding box center [106, 363] width 128 height 29
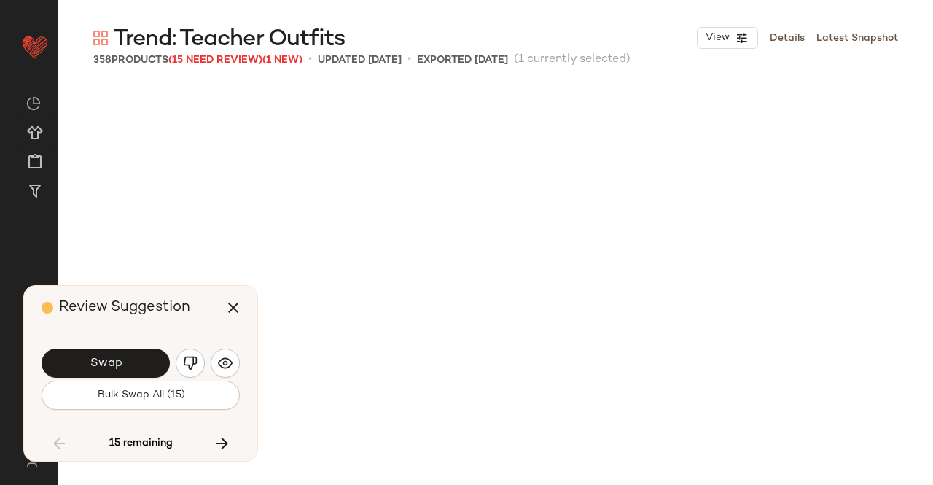
scroll to position [11260, 0]
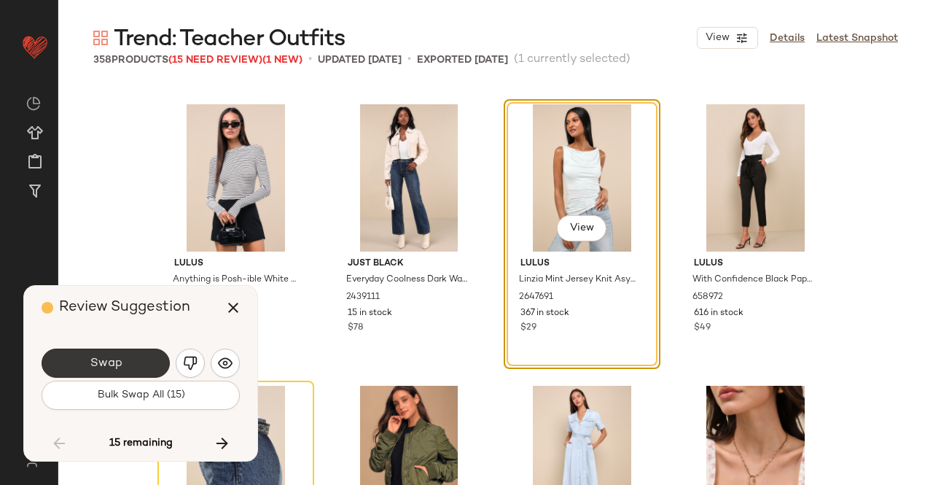
click at [152, 360] on button "Swap" at bounding box center [106, 363] width 128 height 29
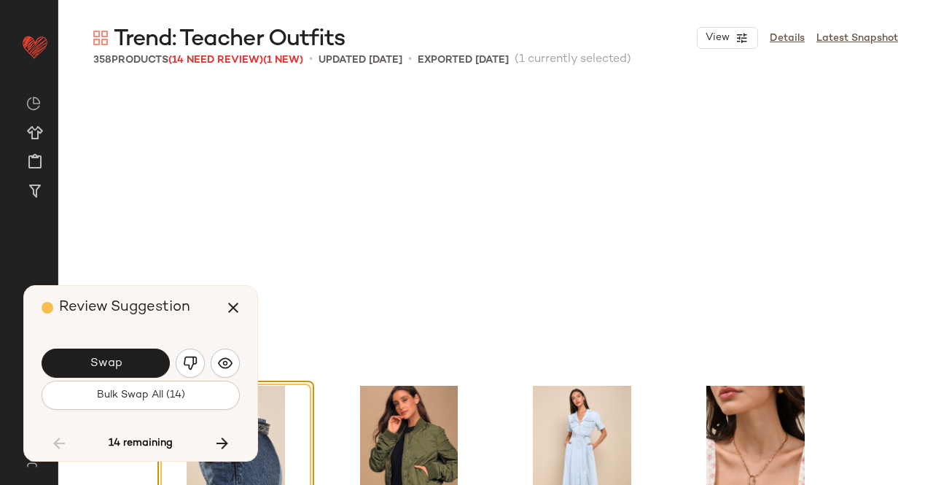
scroll to position [11541, 0]
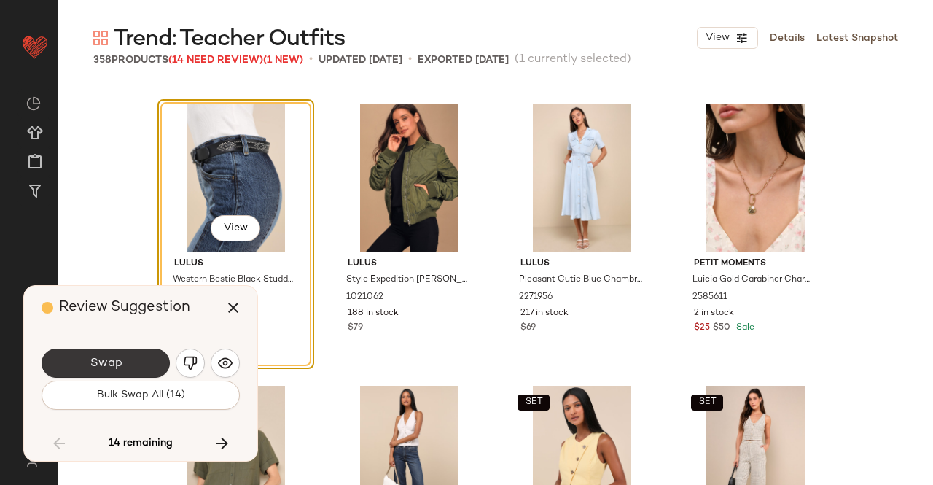
click at [123, 361] on button "Swap" at bounding box center [106, 363] width 128 height 29
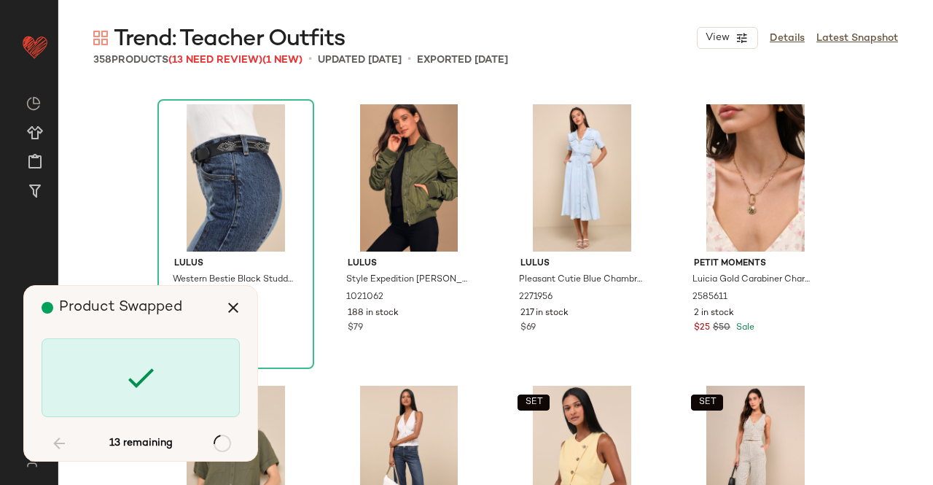
scroll to position [12949, 0]
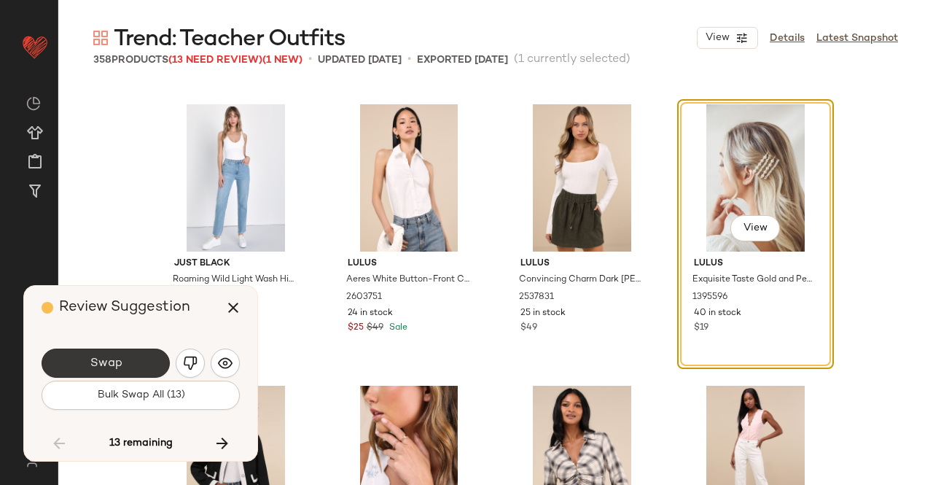
click at [130, 357] on button "Swap" at bounding box center [106, 363] width 128 height 29
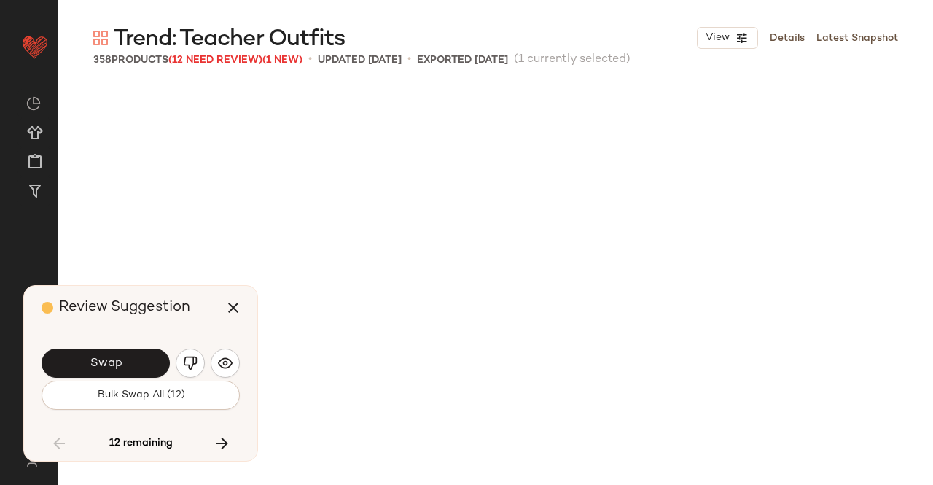
scroll to position [13512, 0]
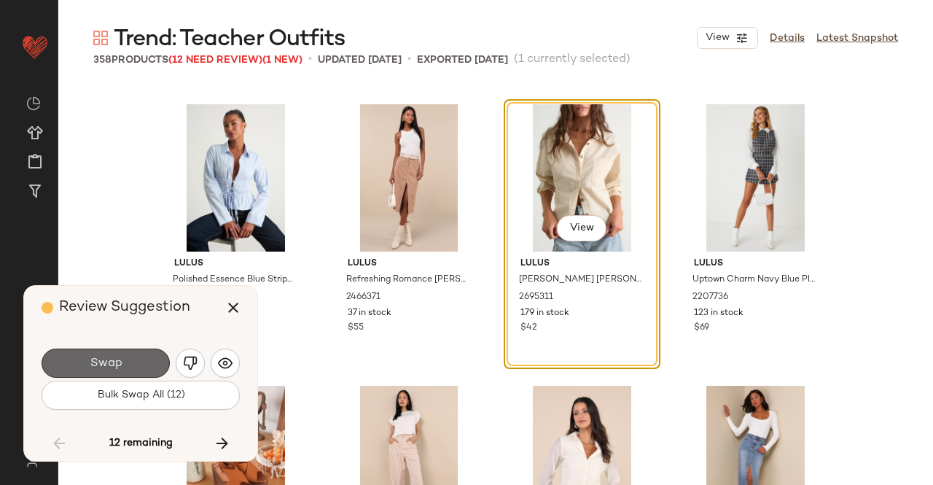
click at [143, 362] on button "Swap" at bounding box center [106, 363] width 128 height 29
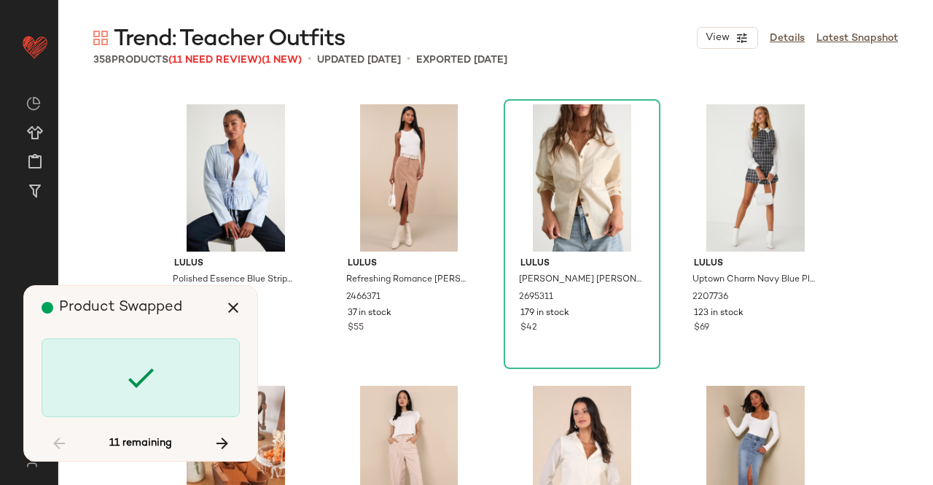
scroll to position [16045, 0]
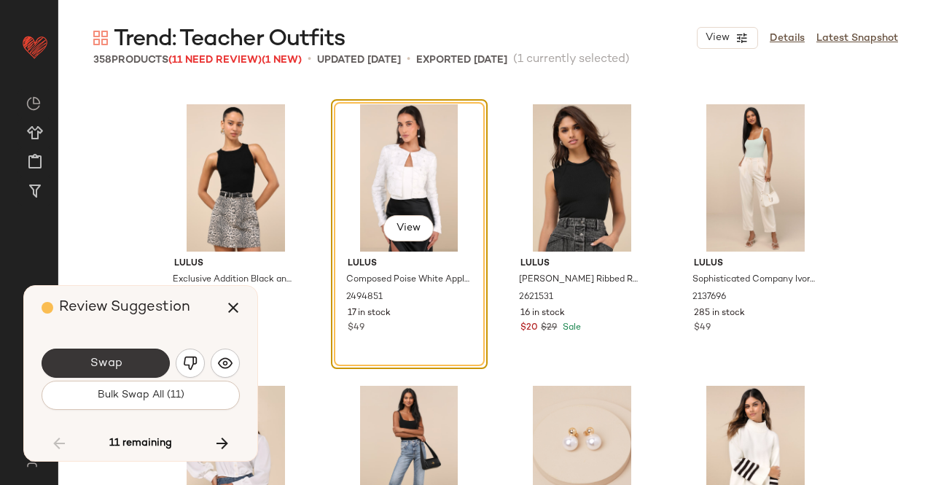
click at [112, 371] on button "Swap" at bounding box center [106, 363] width 128 height 29
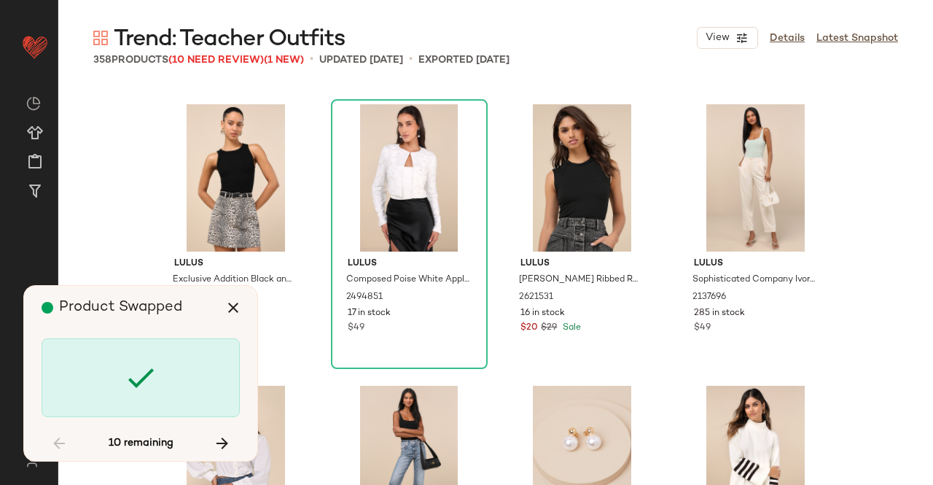
scroll to position [16608, 0]
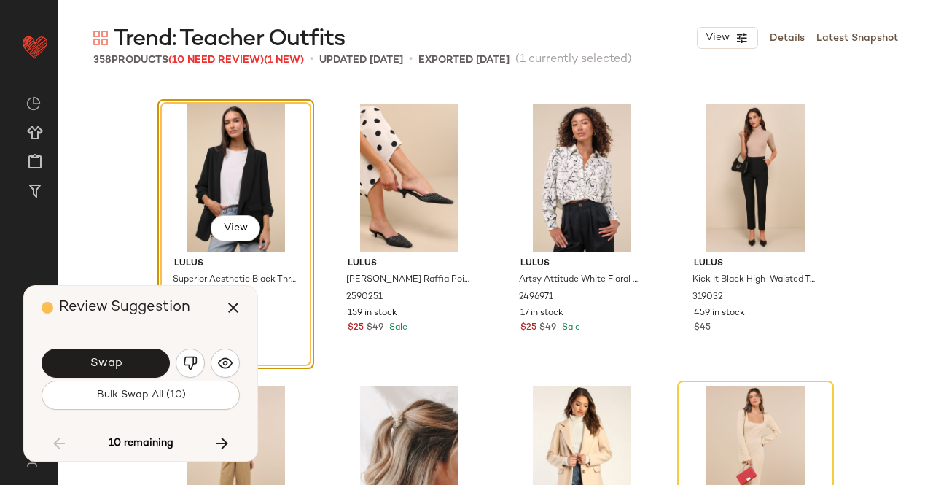
drag, startPoint x: 137, startPoint y: 367, endPoint x: 128, endPoint y: 373, distance: 11.5
click at [137, 366] on button "Swap" at bounding box center [106, 363] width 128 height 29
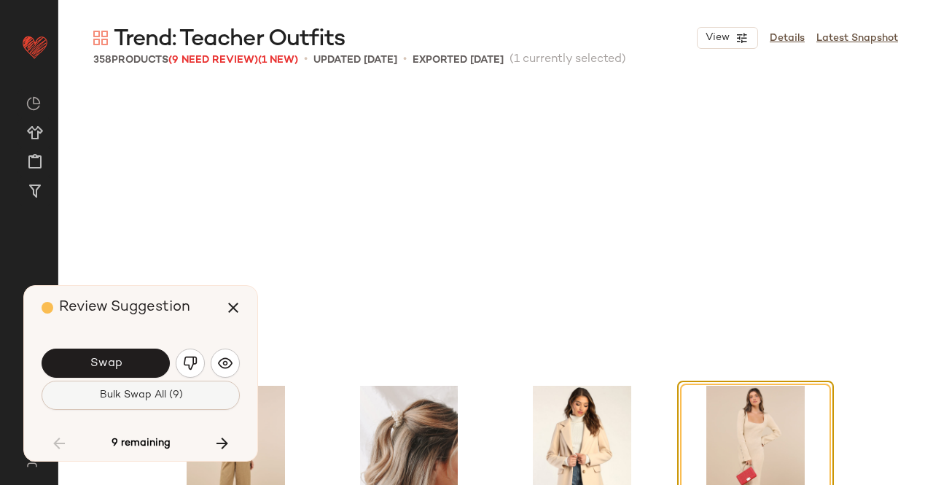
scroll to position [16890, 0]
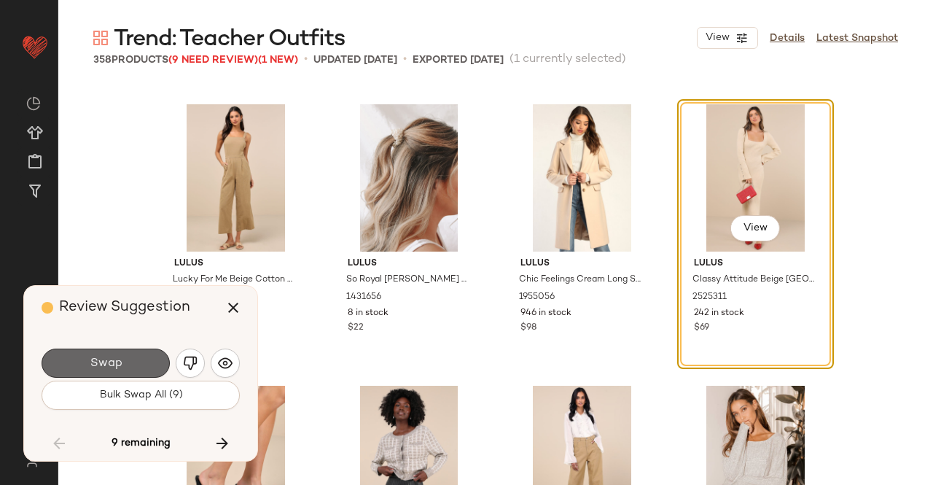
click at [117, 368] on span "Swap" at bounding box center [105, 364] width 33 height 14
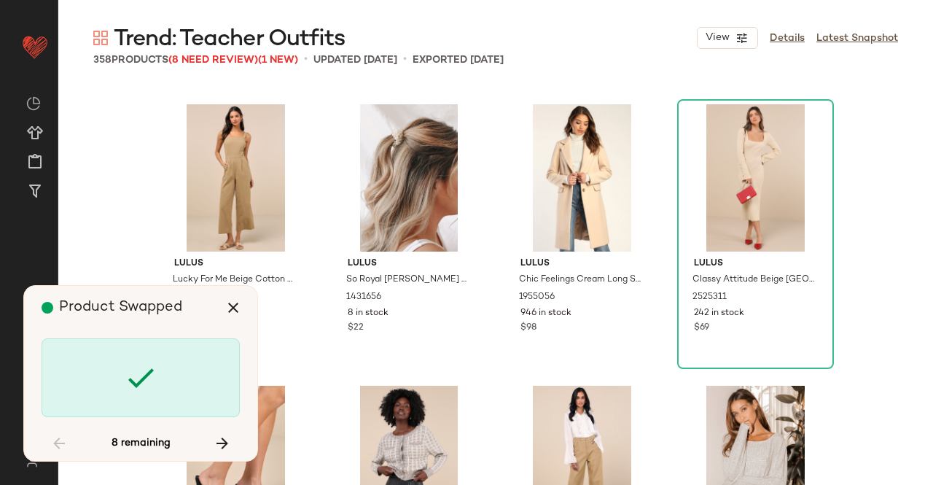
scroll to position [17734, 0]
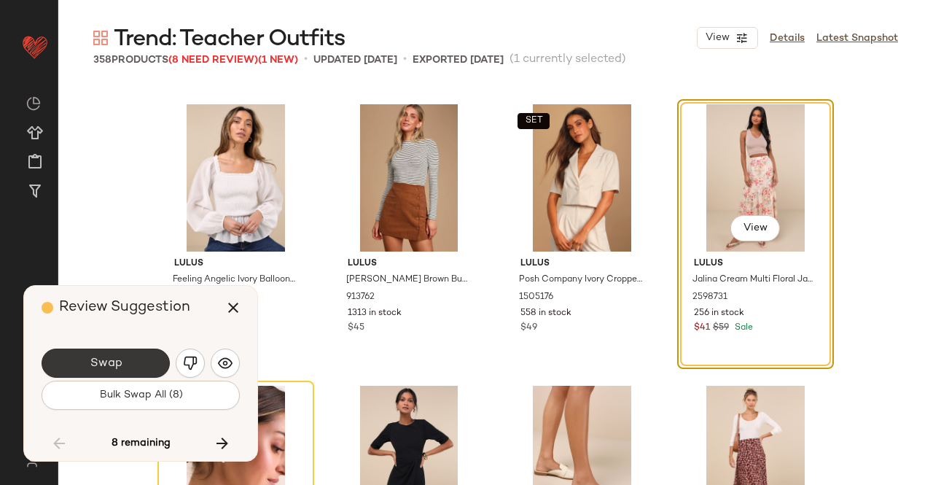
click at [121, 357] on span "Swap" at bounding box center [105, 364] width 33 height 14
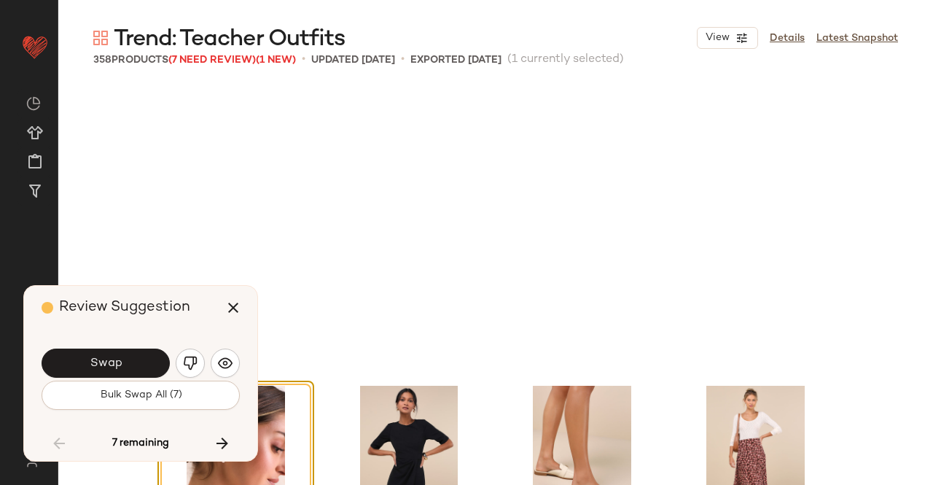
scroll to position [18016, 0]
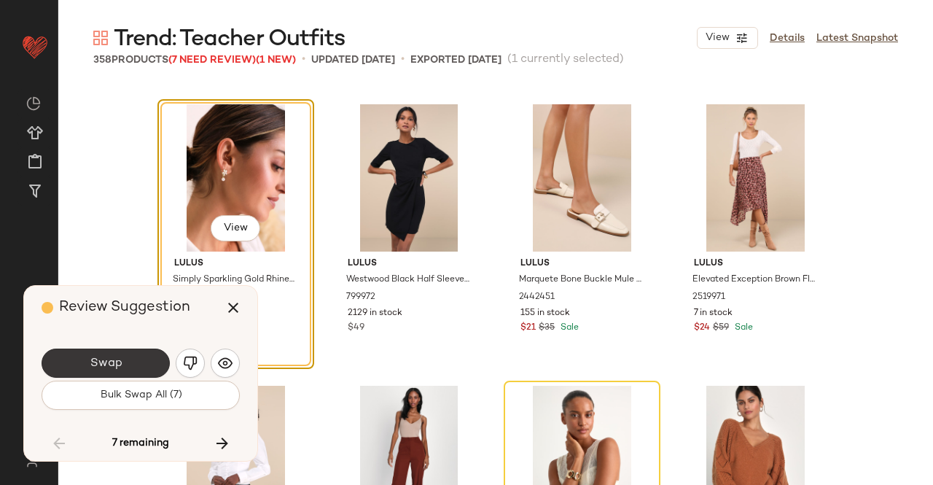
click at [111, 362] on span "Swap" at bounding box center [105, 364] width 33 height 14
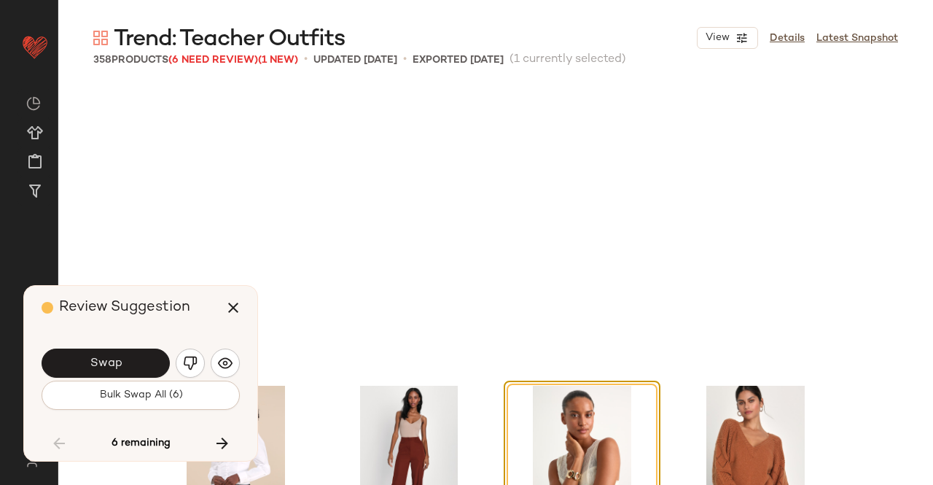
scroll to position [18297, 0]
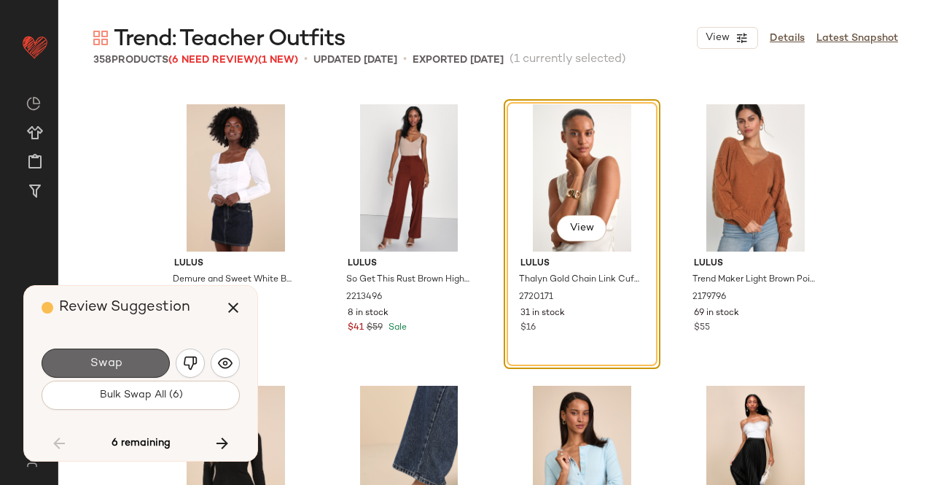
click at [89, 371] on button "Swap" at bounding box center [106, 363] width 128 height 29
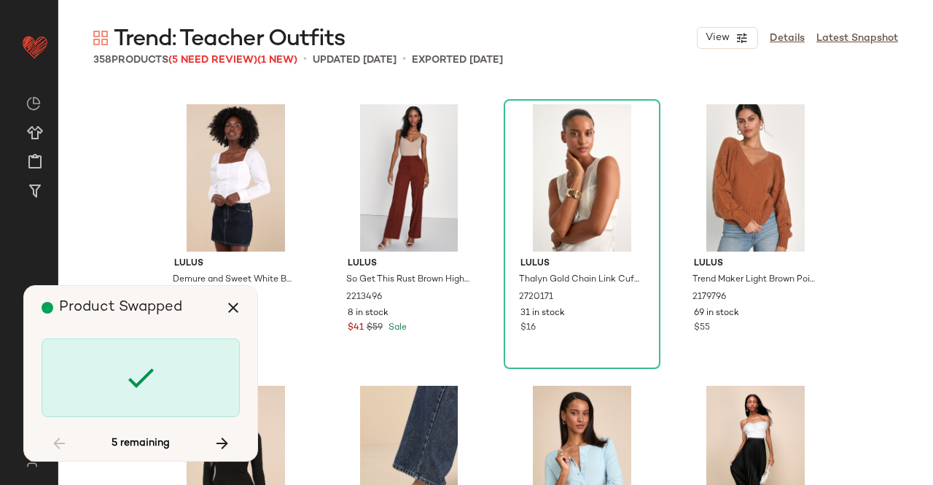
scroll to position [18860, 0]
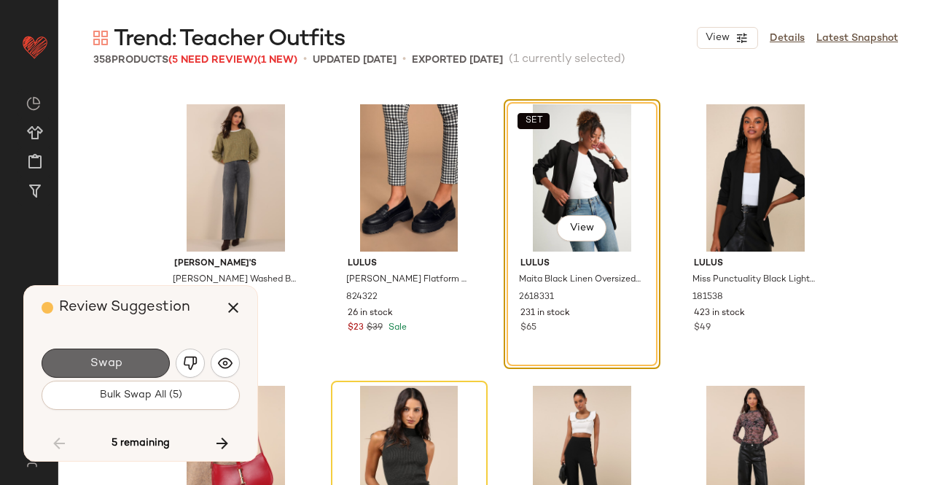
click at [74, 353] on button "Swap" at bounding box center [106, 363] width 128 height 29
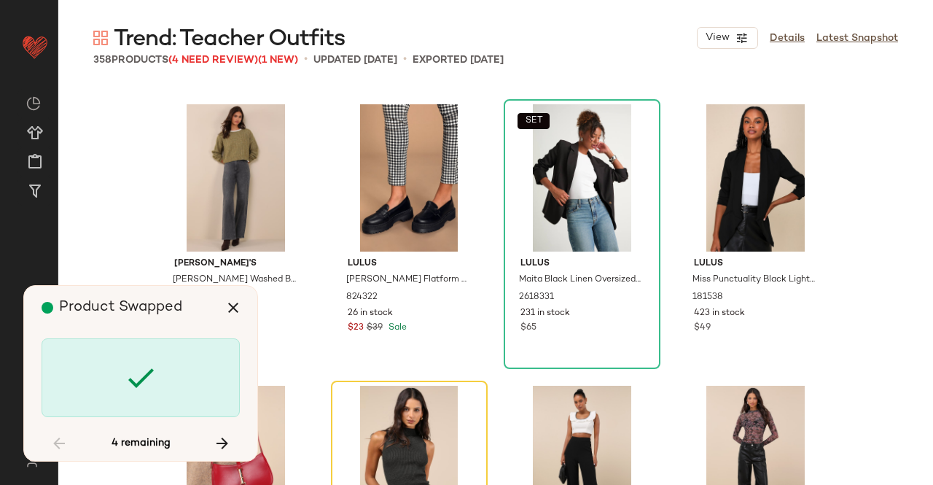
scroll to position [19142, 0]
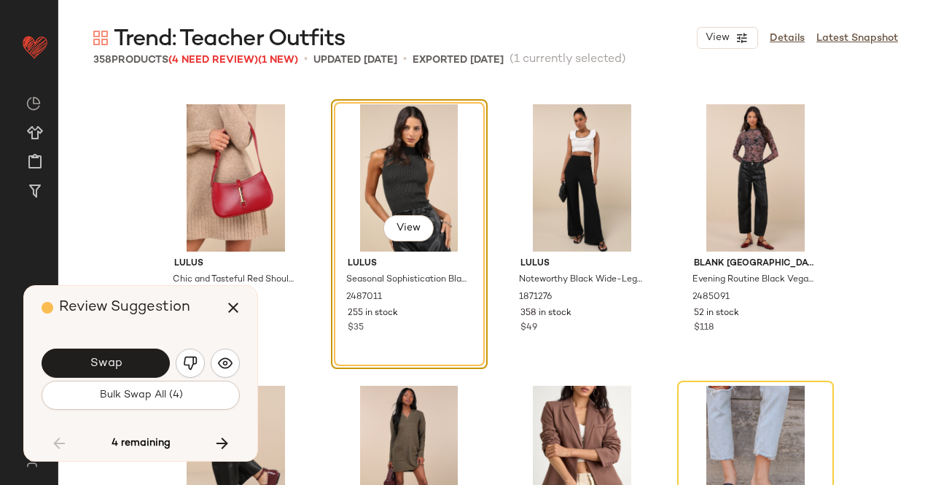
click at [75, 360] on button "Swap" at bounding box center [106, 363] width 128 height 29
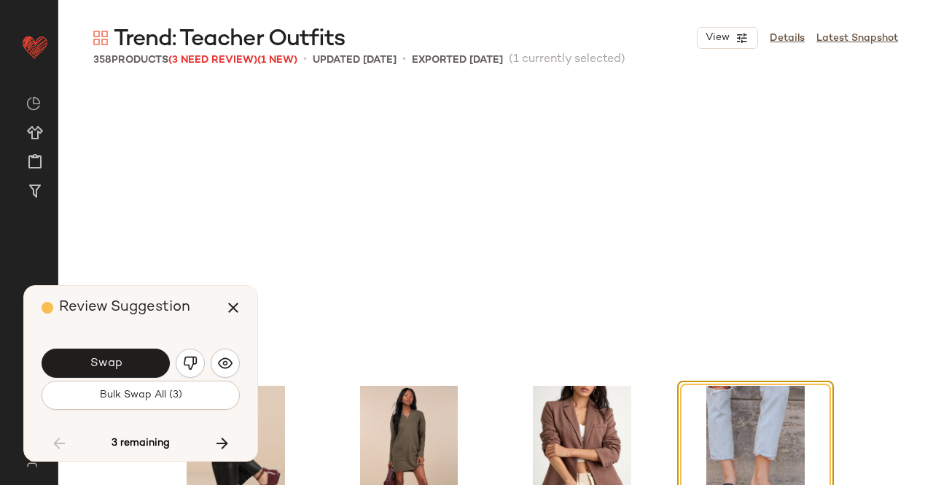
scroll to position [19423, 0]
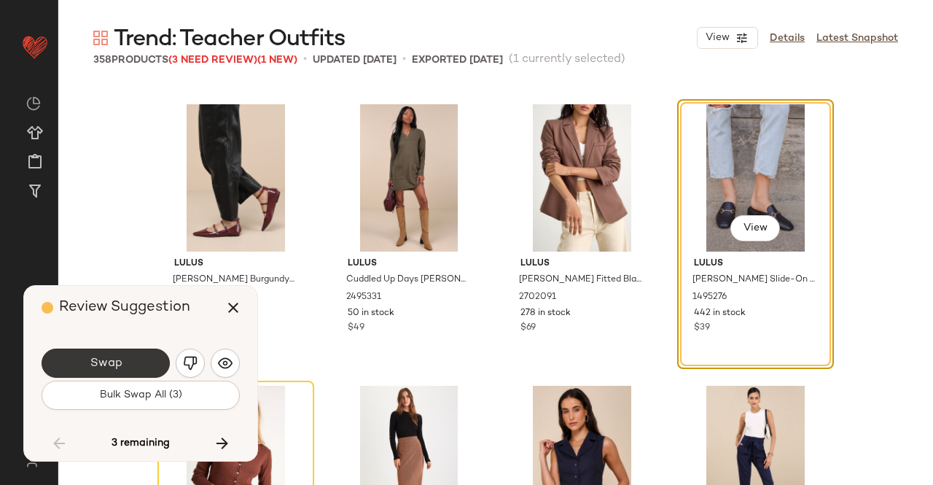
click at [146, 354] on button "Swap" at bounding box center [106, 363] width 128 height 29
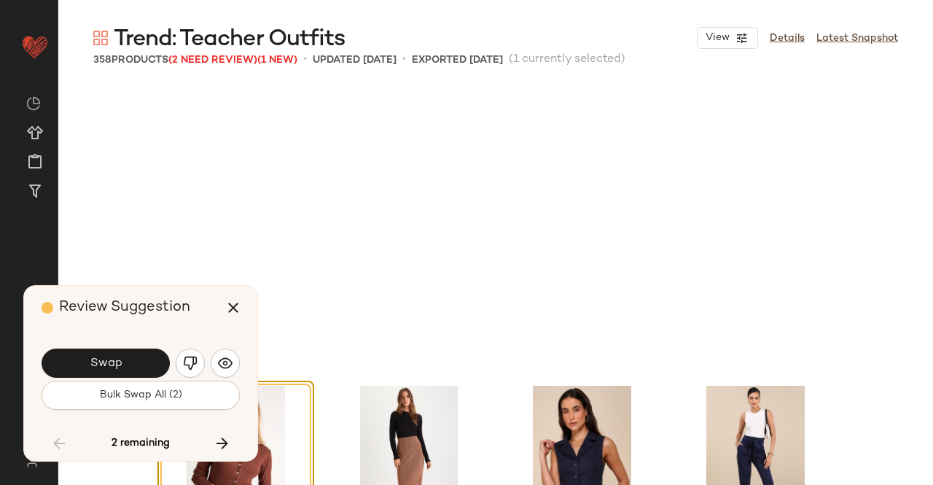
scroll to position [19705, 0]
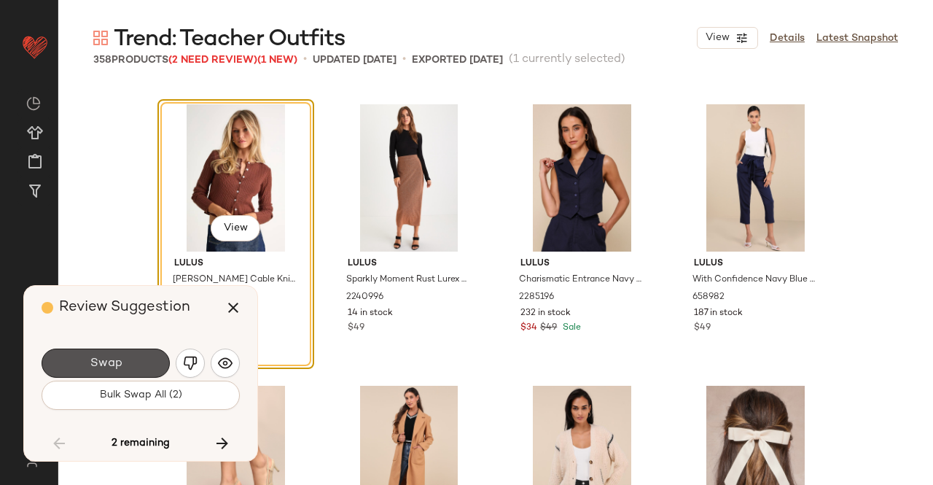
click at [146, 354] on button "Swap" at bounding box center [106, 363] width 128 height 29
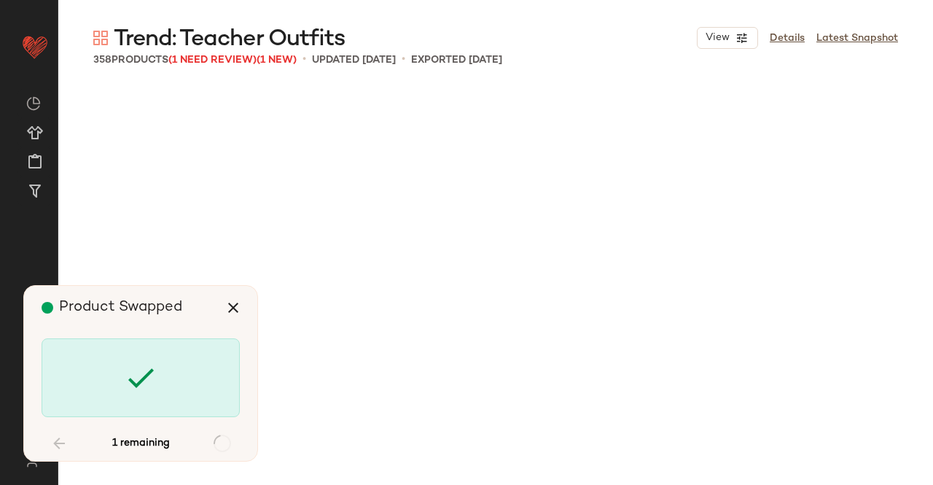
scroll to position [22520, 0]
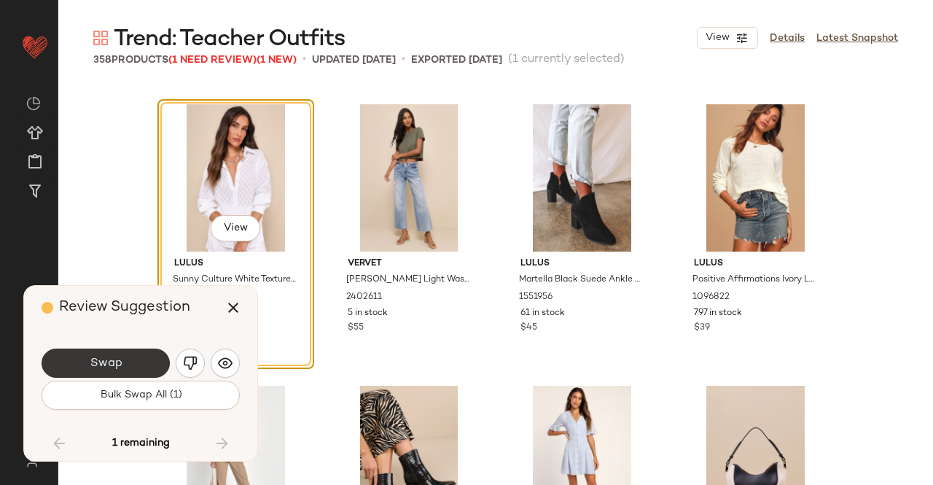
click at [146, 362] on button "Swap" at bounding box center [106, 363] width 128 height 29
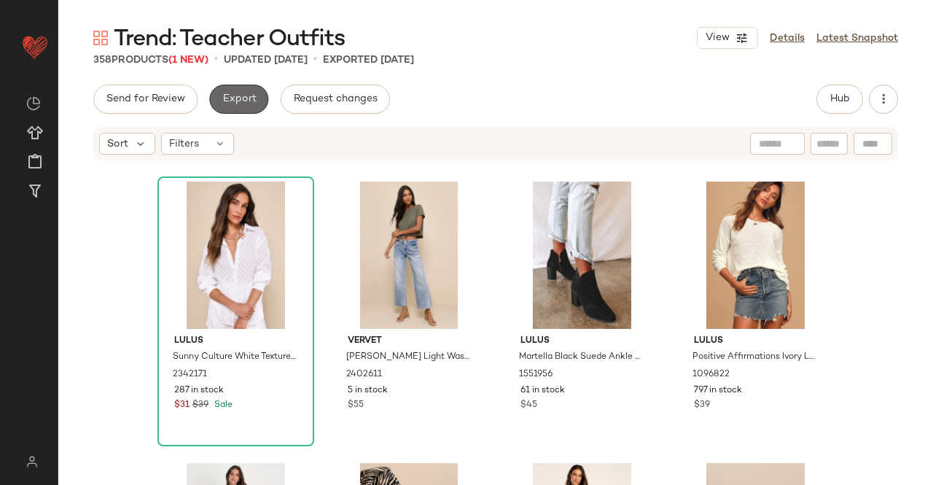
click at [247, 101] on span "Export" at bounding box center [239, 99] width 34 height 12
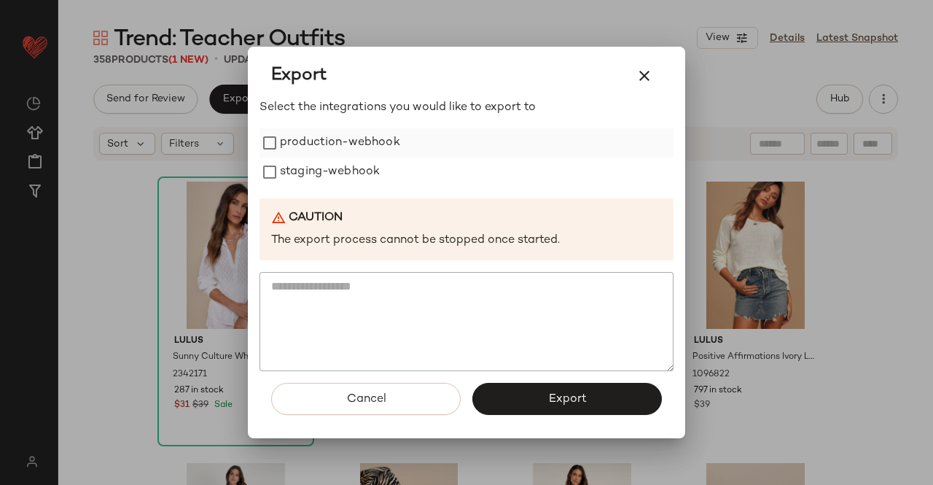
click at [318, 150] on label "production-webhook" at bounding box center [340, 142] width 120 height 29
click at [315, 169] on label "staging-webhook" at bounding box center [330, 172] width 100 height 29
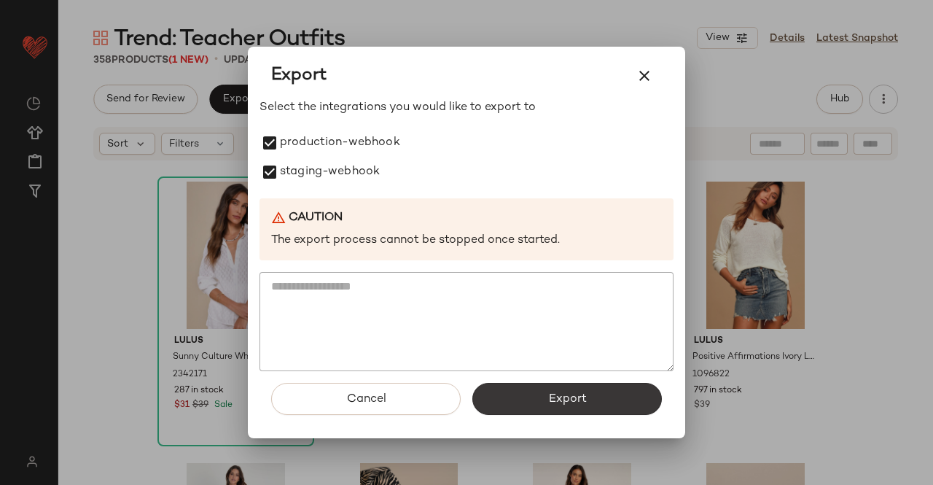
click at [583, 413] on button "Export" at bounding box center [568, 399] width 190 height 32
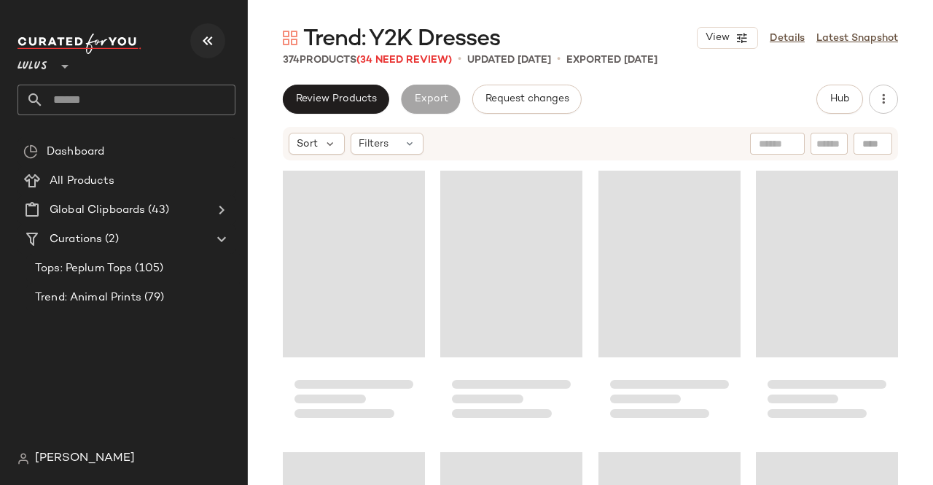
click at [199, 39] on icon "button" at bounding box center [208, 41] width 18 height 18
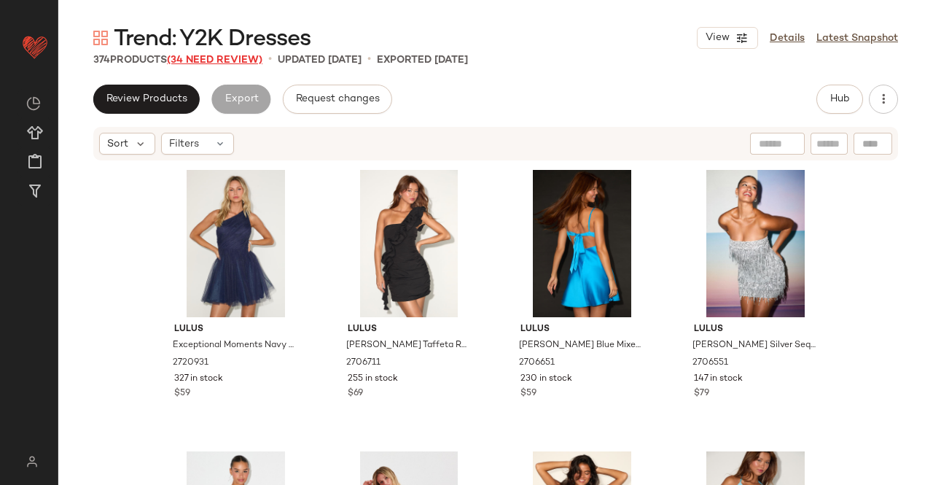
click at [218, 59] on span "(34 Need Review)" at bounding box center [215, 60] width 96 height 11
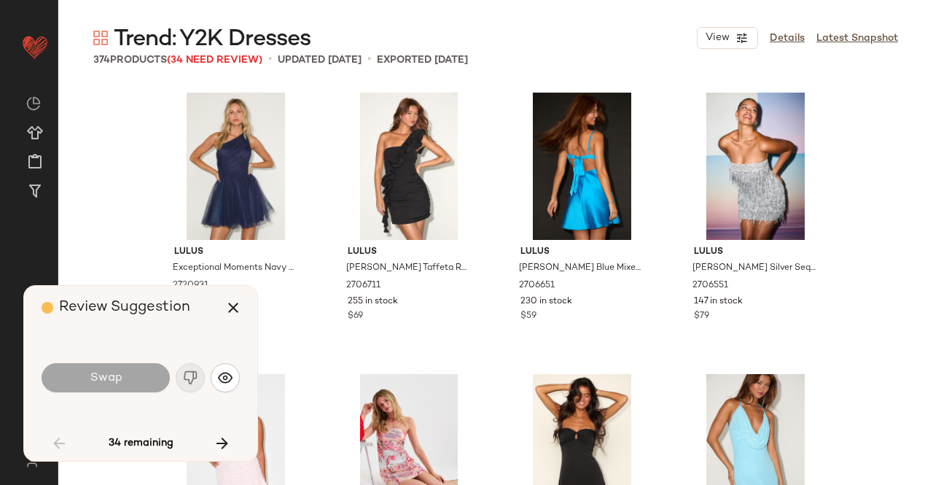
scroll to position [3941, 0]
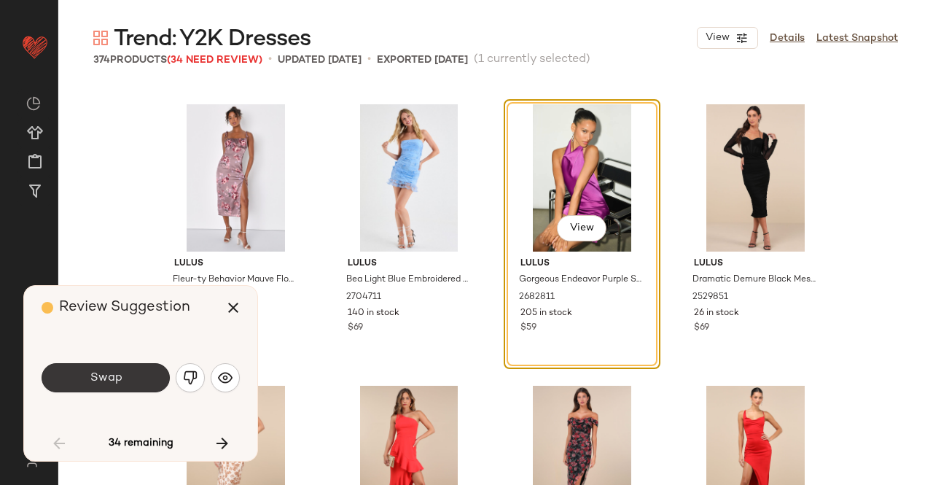
click at [128, 374] on button "Swap" at bounding box center [106, 377] width 128 height 29
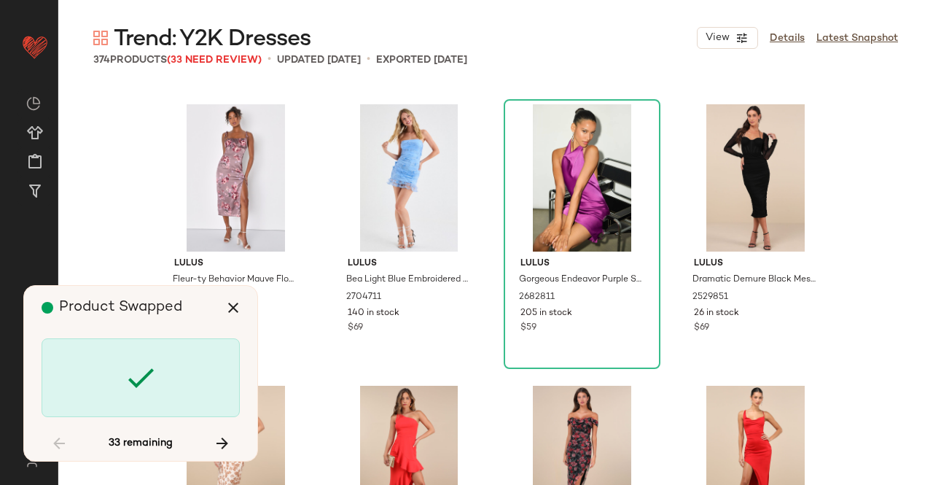
scroll to position [5067, 0]
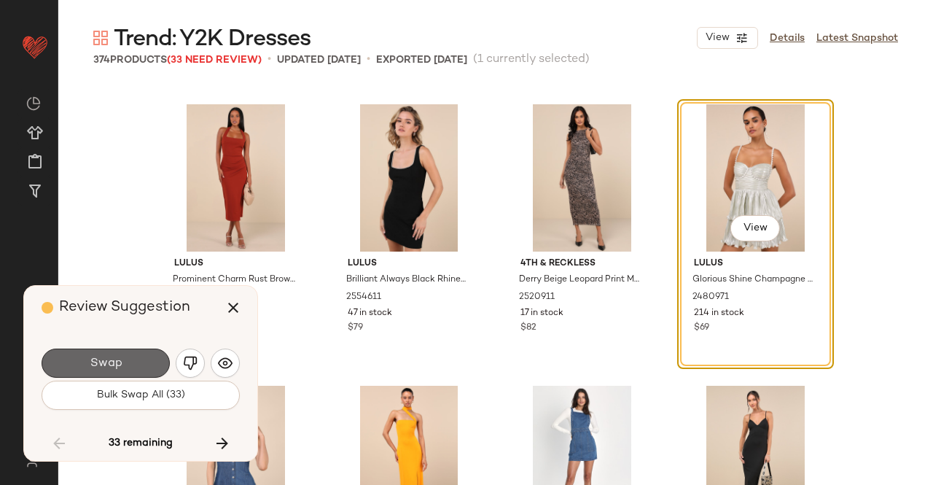
click at [136, 361] on button "Swap" at bounding box center [106, 363] width 128 height 29
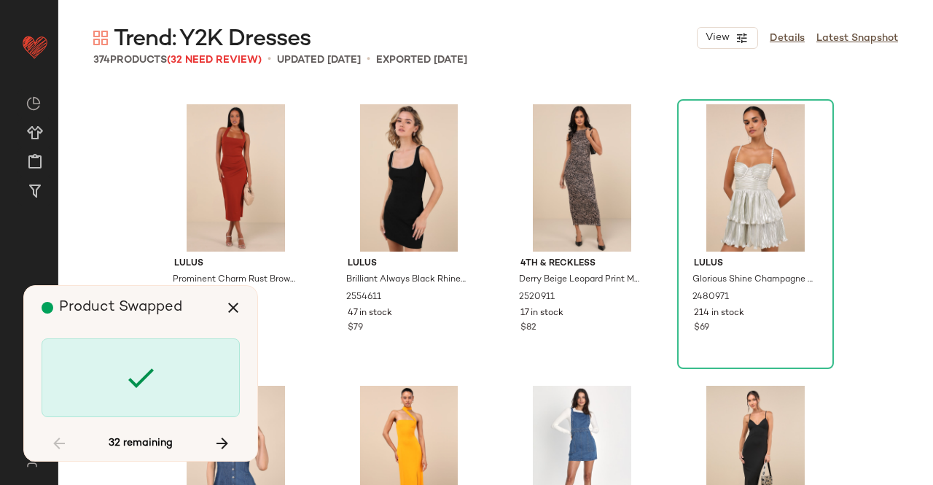
scroll to position [5911, 0]
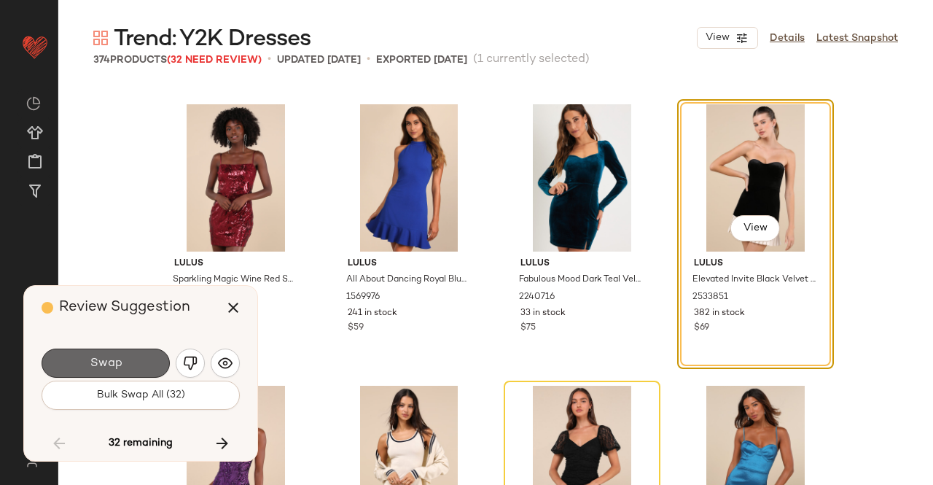
click at [148, 364] on button "Swap" at bounding box center [106, 363] width 128 height 29
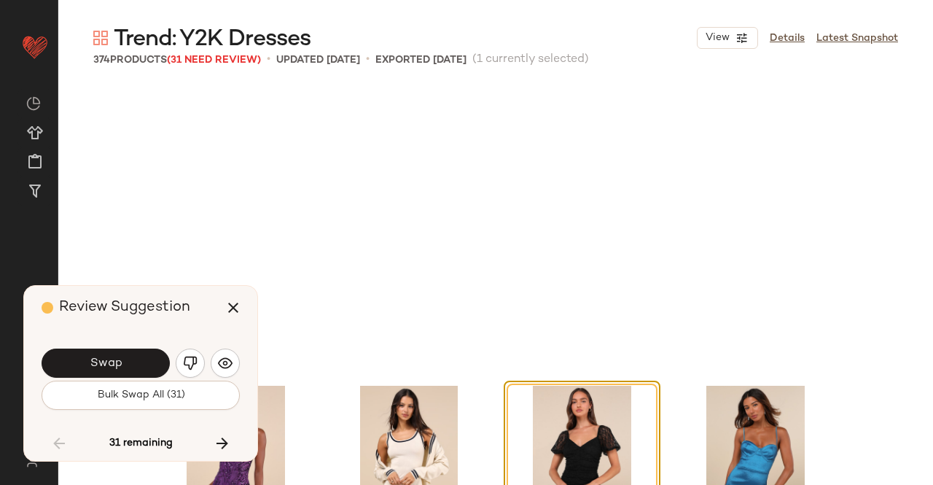
scroll to position [6193, 0]
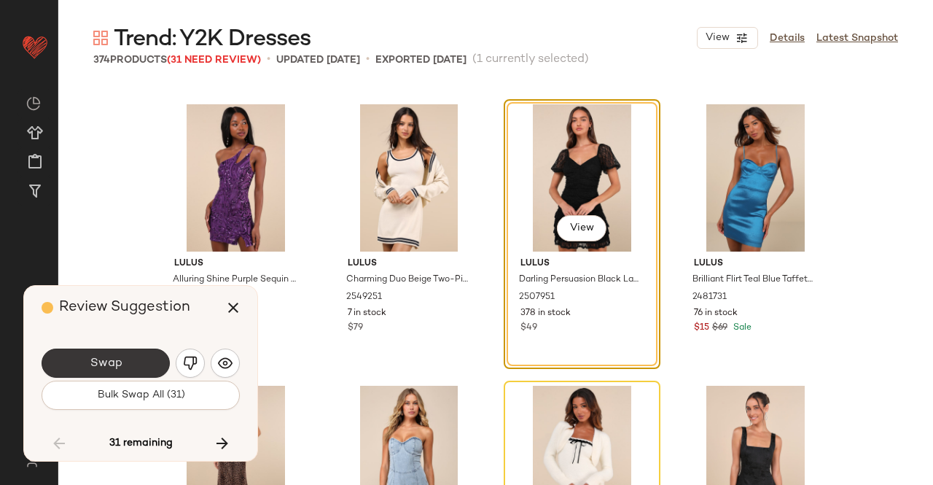
click at [131, 362] on button "Swap" at bounding box center [106, 363] width 128 height 29
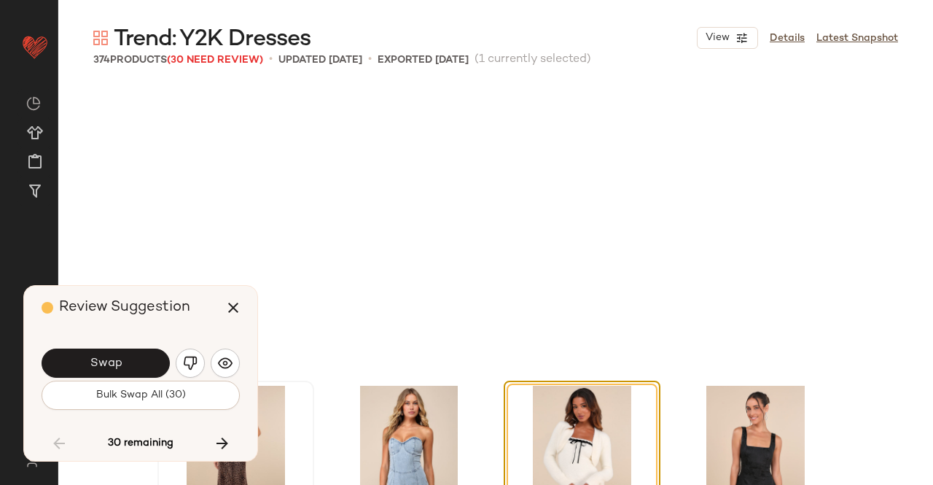
scroll to position [6474, 0]
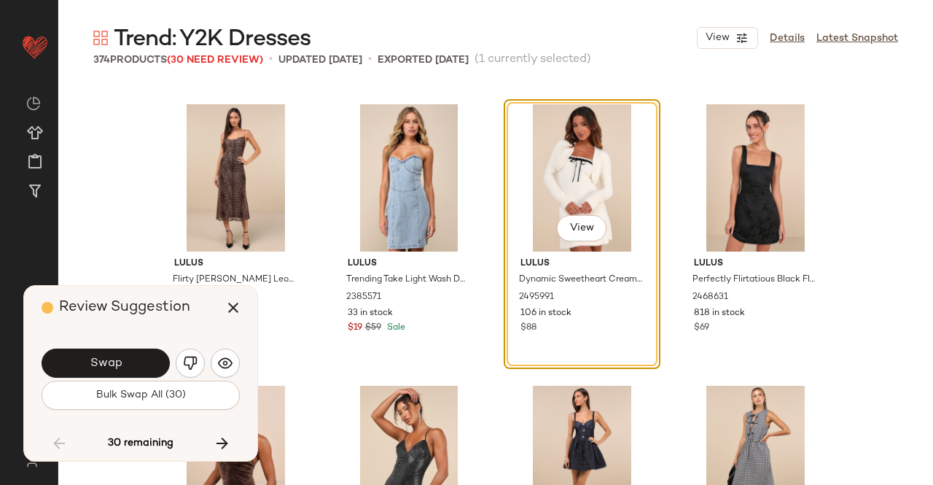
click at [120, 370] on span "Swap" at bounding box center [105, 364] width 33 height 14
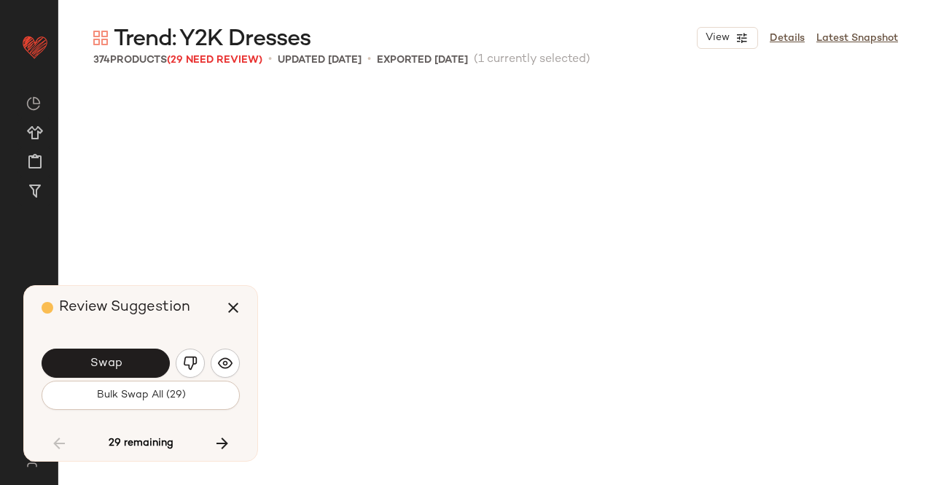
scroll to position [7319, 0]
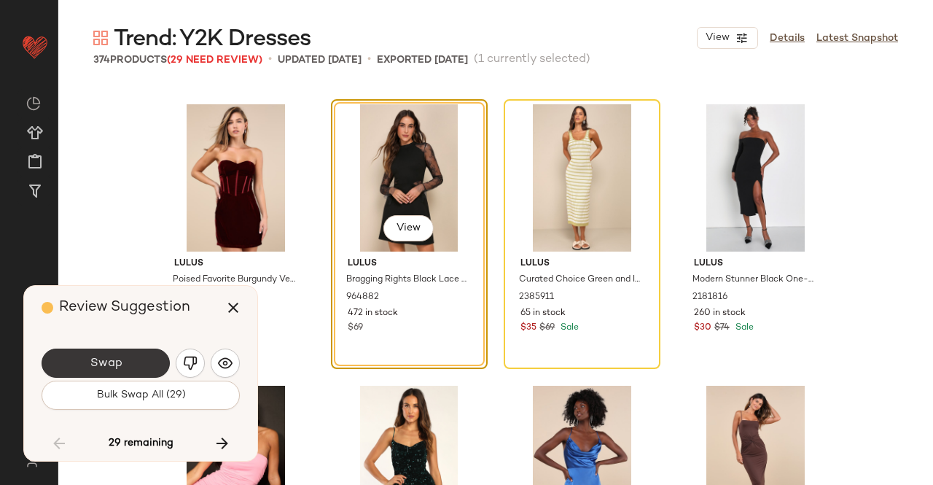
click at [143, 367] on button "Swap" at bounding box center [106, 363] width 128 height 29
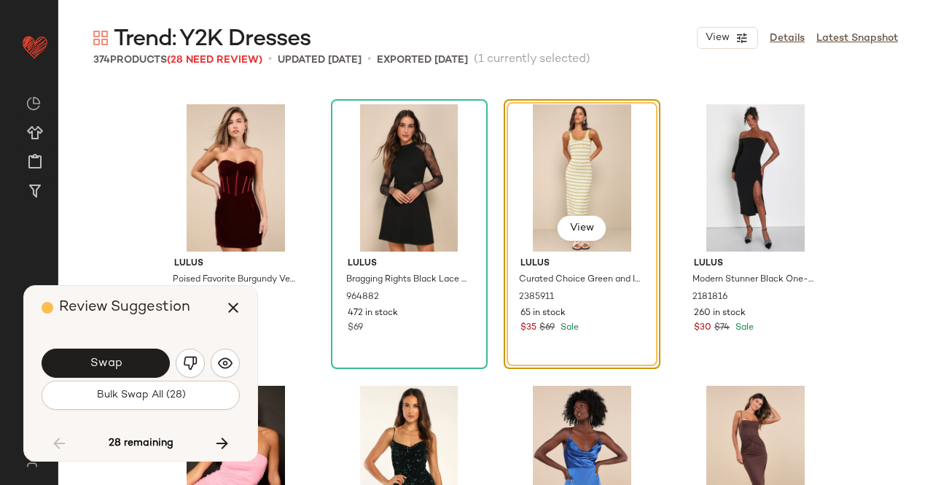
click at [139, 357] on button "Swap" at bounding box center [106, 363] width 128 height 29
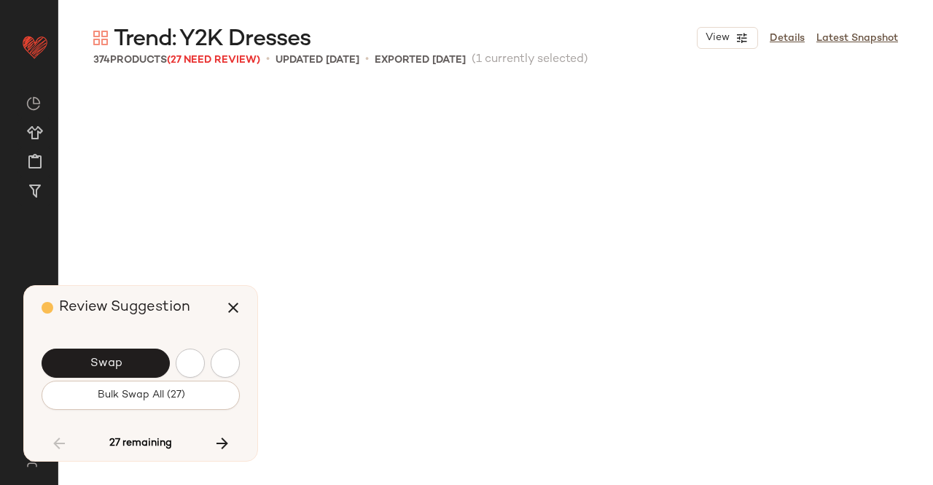
scroll to position [7882, 0]
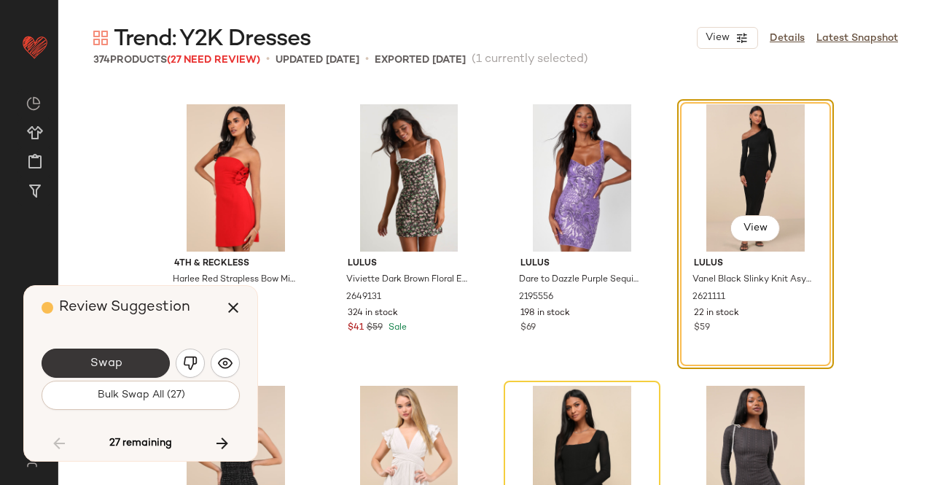
click at [103, 366] on span "Swap" at bounding box center [105, 364] width 33 height 14
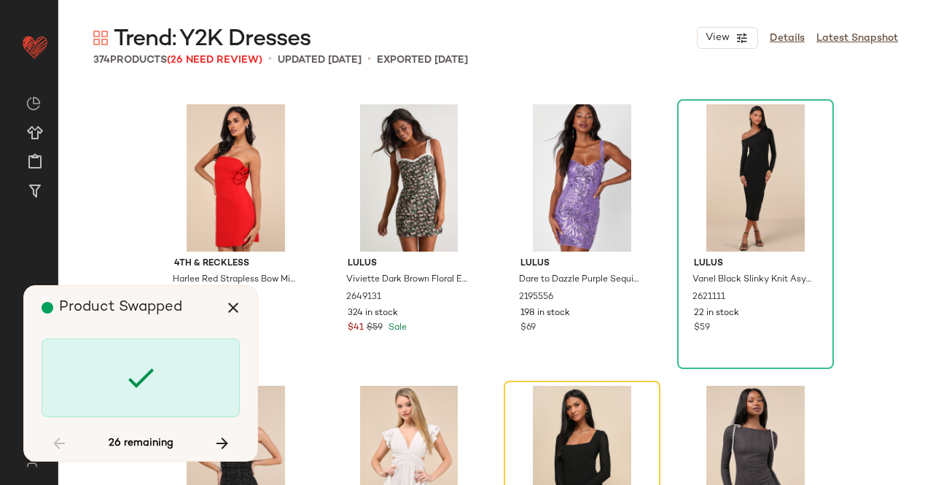
scroll to position [8163, 0]
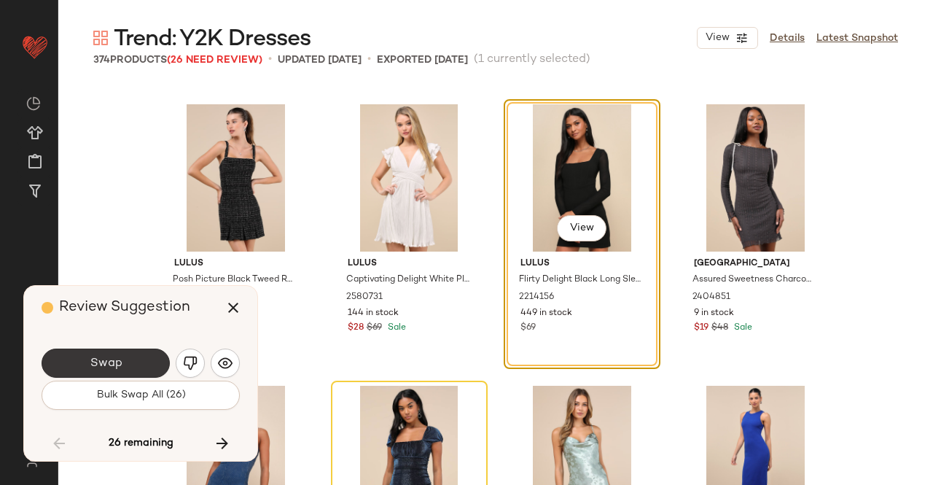
click at [120, 358] on span "Swap" at bounding box center [105, 364] width 33 height 14
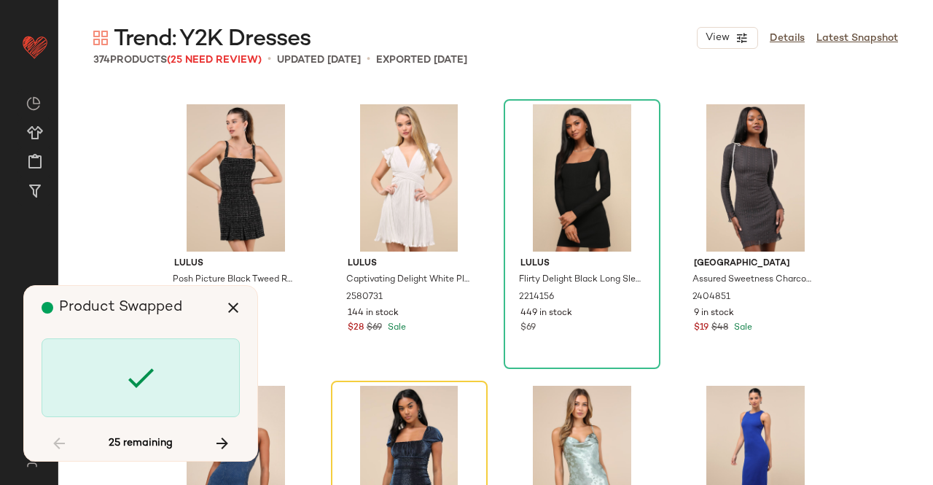
scroll to position [8445, 0]
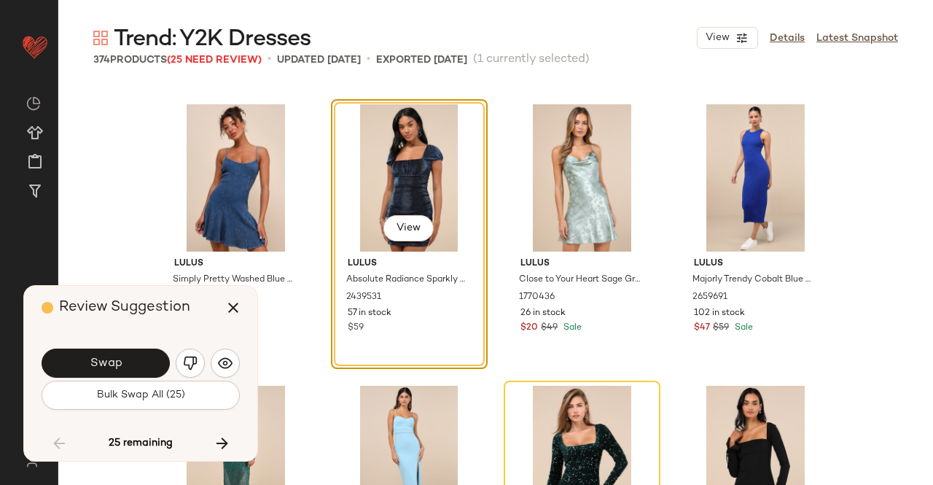
click at [120, 354] on button "Swap" at bounding box center [106, 363] width 128 height 29
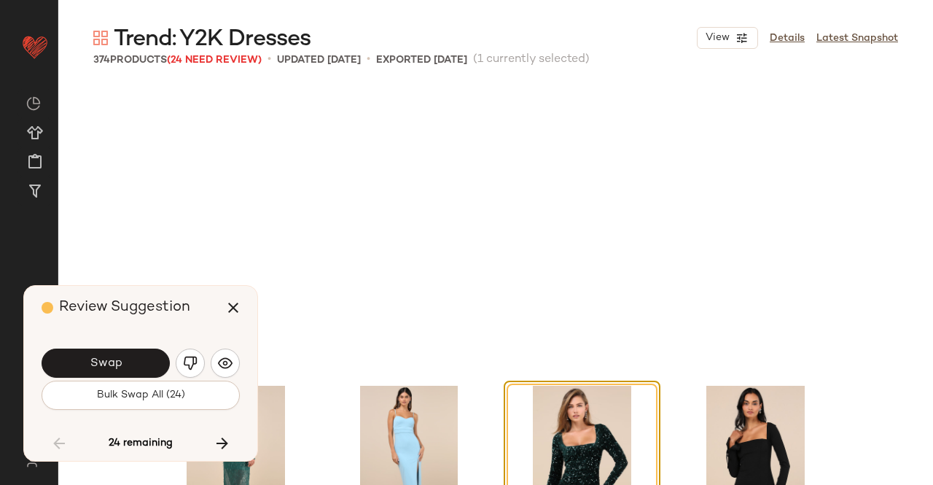
scroll to position [8726, 0]
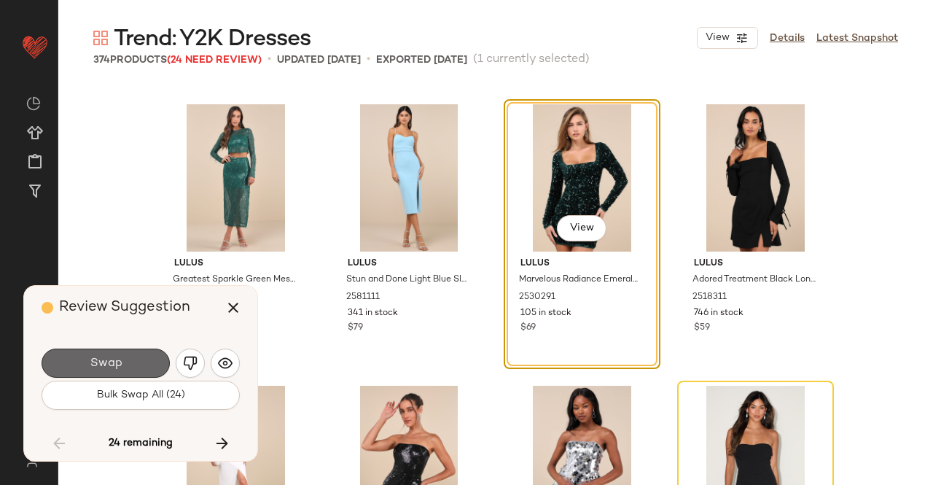
click at [108, 352] on button "Swap" at bounding box center [106, 363] width 128 height 29
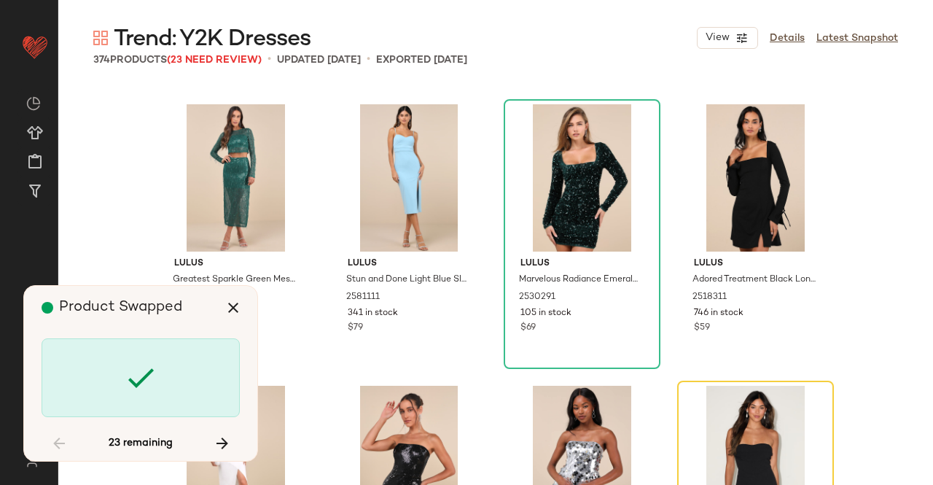
scroll to position [9008, 0]
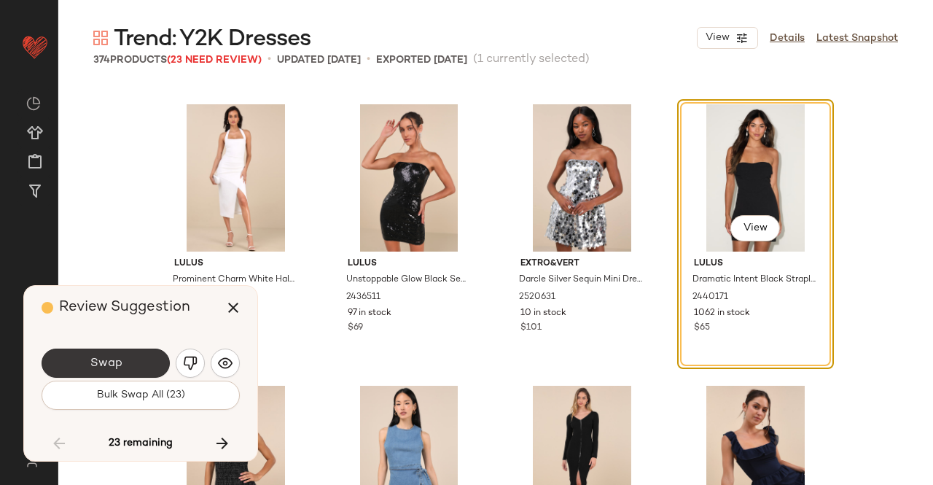
click at [152, 354] on button "Swap" at bounding box center [106, 363] width 128 height 29
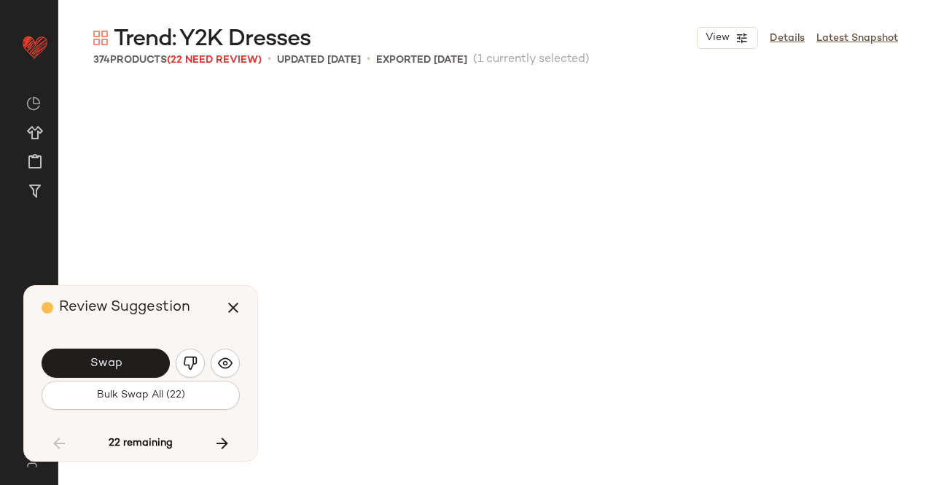
scroll to position [9571, 0]
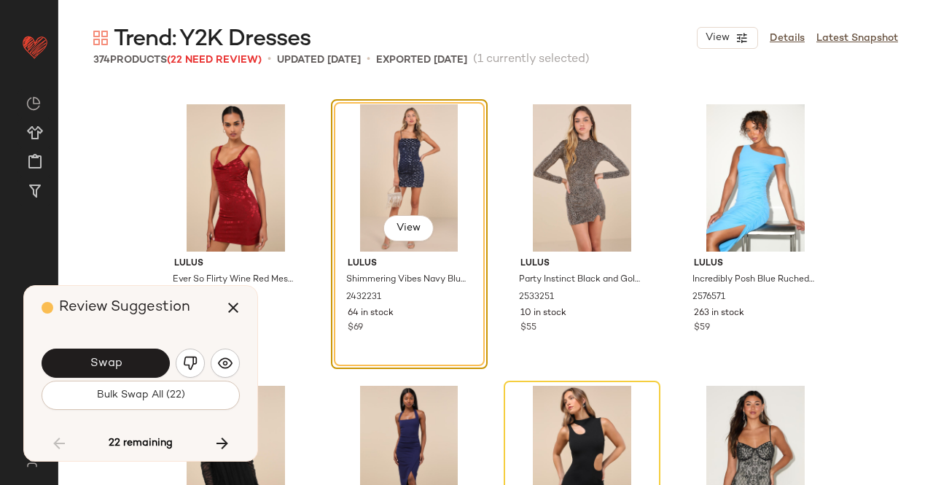
click at [102, 357] on span "Swap" at bounding box center [105, 364] width 33 height 14
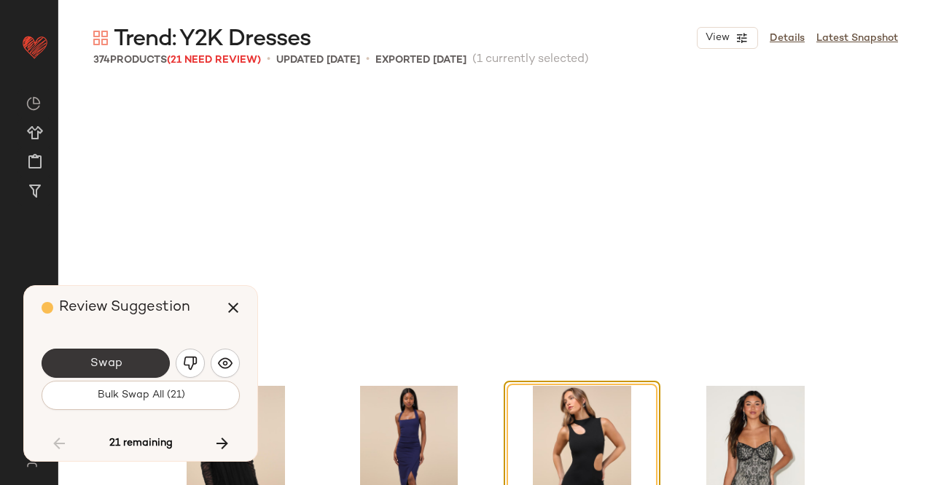
scroll to position [9852, 0]
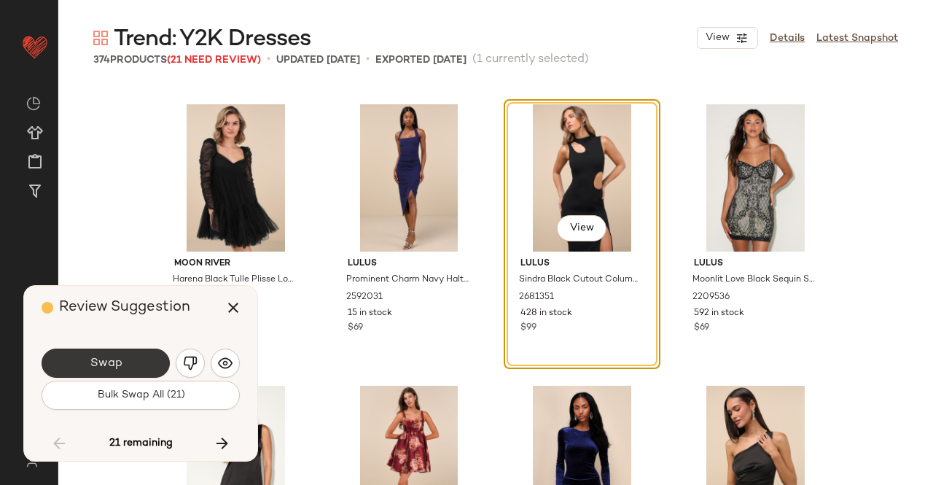
click at [134, 360] on button "Swap" at bounding box center [106, 363] width 128 height 29
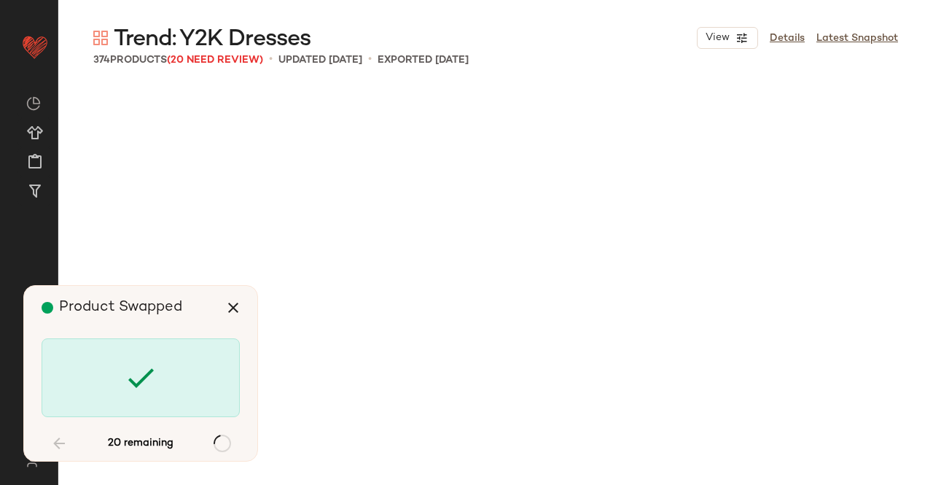
scroll to position [12667, 0]
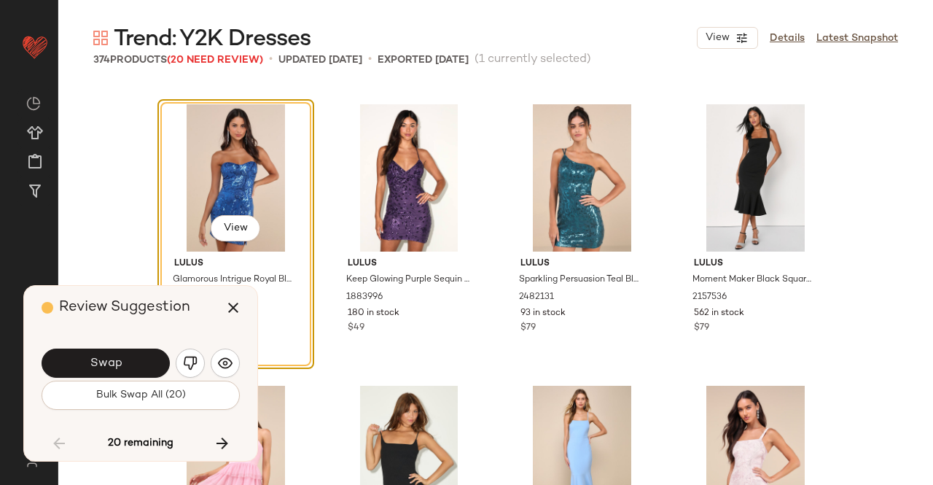
click at [137, 359] on button "Swap" at bounding box center [106, 363] width 128 height 29
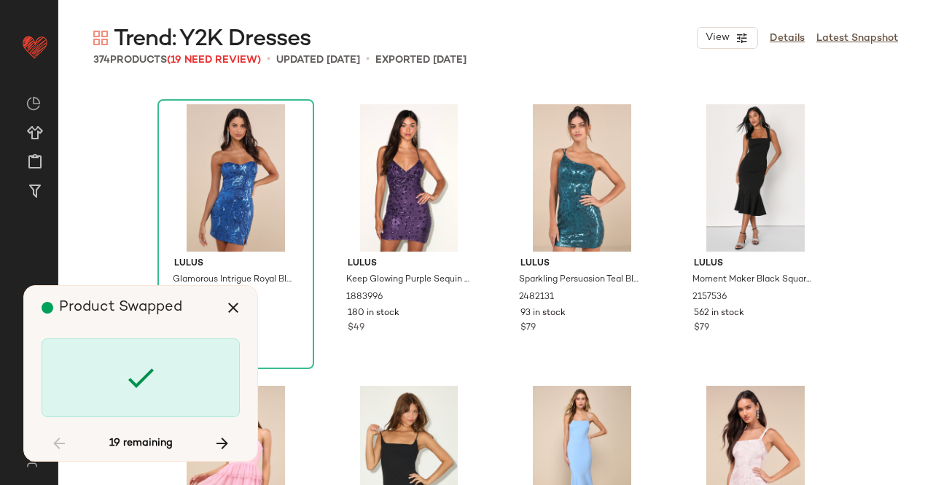
scroll to position [13230, 0]
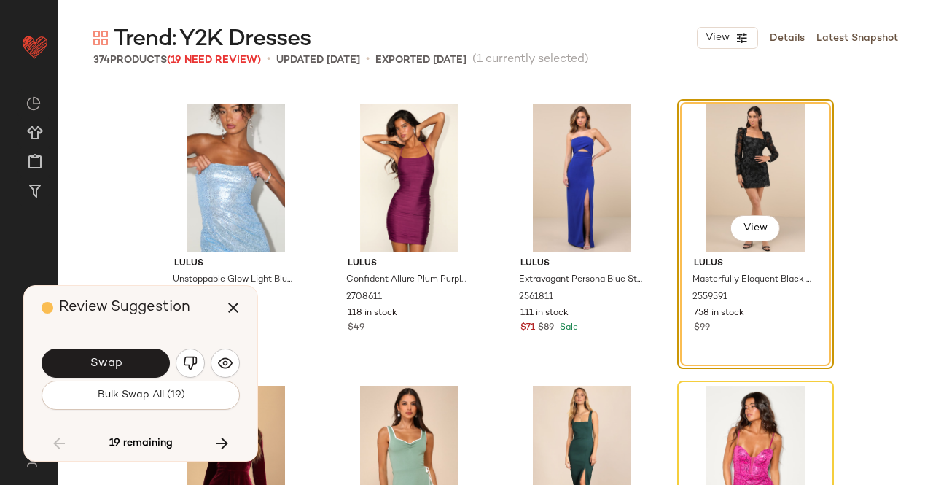
click at [139, 358] on button "Swap" at bounding box center [106, 363] width 128 height 29
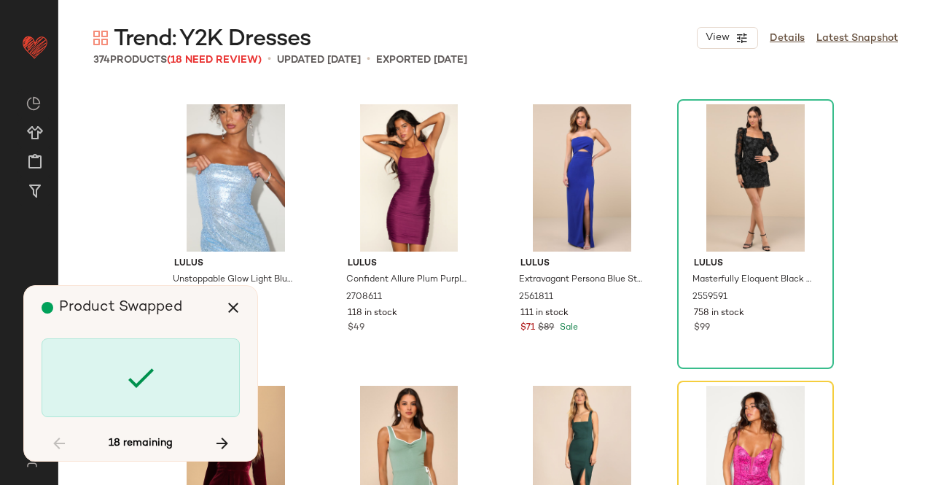
scroll to position [13512, 0]
